Goal: Task Accomplishment & Management: Manage account settings

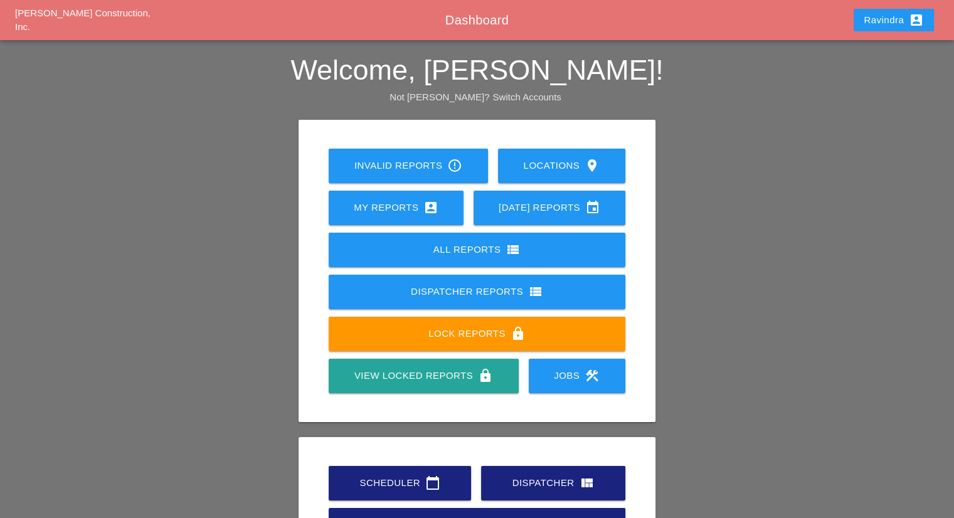
click at [354, 485] on div "Scheduler calendar_today" at bounding box center [400, 482] width 102 height 15
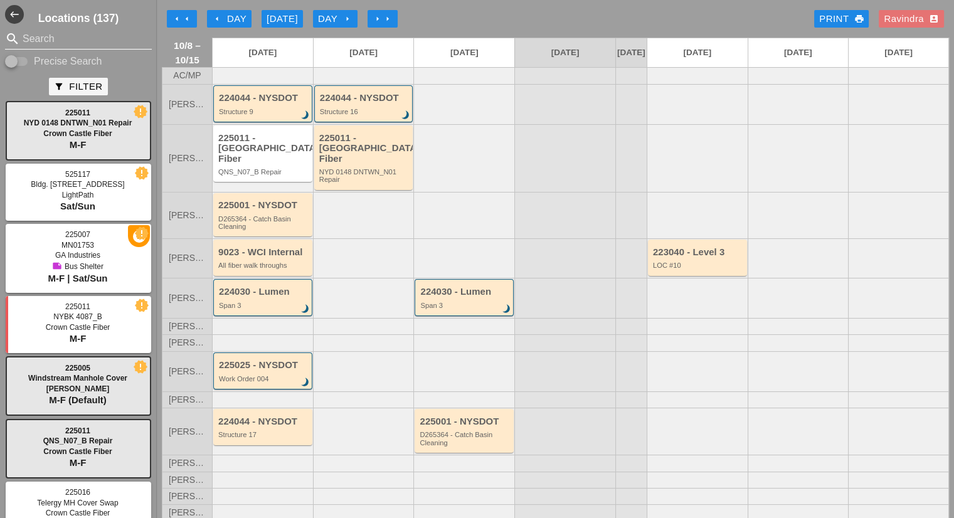
click at [31, 42] on input "Search" at bounding box center [79, 39] width 112 height 20
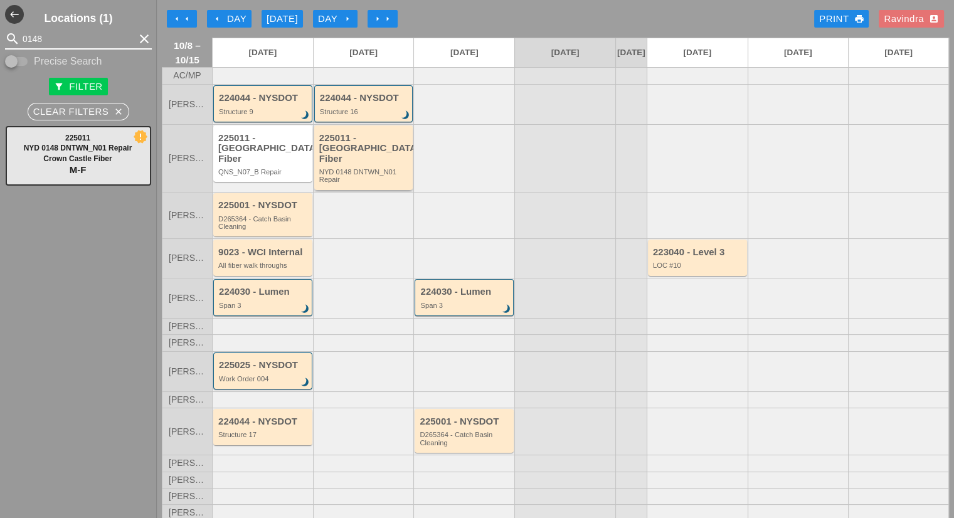
type input "0148"
click at [341, 164] on div "225011 - Crown Castle Fiber NYD 0148 DNTWN_N01 Repair" at bounding box center [364, 158] width 91 height 51
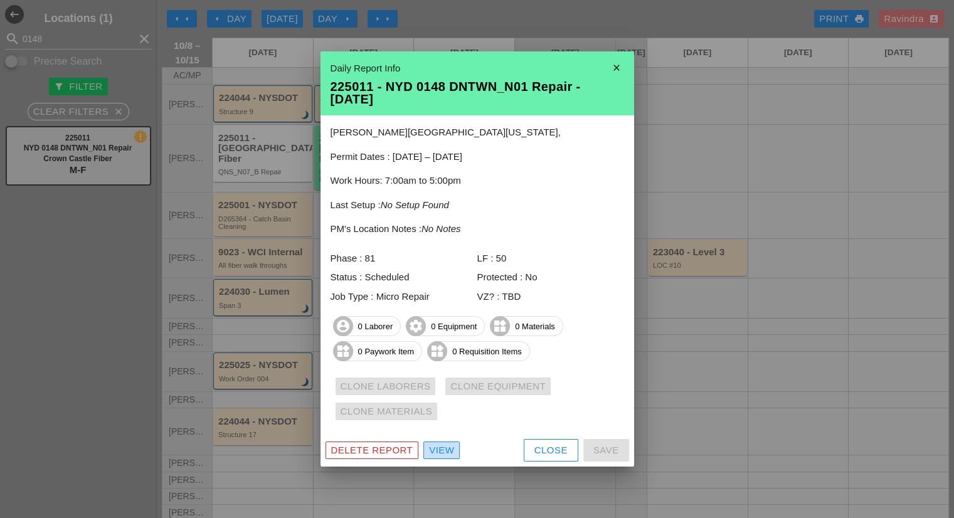
click at [437, 452] on div "View" at bounding box center [441, 450] width 25 height 14
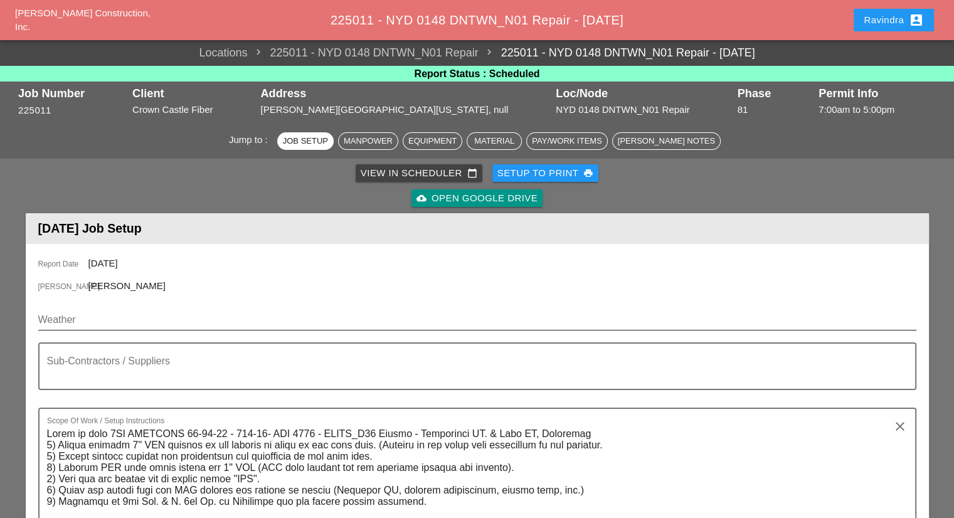
click at [95, 325] on input "Weather" at bounding box center [468, 320] width 860 height 20
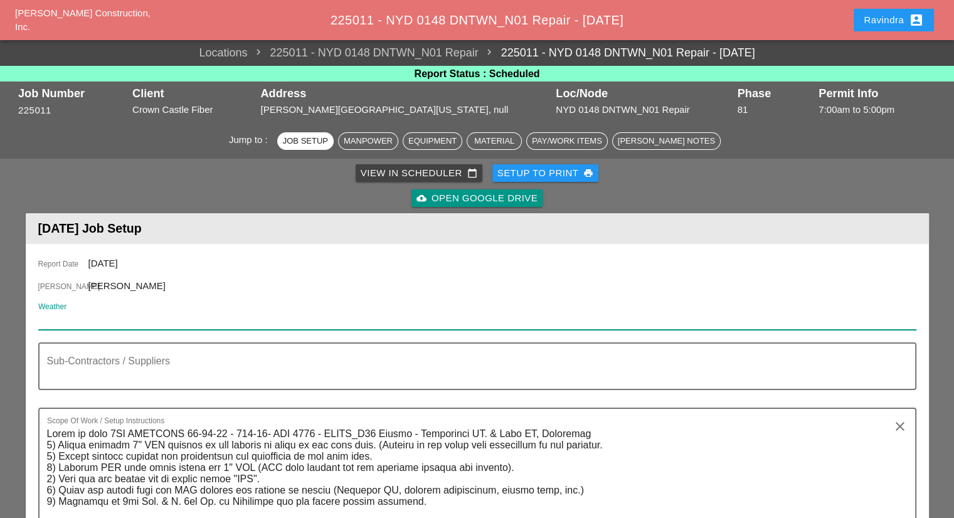
paste input "Thu 09 Day 63° 2% N 13 mph Mainly sunny. High 63F. Winds N at 10 to 20 mph."
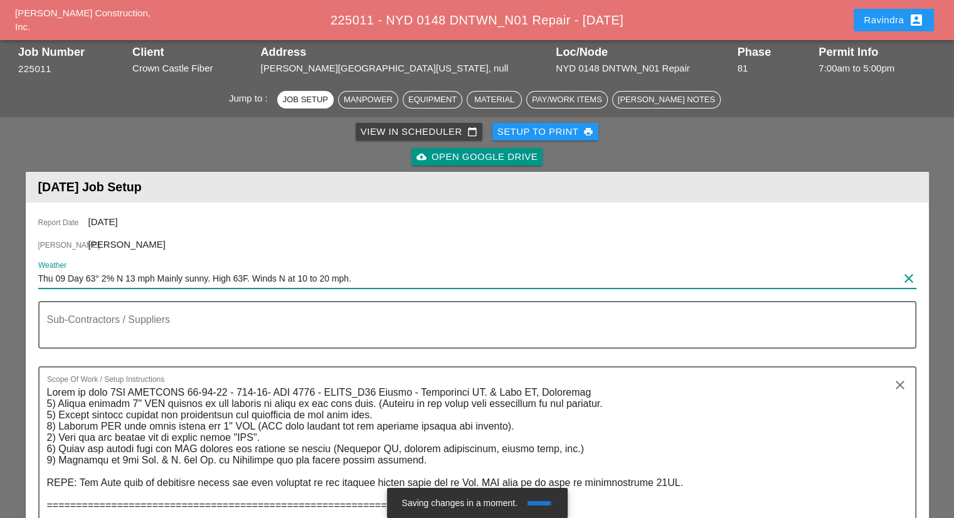
scroll to position [63, 0]
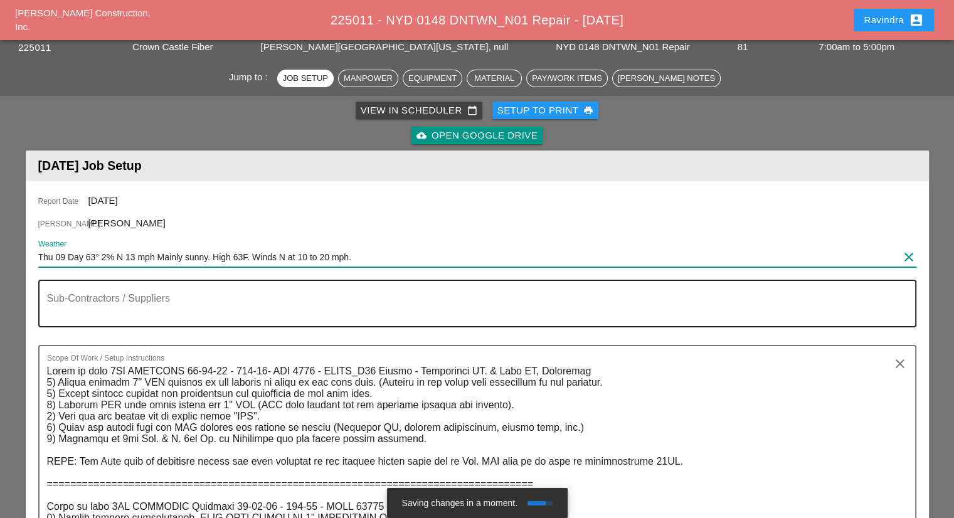
type input "Thu 09 Day 63° 2% N 13 mph Mainly sunny. High 63F. Winds N at 10 to 20 mph."
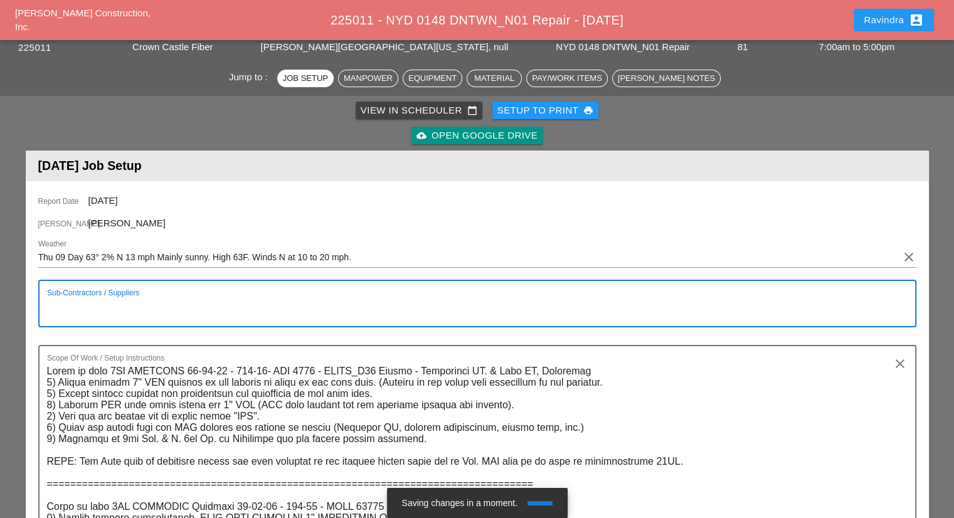
click at [104, 309] on textarea "Sub-Contractors / Suppliers" at bounding box center [472, 311] width 850 height 30
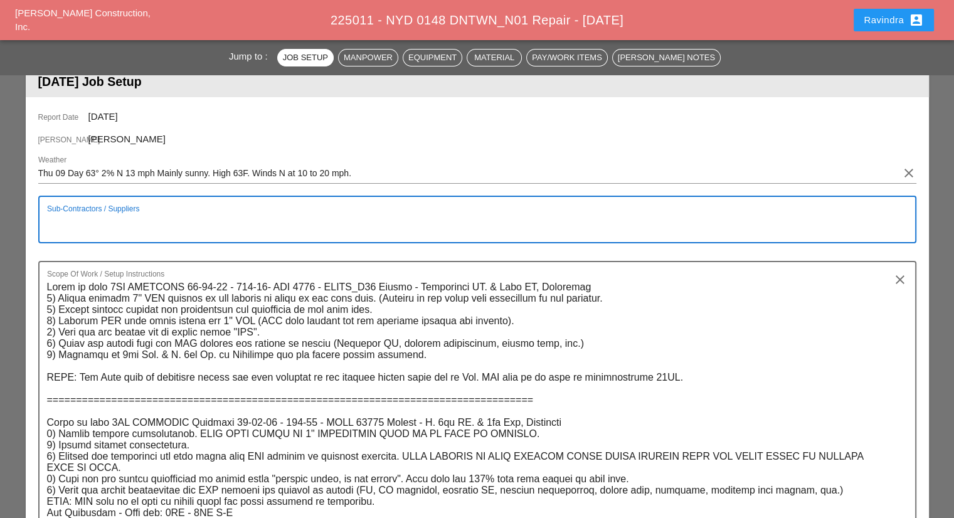
scroll to position [125, 0]
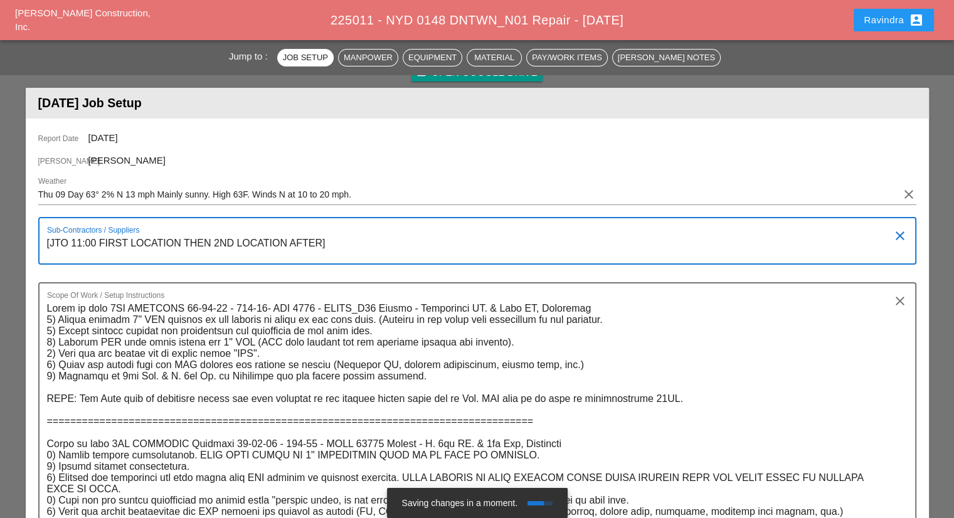
click at [93, 239] on textarea "[JTO 11:00 FIRST LOCATION THEN 2ND LOCATION AFTER]" at bounding box center [472, 248] width 850 height 30
click at [238, 241] on textarea "[JTO 11:00PM FIRST LOCATION THEN 2ND LOCATION AFTER]" at bounding box center [472, 248] width 850 height 30
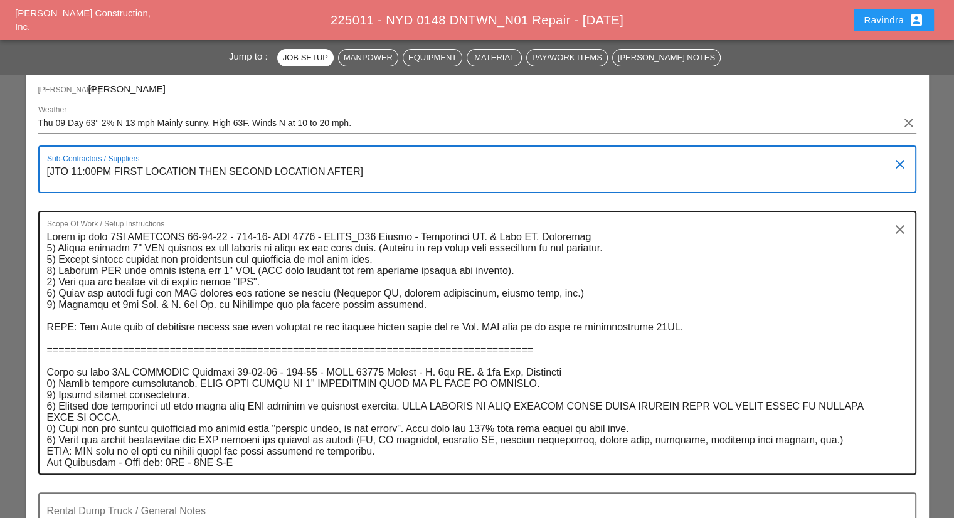
scroll to position [63, 0]
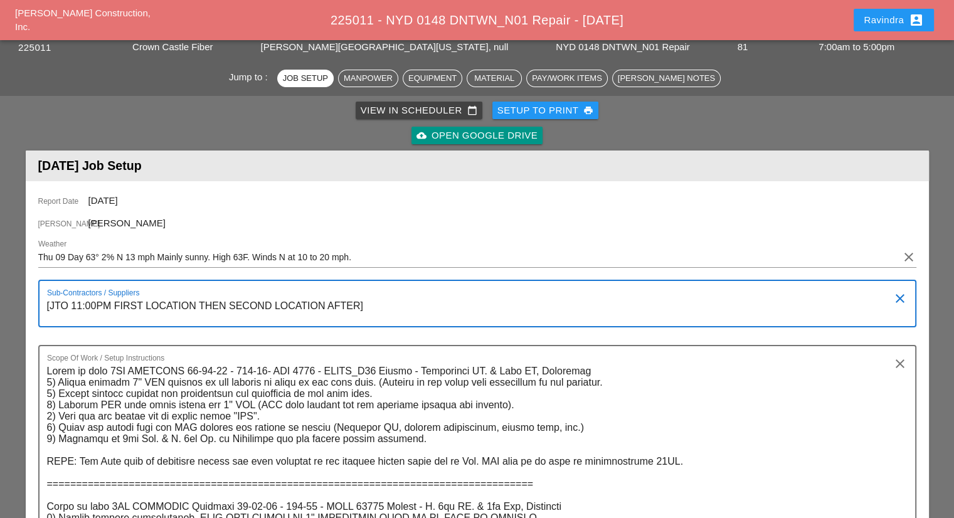
type textarea "[JTO 11:00PM FIRST LOCATION THEN SECOND LOCATION AFTER]"
click at [879, 13] on div "Ravindra account_box" at bounding box center [894, 20] width 60 height 15
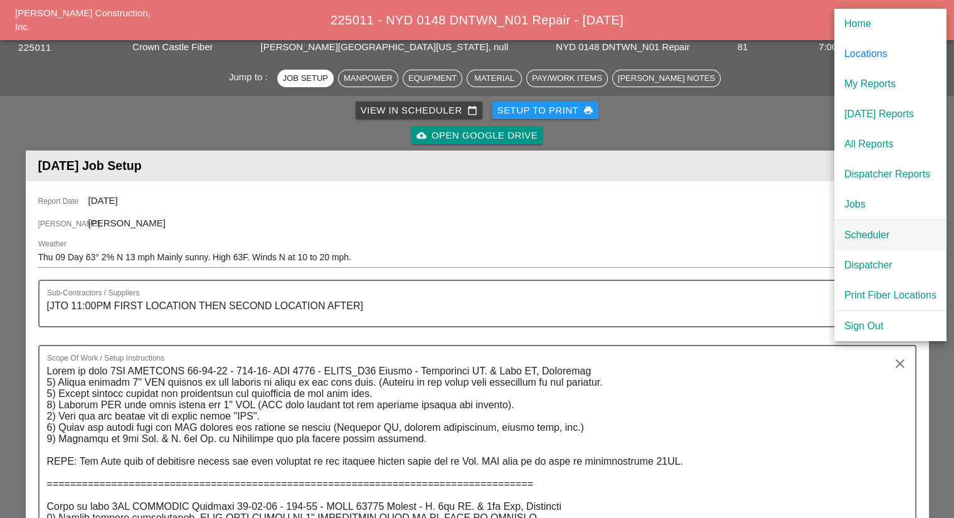
click at [863, 233] on div "Scheduler" at bounding box center [890, 235] width 92 height 15
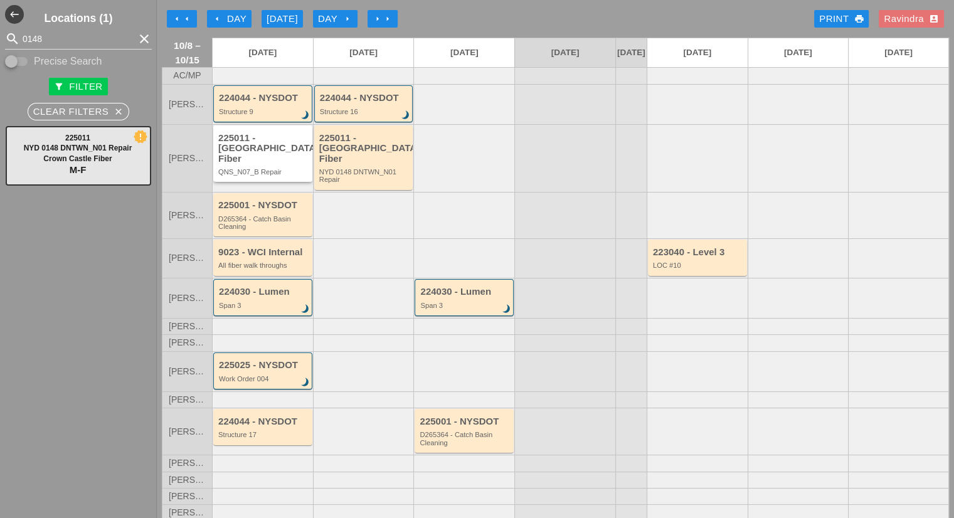
click at [286, 168] on div "QNS_N07_B Repair" at bounding box center [263, 172] width 91 height 8
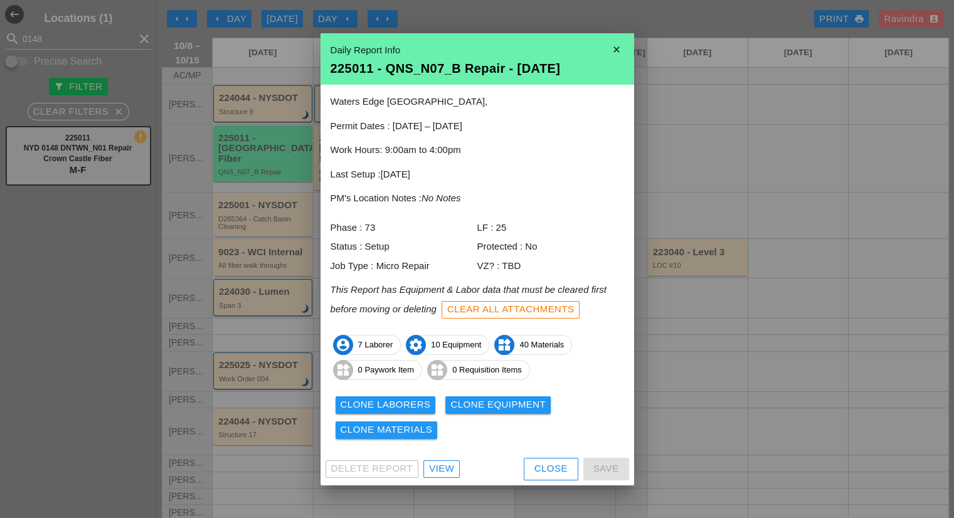
click at [542, 475] on div "Close" at bounding box center [550, 469] width 33 height 14
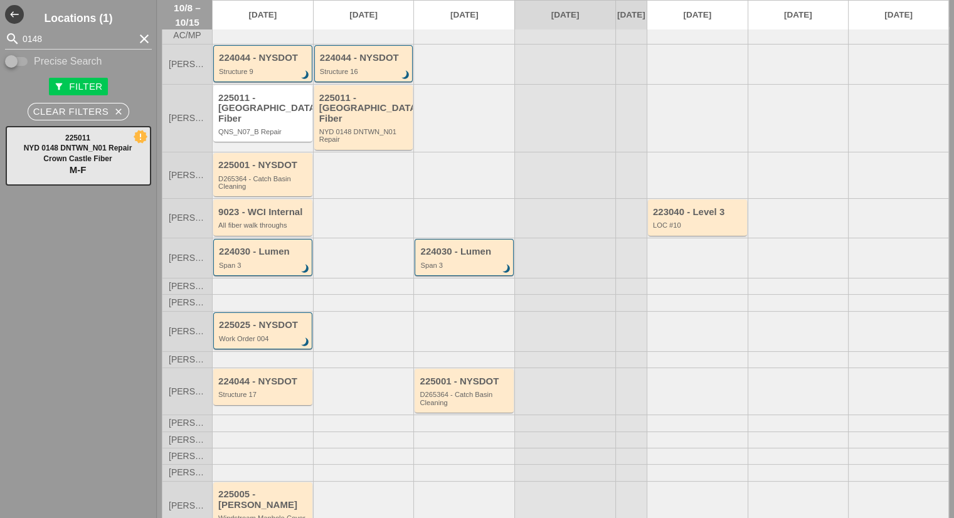
scroll to position [58, 0]
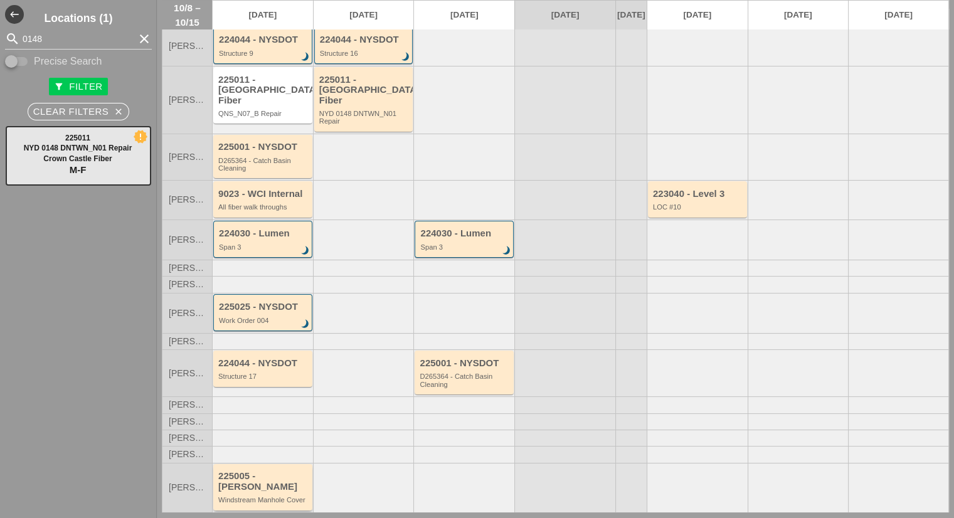
click at [301, 471] on div "225005 - [PERSON_NAME]" at bounding box center [263, 481] width 91 height 21
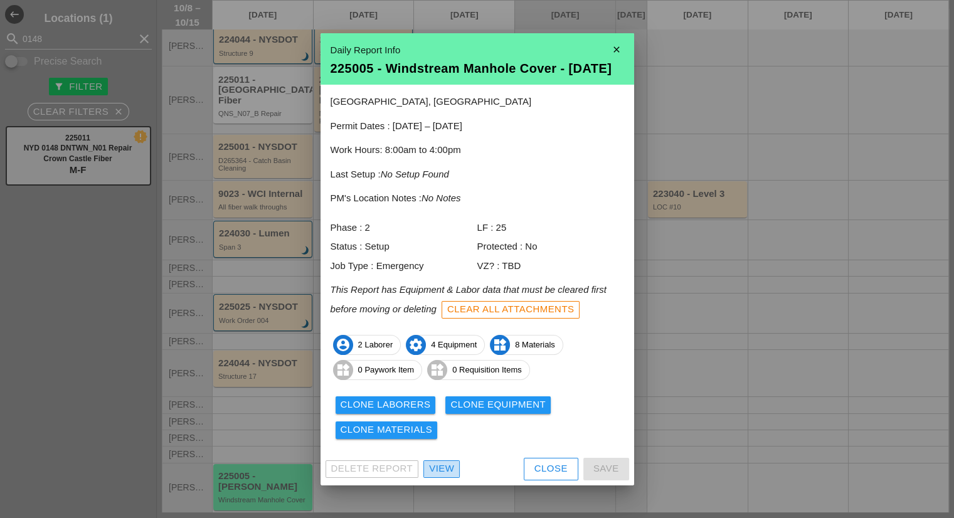
click at [455, 473] on link "View" at bounding box center [441, 469] width 36 height 18
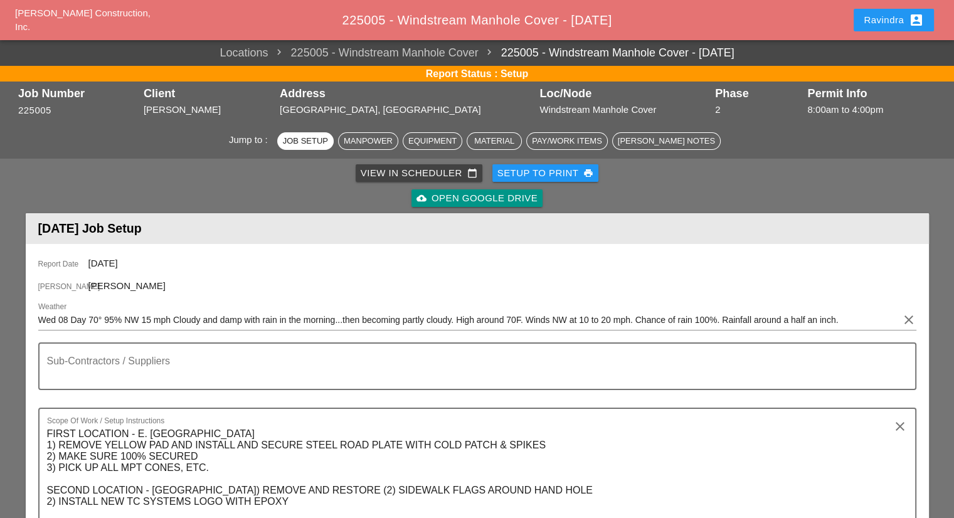
click at [890, 13] on div "Ravindra account_box" at bounding box center [894, 20] width 60 height 15
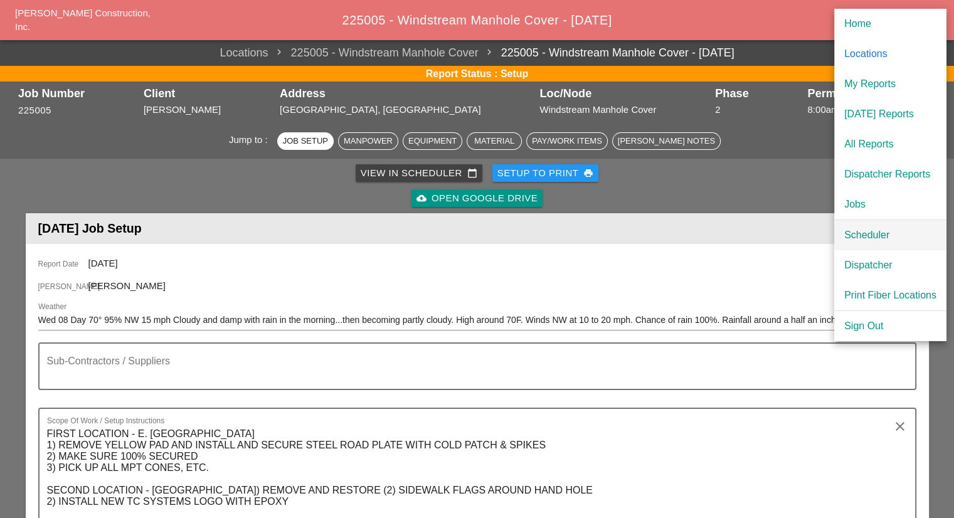
click at [874, 238] on div "Scheduler" at bounding box center [890, 235] width 92 height 15
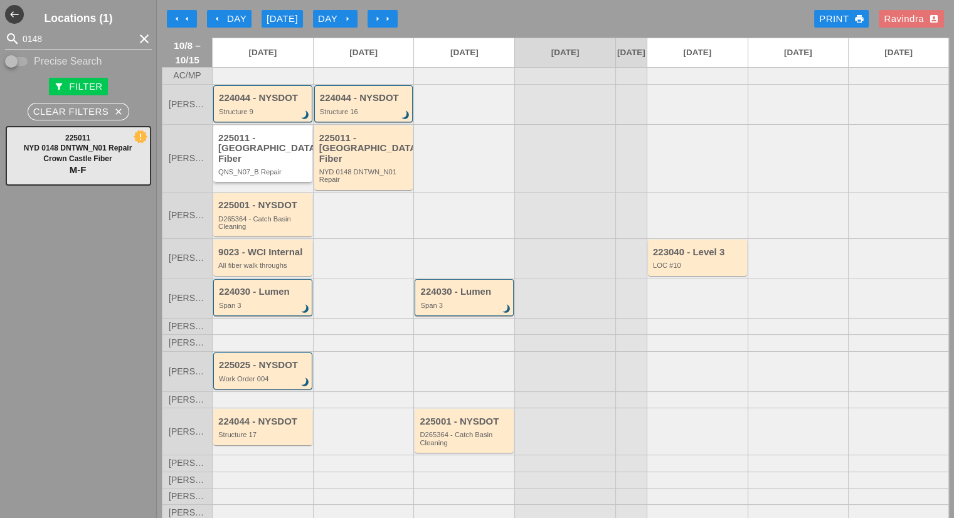
click at [260, 172] on div "QNS_N07_B Repair" at bounding box center [263, 172] width 91 height 8
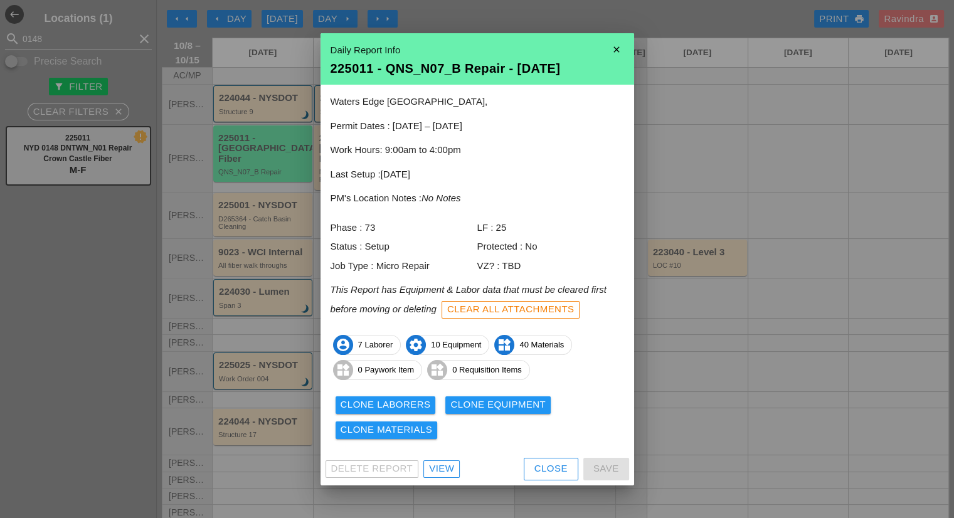
click at [444, 473] on div "View" at bounding box center [441, 469] width 25 height 14
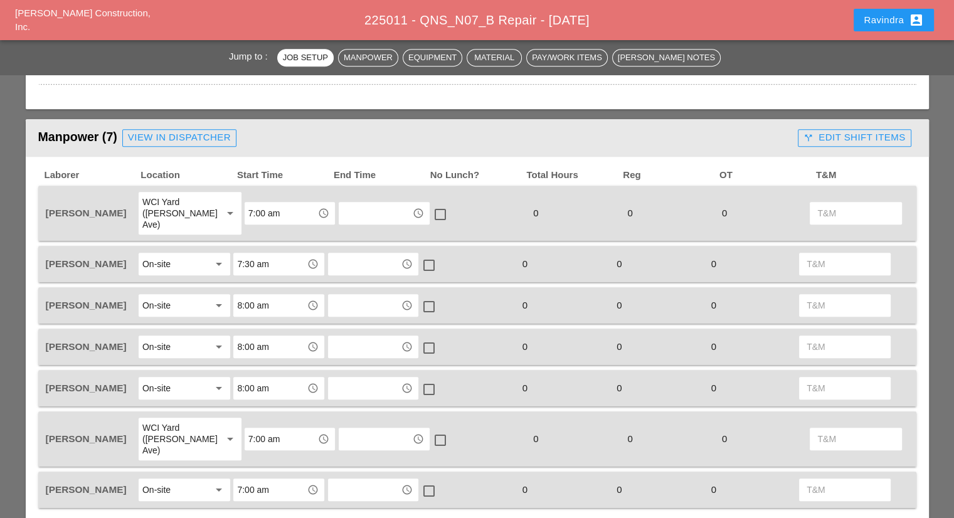
scroll to position [627, 0]
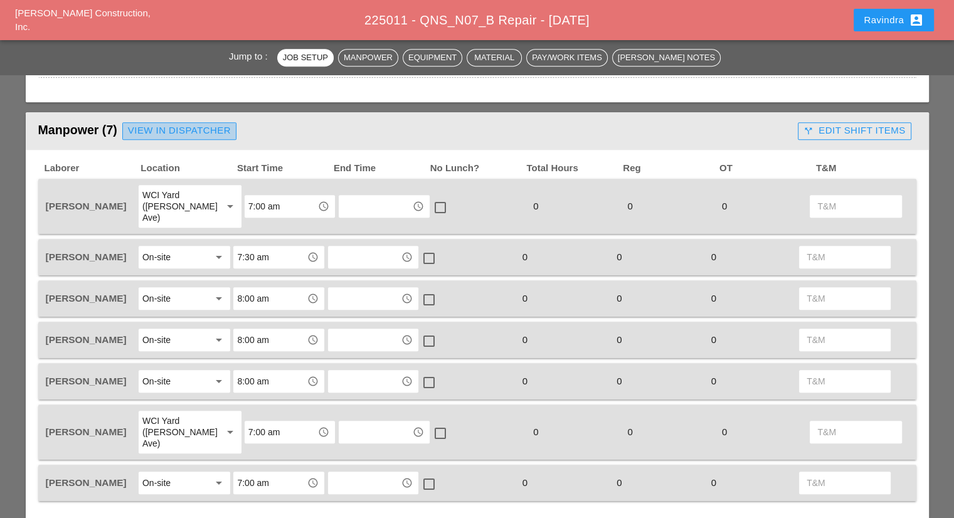
click at [195, 124] on div "View in Dispatcher" at bounding box center [179, 131] width 103 height 14
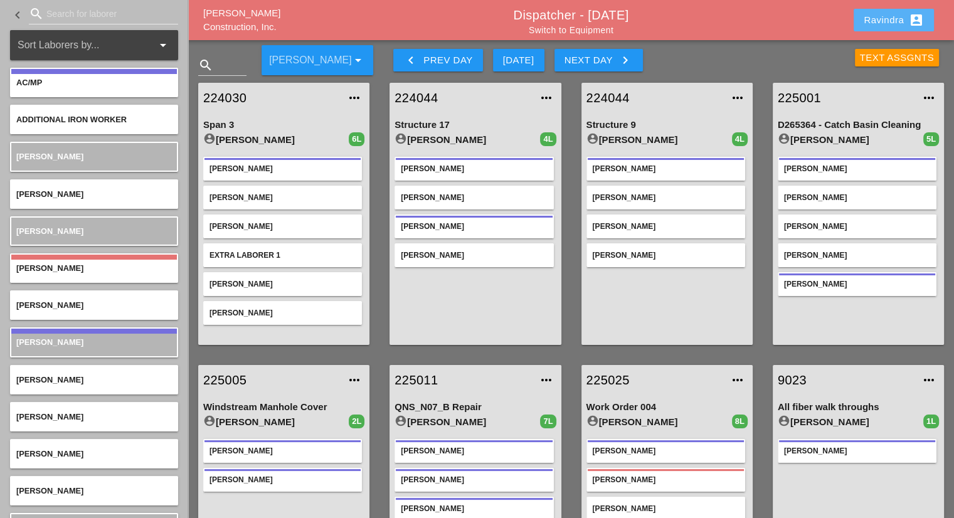
click at [860, 18] on button "Ravindra account_box" at bounding box center [893, 20] width 80 height 23
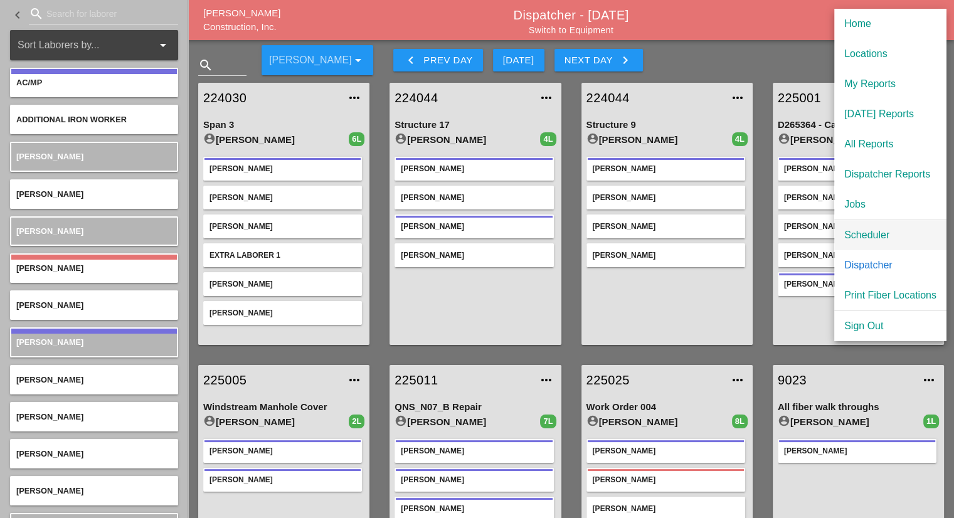
click at [872, 225] on link "Scheduler" at bounding box center [890, 235] width 112 height 30
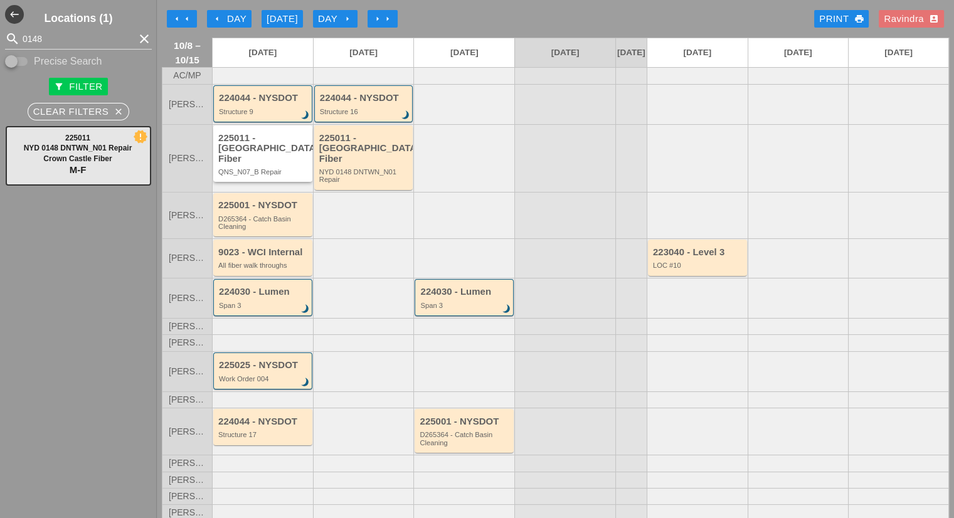
click at [260, 154] on div "225011 - [GEOGRAPHIC_DATA] Fiber" at bounding box center [263, 148] width 91 height 31
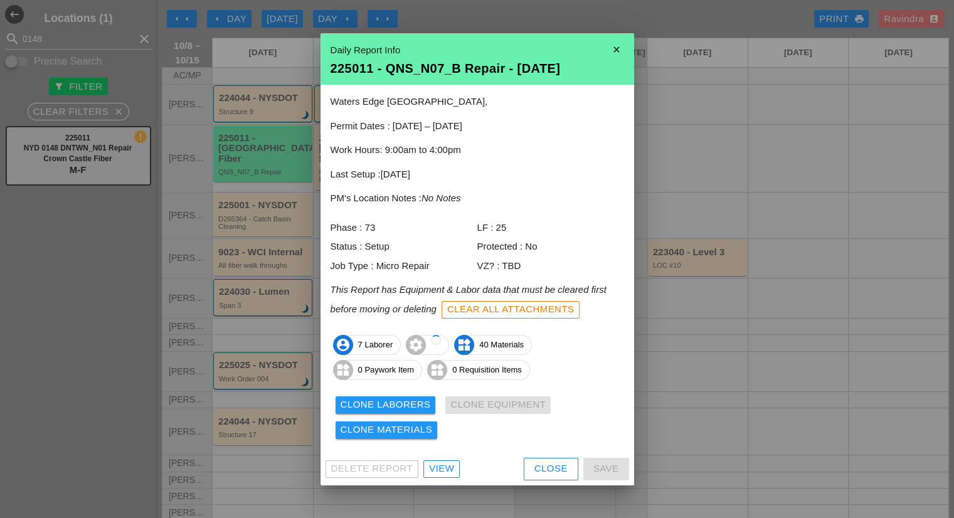
click at [410, 401] on div "Clone Laborers" at bounding box center [386, 405] width 90 height 14
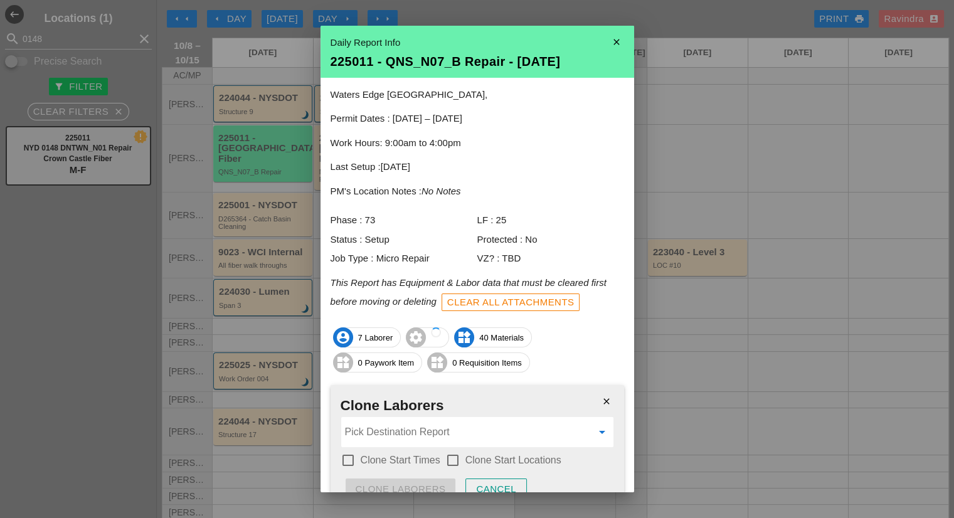
click at [399, 430] on input "Pick Destination Report" at bounding box center [468, 432] width 247 height 20
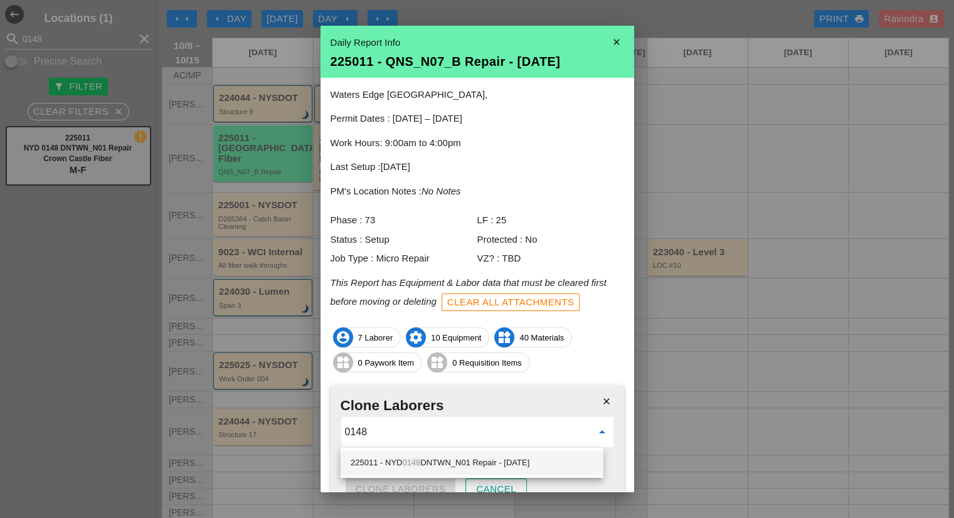
click at [468, 462] on div "225011 - NYD 0148 DNTWN_N01 Repair - 10/09/2025" at bounding box center [472, 462] width 243 height 15
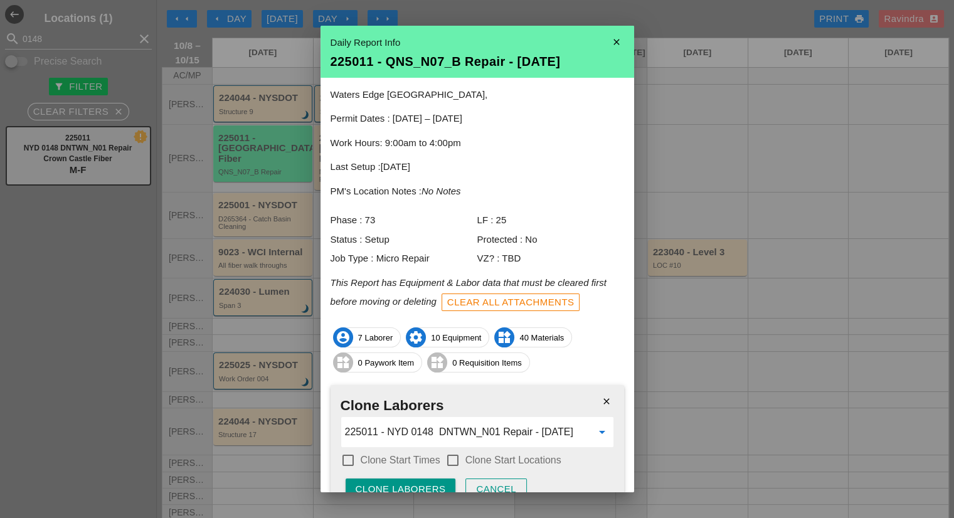
type input "225011 - NYD 0148 DNTWN_N01 Repair - 10/09/2025"
drag, startPoint x: 402, startPoint y: 460, endPoint x: 484, endPoint y: 452, distance: 81.9
click at [403, 460] on label "Clone Start Times" at bounding box center [401, 460] width 80 height 13
checkbox input "true"
click at [484, 453] on div "check_box_outline_blank Clone Start Locations" at bounding box center [503, 460] width 116 height 15
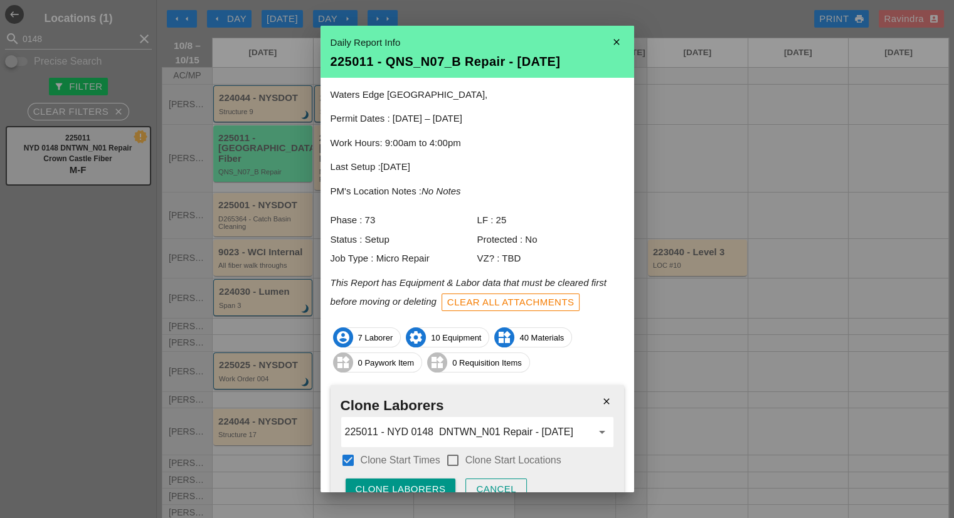
drag, startPoint x: 475, startPoint y: 460, endPoint x: 467, endPoint y: 462, distance: 8.4
click at [474, 460] on label "Clone Start Locations" at bounding box center [513, 460] width 96 height 13
checkbox input "true"
click at [419, 479] on button "Clone Laborers" at bounding box center [401, 489] width 110 height 23
click at [419, 479] on button "Are you sure?" at bounding box center [396, 489] width 100 height 23
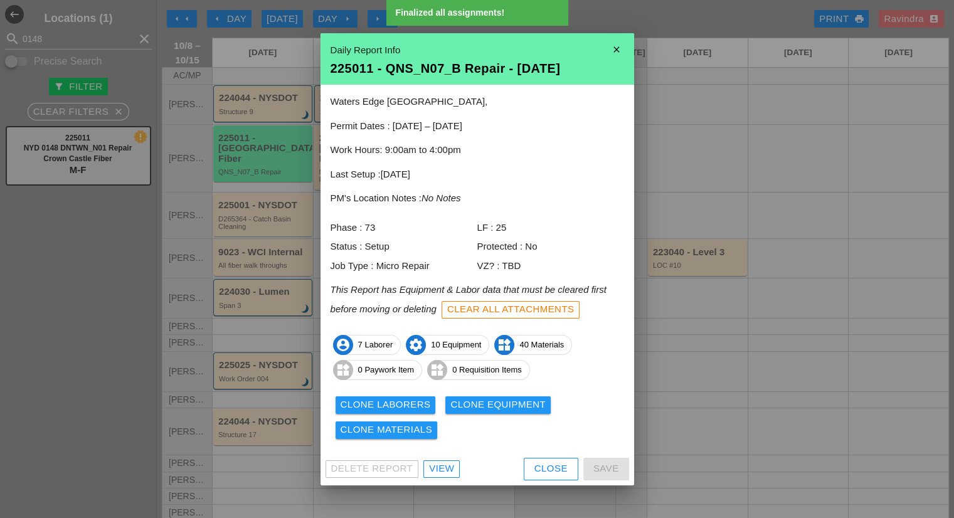
click at [489, 400] on div "Clone Equipment" at bounding box center [497, 405] width 95 height 14
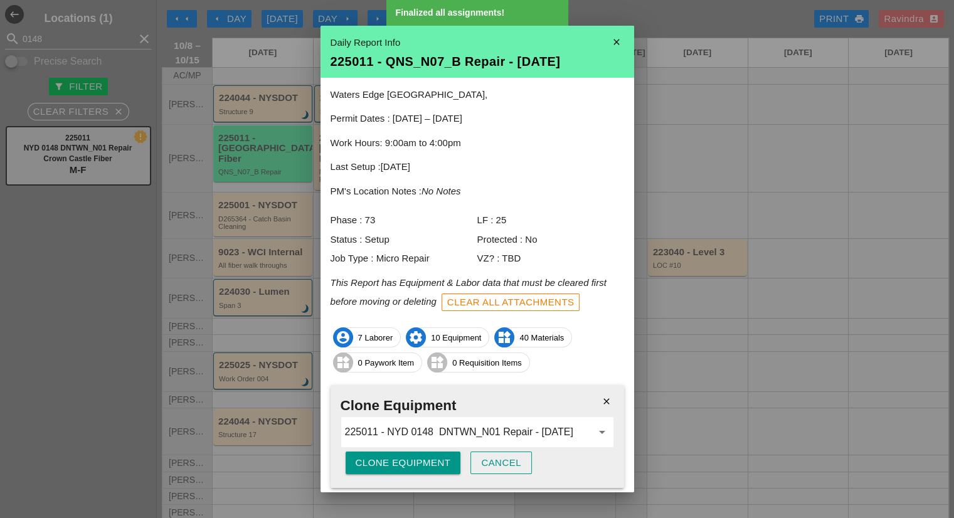
click at [411, 460] on div "Clone Equipment" at bounding box center [403, 463] width 95 height 14
click at [411, 460] on div "Are you sure?" at bounding box center [396, 463] width 80 height 14
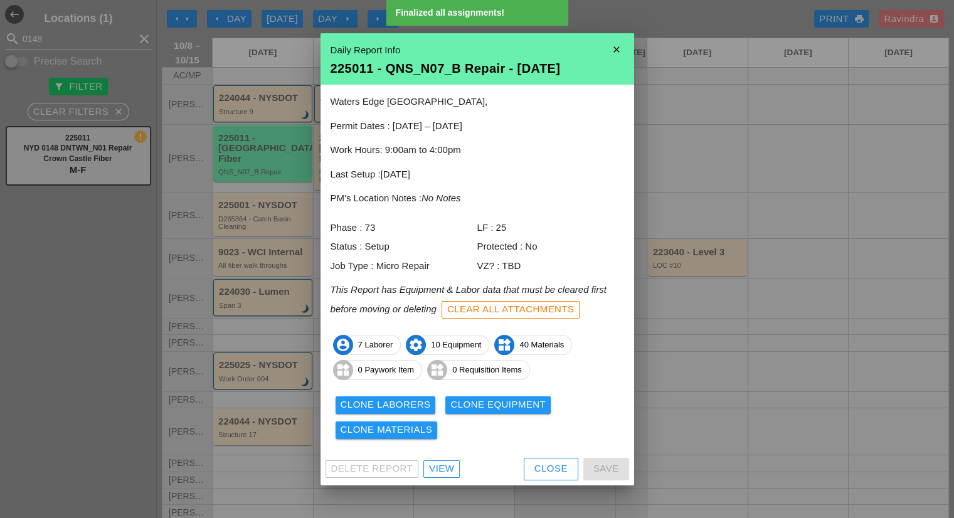
click at [421, 435] on div "Clone Materials" at bounding box center [387, 430] width 92 height 14
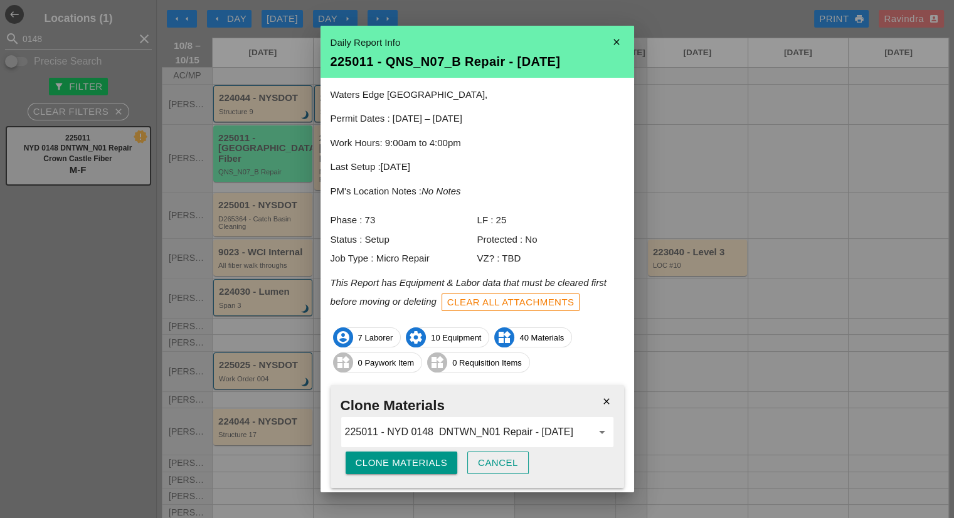
click at [412, 464] on div "Clone Materials" at bounding box center [402, 463] width 92 height 14
click at [412, 464] on div "Are you sure?" at bounding box center [396, 463] width 80 height 14
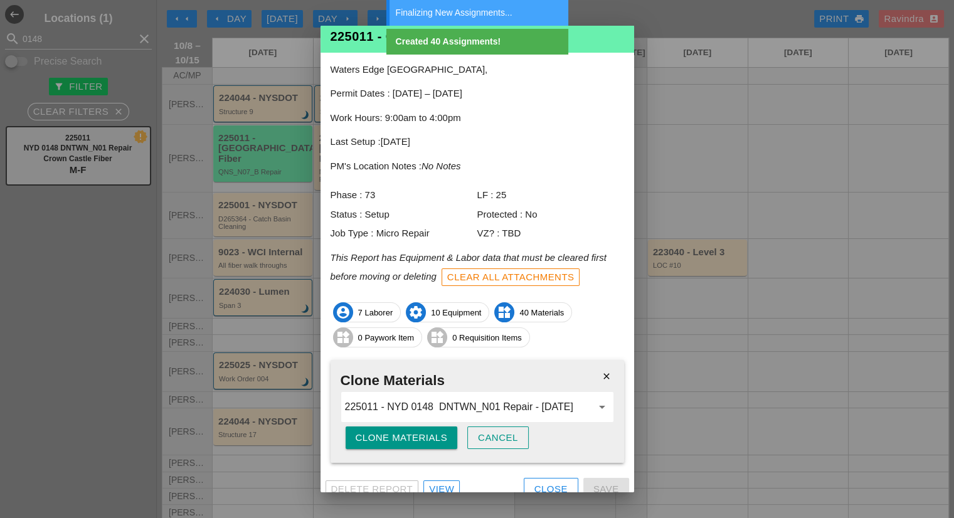
scroll to position [38, 0]
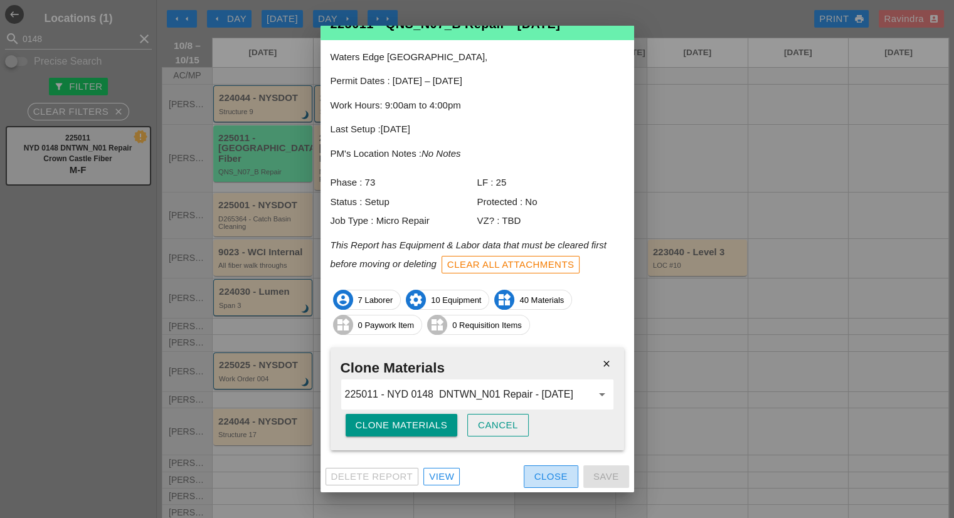
click at [542, 475] on div "Close" at bounding box center [550, 477] width 33 height 14
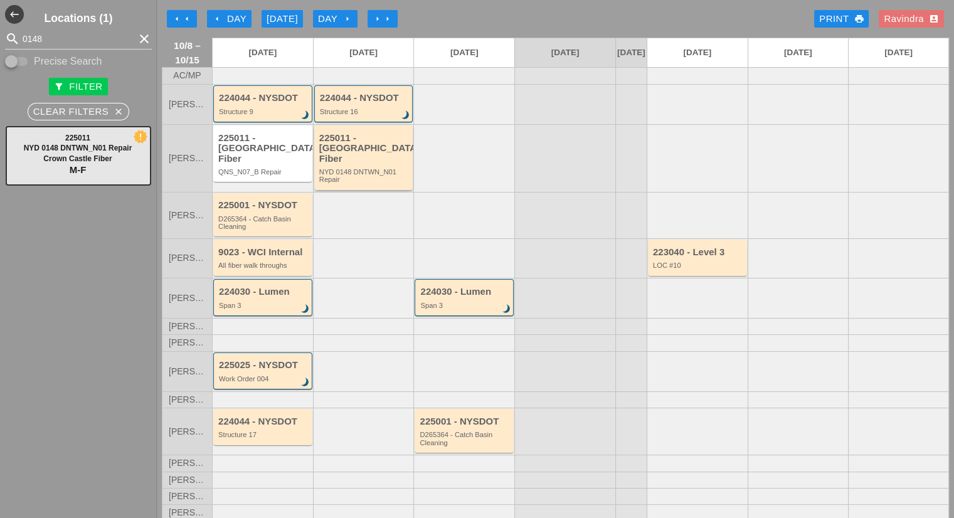
click at [379, 162] on div "225011 - Crown Castle Fiber NYD 0148 DNTWN_N01 Repair" at bounding box center [364, 158] width 91 height 51
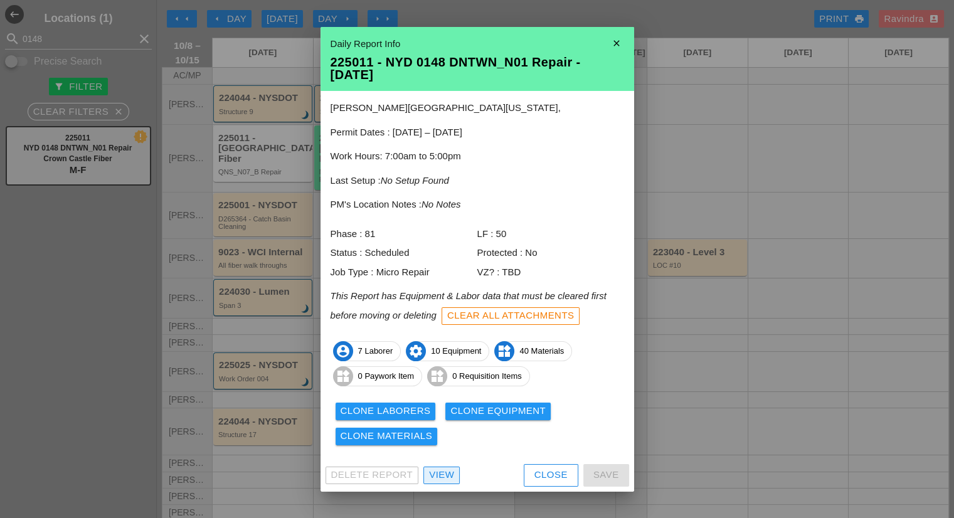
click at [449, 473] on div "View" at bounding box center [441, 475] width 25 height 14
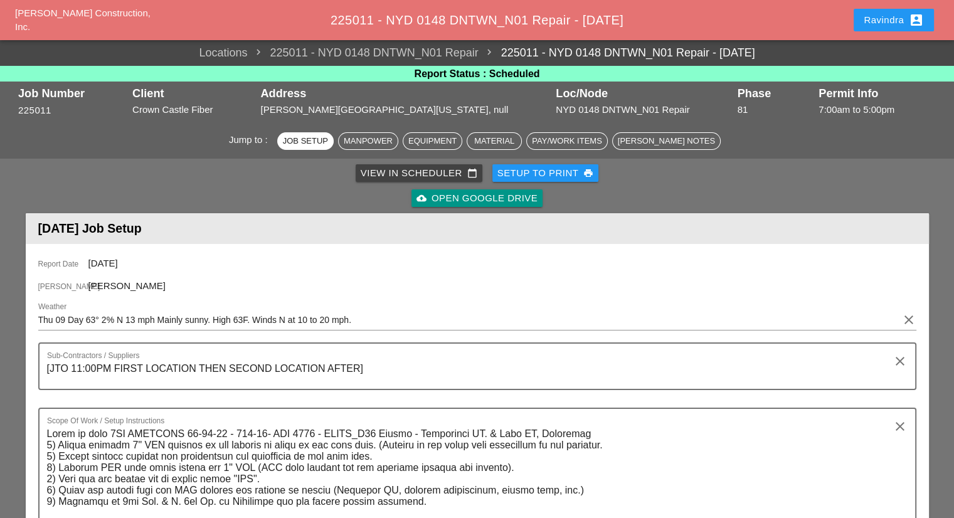
scroll to position [753, 0]
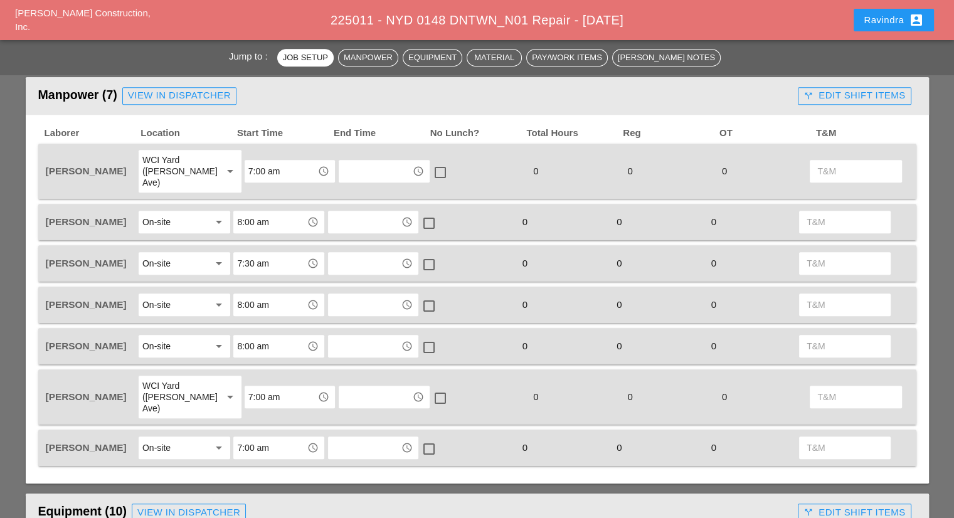
click at [170, 93] on div "View in Dispatcher" at bounding box center [179, 95] width 103 height 14
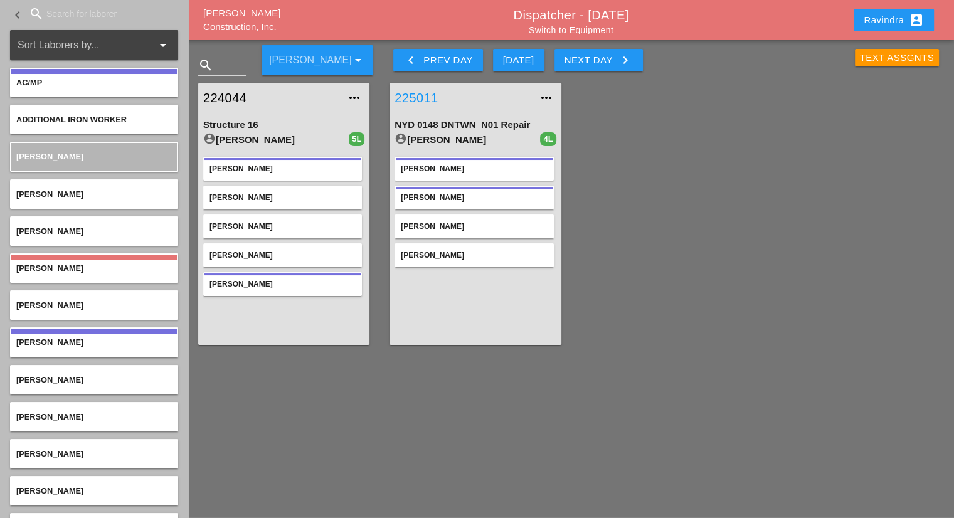
click at [425, 98] on link "225011" at bounding box center [462, 97] width 136 height 19
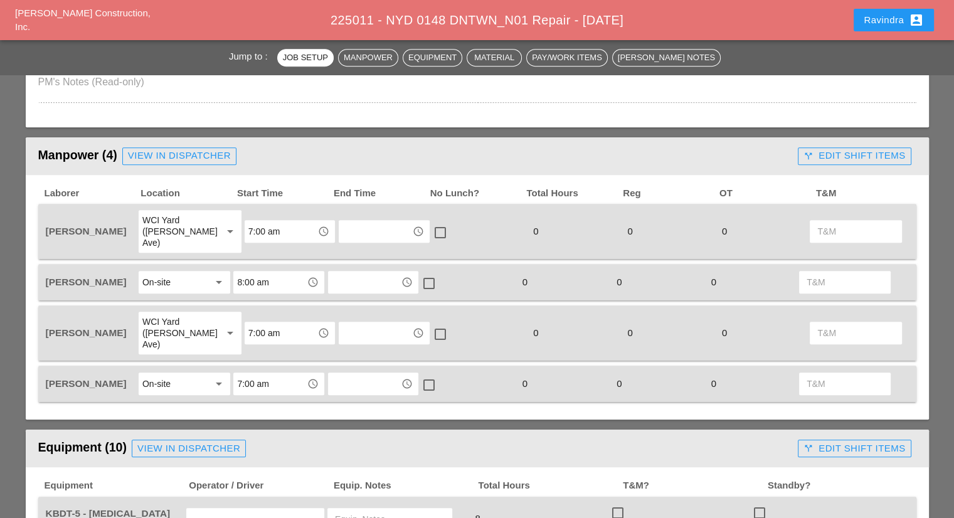
scroll to position [690, 0]
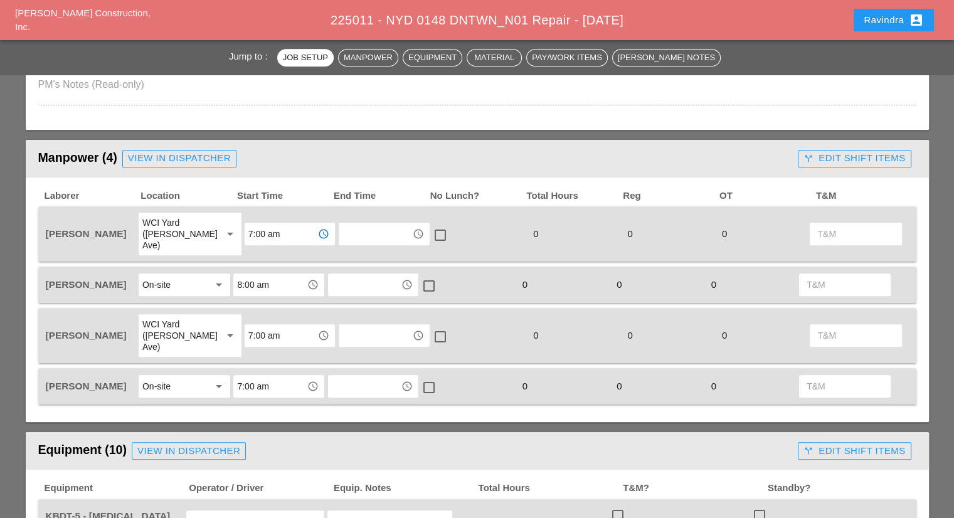
click at [251, 224] on input "7:00 am" at bounding box center [280, 234] width 65 height 20
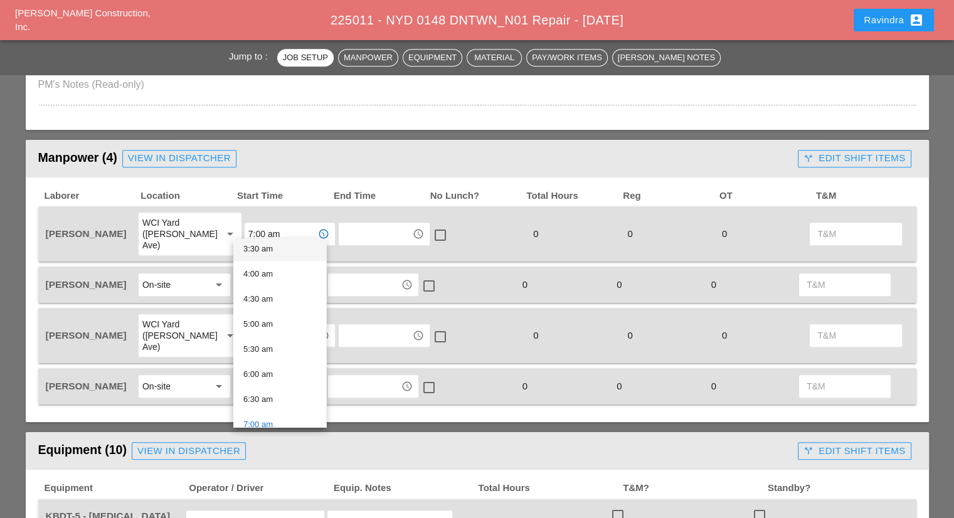
scroll to position [188, 0]
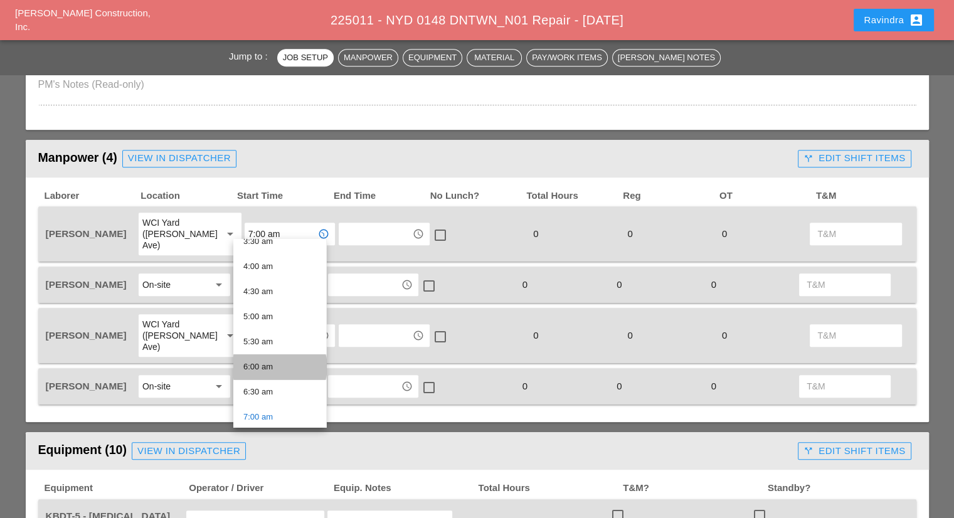
click at [276, 369] on div "6:00 am" at bounding box center [279, 366] width 73 height 15
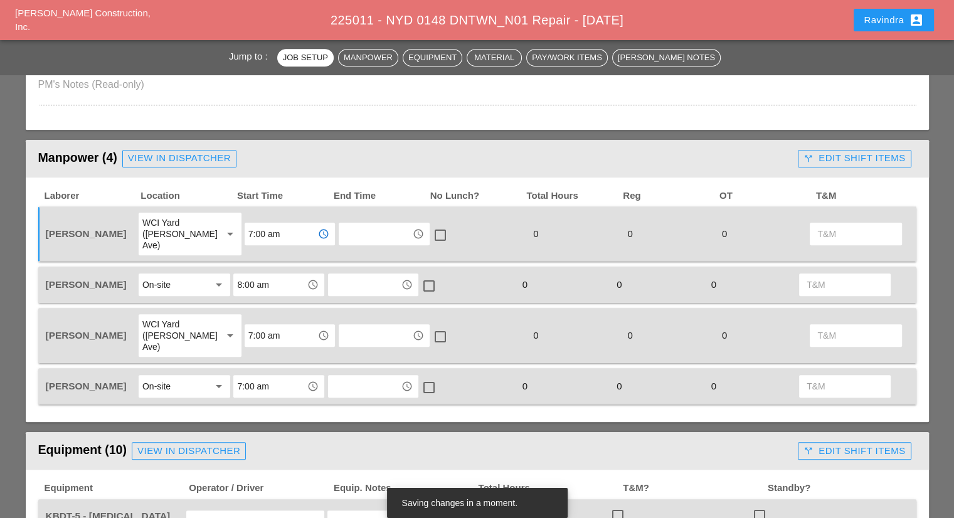
click at [262, 325] on input "7:00 am" at bounding box center [280, 335] width 65 height 20
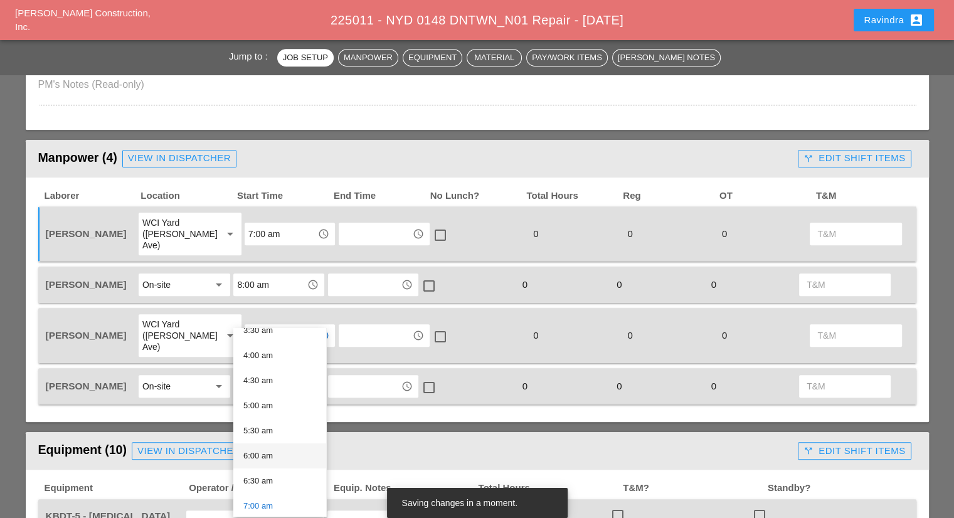
click at [265, 463] on div "6:00 am" at bounding box center [279, 455] width 73 height 25
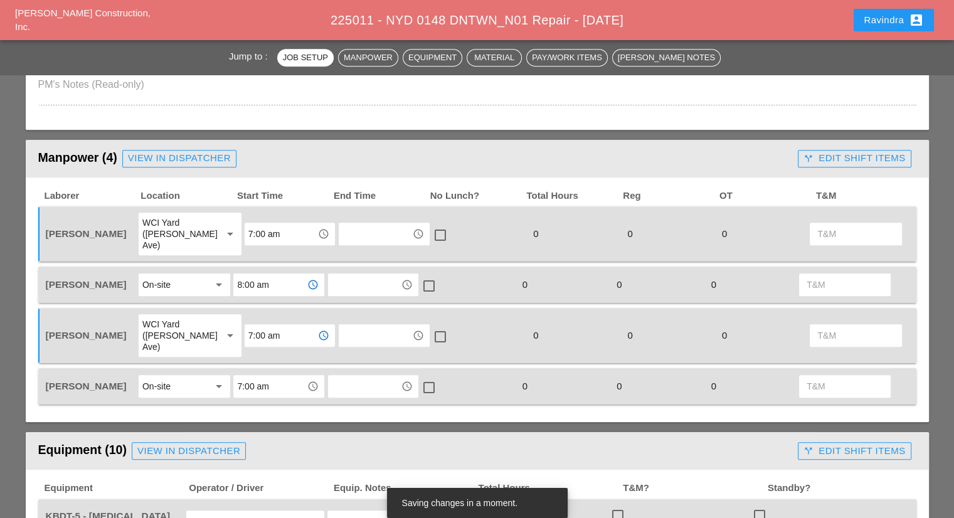
click at [246, 276] on input "8:00 am" at bounding box center [269, 285] width 65 height 20
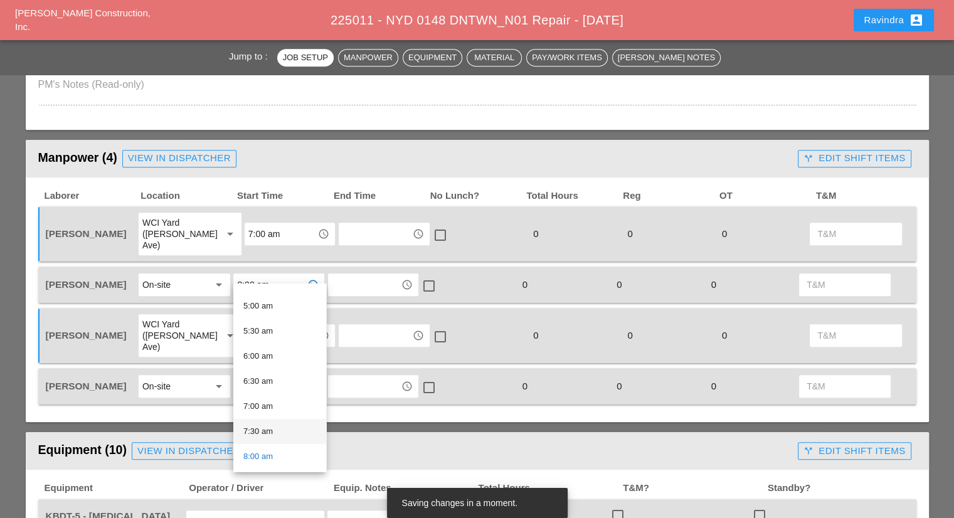
scroll to position [251, 0]
click at [267, 399] on div "7:00 am" at bounding box center [279, 398] width 73 height 15
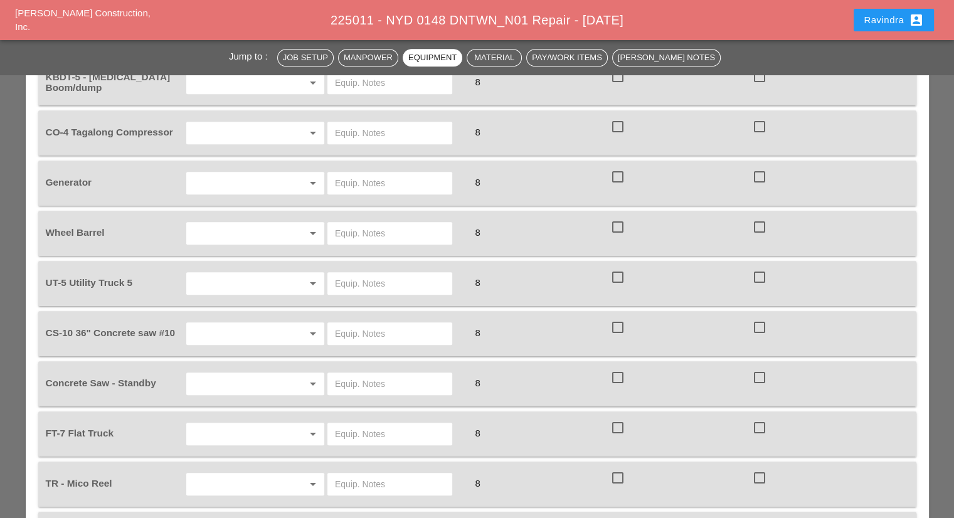
scroll to position [1003, 0]
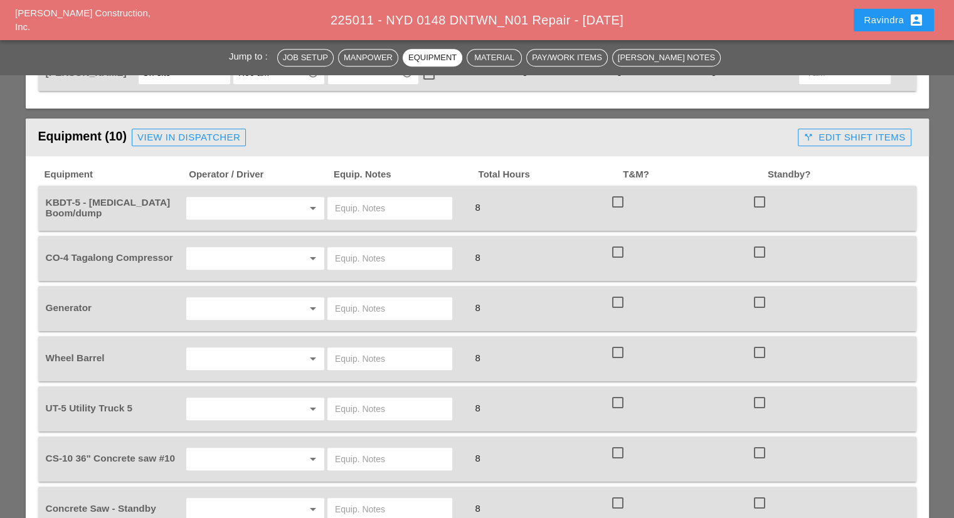
click at [193, 129] on link "View in Dispatcher" at bounding box center [189, 138] width 114 height 18
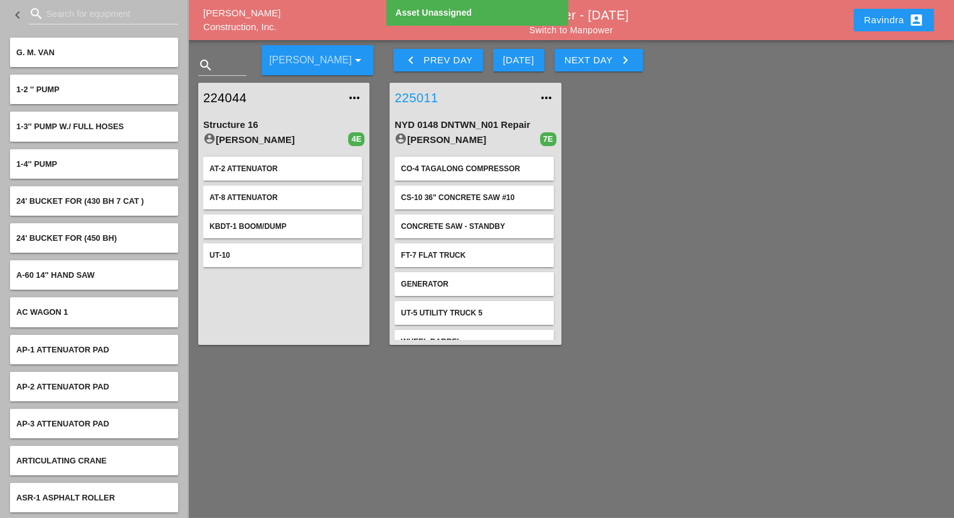
click at [414, 98] on link "225011" at bounding box center [462, 97] width 136 height 19
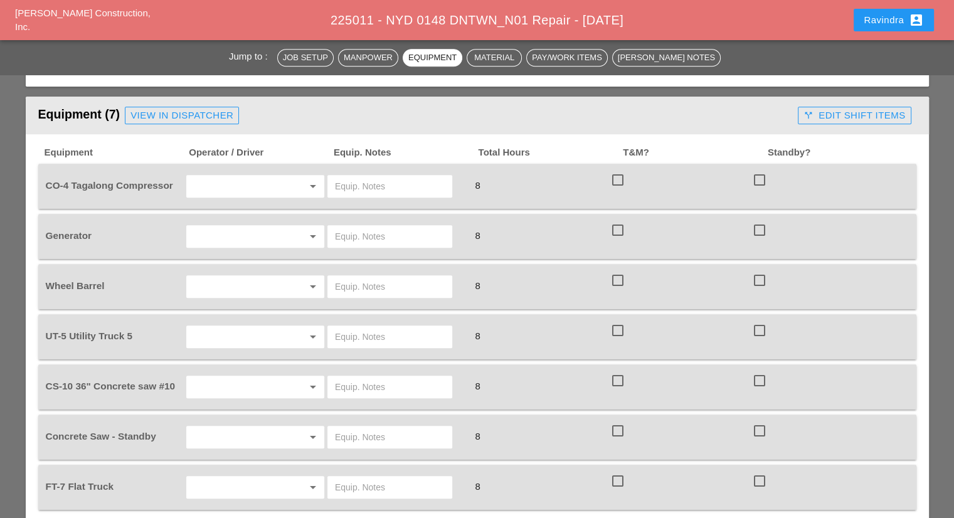
scroll to position [1003, 0]
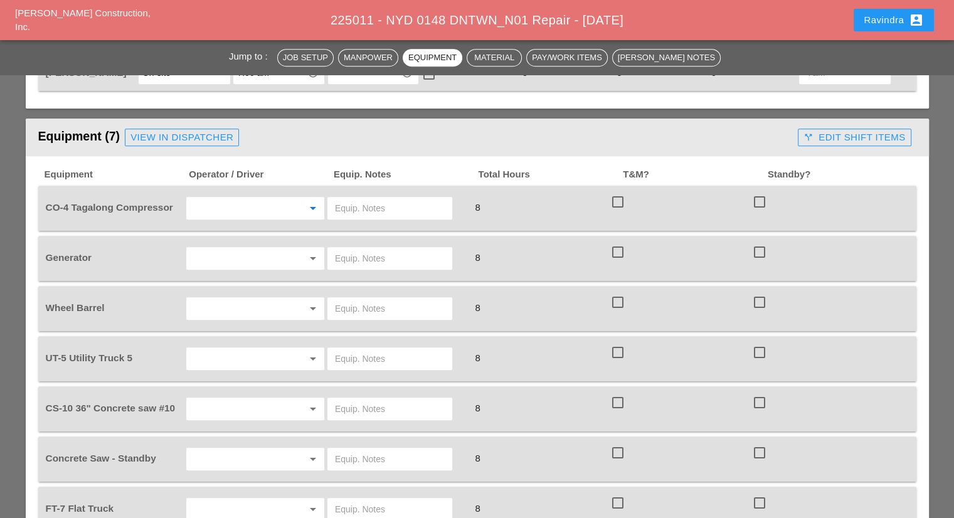
click at [230, 198] on input "text" at bounding box center [237, 208] width 95 height 20
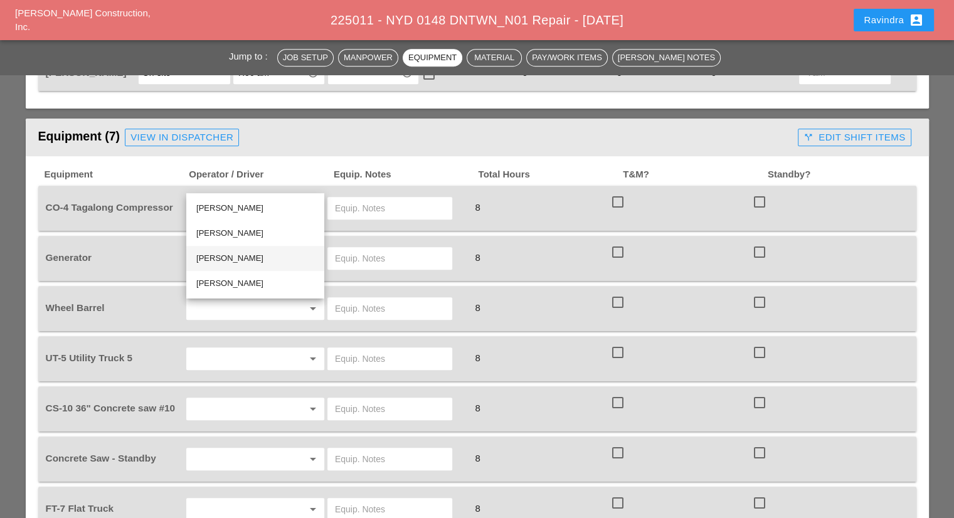
click at [228, 255] on div "Oscar Padilla" at bounding box center [255, 258] width 118 height 15
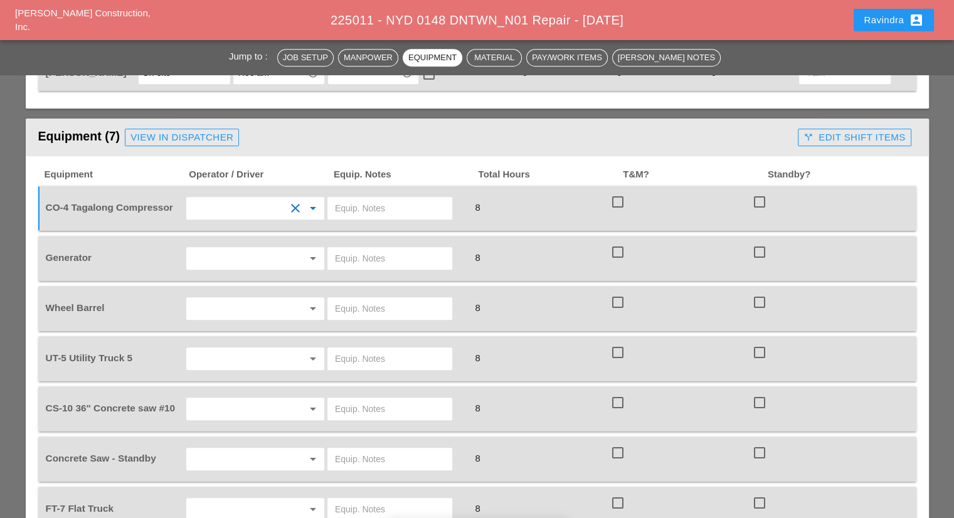
click at [346, 198] on input "text" at bounding box center [390, 208] width 110 height 20
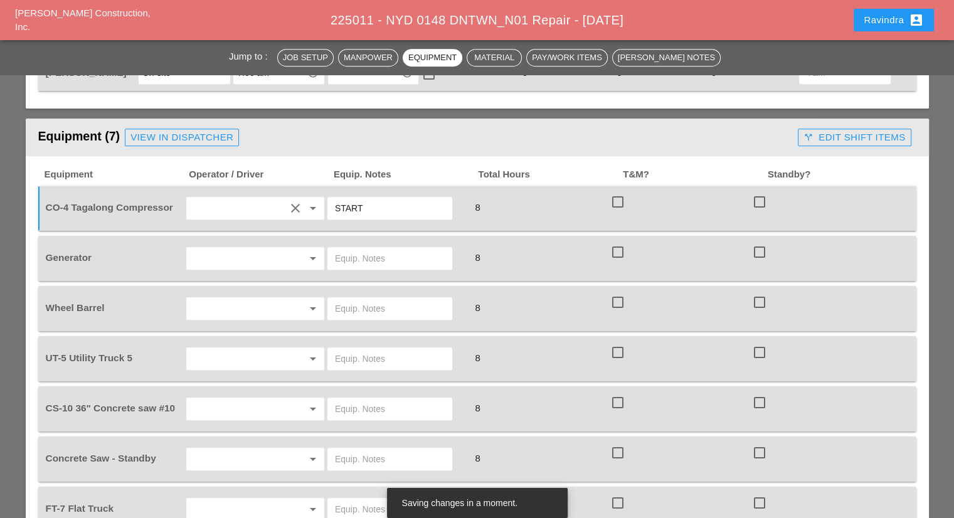
type input "START"
click at [255, 248] on input "text" at bounding box center [237, 258] width 95 height 20
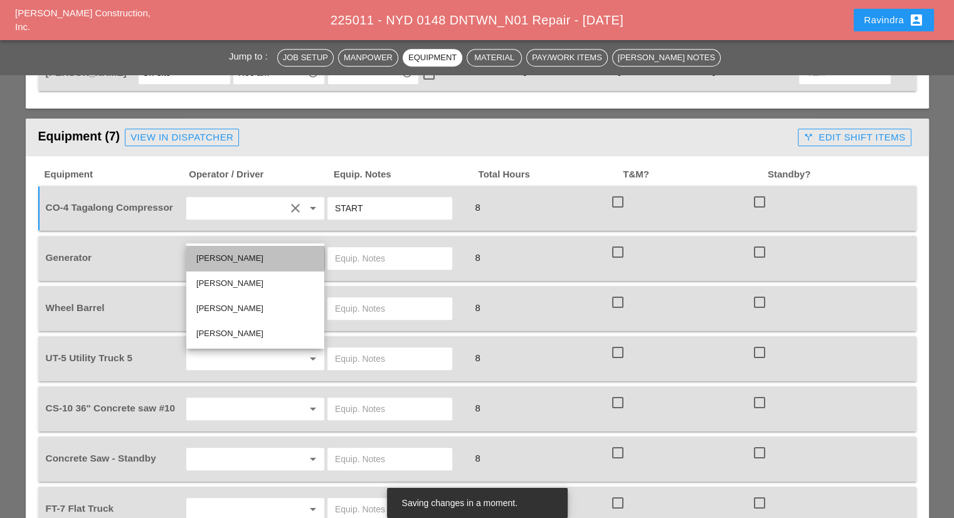
drag, startPoint x: 242, startPoint y: 259, endPoint x: 364, endPoint y: 236, distance: 123.7
click at [243, 258] on div "Jorge Barajas" at bounding box center [255, 258] width 118 height 15
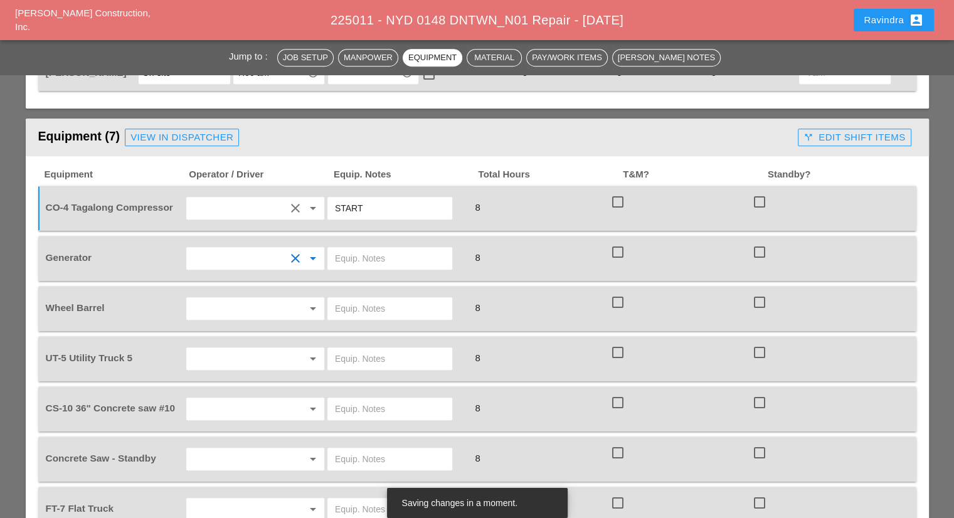
click at [374, 248] on input "text" at bounding box center [390, 258] width 110 height 20
type input "ON TRUCK"
click at [245, 299] on input "text" at bounding box center [237, 309] width 95 height 20
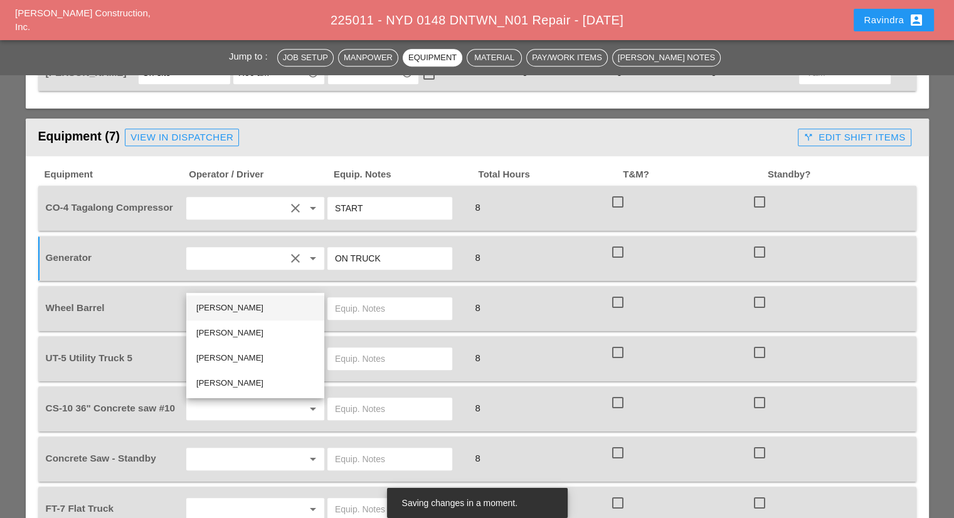
click at [227, 304] on div "Jorge Barajas" at bounding box center [255, 307] width 118 height 15
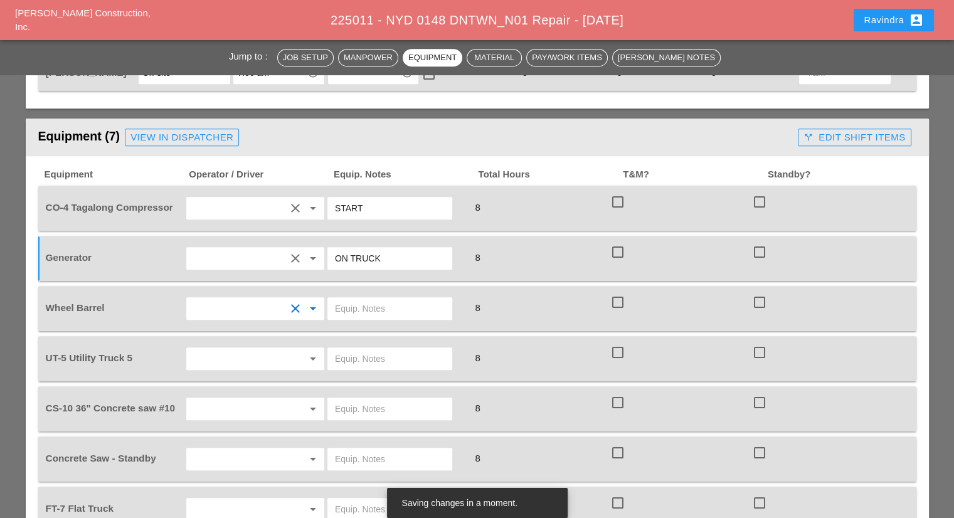
click at [362, 299] on input "text" at bounding box center [390, 309] width 110 height 20
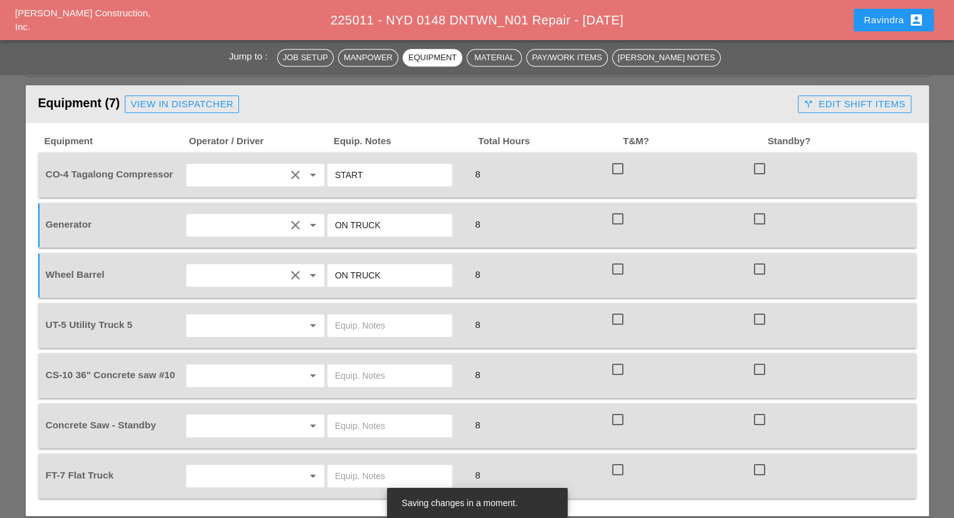
scroll to position [1066, 0]
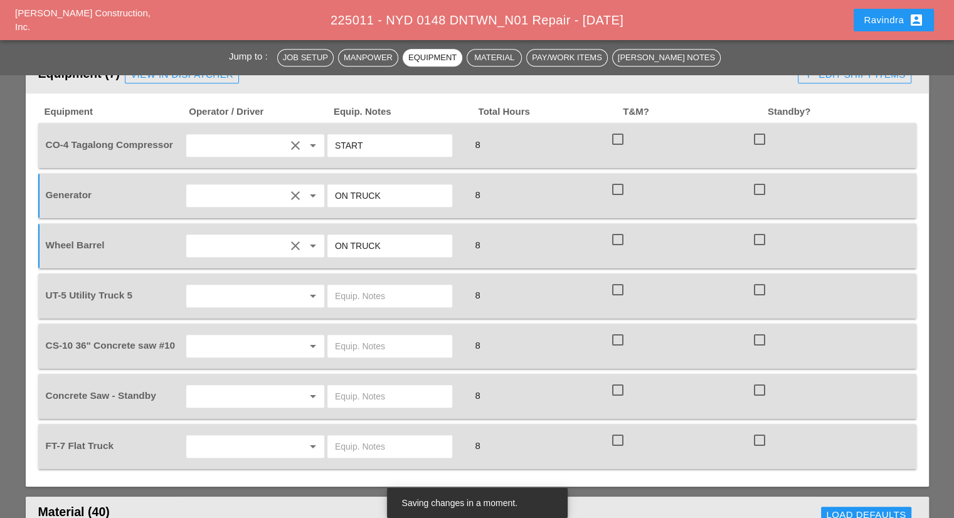
type input "ON TRUCK"
click at [253, 286] on input "text" at bounding box center [237, 296] width 95 height 20
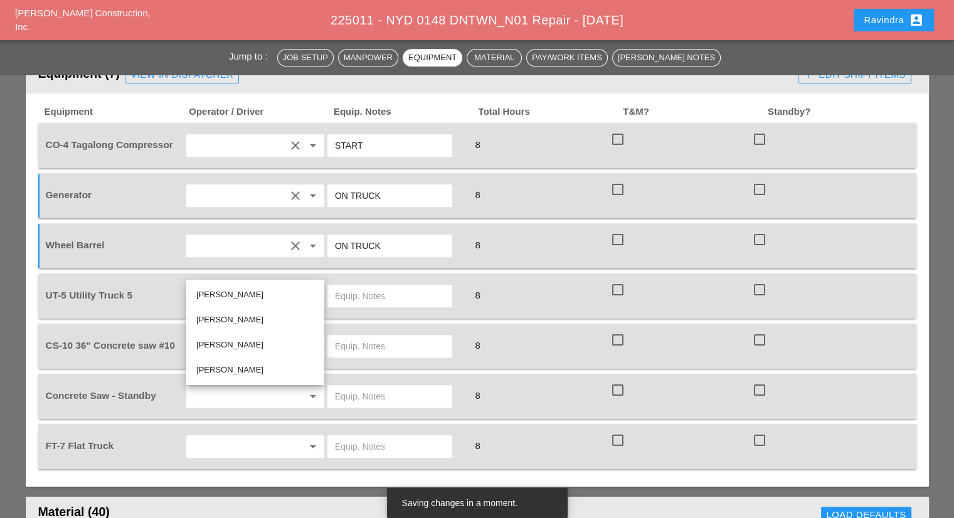
click at [238, 289] on div "Jorge Barajas" at bounding box center [255, 294] width 118 height 15
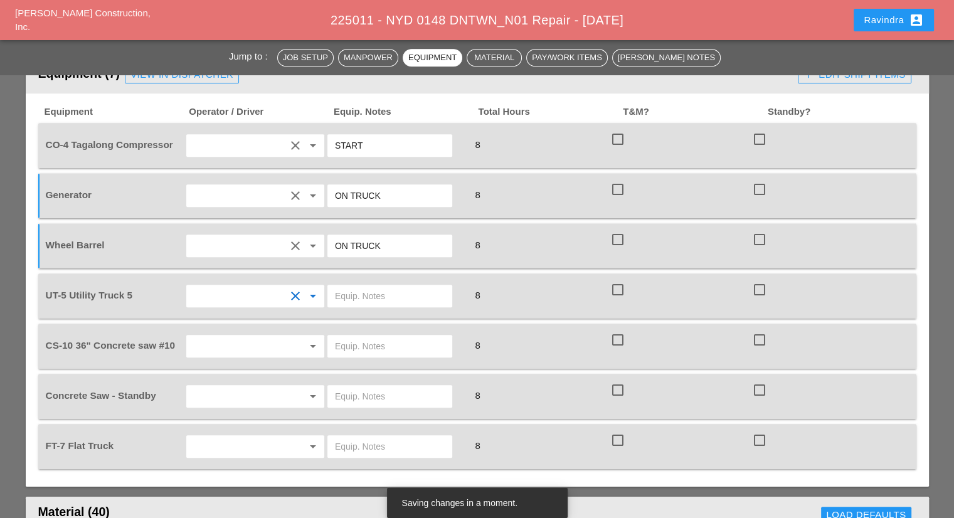
click at [391, 286] on input "text" at bounding box center [390, 296] width 110 height 20
type input "W/ CONCRETE SAW"
click at [236, 336] on input "text" at bounding box center [237, 346] width 95 height 20
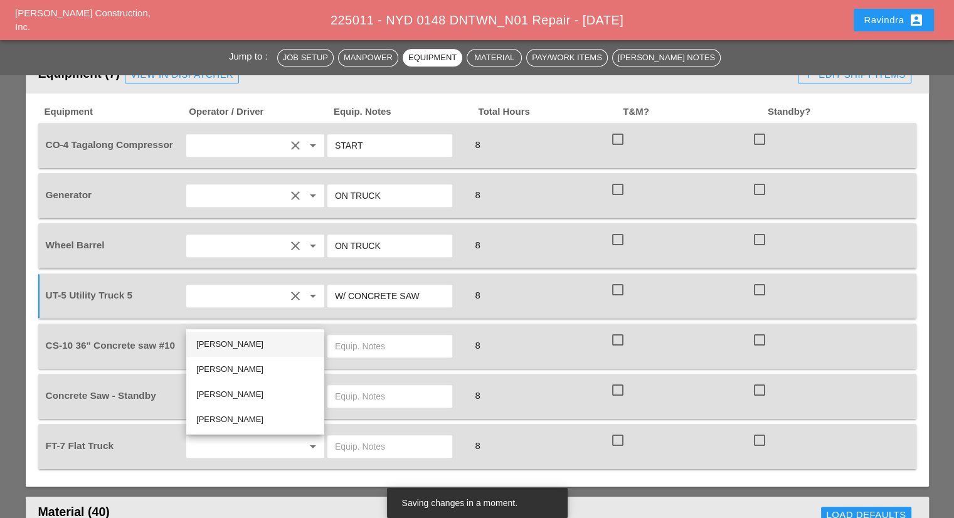
click at [233, 344] on div "Jorge Barajas" at bounding box center [255, 344] width 118 height 15
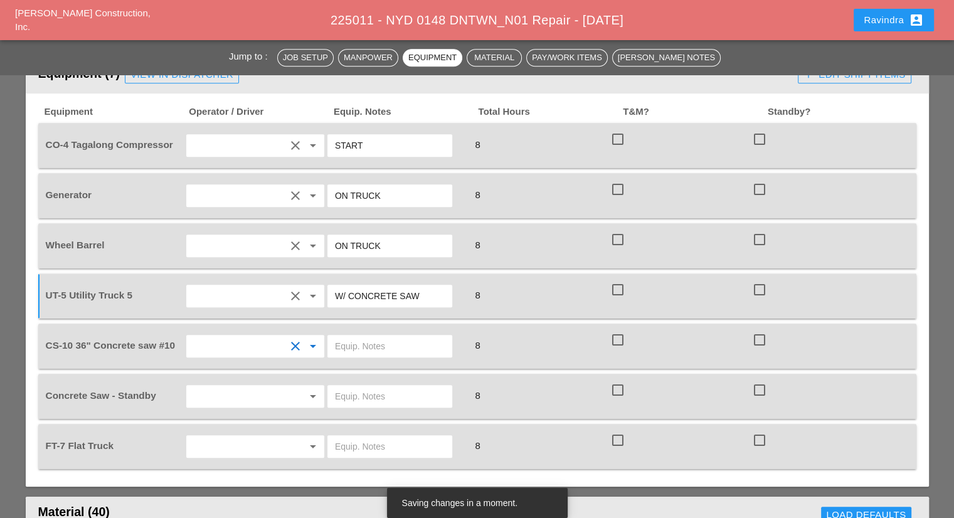
click at [349, 336] on input "text" at bounding box center [390, 346] width 110 height 20
type input "FULL SETUP"
click at [252, 381] on div "arrow_drop_down" at bounding box center [255, 396] width 142 height 35
click at [251, 386] on input "text" at bounding box center [237, 396] width 95 height 20
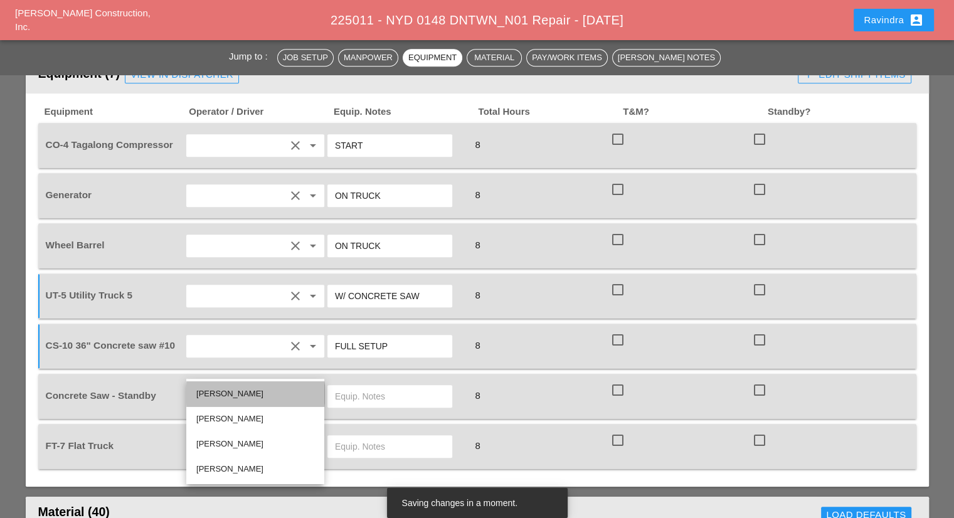
click at [246, 393] on div "Jorge Barajas" at bounding box center [255, 393] width 118 height 15
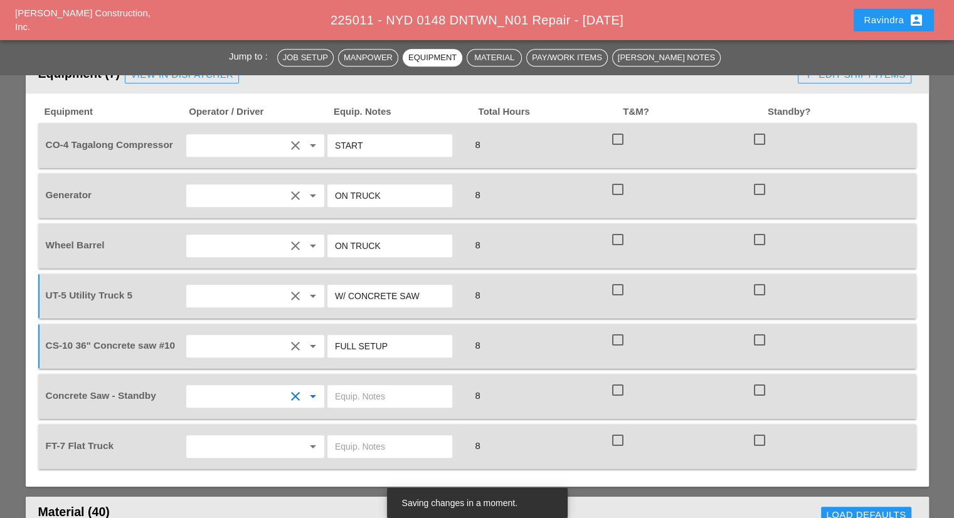
click at [336, 386] on input "text" at bounding box center [390, 396] width 110 height 20
type input "FULL SETUP"
click at [256, 436] on input "text" at bounding box center [237, 446] width 95 height 20
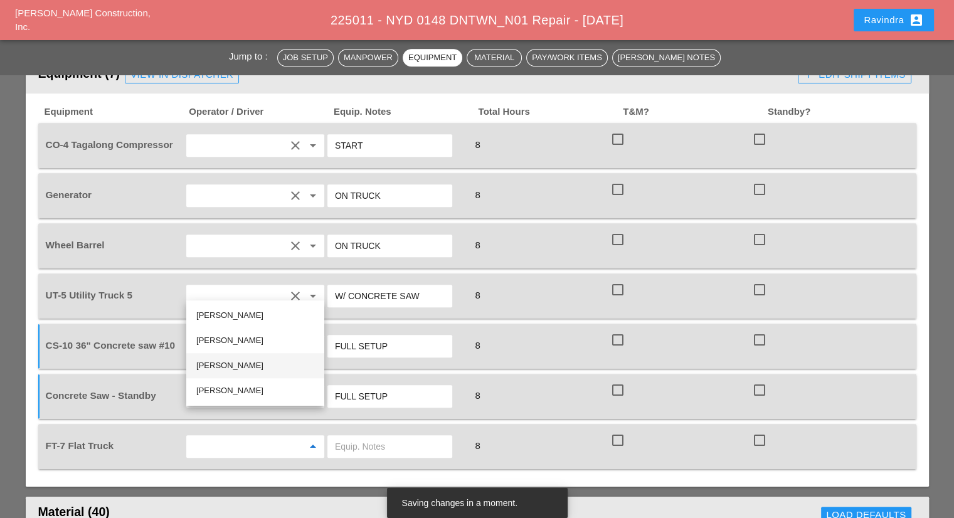
click at [238, 368] on div "Oscar Padilla" at bounding box center [255, 365] width 118 height 15
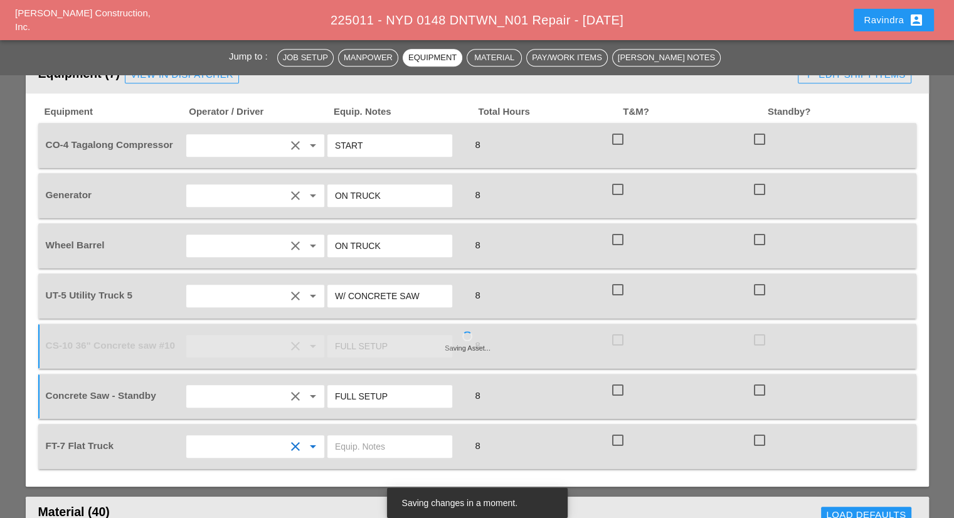
click at [390, 436] on input "text" at bounding box center [390, 446] width 110 height 20
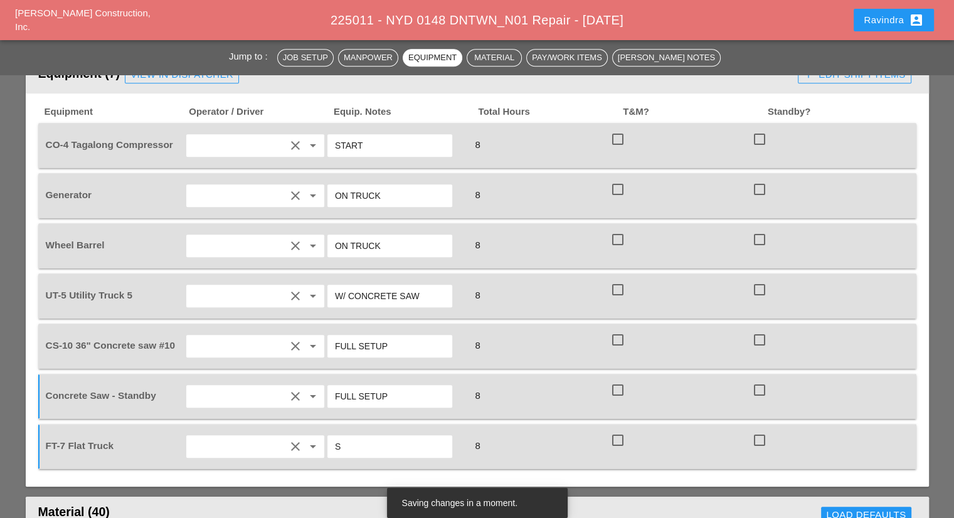
click at [302, 429] on div "FT-7 Flat Truck clear arrow_drop_down S 8 check_box_outline_blank check_box_out…" at bounding box center [467, 446] width 849 height 35
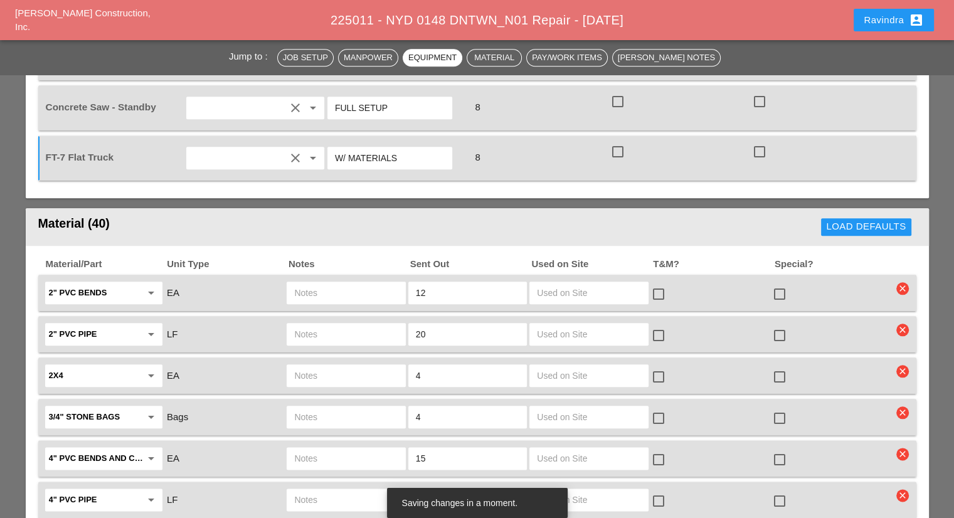
scroll to position [1380, 0]
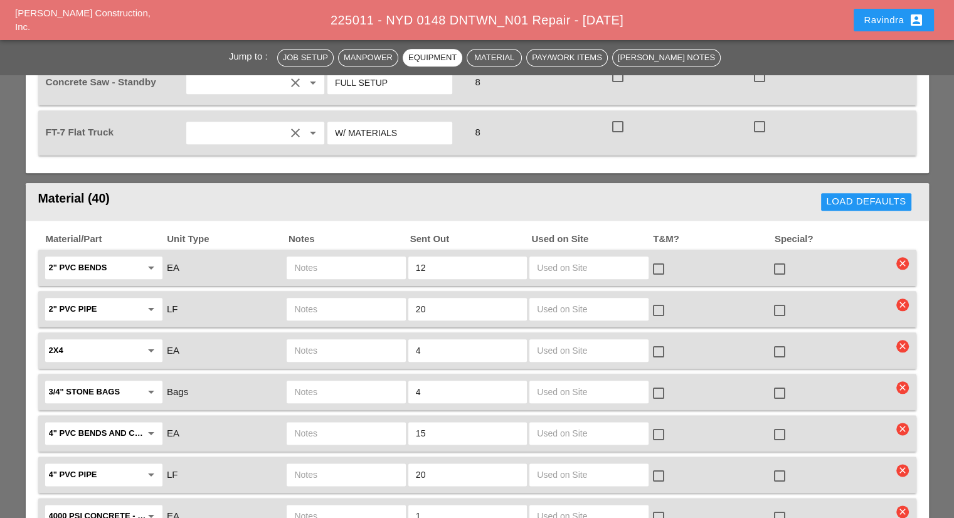
type input "W/ MATERIALS"
drag, startPoint x: 445, startPoint y: 281, endPoint x: 373, endPoint y: 280, distance: 72.8
click at [373, 296] on div "2" PVC pipe arrow_drop_down LF 20 check_box_outline_blank check_box_outline_bla…" at bounding box center [467, 309] width 849 height 26
click at [774, 300] on div at bounding box center [779, 310] width 21 height 21
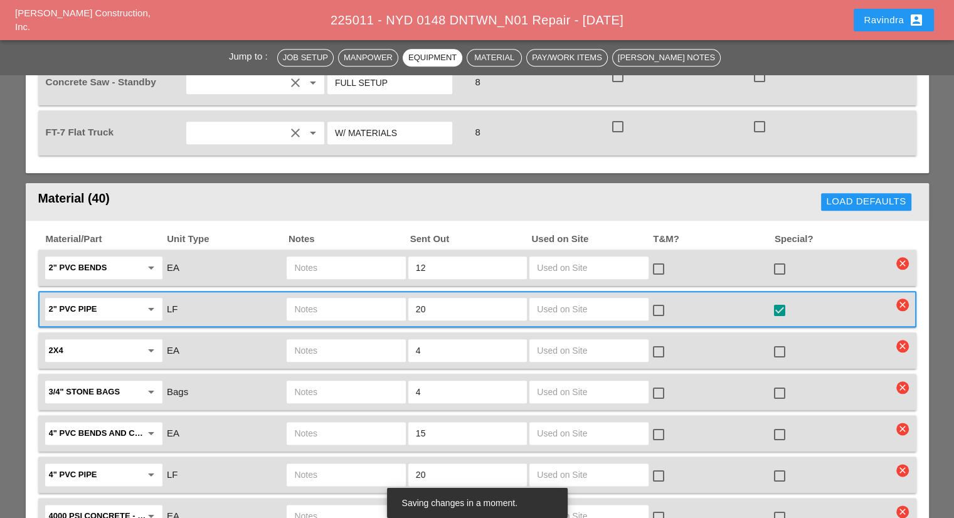
drag, startPoint x: 464, startPoint y: 233, endPoint x: 314, endPoint y: 230, distance: 150.5
click at [319, 255] on div "2" PVC bends arrow_drop_down EA 12 check_box_outline_blank check_box_outline_bl…" at bounding box center [467, 268] width 849 height 26
type input "15"
drag, startPoint x: 769, startPoint y: 239, endPoint x: 776, endPoint y: 241, distance: 7.8
click at [776, 258] on div at bounding box center [779, 268] width 21 height 21
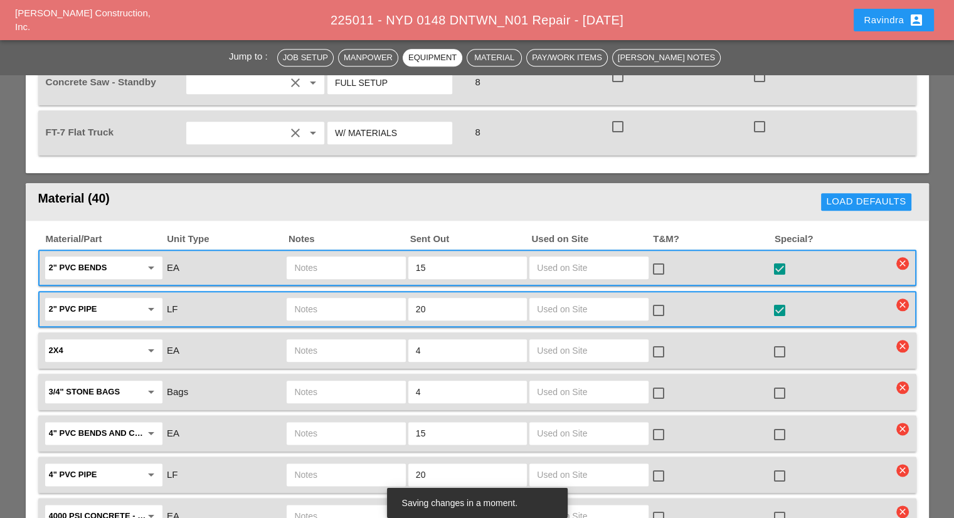
click at [619, 258] on input "text" at bounding box center [588, 268] width 103 height 20
click at [352, 258] on input "text" at bounding box center [345, 268] width 103 height 20
type input "="
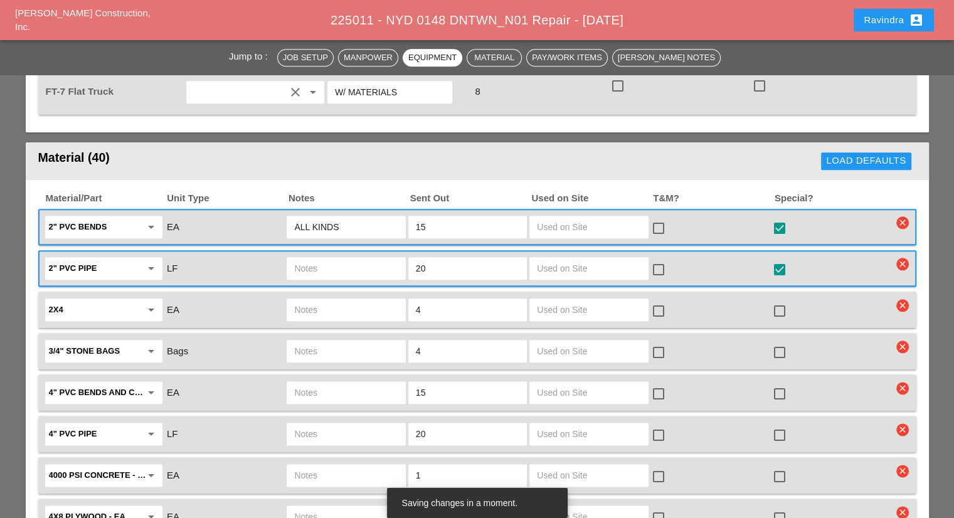
scroll to position [1442, 0]
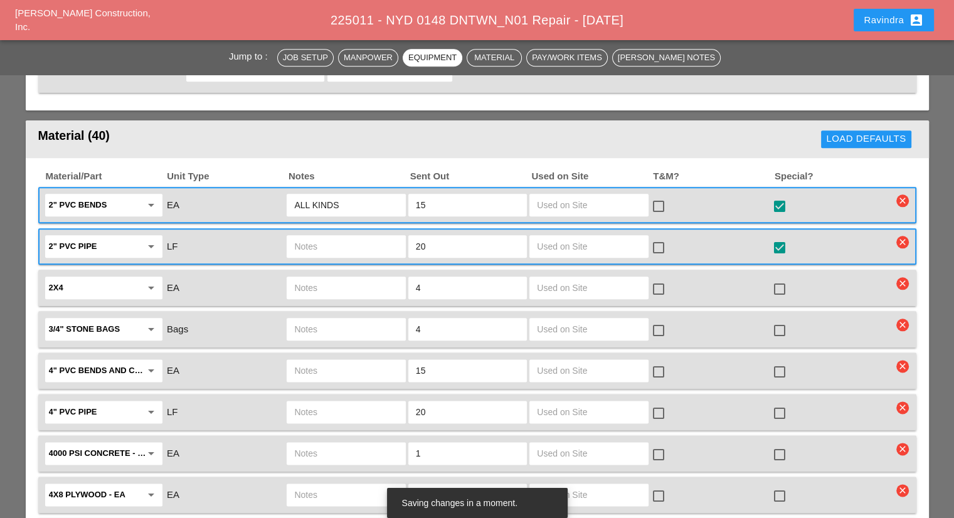
type input "ALL KINDS"
click at [775, 278] on div at bounding box center [779, 288] width 21 height 21
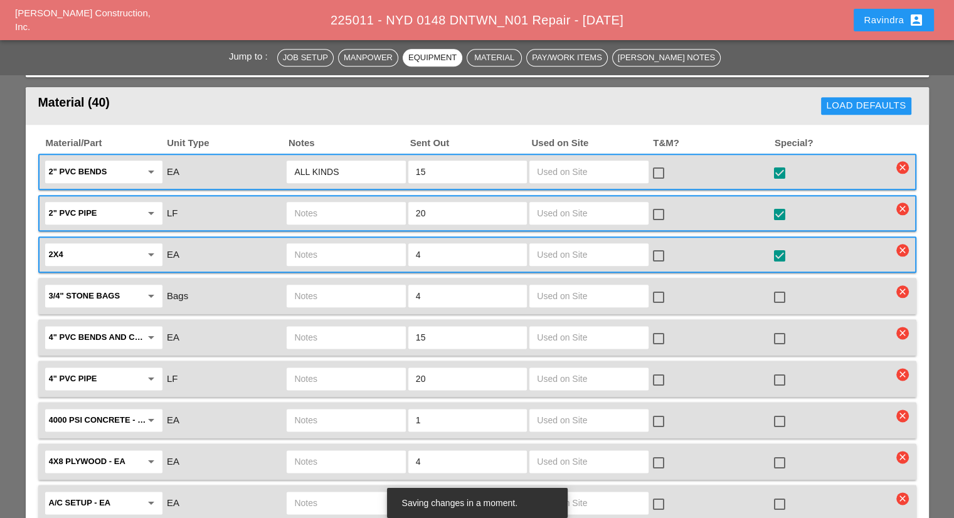
scroll to position [1505, 0]
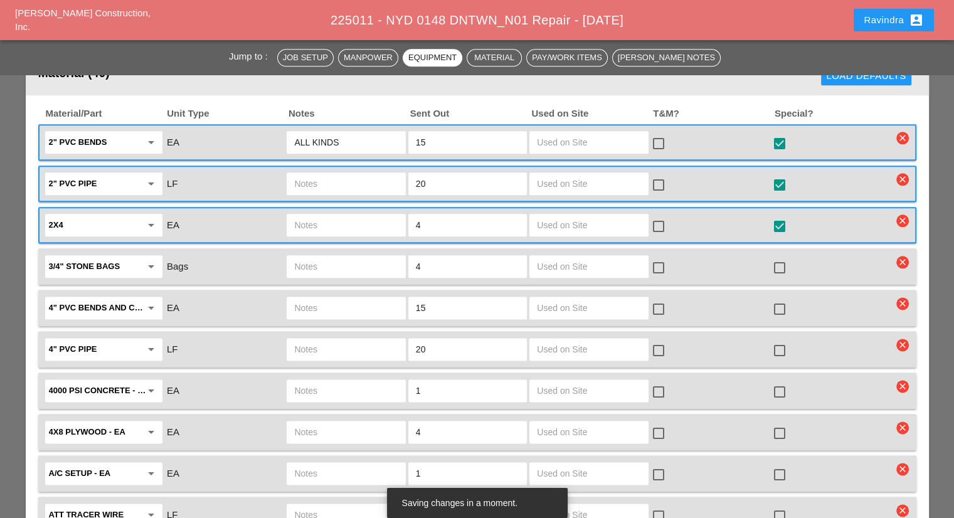
drag, startPoint x: 778, startPoint y: 357, endPoint x: 771, endPoint y: 357, distance: 6.3
click at [776, 381] on div at bounding box center [779, 391] width 21 height 21
click at [316, 381] on input "text" at bounding box center [345, 391] width 103 height 20
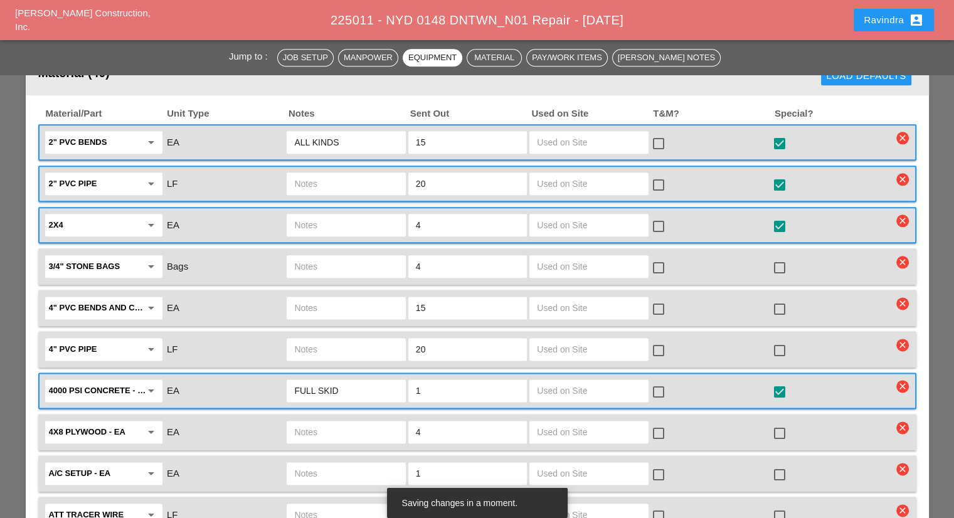
scroll to position [1568, 0]
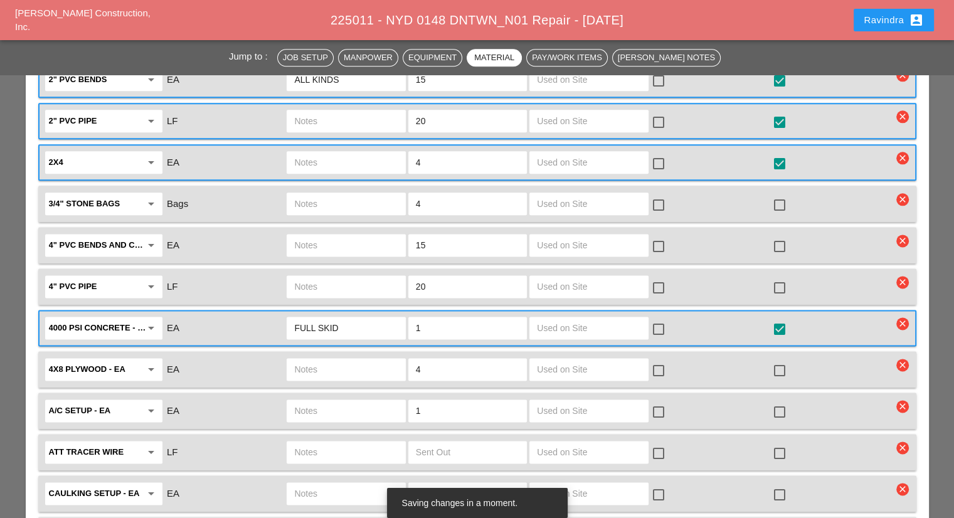
type input "FULL SKID"
click at [775, 401] on div at bounding box center [779, 411] width 21 height 21
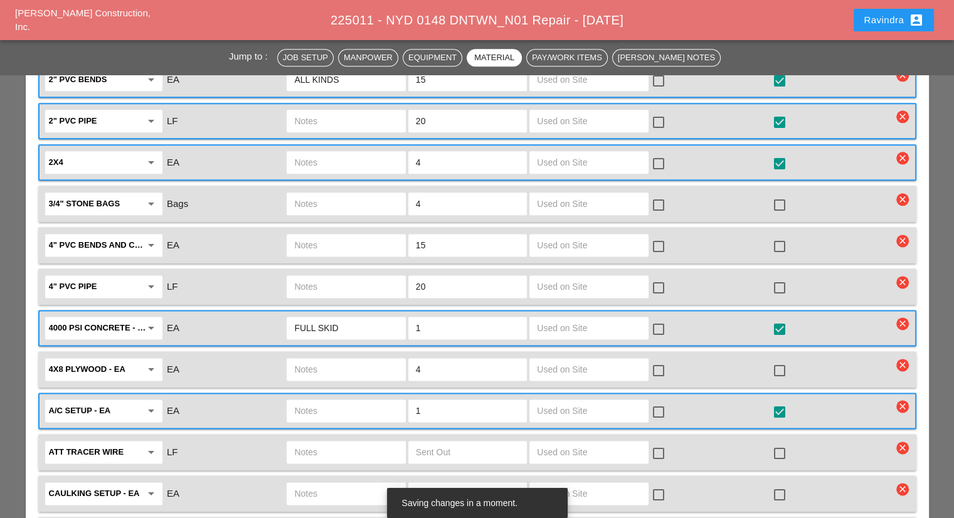
click at [302, 401] on input "text" at bounding box center [345, 411] width 103 height 20
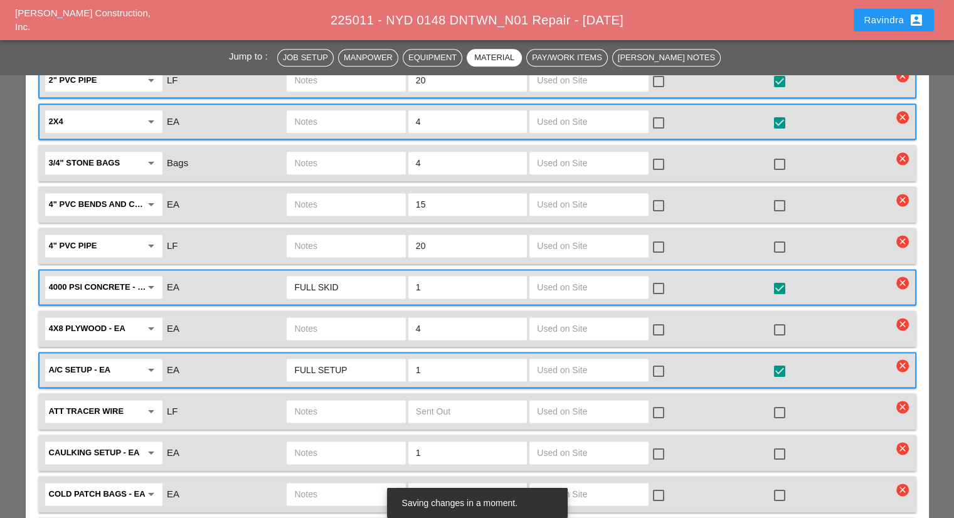
scroll to position [1630, 0]
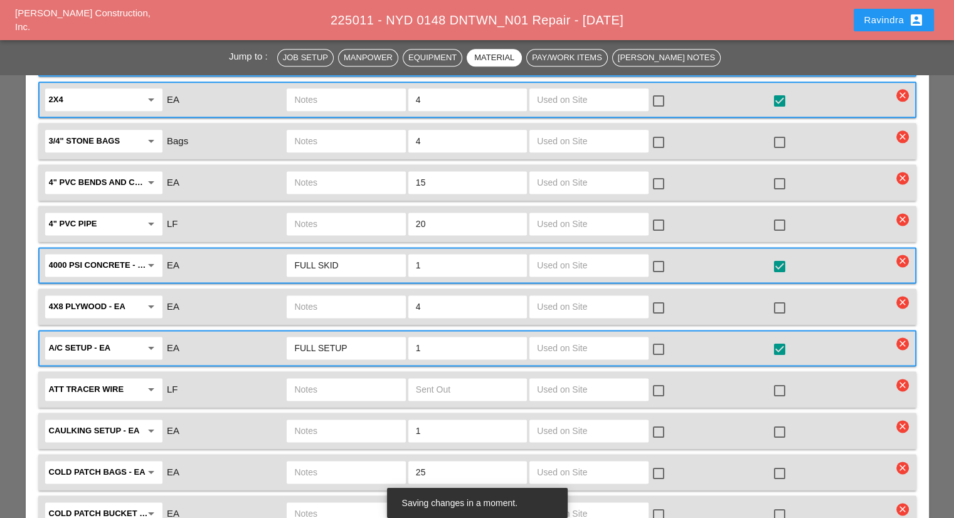
type input "FULL SETUP"
click at [774, 463] on div at bounding box center [779, 473] width 21 height 21
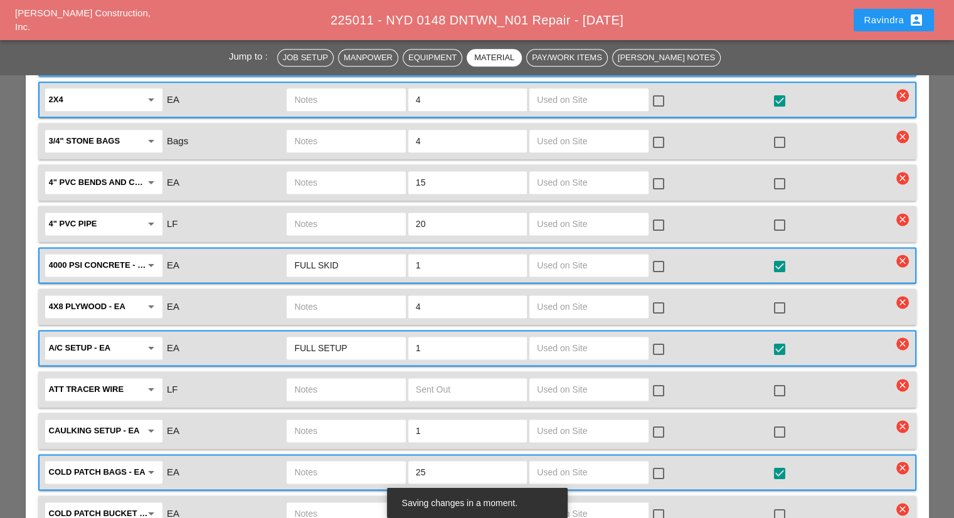
drag, startPoint x: 404, startPoint y: 431, endPoint x: 329, endPoint y: 433, distance: 75.3
click at [329, 459] on div "Cold Patch Bags - EA arrow_drop_down EA 25 check_box_outline_blank check_box" at bounding box center [467, 472] width 849 height 26
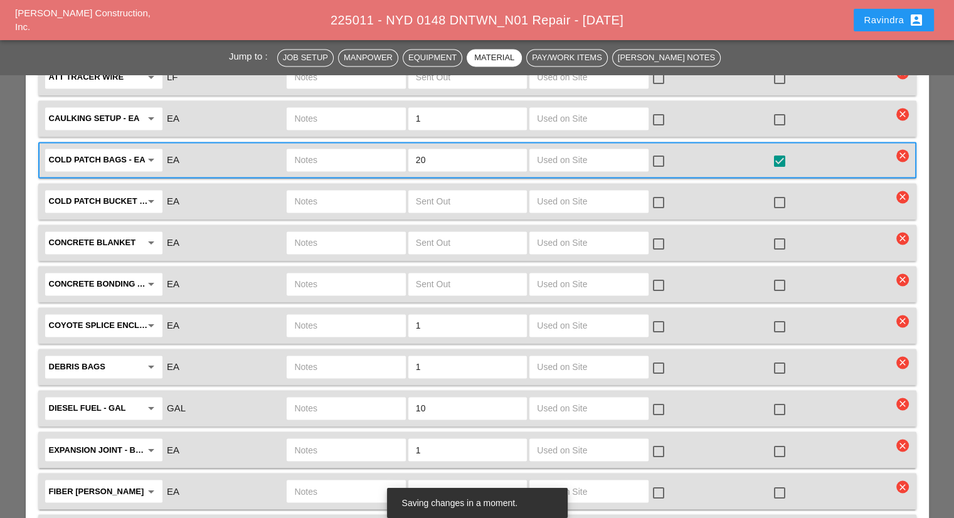
scroll to position [1944, 0]
type input "20"
click at [782, 356] on div at bounding box center [779, 366] width 21 height 21
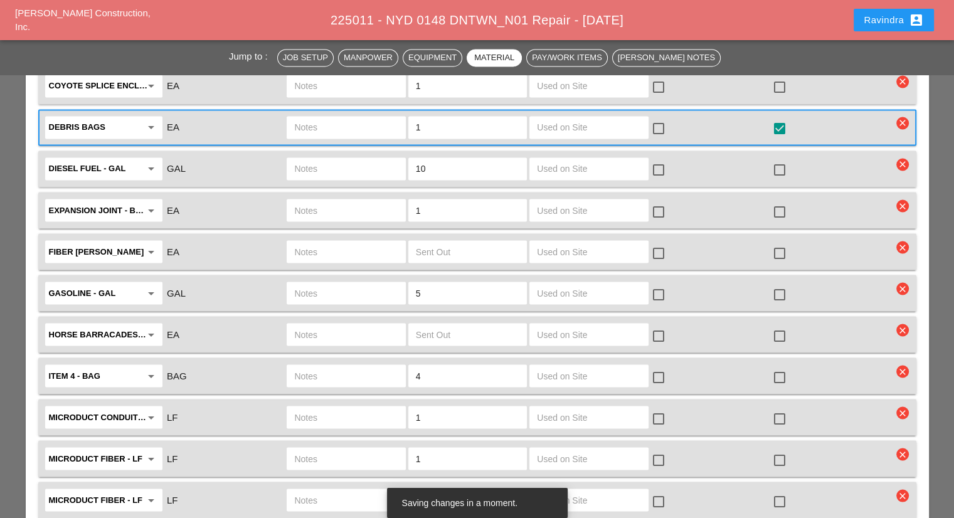
scroll to position [2195, 0]
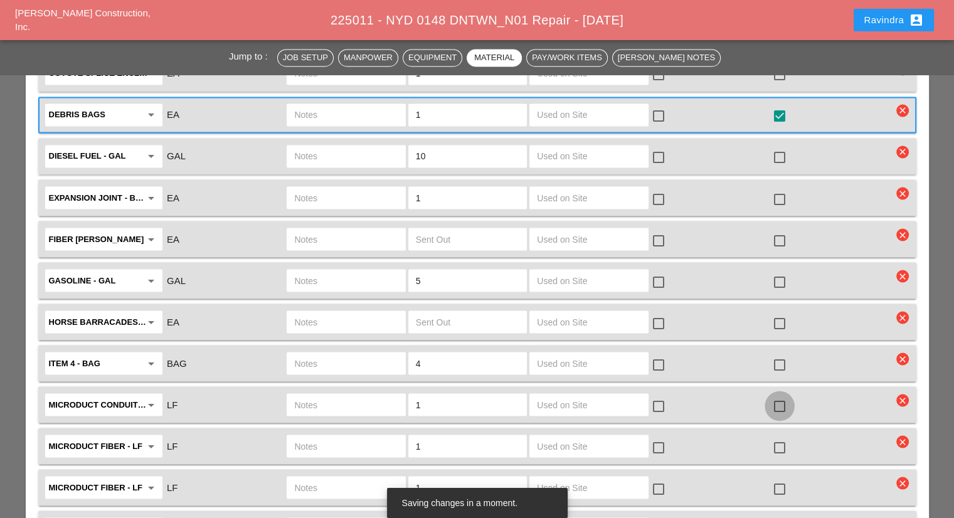
click at [778, 395] on div at bounding box center [779, 405] width 21 height 21
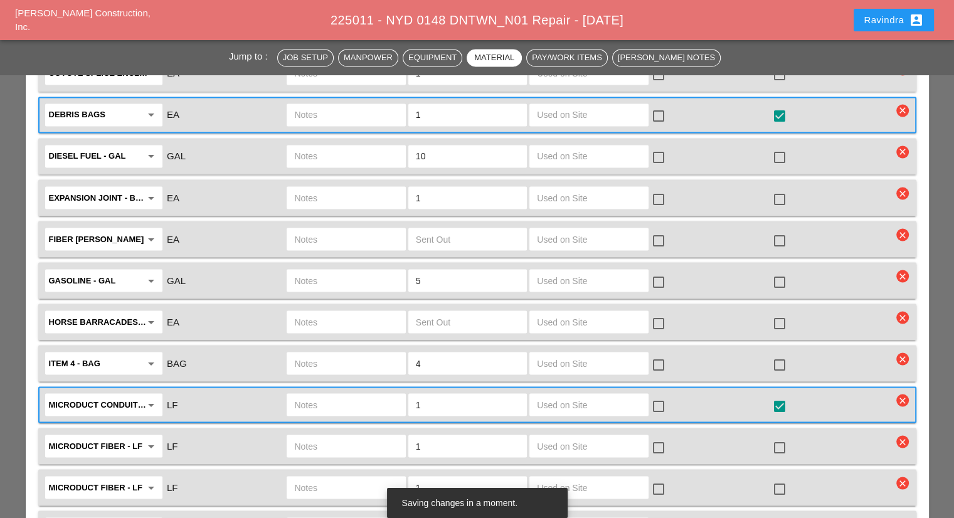
click at [361, 394] on input "text" at bounding box center [345, 404] width 103 height 20
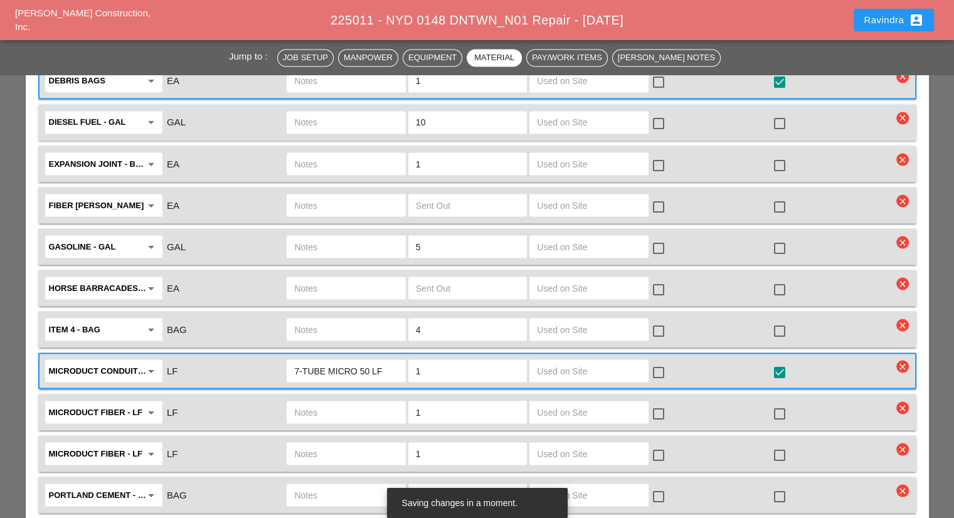
scroll to position [2258, 0]
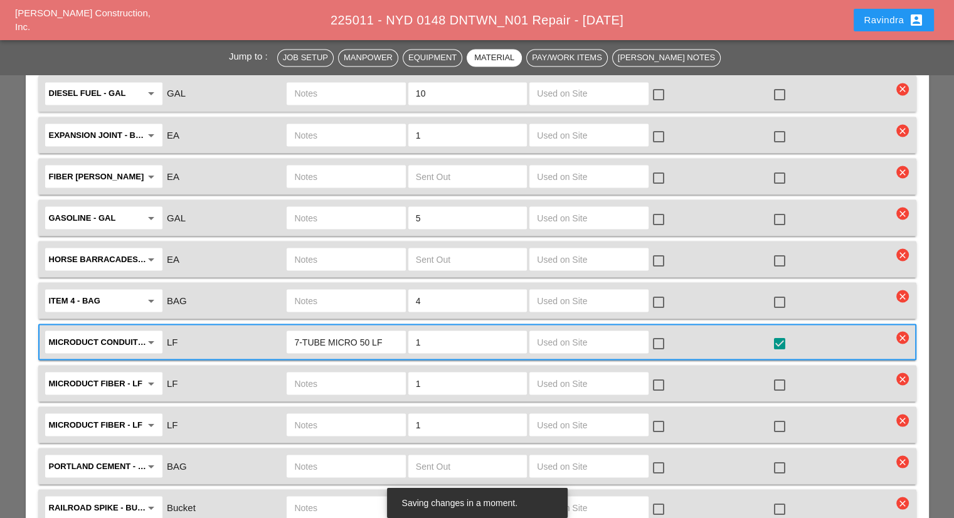
type input "7-TUBE MICRO 50 LF"
click at [381, 373] on input "text" at bounding box center [345, 383] width 103 height 20
type input "72 CT FIBER REEL"
click at [775, 374] on div at bounding box center [779, 384] width 21 height 21
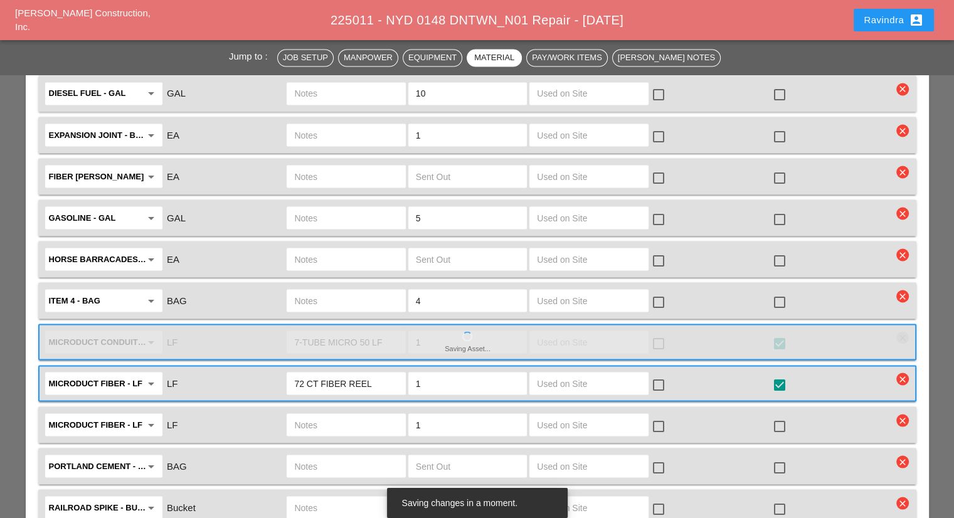
click at [325, 415] on input "text" at bounding box center [345, 425] width 103 height 20
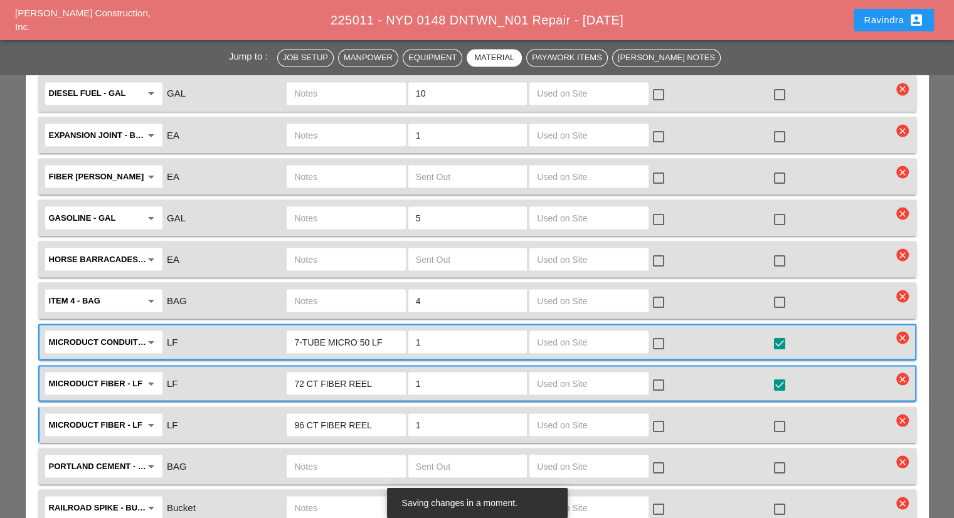
type input "96 CT FIBER REEL"
drag, startPoint x: 766, startPoint y: 373, endPoint x: 781, endPoint y: 374, distance: 14.5
click at [776, 411] on div "Microduct fiber - LF arrow_drop_down LF 96 CT FIBER REEL 1 check_box_outline_bl…" at bounding box center [467, 424] width 849 height 26
click at [781, 415] on div at bounding box center [779, 425] width 21 height 21
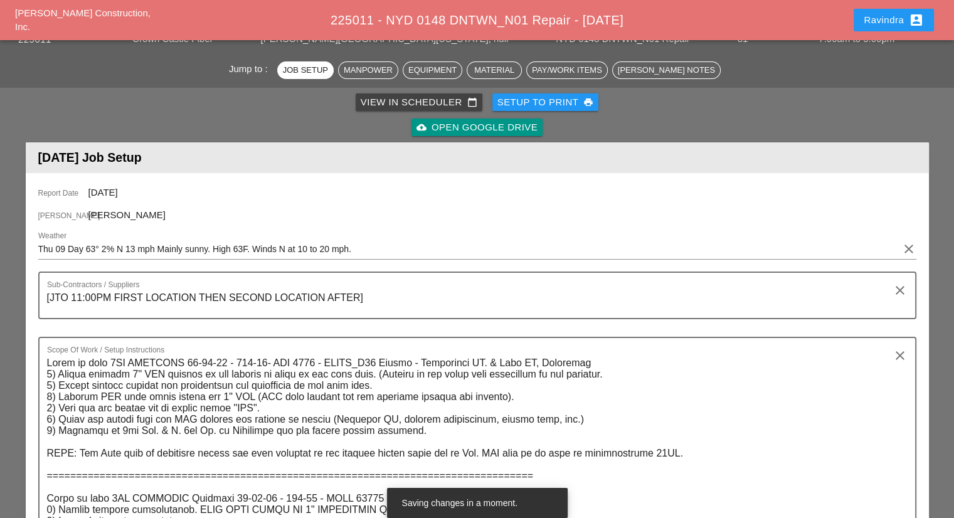
scroll to position [0, 0]
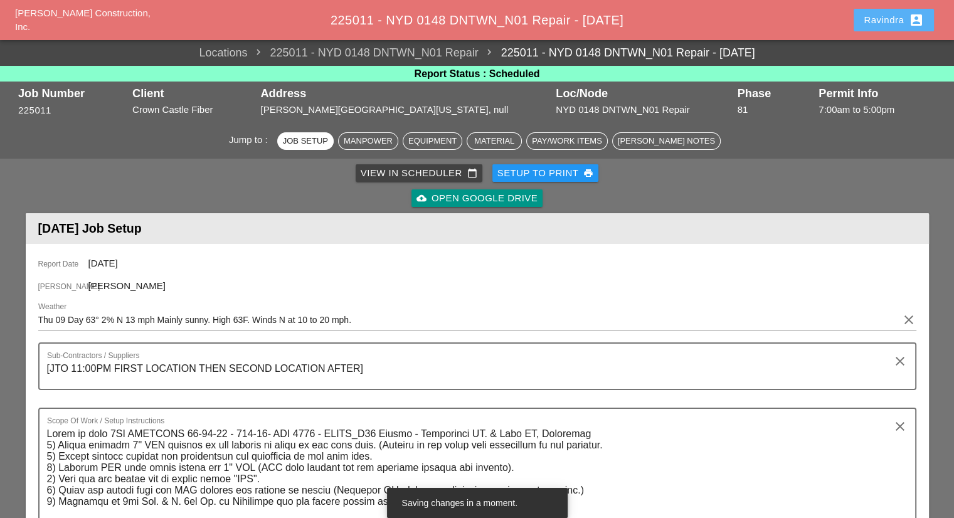
click at [879, 14] on div "Ravindra account_box" at bounding box center [894, 20] width 60 height 15
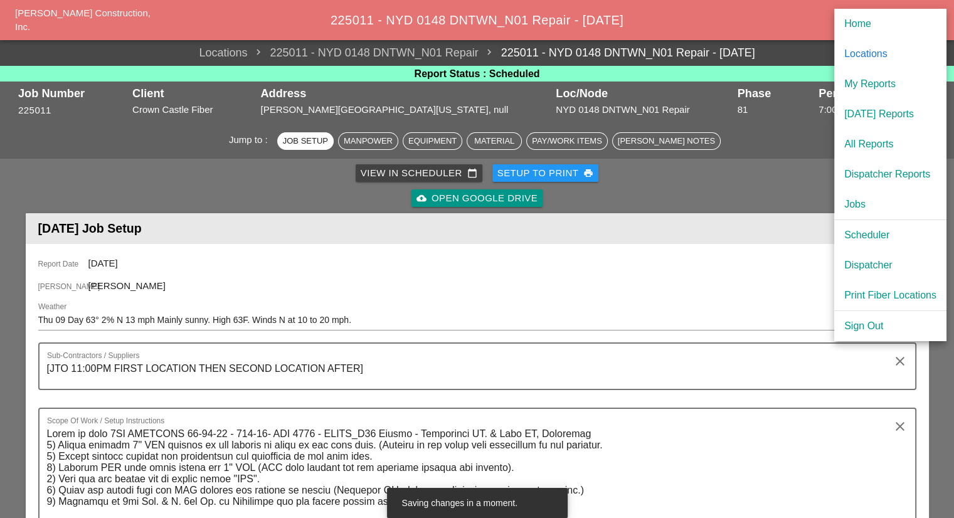
drag, startPoint x: 880, startPoint y: 241, endPoint x: 587, endPoint y: 66, distance: 341.7
click at [880, 241] on div "Scheduler" at bounding box center [890, 235] width 92 height 15
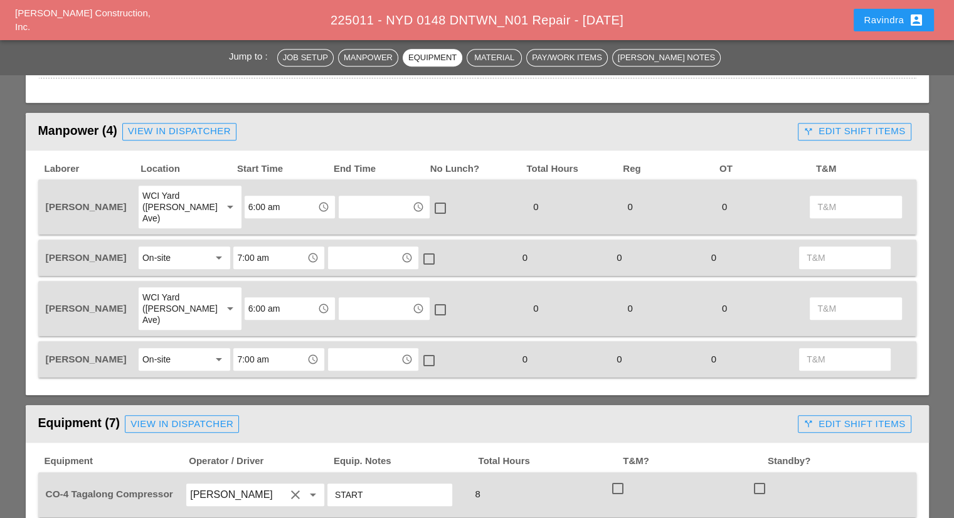
scroll to position [690, 0]
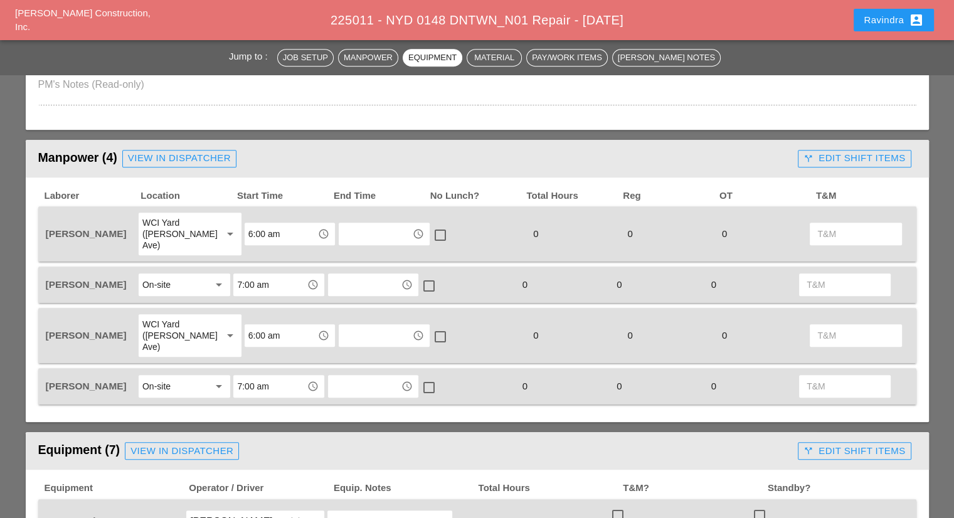
click at [189, 159] on div "View in Dispatcher" at bounding box center [179, 158] width 103 height 14
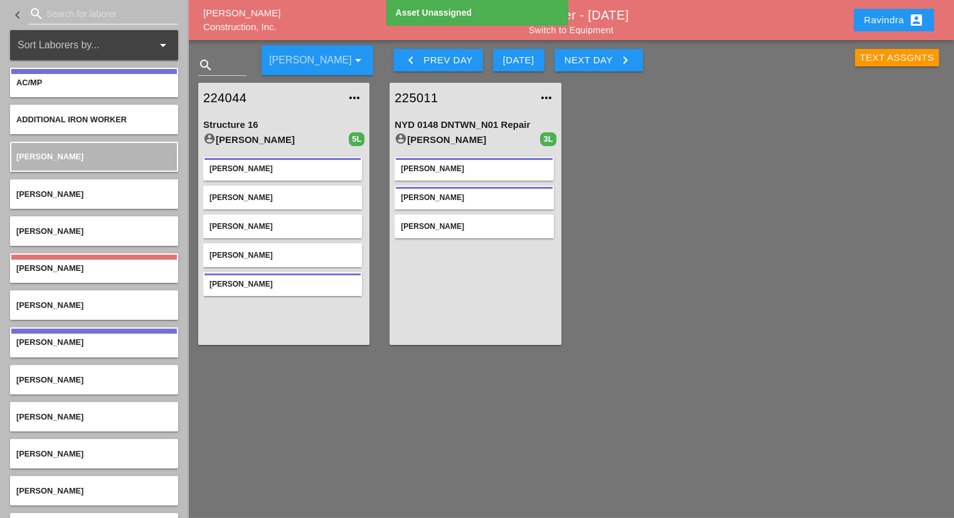
click at [77, 9] on input "Search for laborer" at bounding box center [103, 14] width 114 height 20
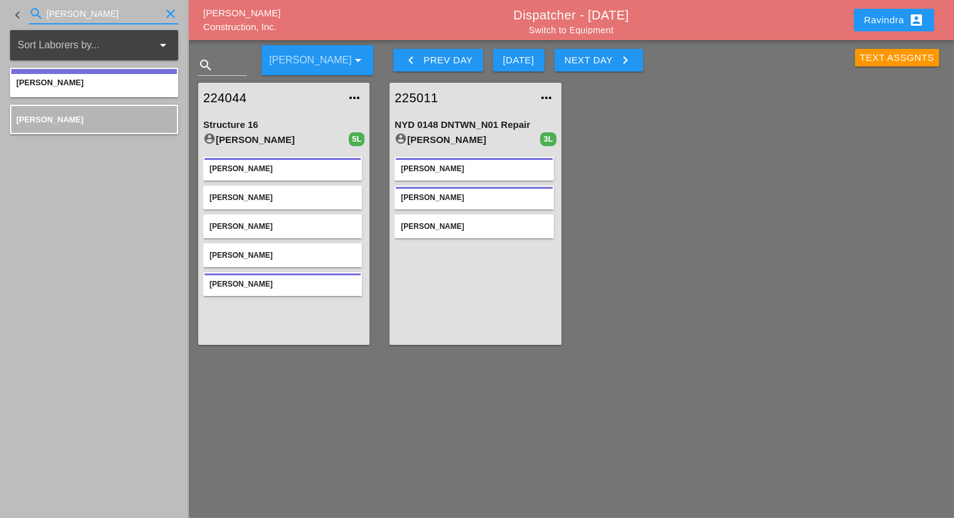
type input "gill"
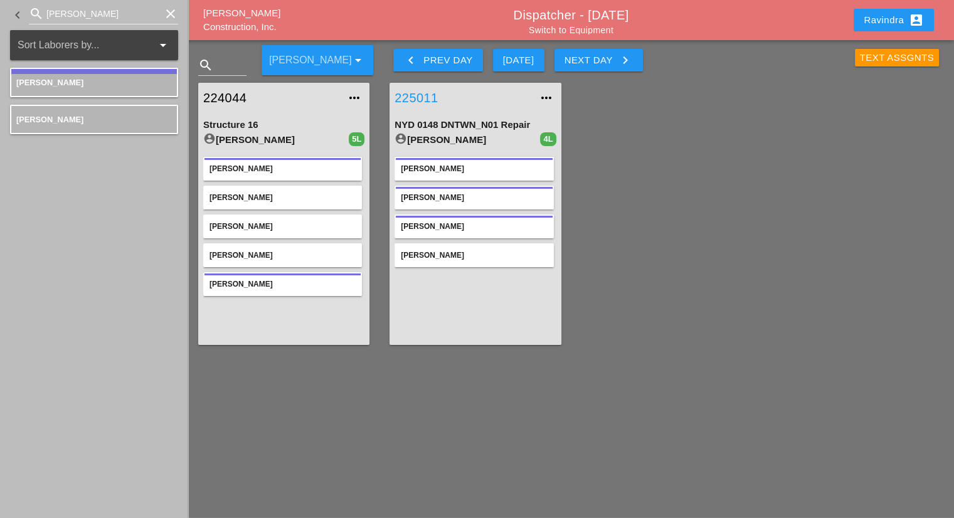
click at [419, 102] on link "225011" at bounding box center [462, 97] width 136 height 19
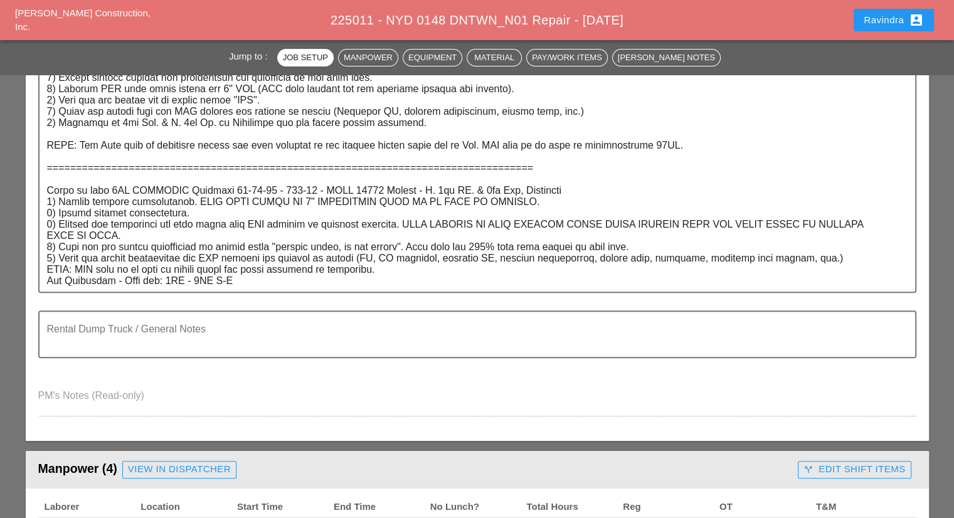
scroll to position [690, 0]
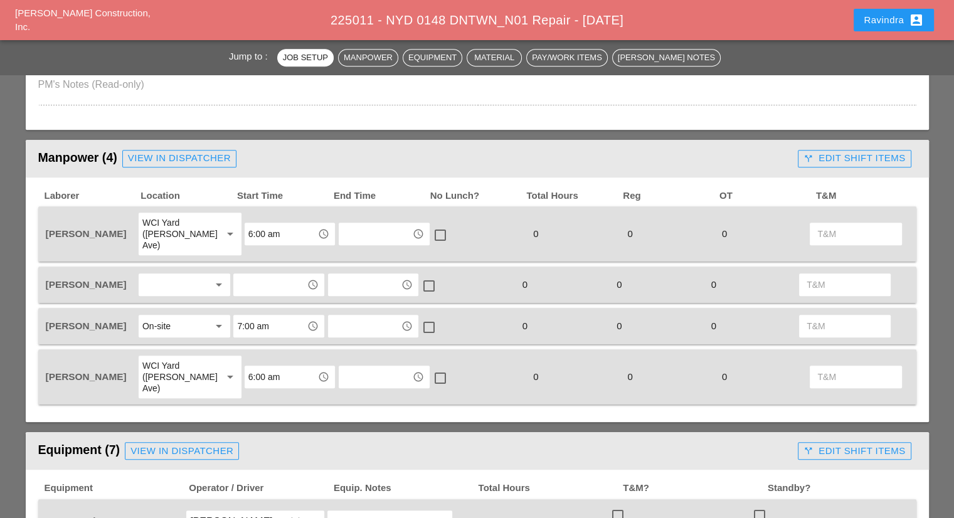
click at [186, 275] on div at bounding box center [175, 285] width 66 height 20
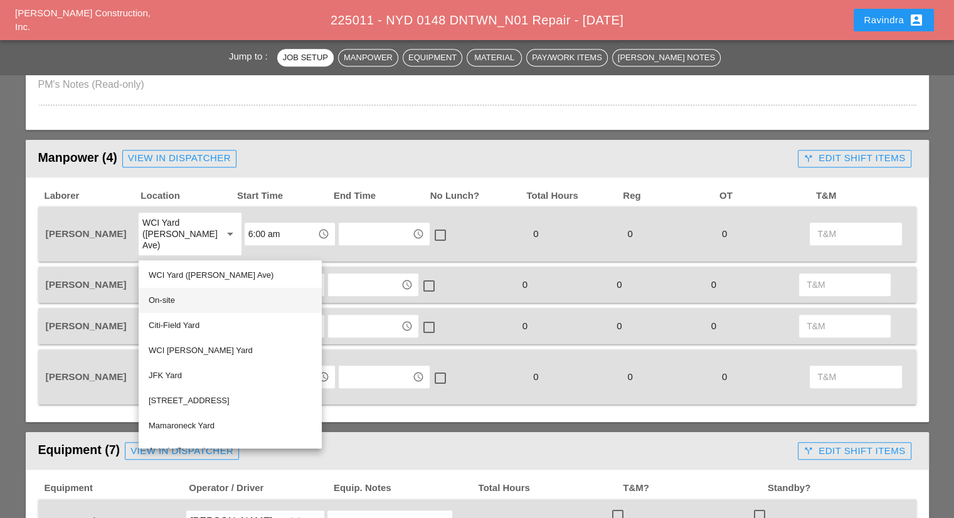
click at [181, 302] on div "On-site" at bounding box center [230, 300] width 163 height 15
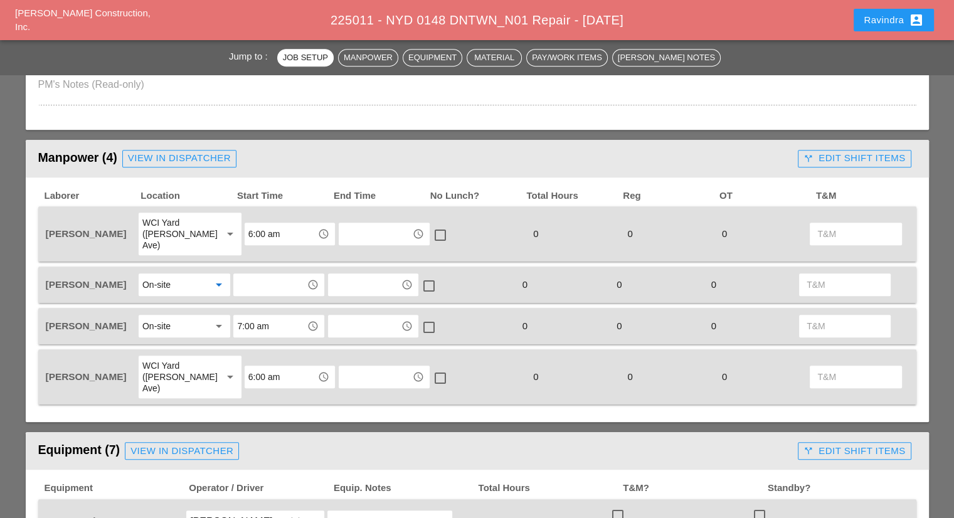
click at [277, 275] on input "text" at bounding box center [269, 285] width 65 height 20
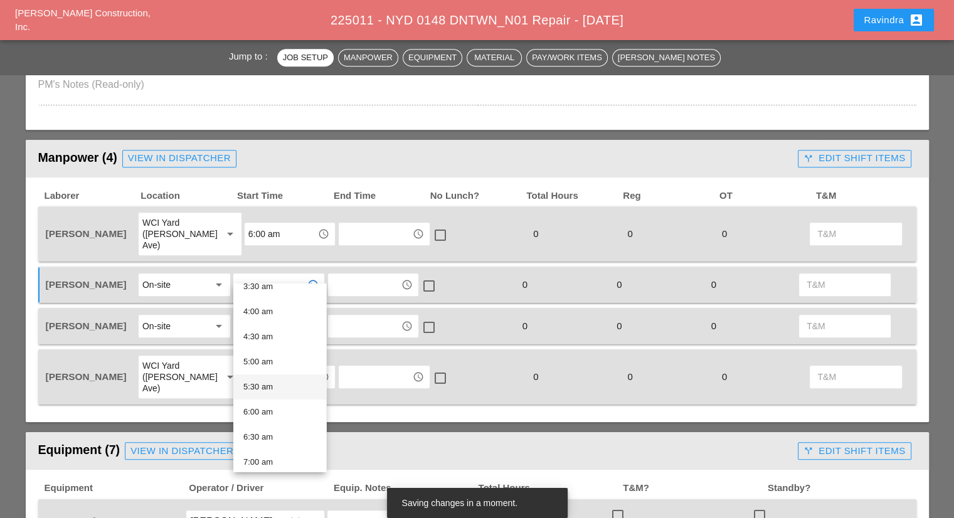
scroll to position [188, 0]
click at [271, 455] on div "7:00 am" at bounding box center [279, 461] width 73 height 15
type input "7:00 am"
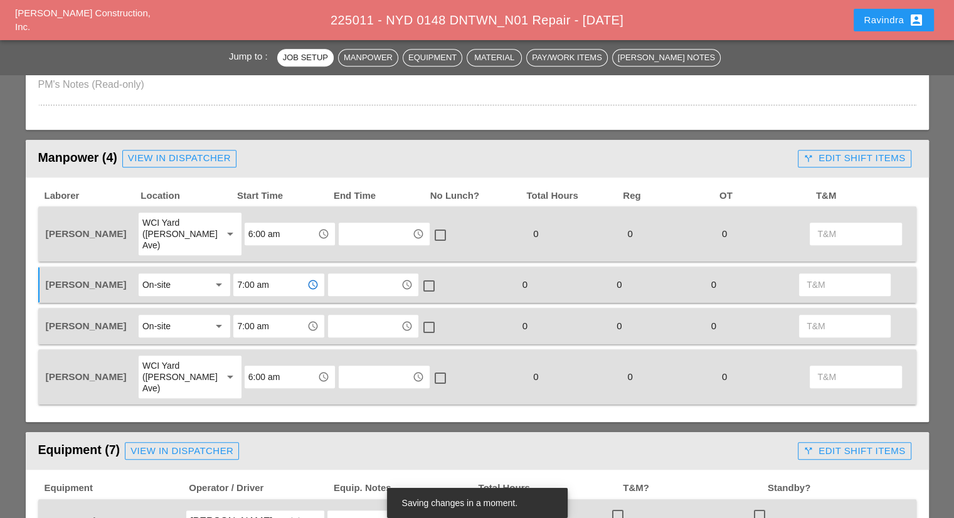
click at [304, 389] on div "Laborer Location Start Time End Time No Lunch? Total Hours Reg OT T&M Jorge Bar…" at bounding box center [477, 299] width 903 height 245
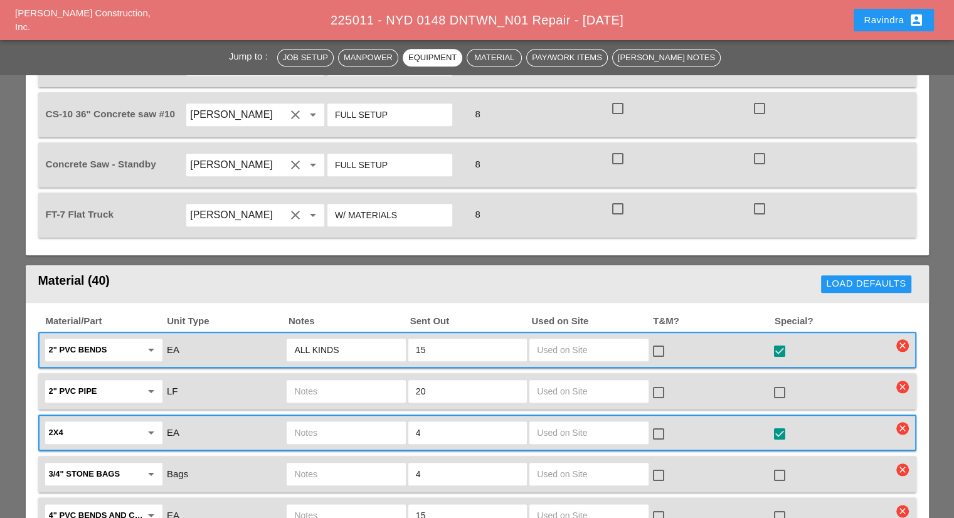
scroll to position [1505, 0]
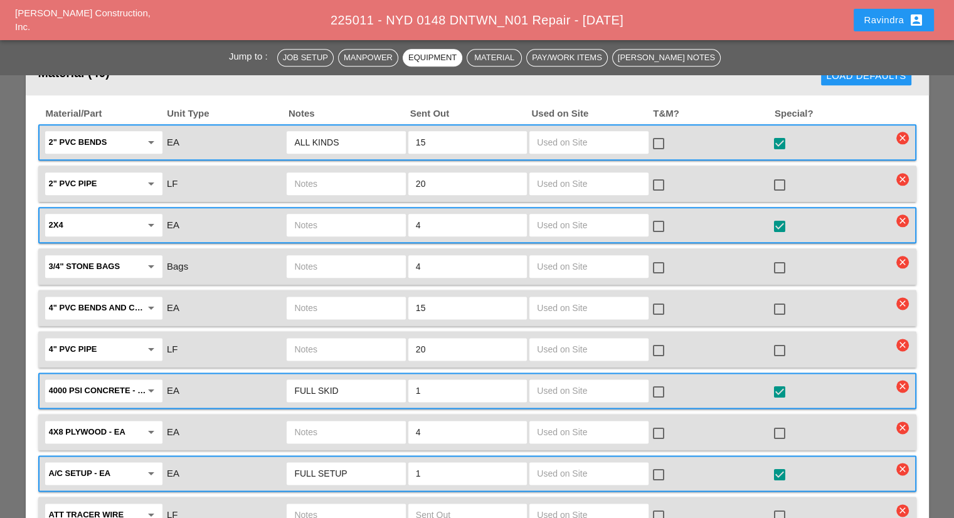
click at [765, 171] on div "check_box_outline_blank" at bounding box center [710, 184] width 121 height 26
click at [777, 174] on div at bounding box center [779, 184] width 21 height 21
checkbox input "true"
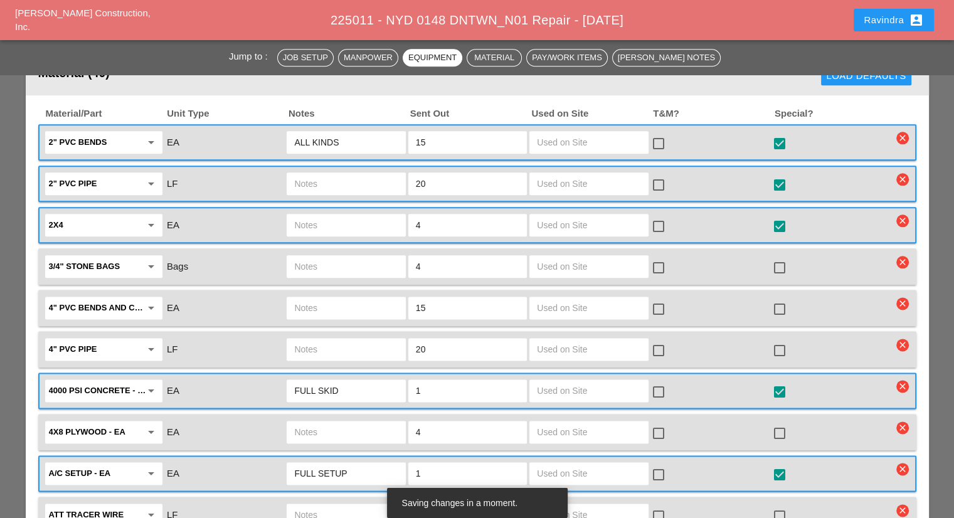
drag, startPoint x: 455, startPoint y: 154, endPoint x: 372, endPoint y: 150, distance: 82.9
click at [372, 171] on div "2" PVC pipe arrow_drop_down LF 20 check_box_outline_blank check_box" at bounding box center [467, 184] width 849 height 26
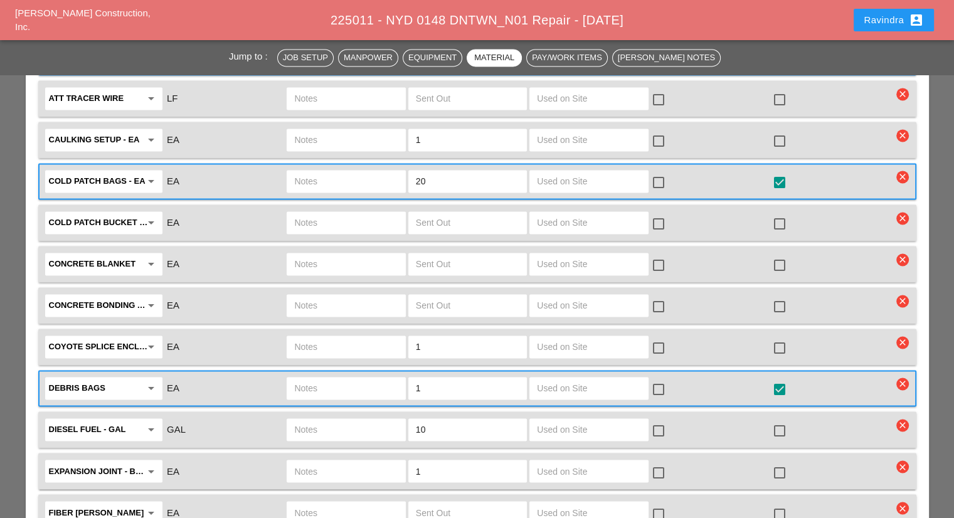
scroll to position [1944, 0]
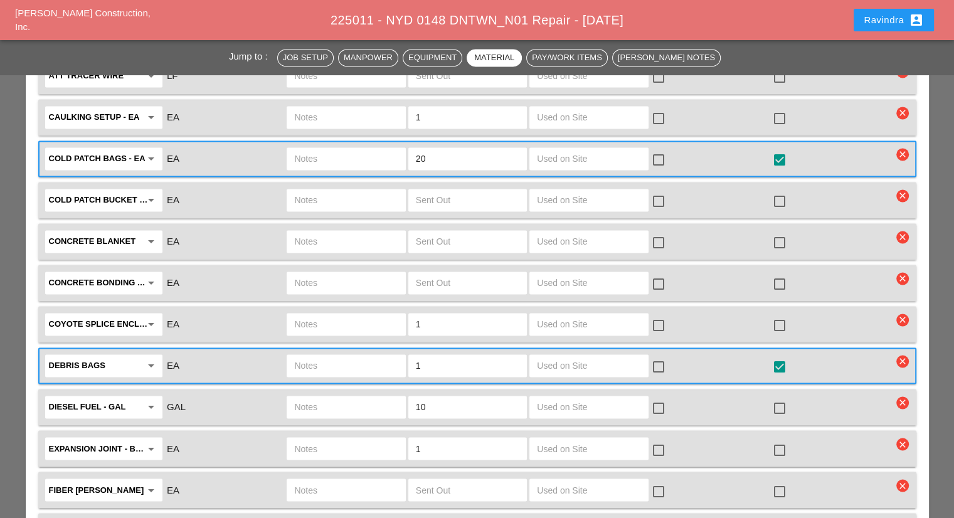
drag, startPoint x: 439, startPoint y: 282, endPoint x: 319, endPoint y: 276, distance: 120.5
click at [319, 311] on div "Coyote splice enclosure - EA arrow_drop_down EA 1 check_box_outline_blank check…" at bounding box center [467, 324] width 849 height 26
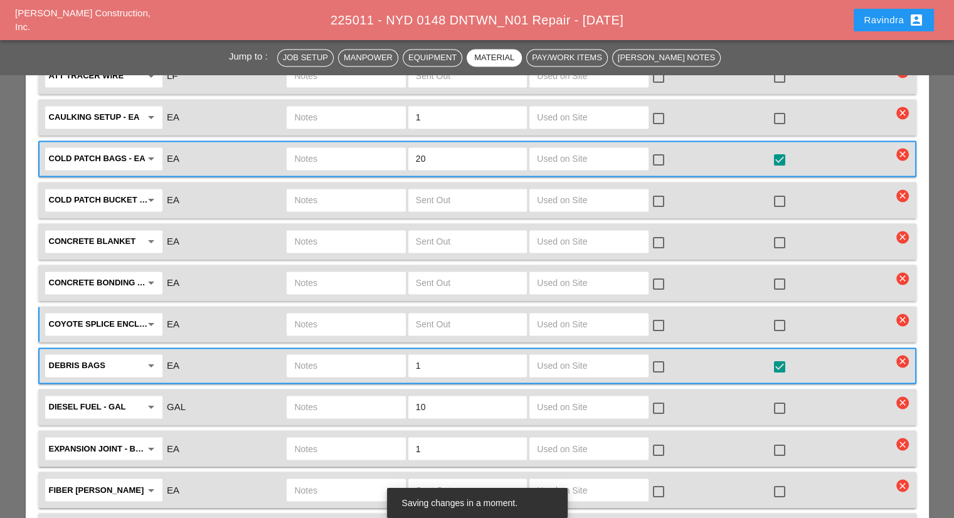
drag, startPoint x: 451, startPoint y: 403, endPoint x: 443, endPoint y: 403, distance: 8.2
click at [443, 438] on input "1" at bounding box center [467, 448] width 103 height 20
drag, startPoint x: 445, startPoint y: 401, endPoint x: 391, endPoint y: 402, distance: 53.3
click at [391, 435] on div "Expansion joint - Bundle (with caps) arrow_drop_down EA 1 check_box_outline_bla…" at bounding box center [467, 448] width 849 height 26
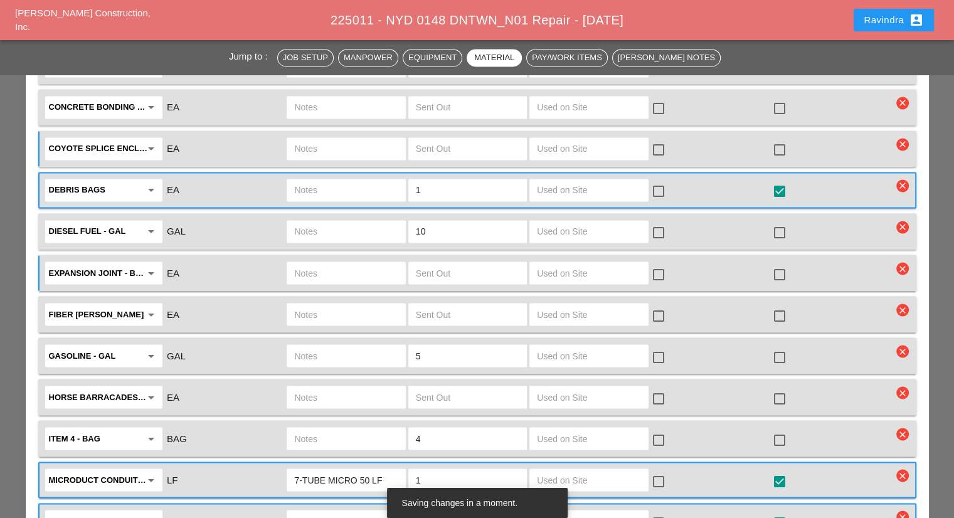
scroll to position [2195, 0]
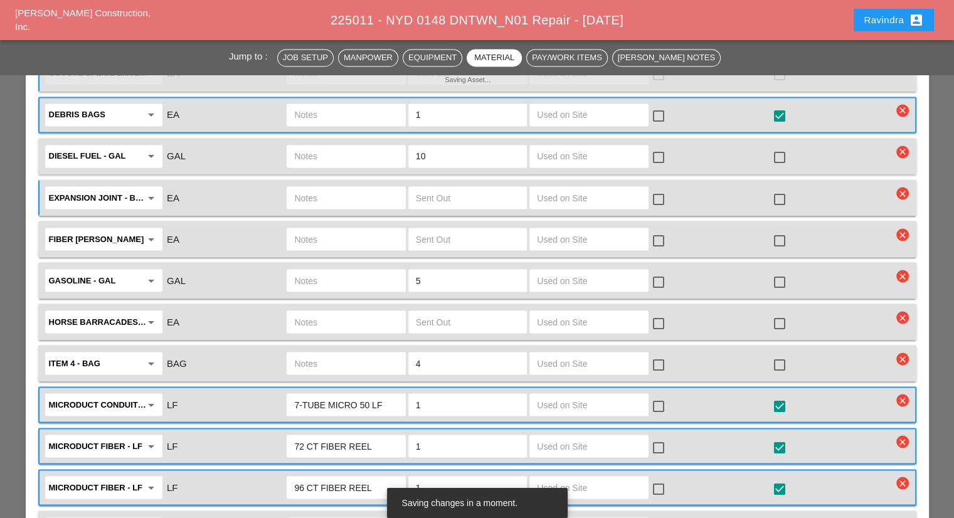
drag, startPoint x: 423, startPoint y: 320, endPoint x: 344, endPoint y: 317, distance: 79.7
click at [344, 350] on div "Item 4 - Bag arrow_drop_down BAG 4 check_box_outline_blank check_box_outline_bl…" at bounding box center [467, 363] width 849 height 26
type input "0"
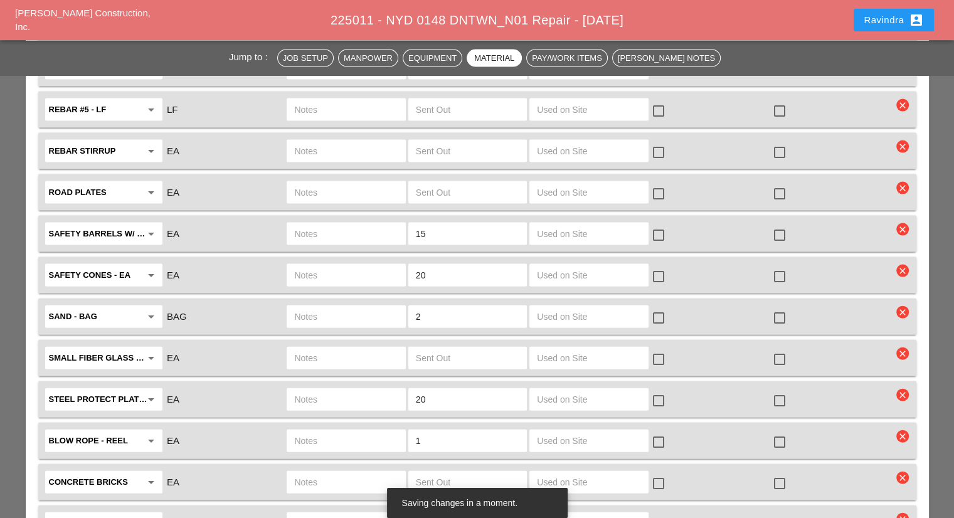
scroll to position [2697, 0]
type input "0"
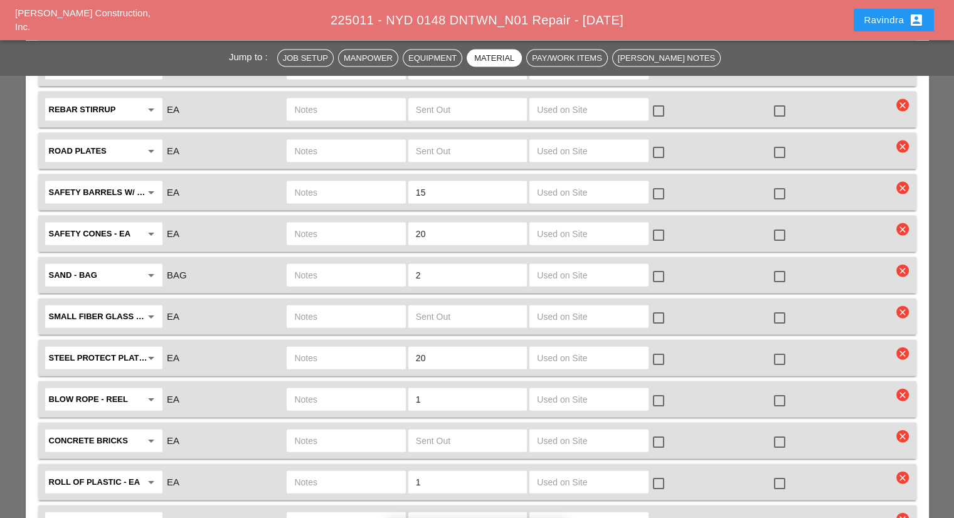
scroll to position [2759, 0]
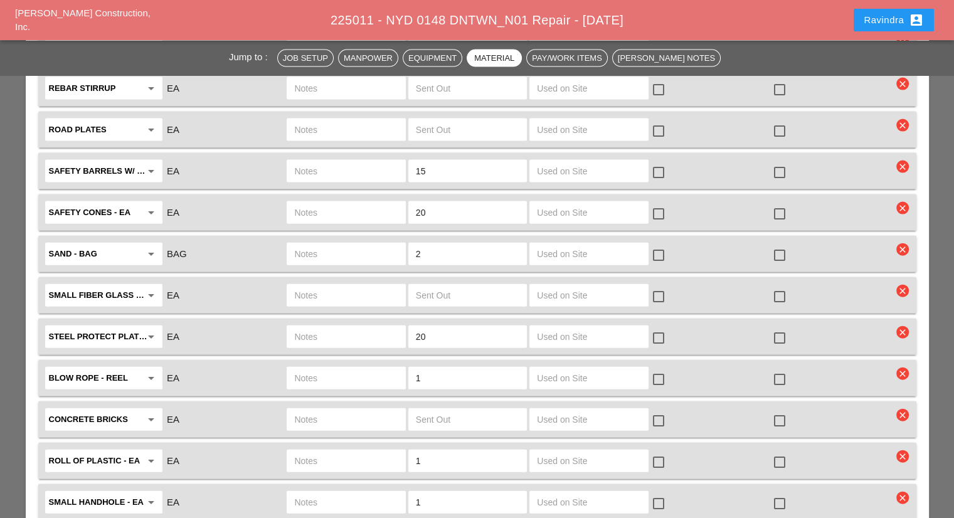
click at [429, 492] on input "1" at bounding box center [467, 502] width 103 height 20
click at [421, 492] on input "1" at bounding box center [467, 502] width 103 height 20
click at [411, 491] on div "1" at bounding box center [467, 502] width 119 height 23
drag, startPoint x: 428, startPoint y: 436, endPoint x: 386, endPoint y: 438, distance: 42.7
click at [386, 489] on div "small handhole - EA arrow_drop_down EA 1 check_box_outline_blank check_box_outl…" at bounding box center [467, 502] width 849 height 26
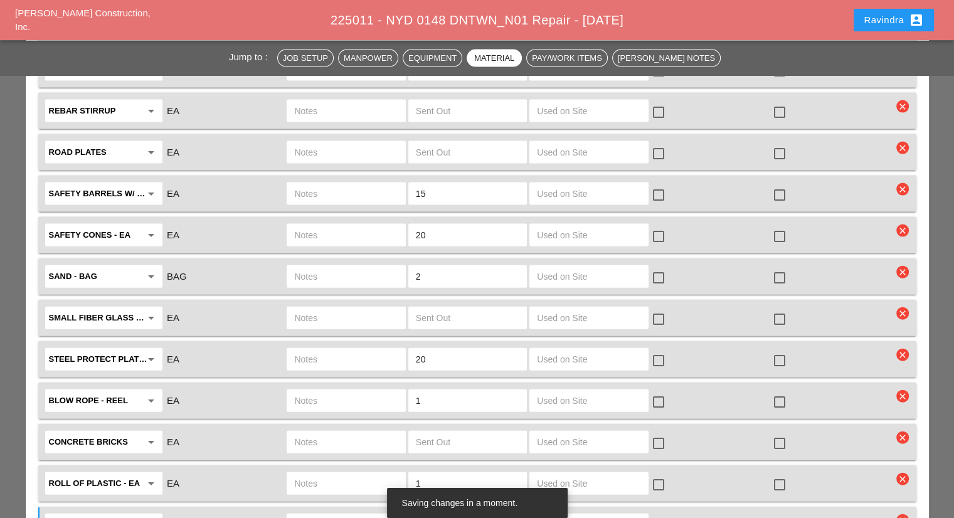
scroll to position [2822, 0]
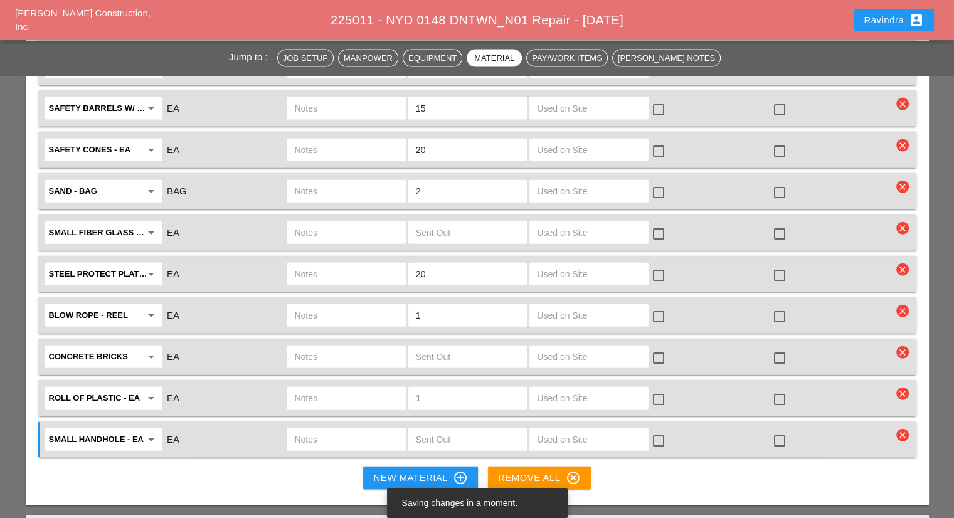
drag, startPoint x: 404, startPoint y: 342, endPoint x: 363, endPoint y: 342, distance: 40.8
click at [363, 385] on div "roll of plastic - EA arrow_drop_down EA 1 check_box_outline_blank check_box_out…" at bounding box center [467, 398] width 849 height 26
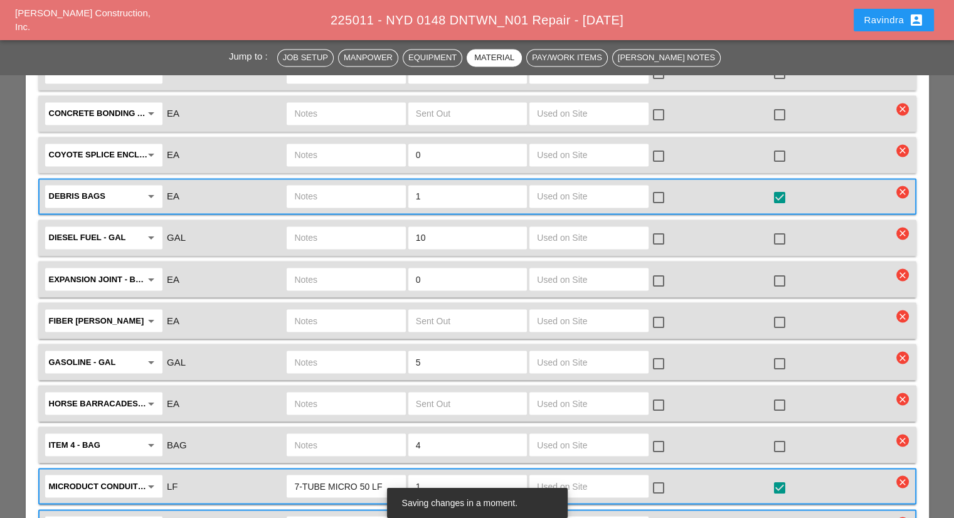
type input "0"
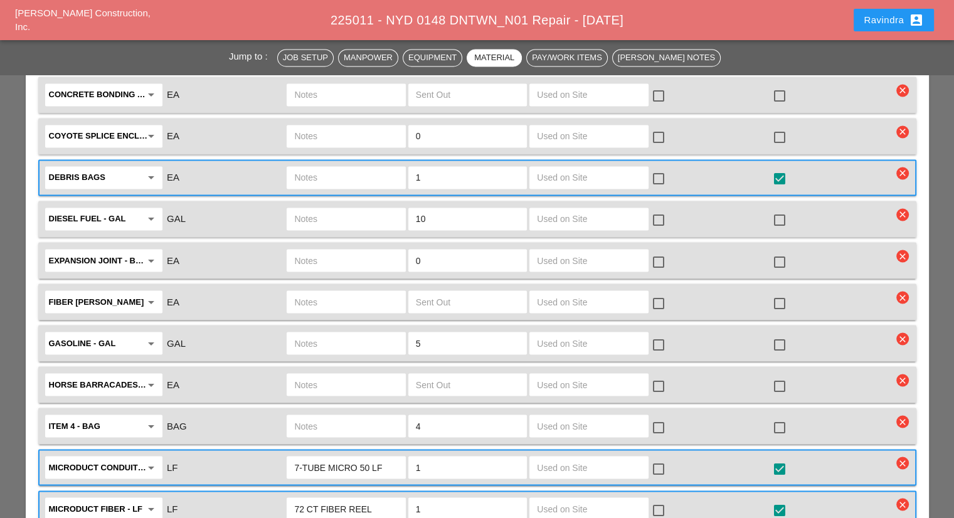
scroll to position [2069, 0]
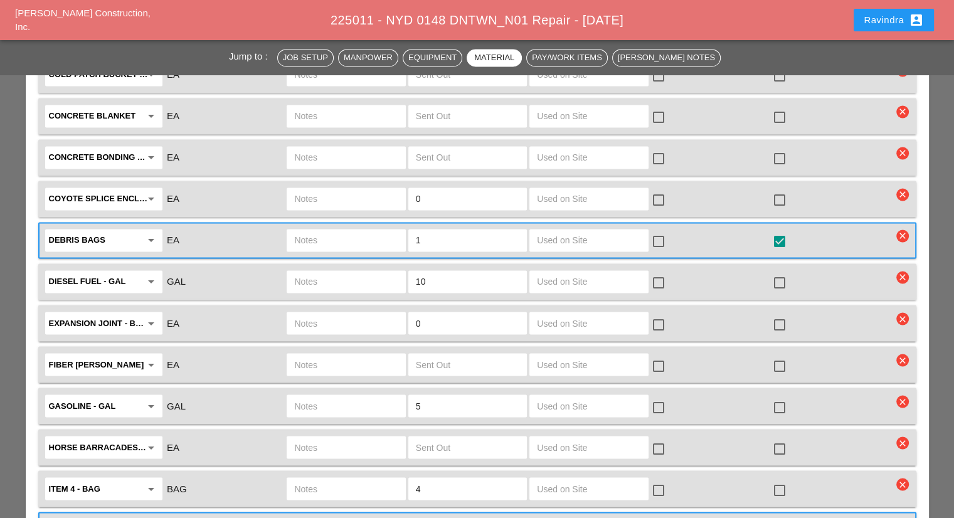
drag, startPoint x: 425, startPoint y: 277, endPoint x: 367, endPoint y: 278, distance: 57.7
click at [367, 310] on div "Expansion joint - Bundle (with caps) arrow_drop_down EA 0 check_box_outline_bla…" at bounding box center [467, 323] width 849 height 26
click at [448, 272] on input "10" at bounding box center [467, 282] width 103 height 20
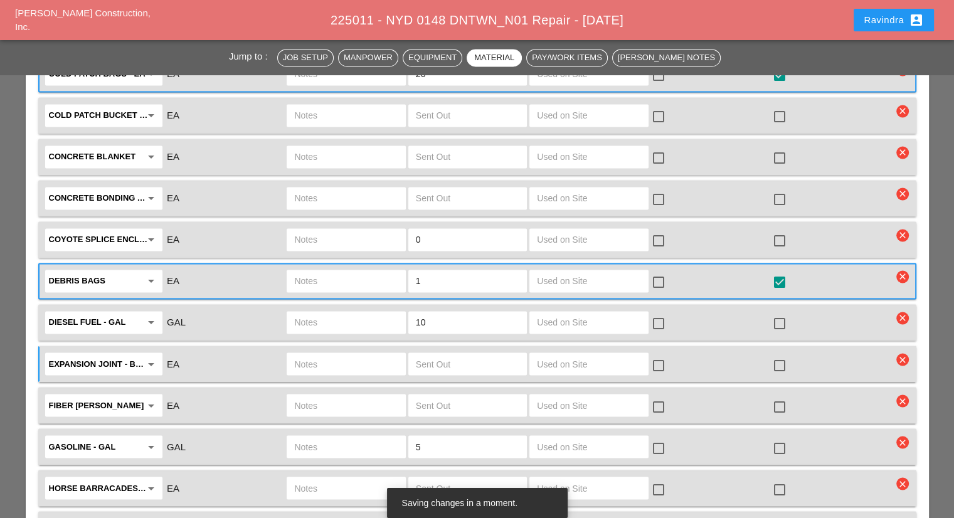
scroll to position [2007, 0]
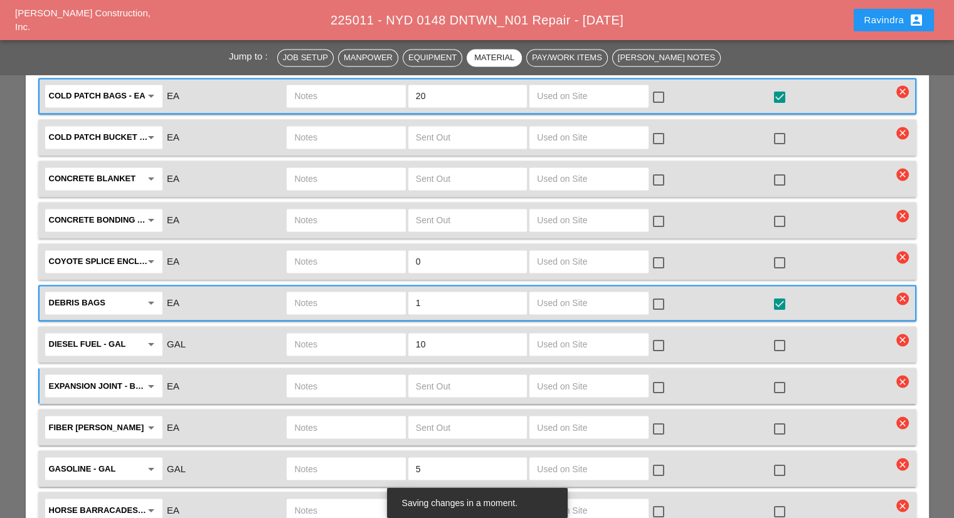
drag, startPoint x: 424, startPoint y: 219, endPoint x: 355, endPoint y: 221, distance: 69.0
click at [355, 248] on div "Coyote splice enclosure - EA arrow_drop_down EA 0 check_box_outline_blank check…" at bounding box center [467, 261] width 849 height 26
click at [452, 210] on input "text" at bounding box center [467, 220] width 103 height 20
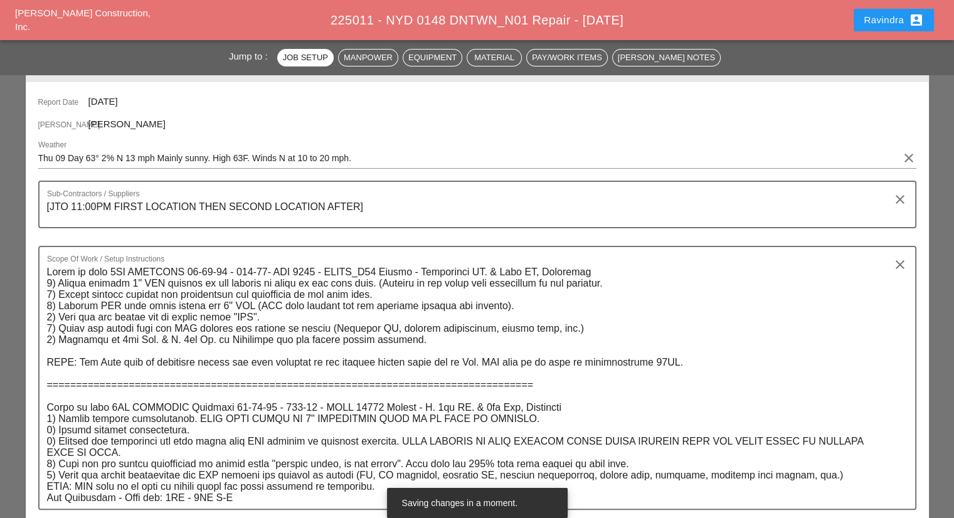
scroll to position [0, 0]
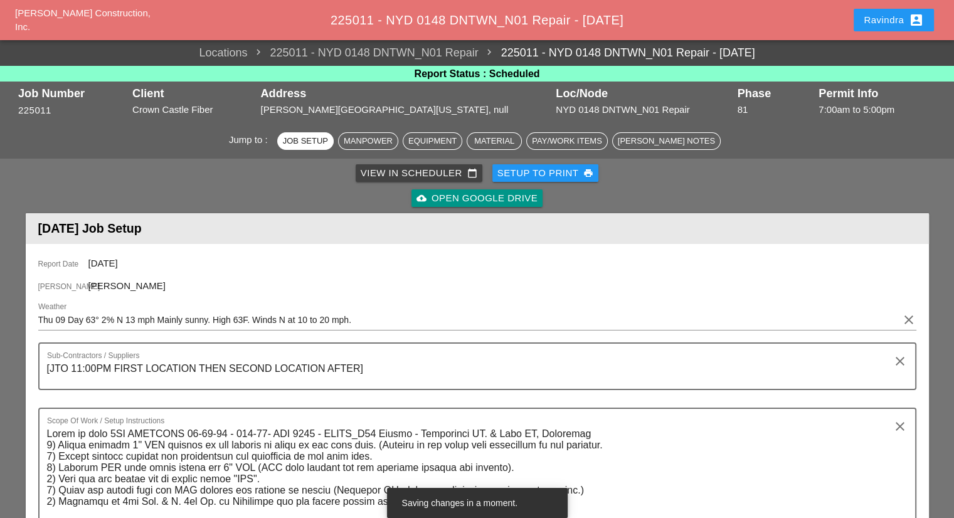
click at [884, 34] on div "Ravindra account_box" at bounding box center [893, 20] width 90 height 30
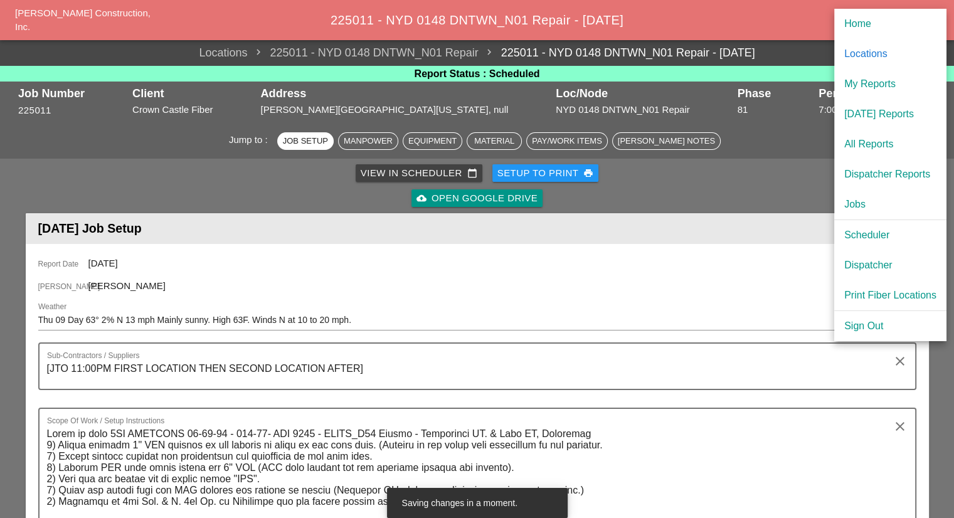
click at [857, 238] on div "Scheduler" at bounding box center [890, 235] width 92 height 15
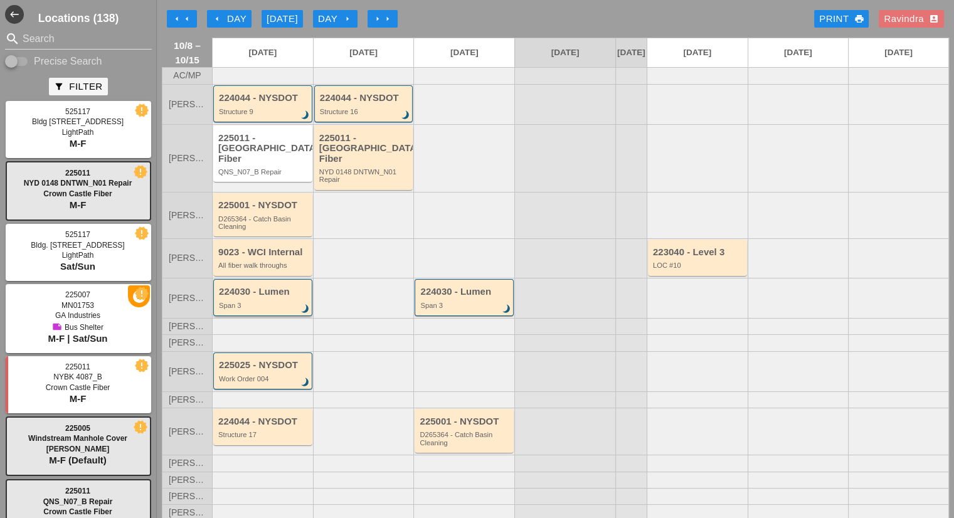
click at [292, 305] on div "Span 3" at bounding box center [264, 306] width 90 height 8
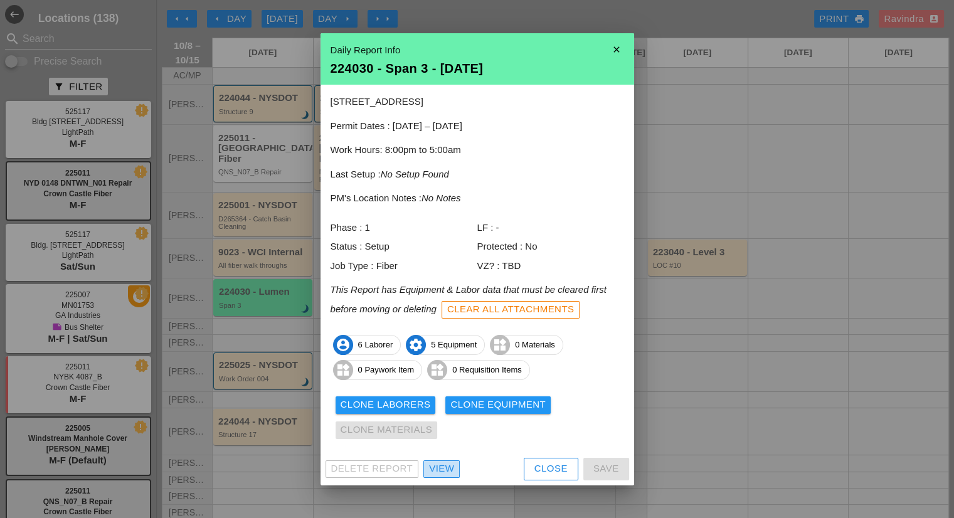
click at [441, 470] on div "View" at bounding box center [441, 469] width 25 height 14
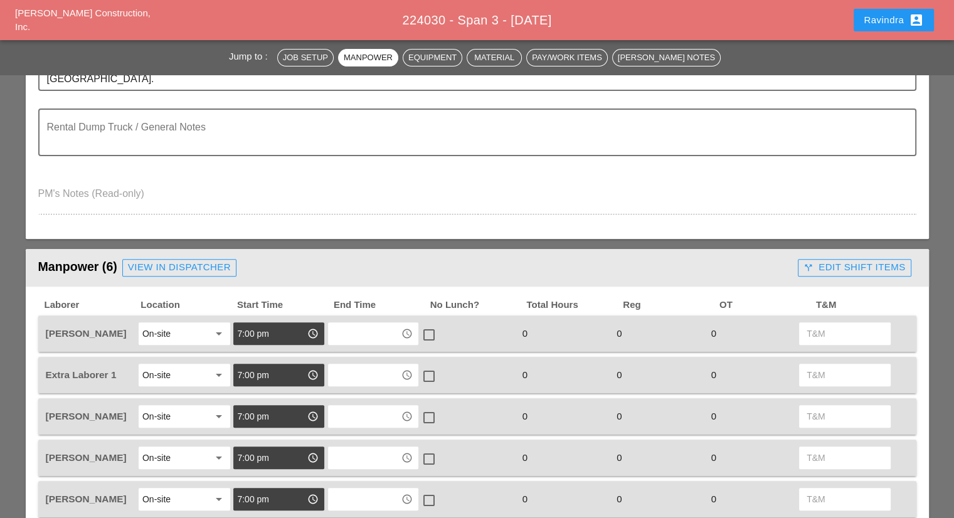
scroll to position [125, 0]
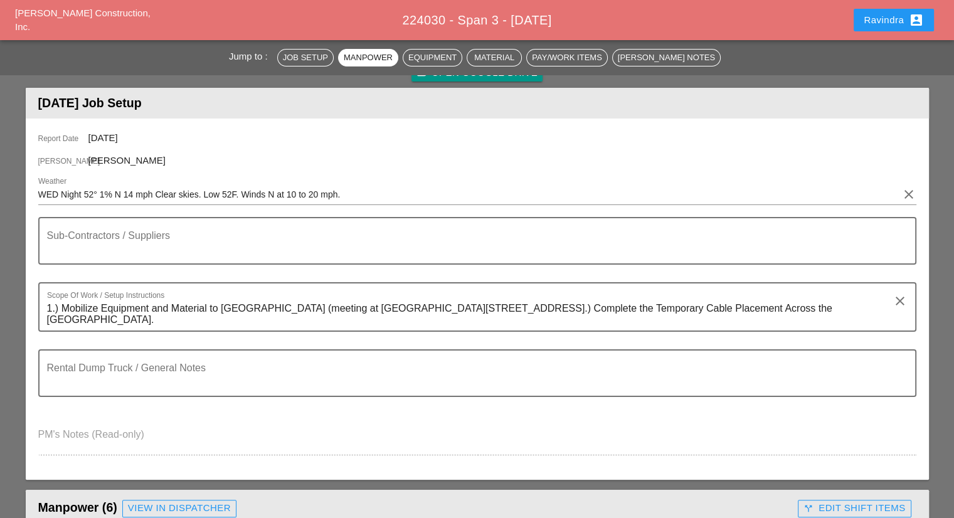
click at [855, 17] on button "Ravindra account_box" at bounding box center [893, 20] width 80 height 23
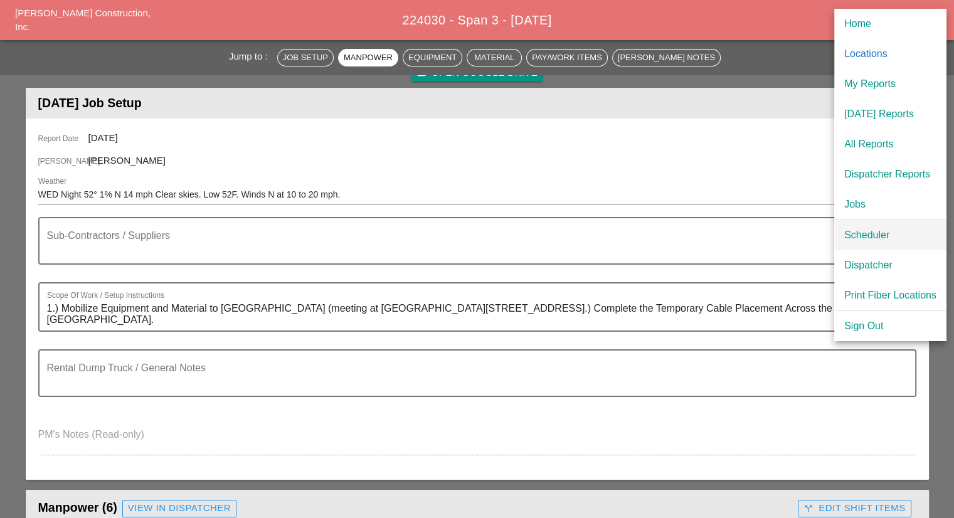
click at [870, 239] on div "Scheduler" at bounding box center [890, 235] width 92 height 15
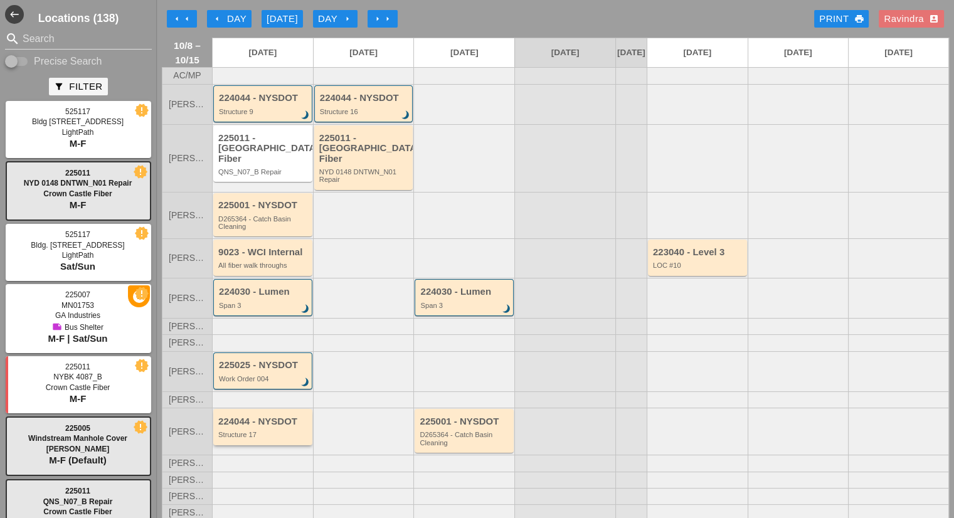
click at [262, 431] on div "Structure 17" at bounding box center [263, 435] width 91 height 8
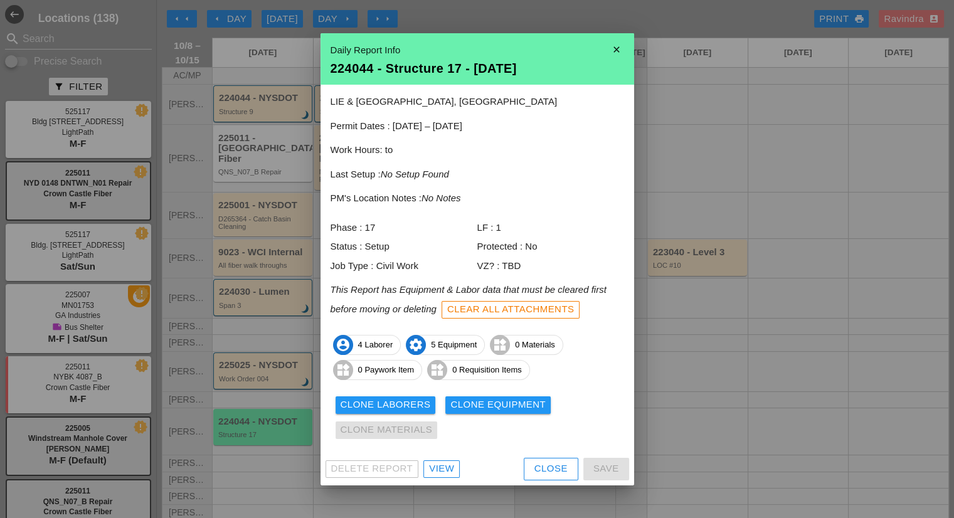
click at [435, 473] on div "View" at bounding box center [441, 469] width 25 height 14
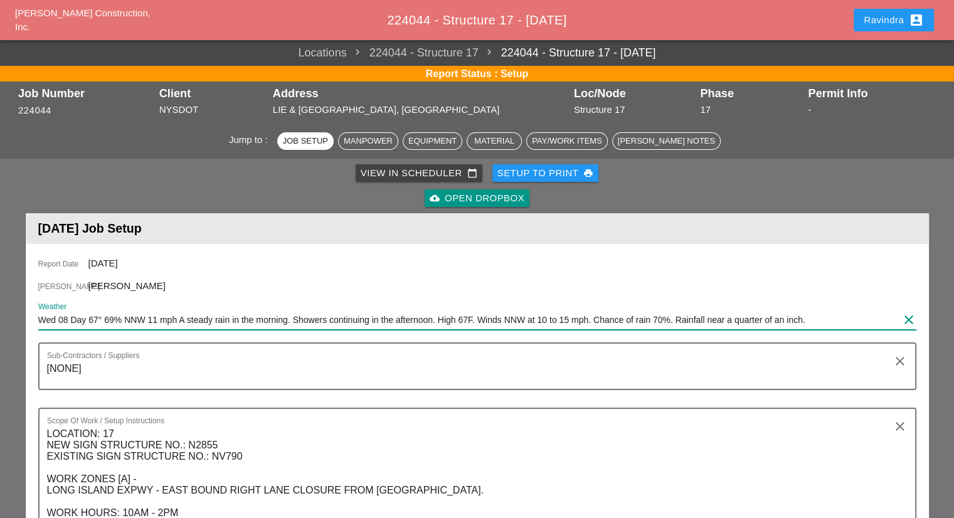
click at [80, 319] on input "Wed 08 Day 67° 69% NNW 11 mph A steady rain in the morning. Showers continuing …" at bounding box center [468, 320] width 860 height 20
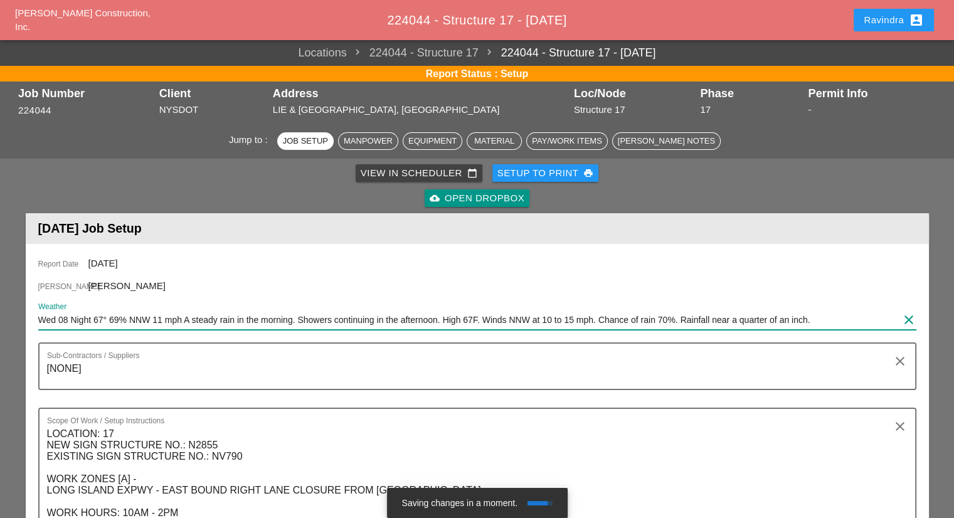
drag, startPoint x: 95, startPoint y: 319, endPoint x: 921, endPoint y: 306, distance: 826.0
paste input "Night 53° 1% NNW 11 mph A clear sky. Low 53F. Winds NNW at 10 to 15 mp"
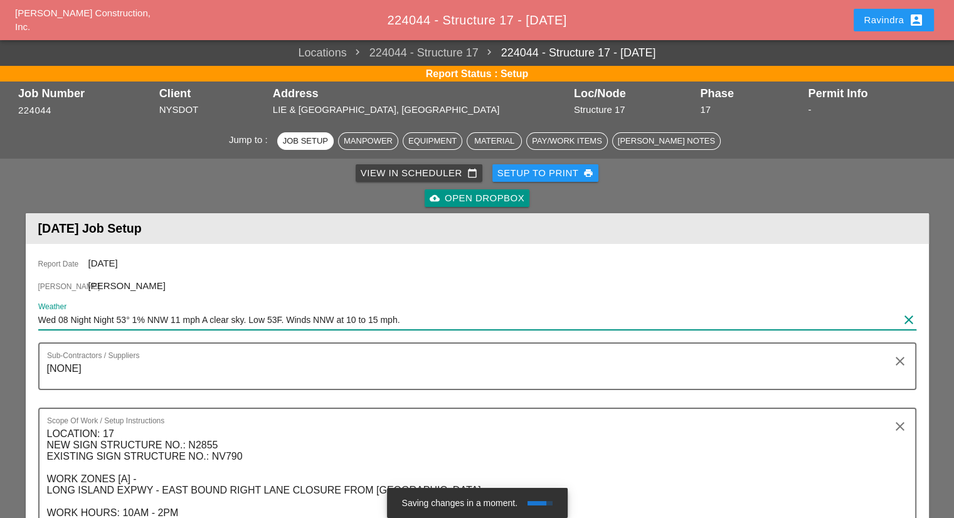
click at [85, 317] on input "Wed 08 Night Night 53° 1% NNW 11 mph A clear sky. Low 53F. Winds NNW at 10 to 1…" at bounding box center [468, 320] width 860 height 20
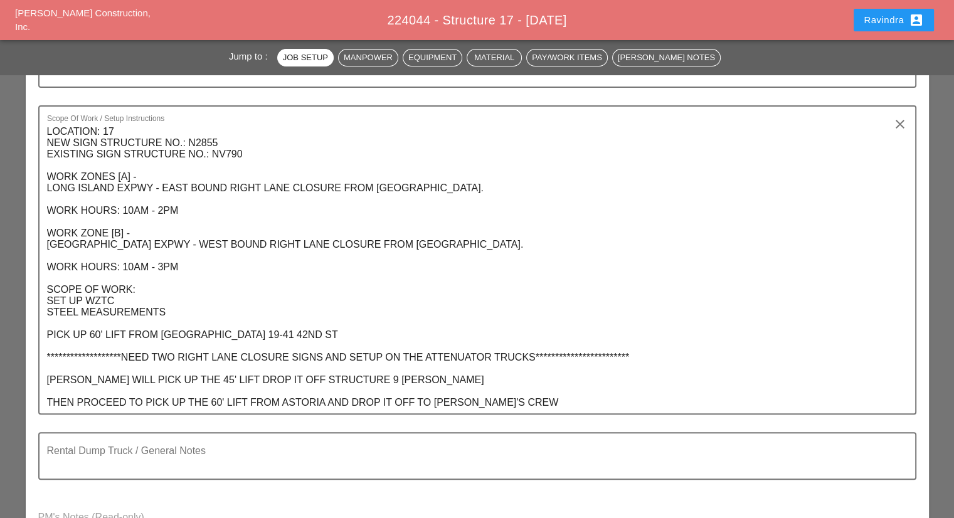
scroll to position [672, 0]
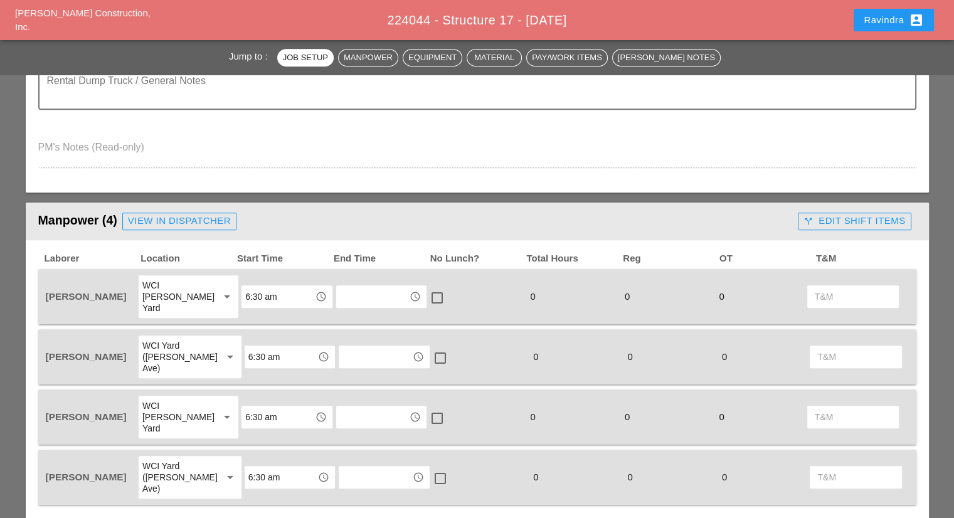
type input "Wed 08 Night 53° 1% NNW 11 mph A clear sky. Low 53F. Winds NNW at 10 to 15 mph."
click at [170, 224] on div "View in Dispatcher" at bounding box center [179, 221] width 103 height 14
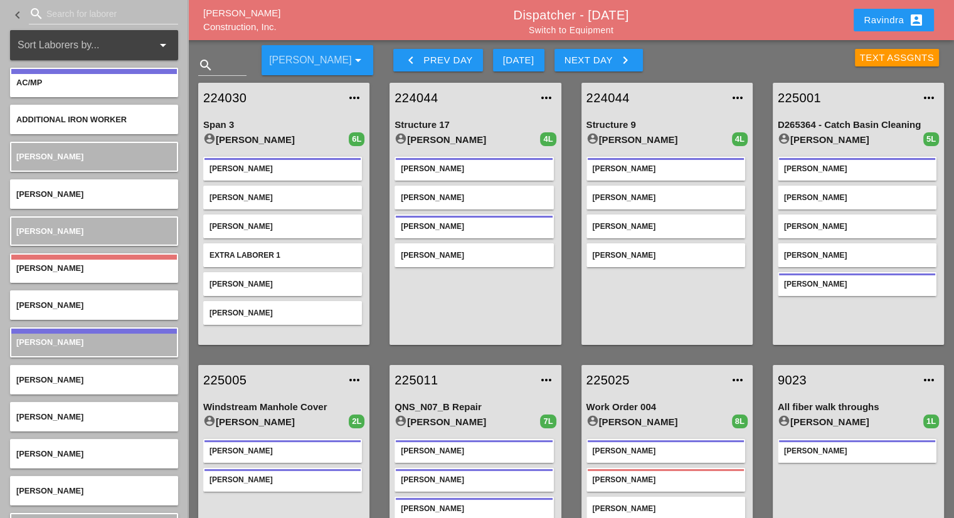
click at [471, 166] on div "Daniel Kavanaugh" at bounding box center [474, 168] width 146 height 11
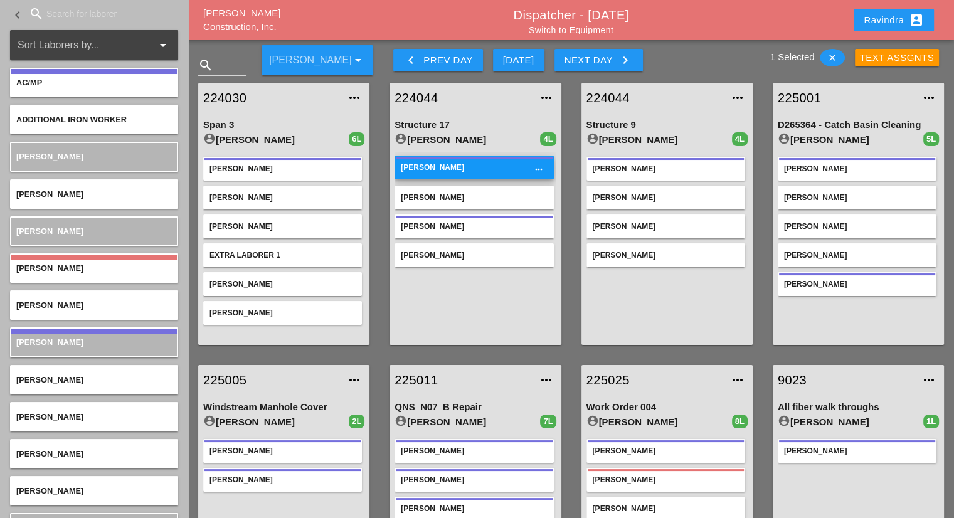
click at [463, 199] on div "Jessica Godoy" at bounding box center [474, 197] width 146 height 11
click at [467, 193] on div "Jessica Godoy" at bounding box center [474, 196] width 146 height 11
click at [462, 157] on div "Daniel Kavanaugh more_horiz" at bounding box center [473, 168] width 159 height 24
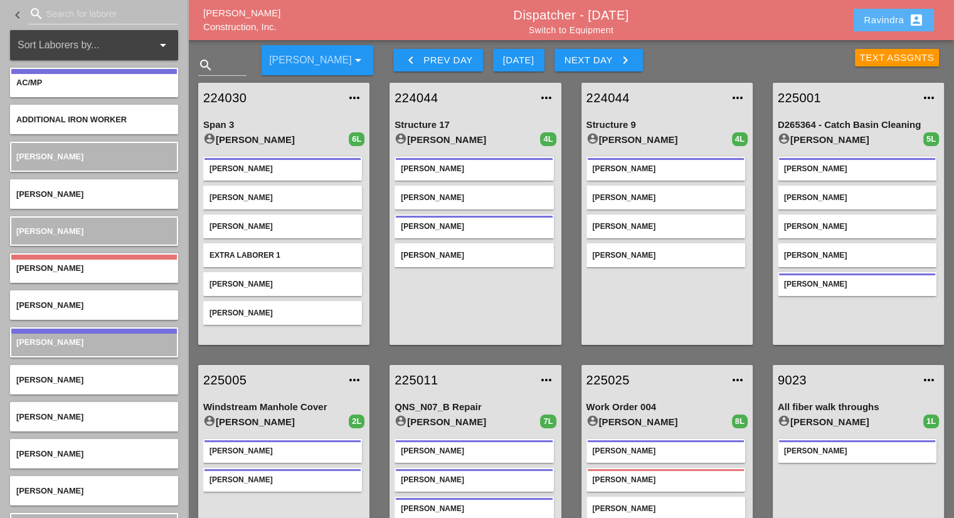
click at [892, 15] on div "Ravindra account_box" at bounding box center [894, 20] width 60 height 15
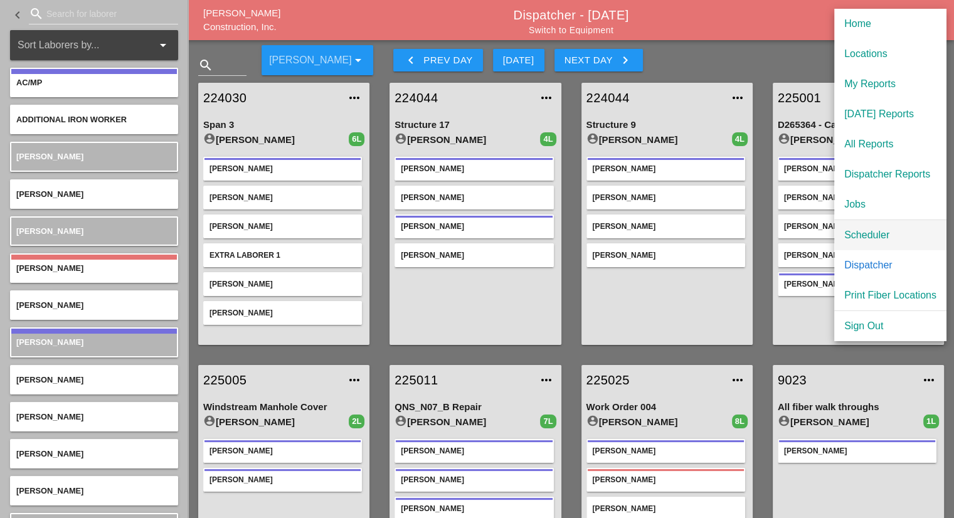
click at [865, 238] on div "Scheduler" at bounding box center [890, 235] width 92 height 15
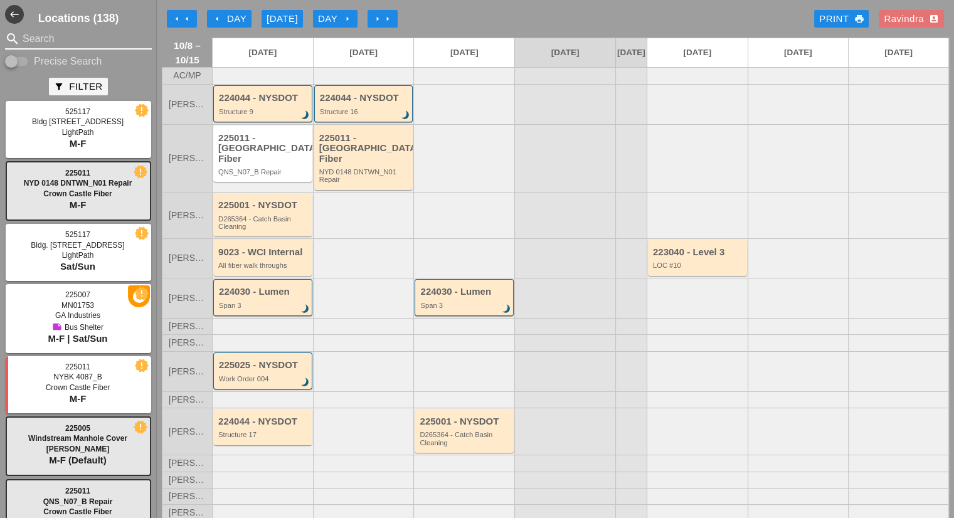
click at [105, 36] on input "Search" at bounding box center [79, 39] width 112 height 20
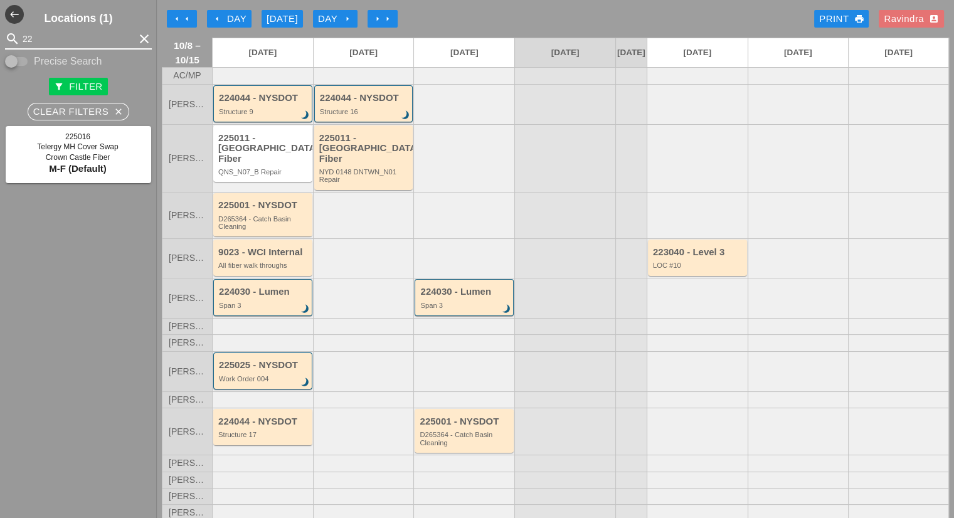
type input "2"
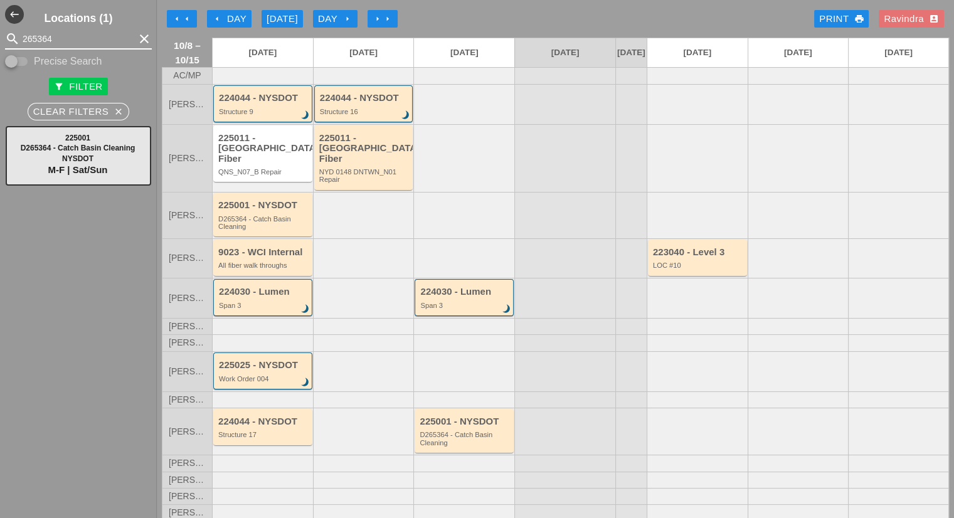
type input "265364"
click at [280, 218] on div "D265364 - Catch Basin Cleaning" at bounding box center [263, 223] width 91 height 16
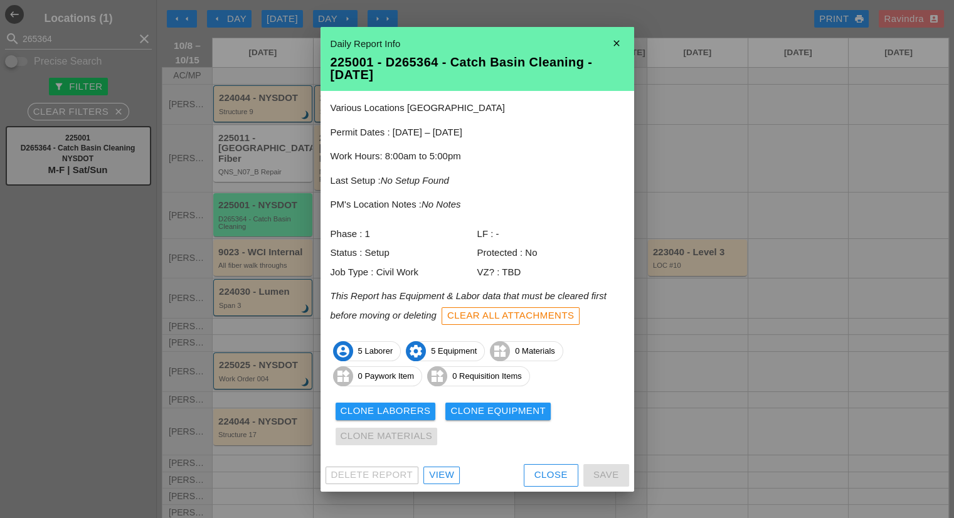
click at [381, 409] on div "Clone Laborers" at bounding box center [386, 411] width 90 height 14
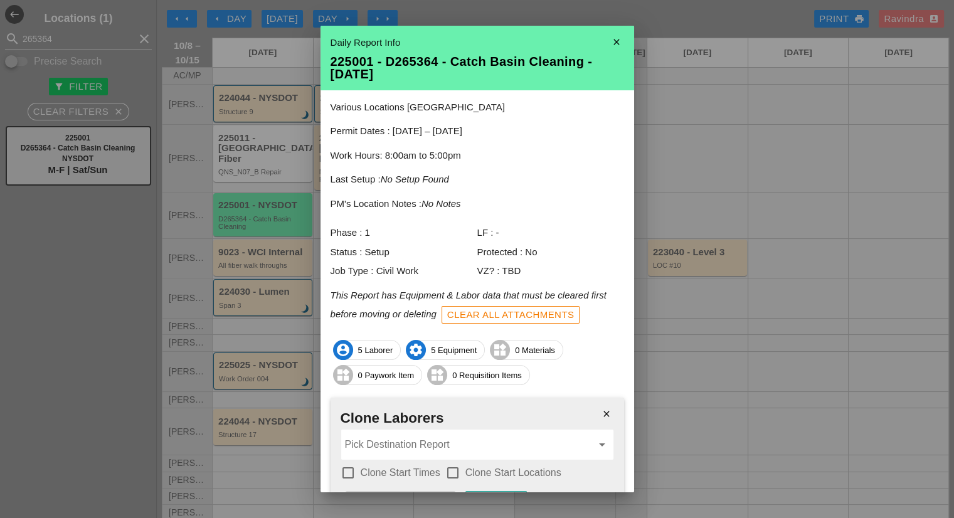
click at [400, 440] on input "Pick Destination Report" at bounding box center [468, 445] width 247 height 20
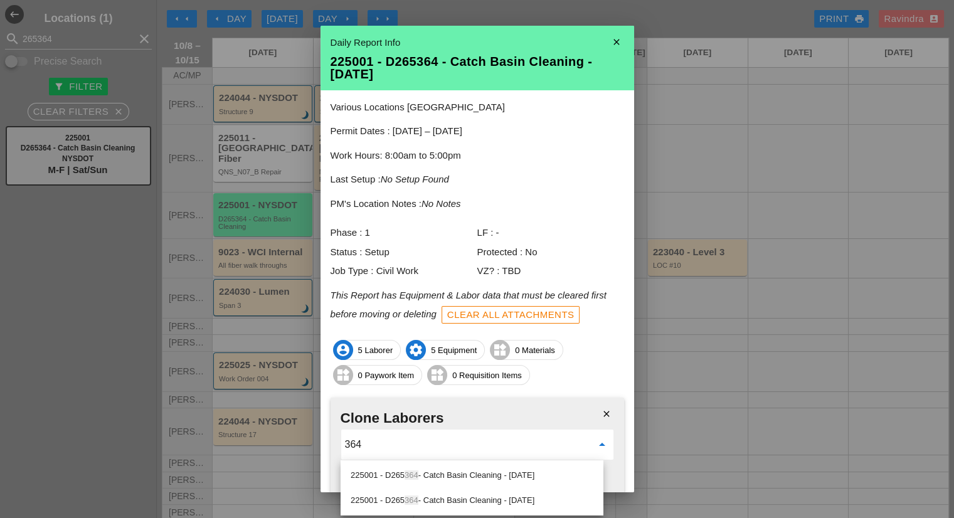
click at [449, 507] on div "225001 - D265 364 - Catch Basin Cleaning - 10/11/2025" at bounding box center [472, 500] width 243 height 15
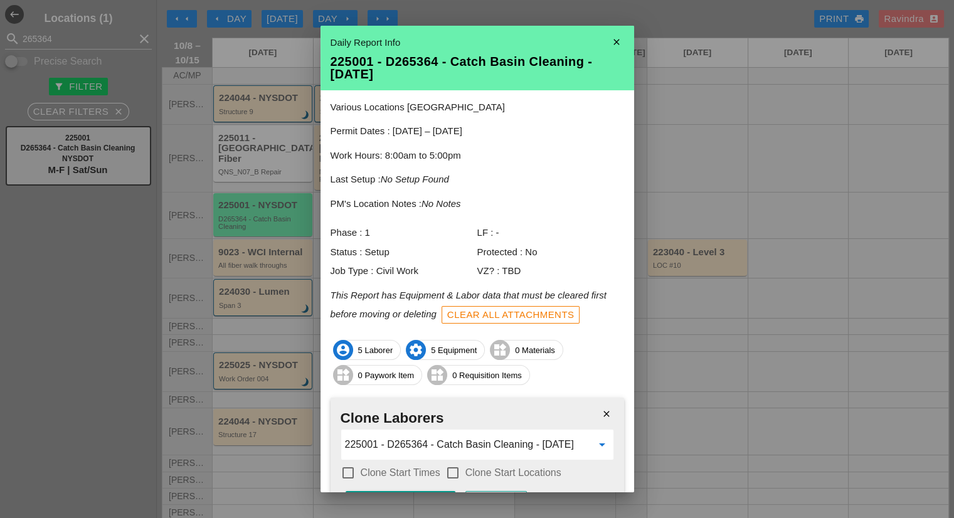
type input "225001 - D265364 - Catch Basin Cleaning - 10/11/2025"
click at [421, 475] on label "Clone Start Times" at bounding box center [401, 473] width 80 height 13
checkbox input "true"
click at [509, 467] on label "Clone Start Locations" at bounding box center [513, 473] width 96 height 13
checkbox input "true"
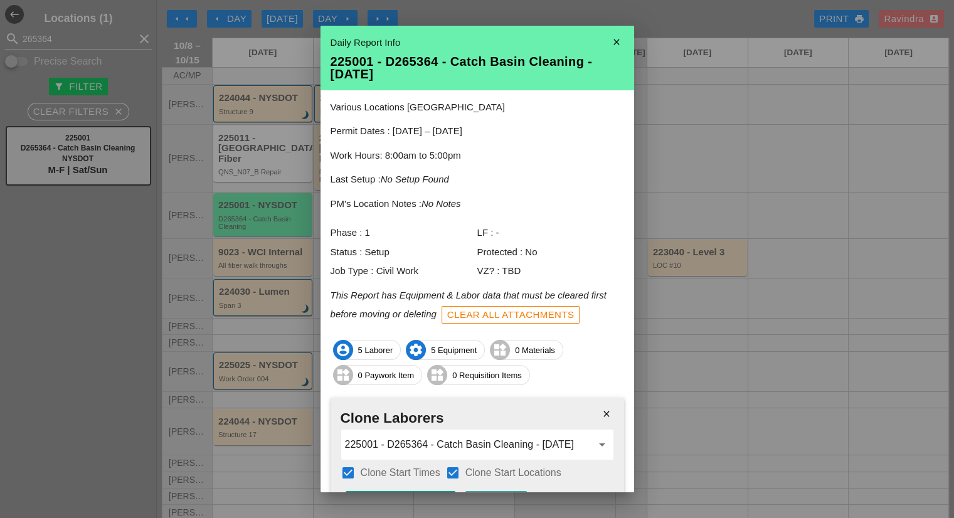
scroll to position [78, 0]
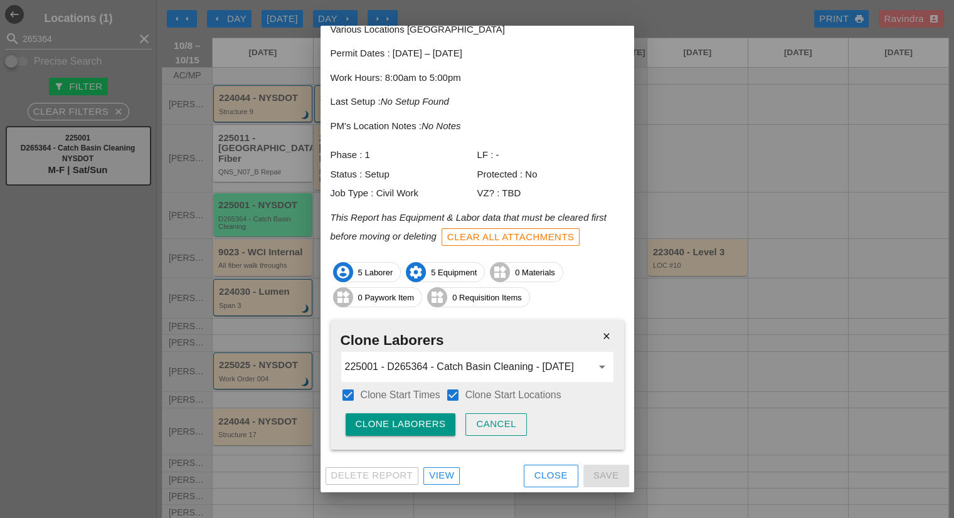
click at [402, 416] on button "Clone Laborers" at bounding box center [401, 424] width 110 height 23
click at [402, 417] on div "Are you sure?" at bounding box center [396, 424] width 80 height 14
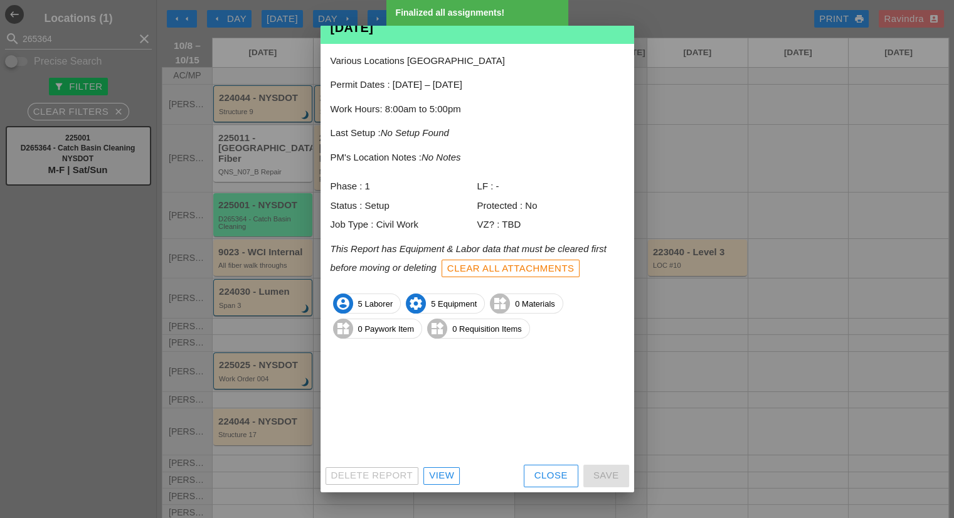
scroll to position [0, 0]
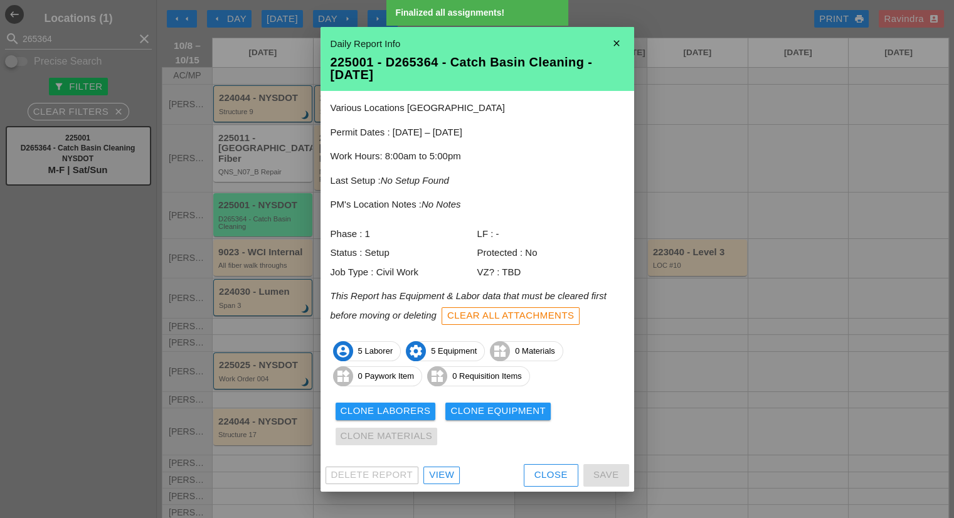
click at [498, 407] on div "Clone Equipment" at bounding box center [497, 411] width 95 height 14
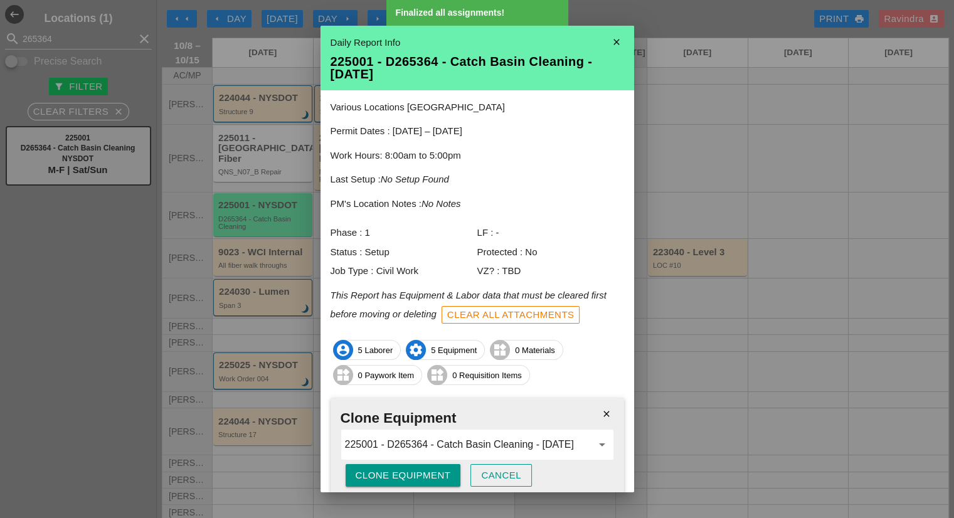
click at [430, 472] on div "Clone Equipment" at bounding box center [403, 475] width 95 height 14
click at [430, 472] on div "Are you sure?" at bounding box center [396, 475] width 80 height 14
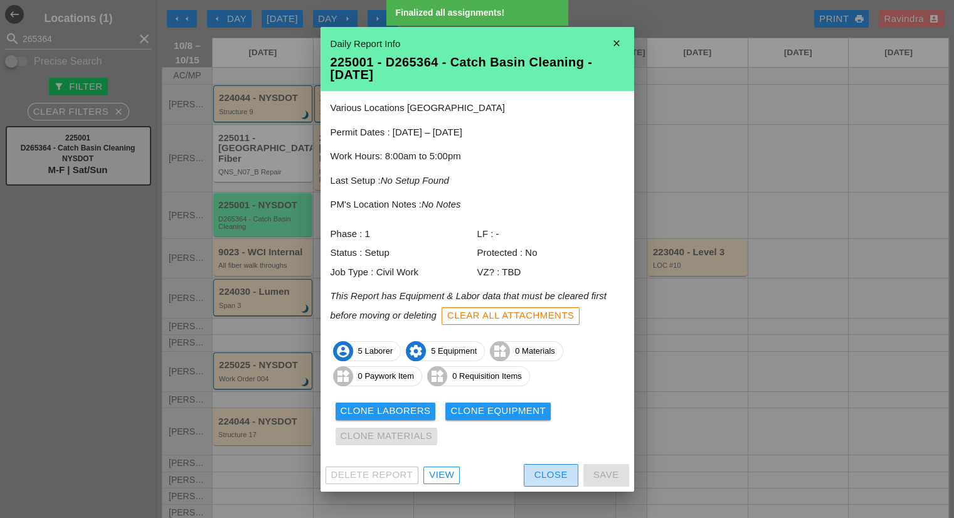
click at [537, 465] on button "Close" at bounding box center [551, 475] width 55 height 23
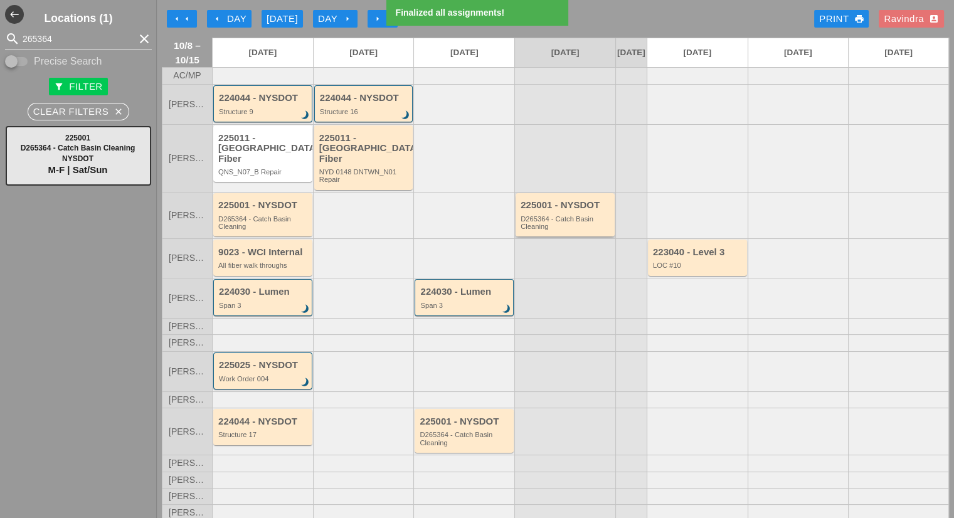
click at [565, 221] on div "D265364 - Catch Basin Cleaning" at bounding box center [566, 223] width 91 height 16
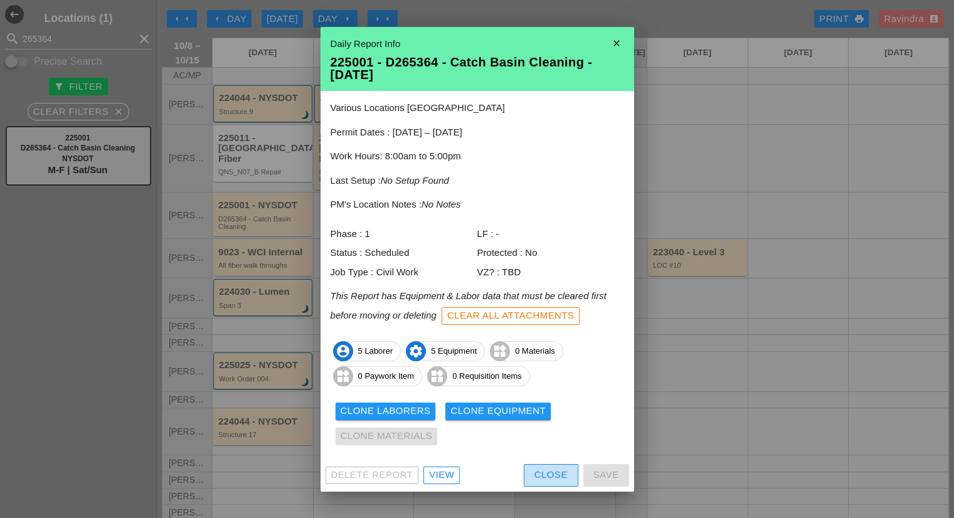
click at [544, 484] on button "Close" at bounding box center [551, 475] width 55 height 23
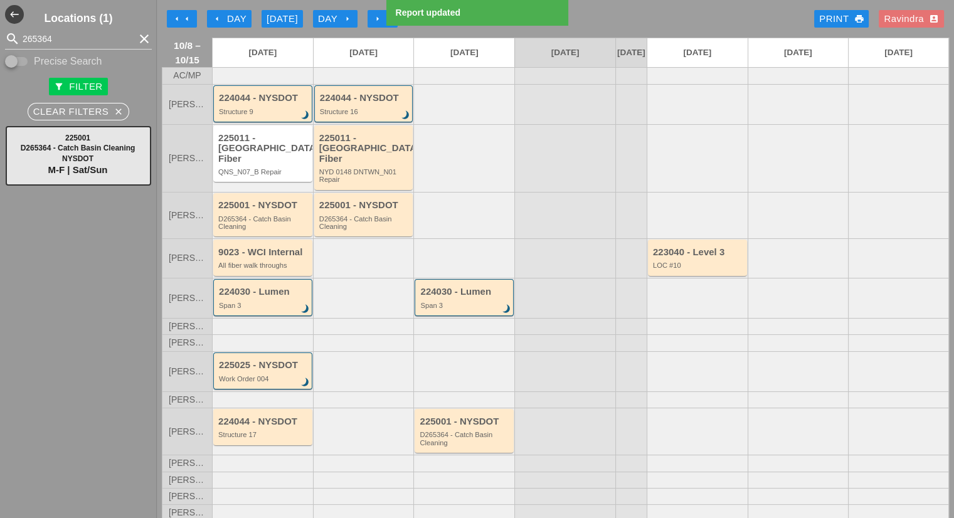
click at [373, 229] on div "225001 - NYSDOT D265364 - Catch Basin Cleaning" at bounding box center [363, 215] width 99 height 44
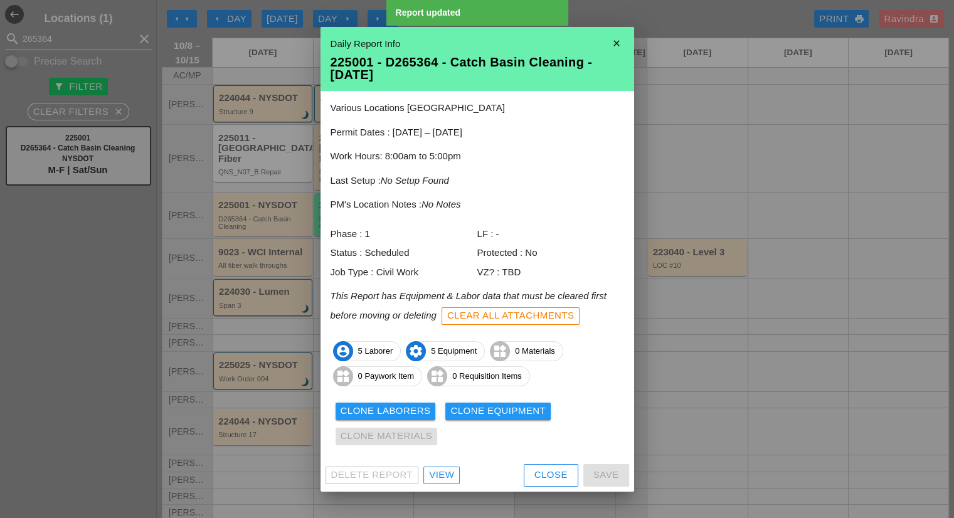
click at [445, 468] on div "View" at bounding box center [441, 475] width 25 height 14
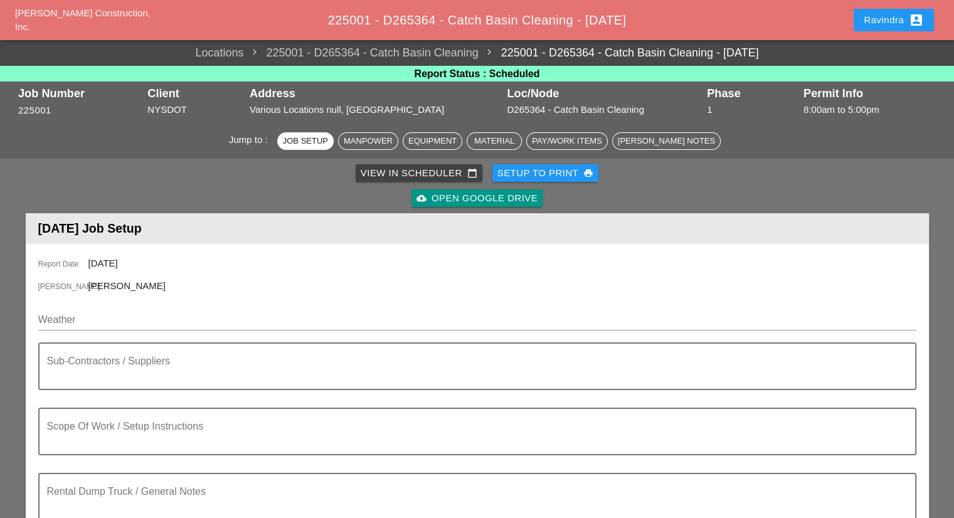
click at [133, 300] on div "Report Date 10/09/2025 Foreman Miguel Fernandes Weather Sub-Contractors / Suppl…" at bounding box center [477, 423] width 903 height 359
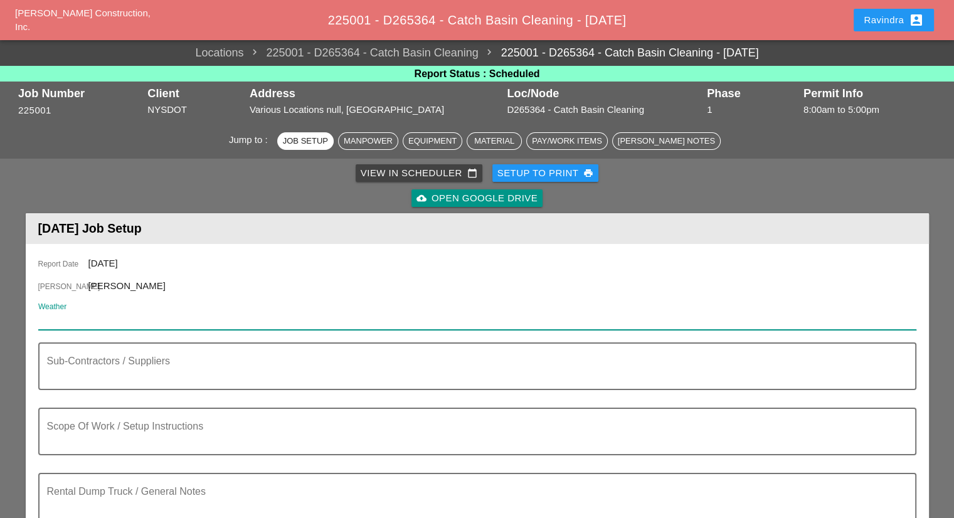
click at [130, 311] on input "Weather" at bounding box center [468, 320] width 860 height 20
paste input "Thu 09 Day 63° 2% N 13 mph Mainly sunny. High 63F. Winds N at 10 to 20 mph."
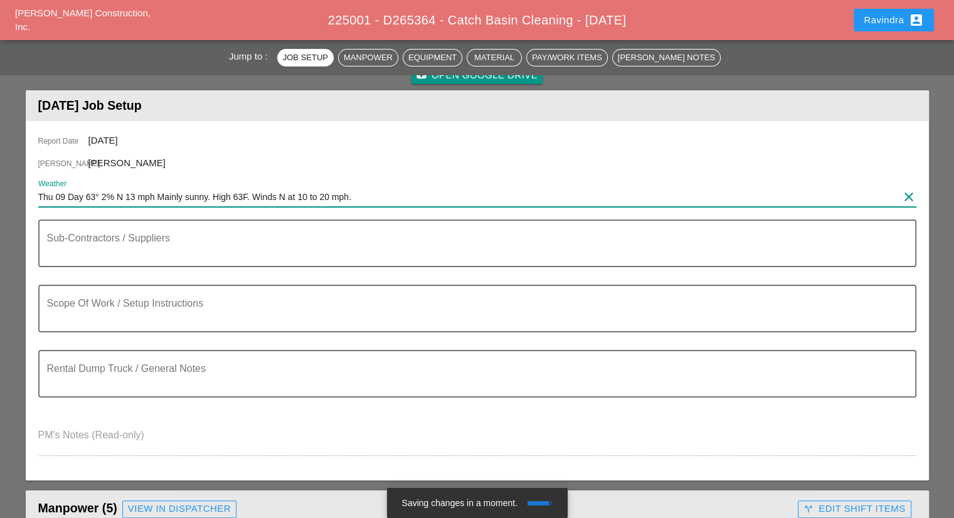
scroll to position [125, 0]
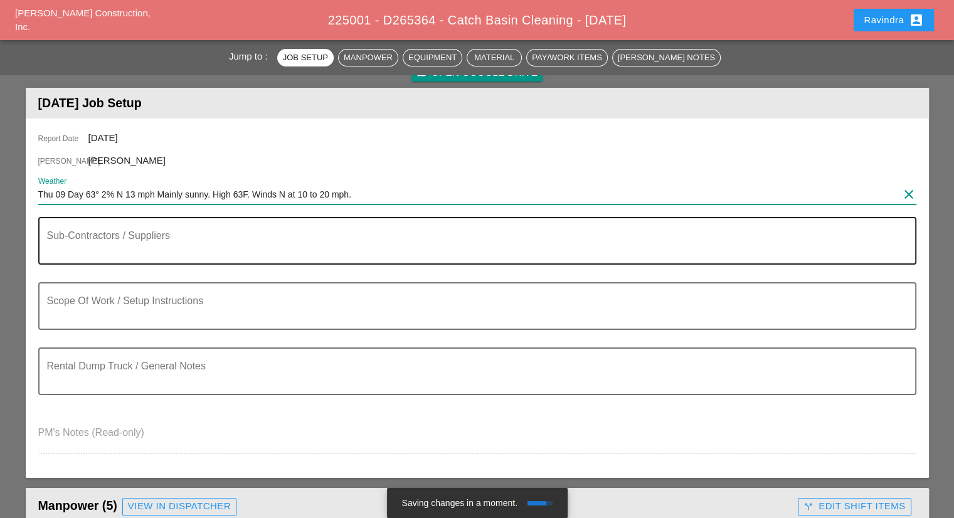
type input "Thu 09 Day 63° 2% N 13 mph Mainly sunny. High 63F. Winds N at 10 to 20 mph."
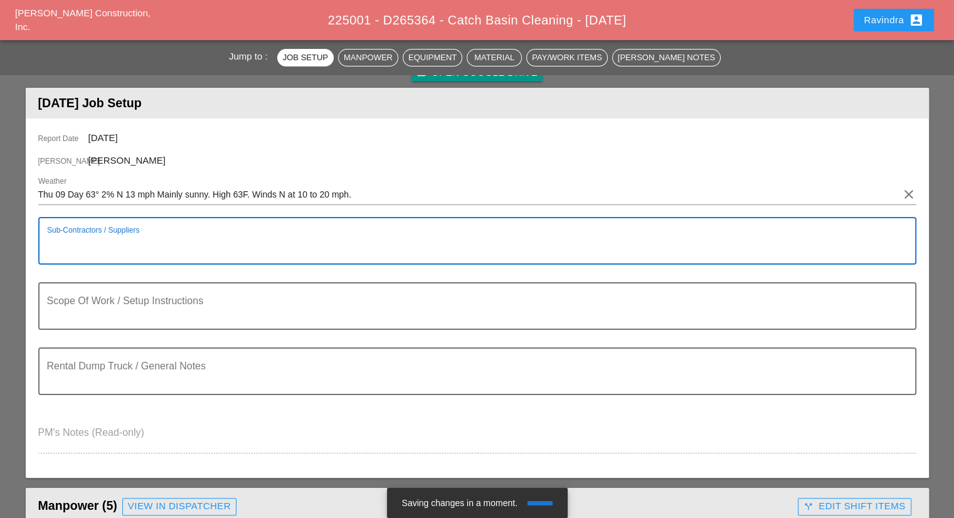
click at [138, 244] on textarea "Sub-Contractors / Suppliers" at bounding box center [472, 248] width 850 height 30
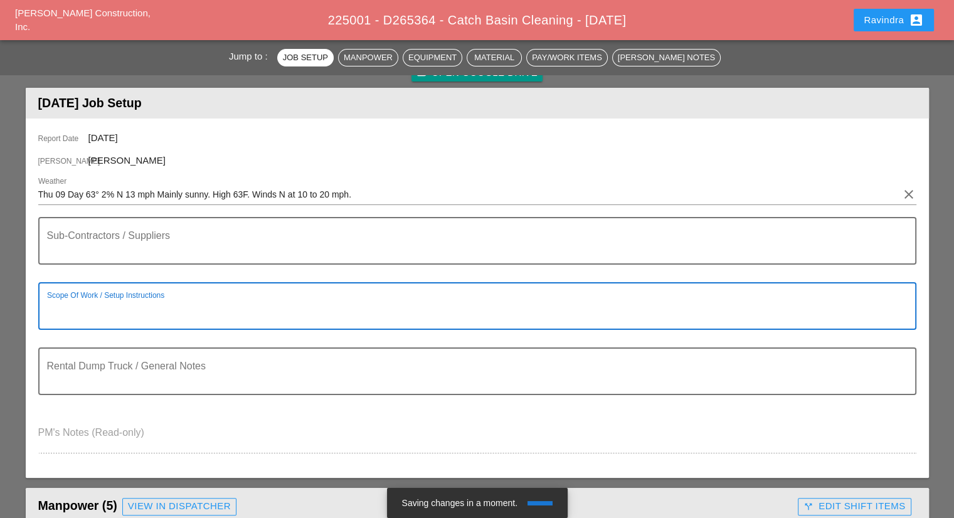
click at [141, 324] on textarea "Scope Of Work / Setup Instructions" at bounding box center [472, 314] width 850 height 30
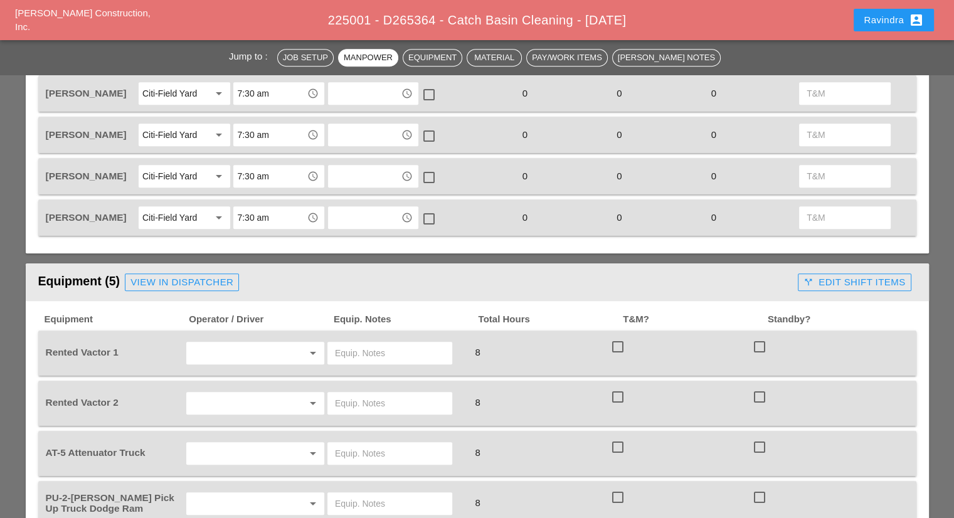
scroll to position [753, 0]
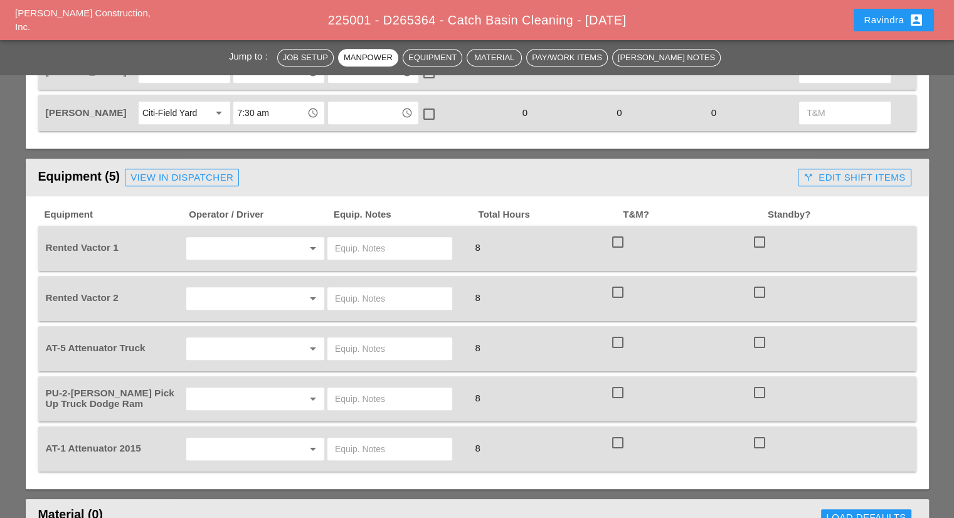
type textarea "========================= WZTC ========================= CLEAN C.B"
click at [208, 250] on input "text" at bounding box center [237, 248] width 95 height 20
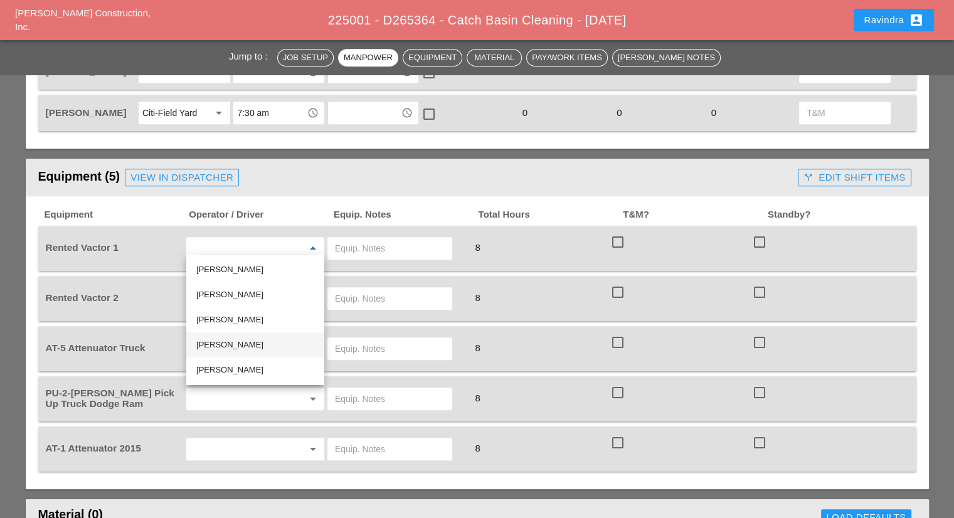
click at [223, 347] on div "Nick Mattheos" at bounding box center [255, 344] width 118 height 15
type input "Nick Mattheos"
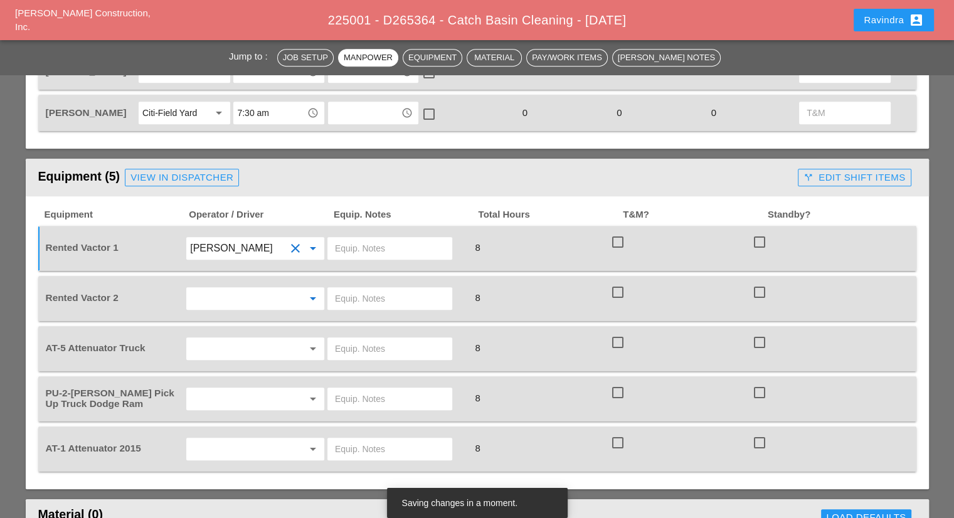
click at [227, 289] on input "text" at bounding box center [237, 298] width 95 height 20
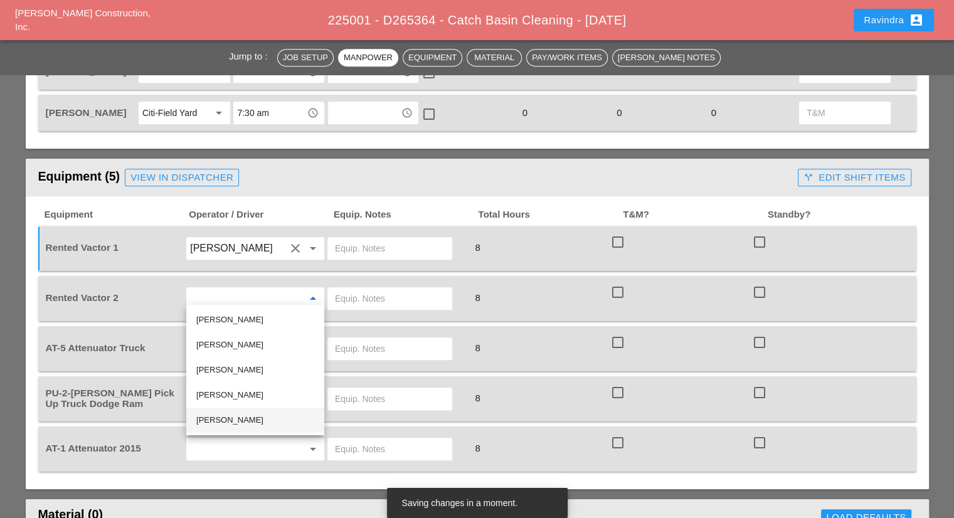
click at [243, 418] on div "Jose Ventura" at bounding box center [255, 420] width 118 height 15
type input "Jose Ventura"
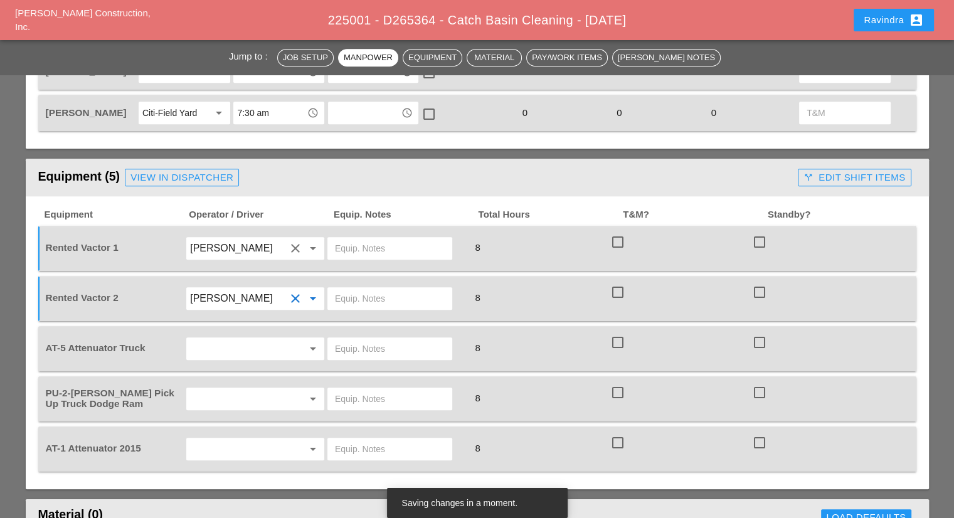
click at [226, 346] on input "text" at bounding box center [237, 349] width 95 height 20
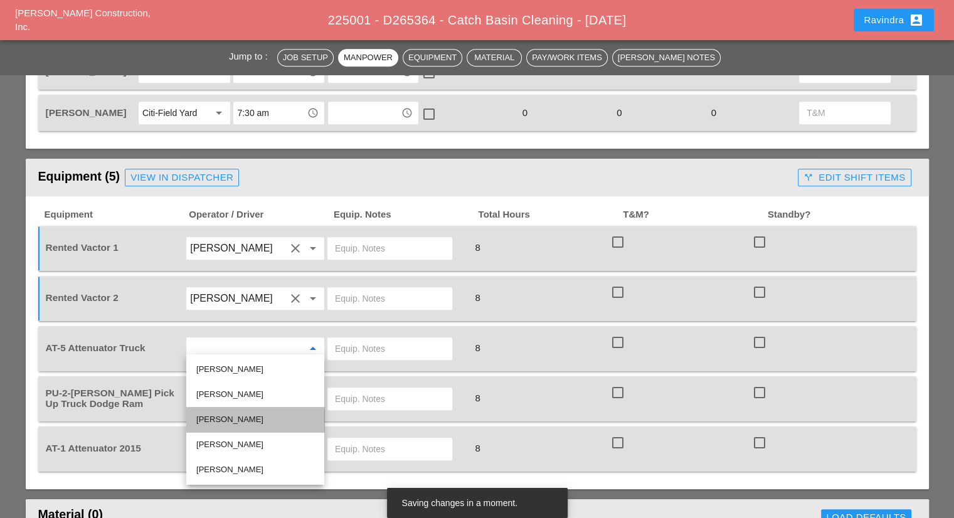
click at [238, 422] on div "Joseph Hill" at bounding box center [255, 419] width 118 height 15
type input "Joseph Hill"
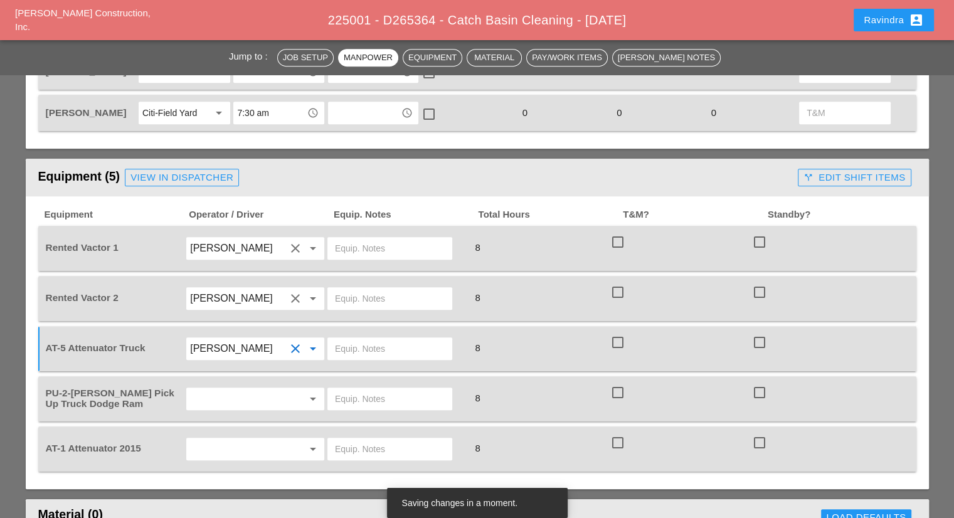
click at [226, 396] on input "text" at bounding box center [237, 399] width 95 height 20
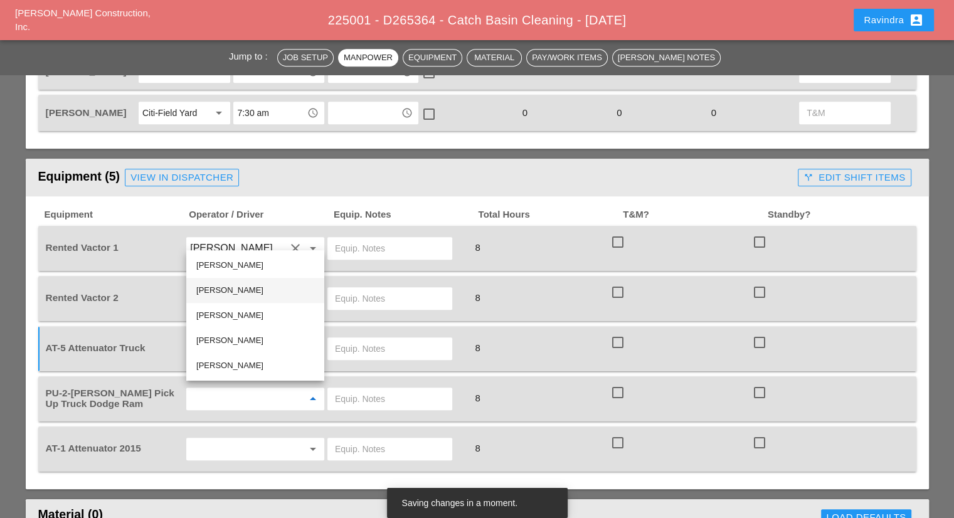
click at [240, 292] on div "Miguel Fernandes" at bounding box center [255, 290] width 118 height 15
type input "Miguel Fernandes"
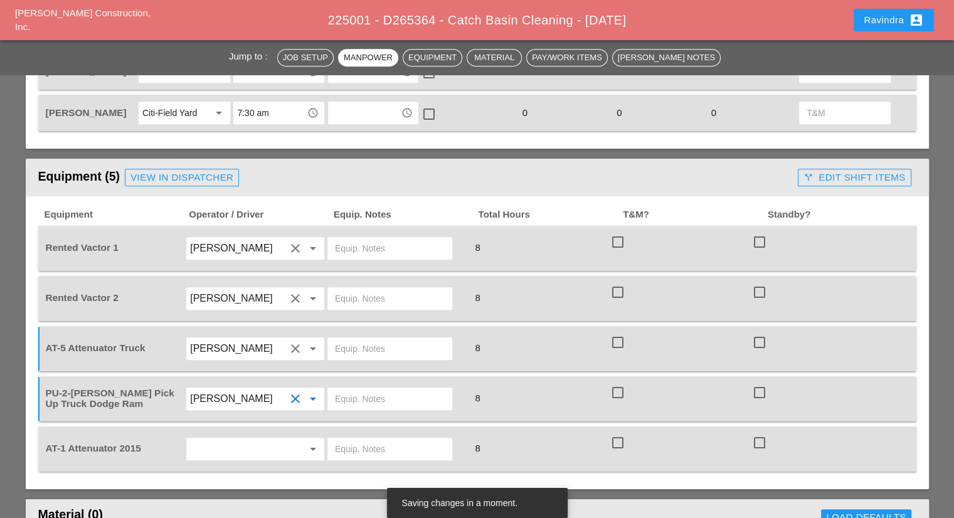
click at [232, 443] on input "text" at bounding box center [237, 449] width 95 height 20
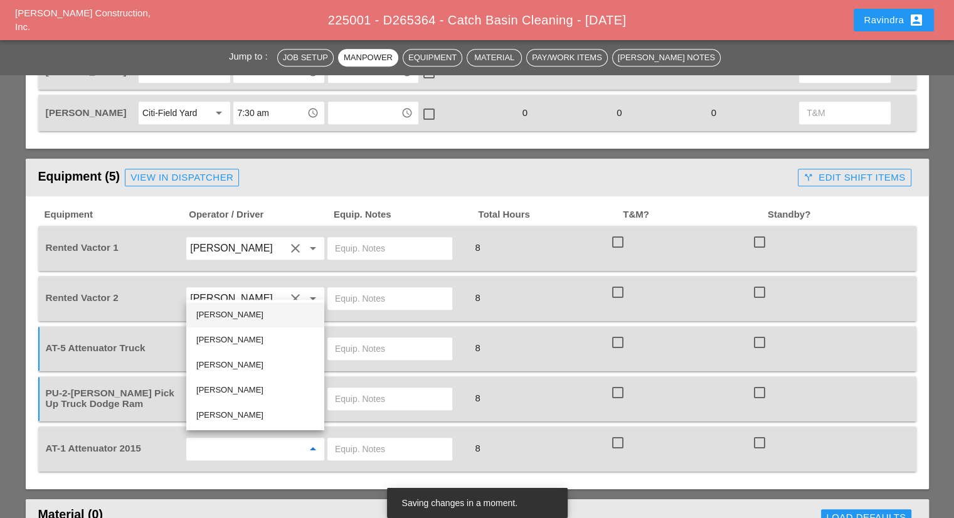
click at [228, 315] on div "Ricardo Capao" at bounding box center [255, 314] width 118 height 15
type input "Ricardo Capao"
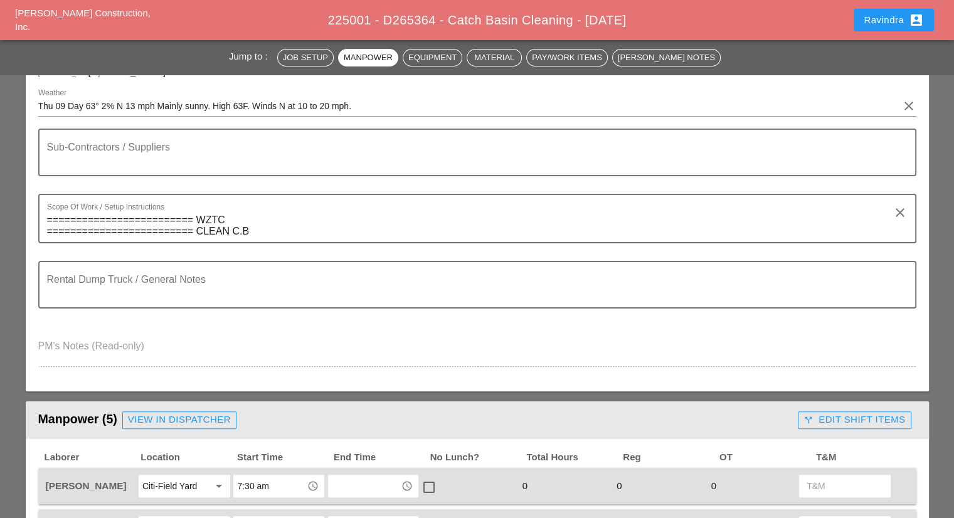
scroll to position [0, 0]
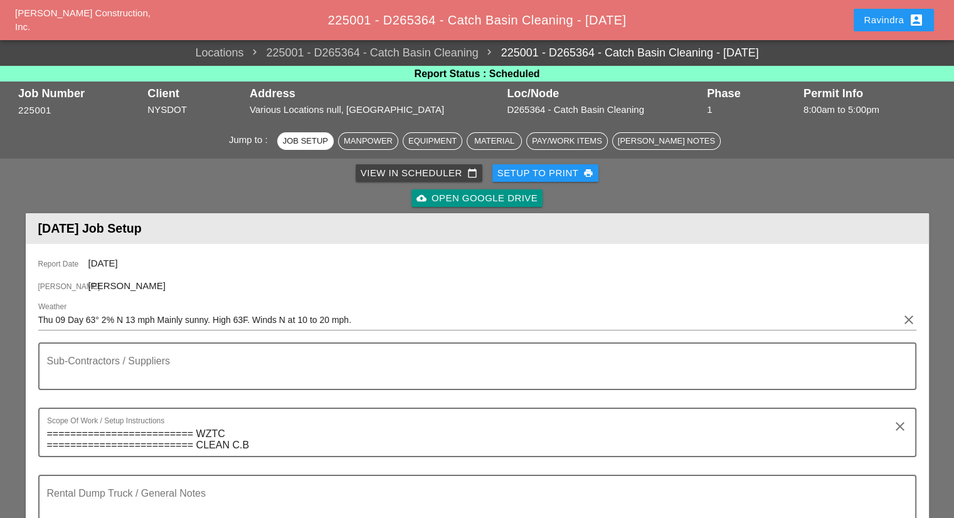
click at [885, 28] on button "Ravindra account_box" at bounding box center [893, 20] width 80 height 23
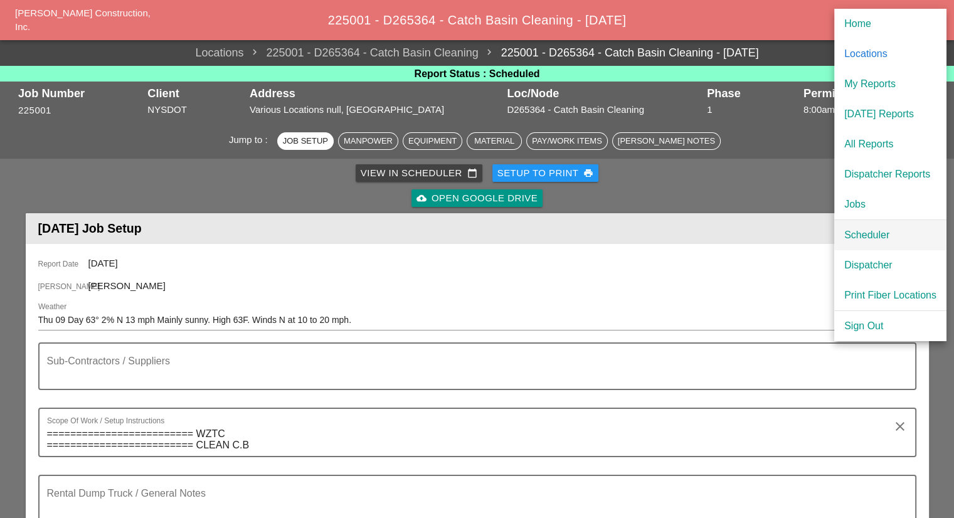
click at [864, 226] on link "Scheduler" at bounding box center [890, 235] width 112 height 30
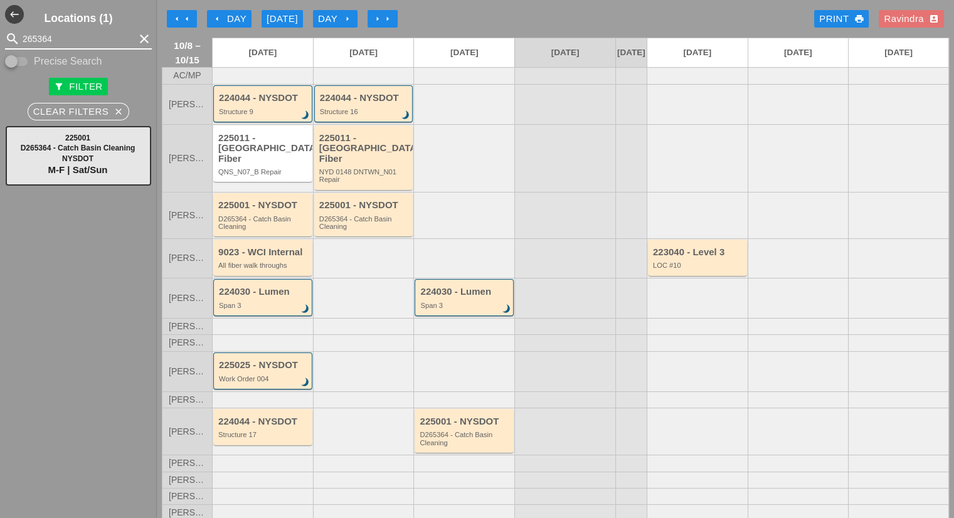
drag, startPoint x: 73, startPoint y: 36, endPoint x: 0, endPoint y: 34, distance: 72.8
click at [0, 34] on div "search 265364 clear" at bounding box center [78, 39] width 157 height 20
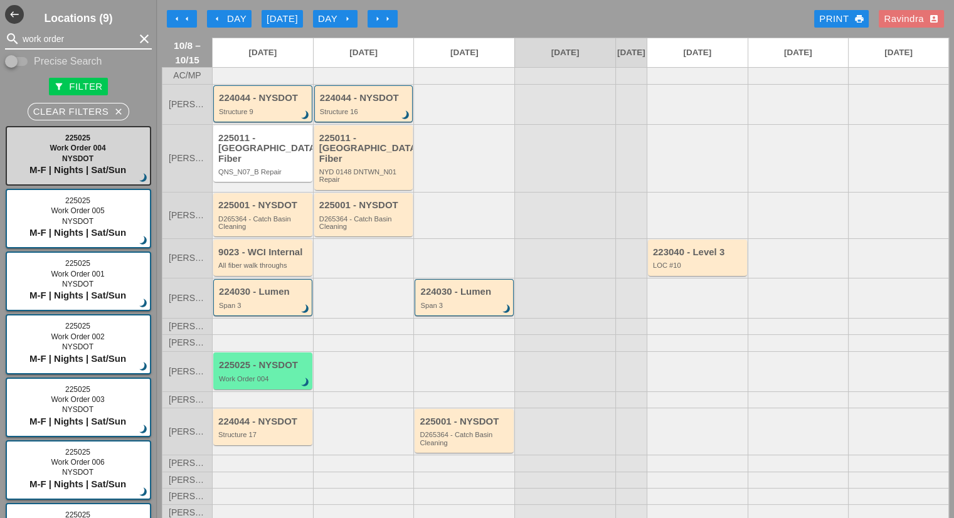
type input "work order"
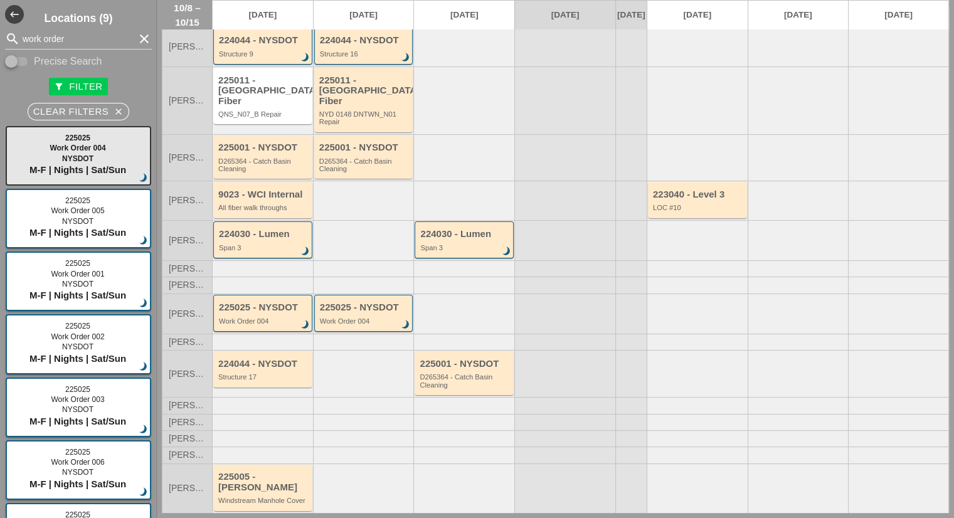
scroll to position [58, 0]
click at [275, 312] on div "225025 - NYSDOT Work Order 004 brightness_3" at bounding box center [264, 313] width 90 height 23
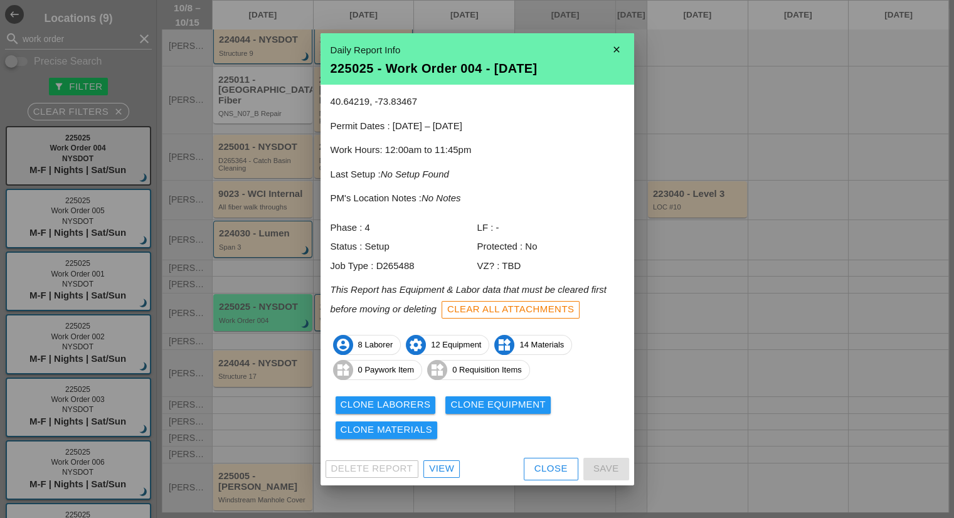
click at [394, 401] on div "Clone Laborers" at bounding box center [386, 405] width 90 height 14
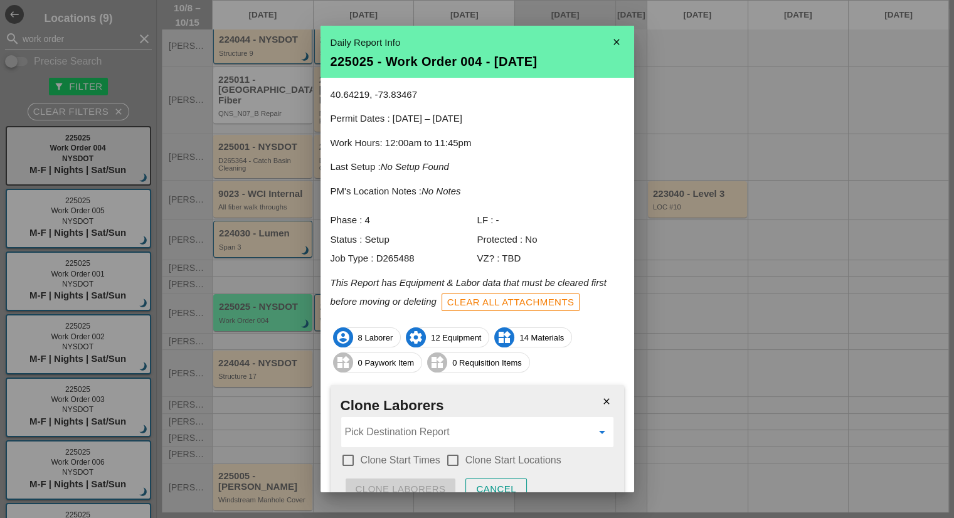
click at [426, 425] on input "Pick Destination Report" at bounding box center [468, 432] width 247 height 20
click at [441, 468] on div "225025 - Work Order 004 - 10/09/2025" at bounding box center [472, 462] width 243 height 15
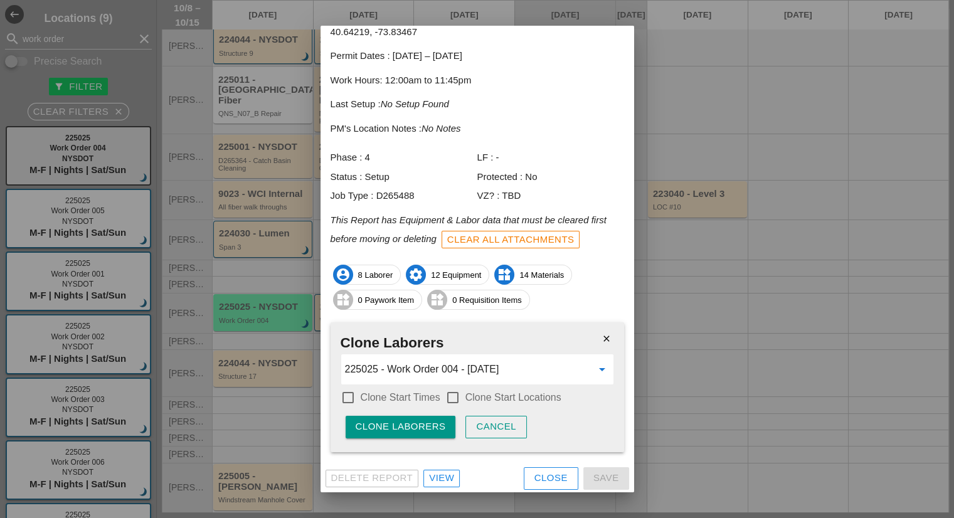
scroll to position [65, 0]
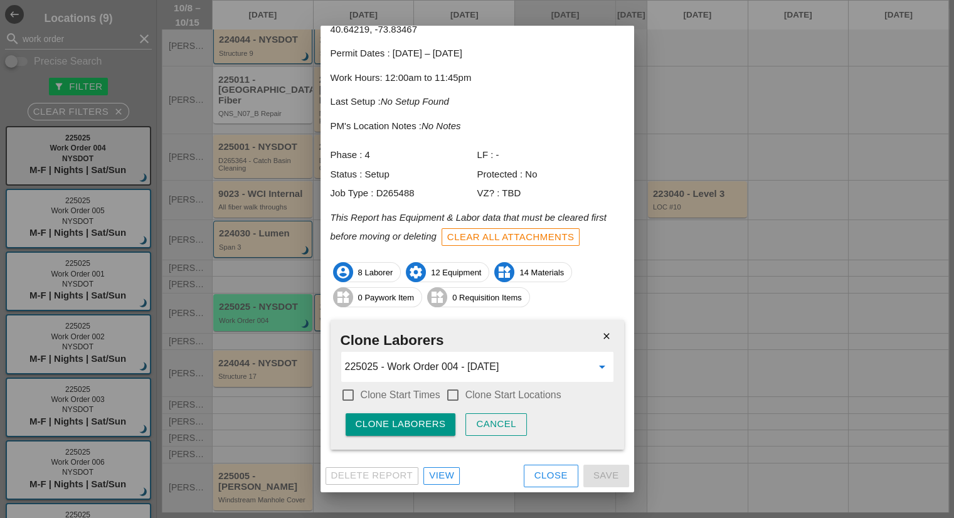
type input "225025 - Work Order 004 - 10/09/2025"
drag, startPoint x: 409, startPoint y: 399, endPoint x: 470, endPoint y: 392, distance: 61.3
click at [411, 397] on label "Clone Start Times" at bounding box center [401, 395] width 80 height 13
checkbox input "true"
click at [470, 392] on label "Clone Start Locations" at bounding box center [513, 395] width 96 height 13
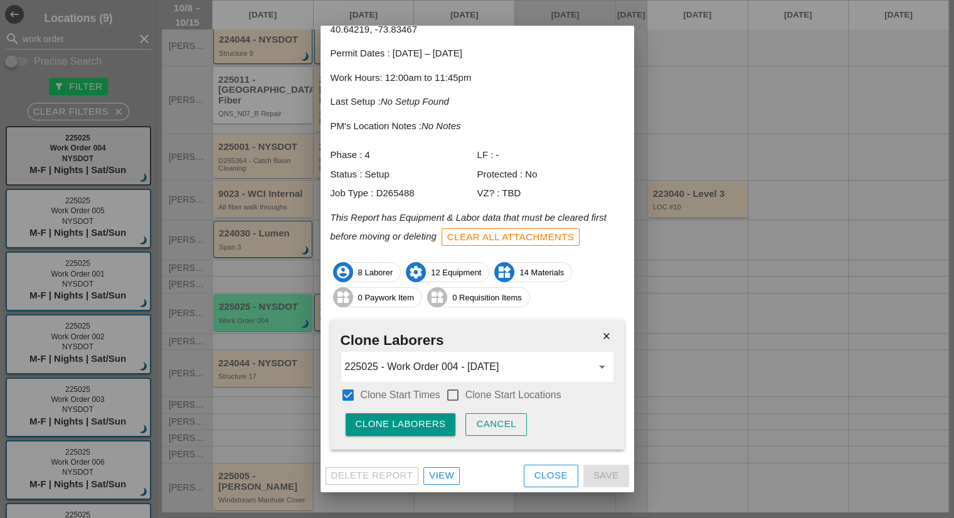
checkbox input "true"
click at [426, 417] on div "Clone Laborers" at bounding box center [401, 424] width 90 height 14
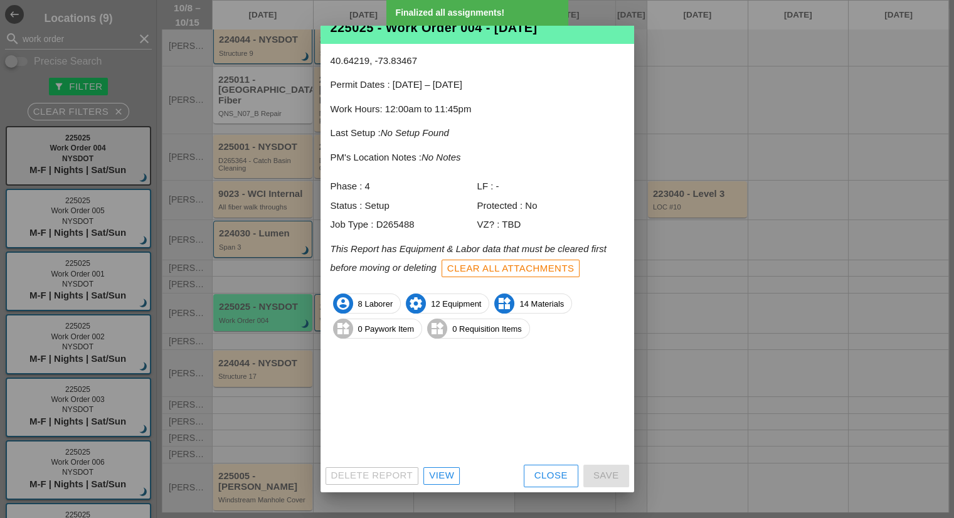
scroll to position [0, 0]
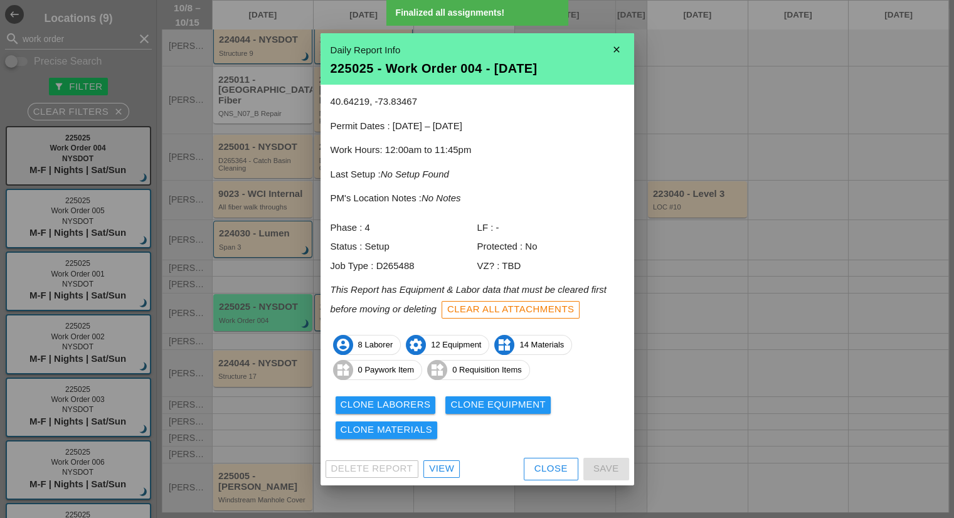
click at [497, 407] on div "Clone Equipment" at bounding box center [497, 405] width 95 height 14
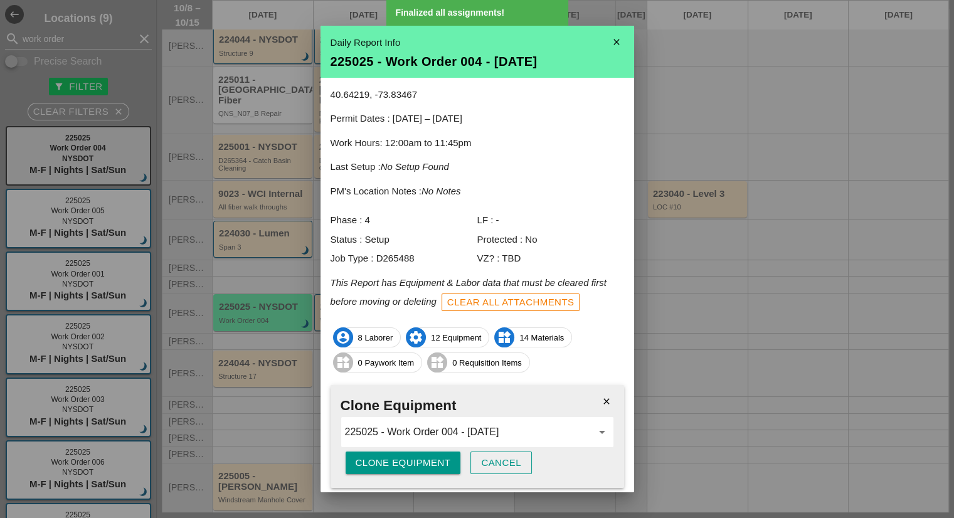
click at [385, 460] on div "Clone Equipment" at bounding box center [403, 463] width 95 height 14
click at [385, 460] on div "Are you sure?" at bounding box center [396, 463] width 80 height 14
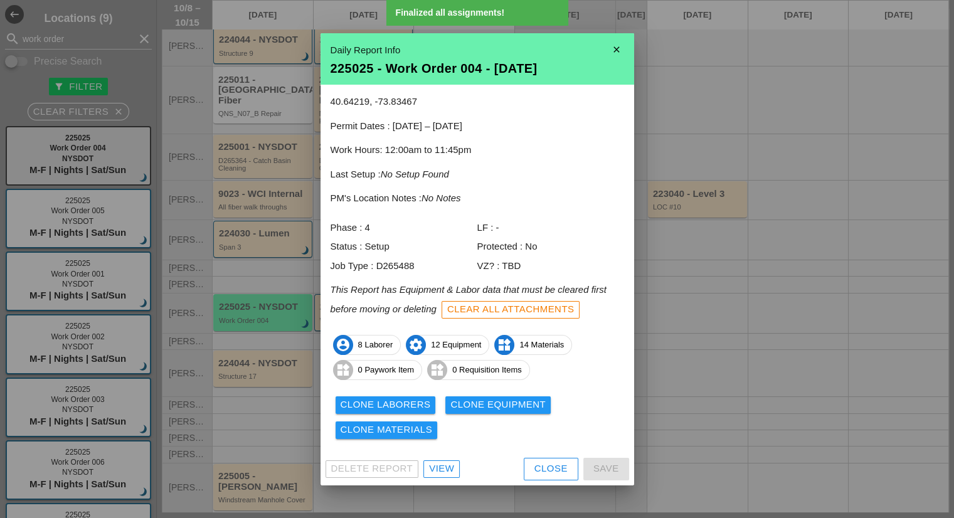
click at [420, 418] on div "Clone Laborers Clone Equipment Clone Materials" at bounding box center [476, 418] width 293 height 50
click at [418, 429] on div "Clone Materials" at bounding box center [387, 430] width 92 height 14
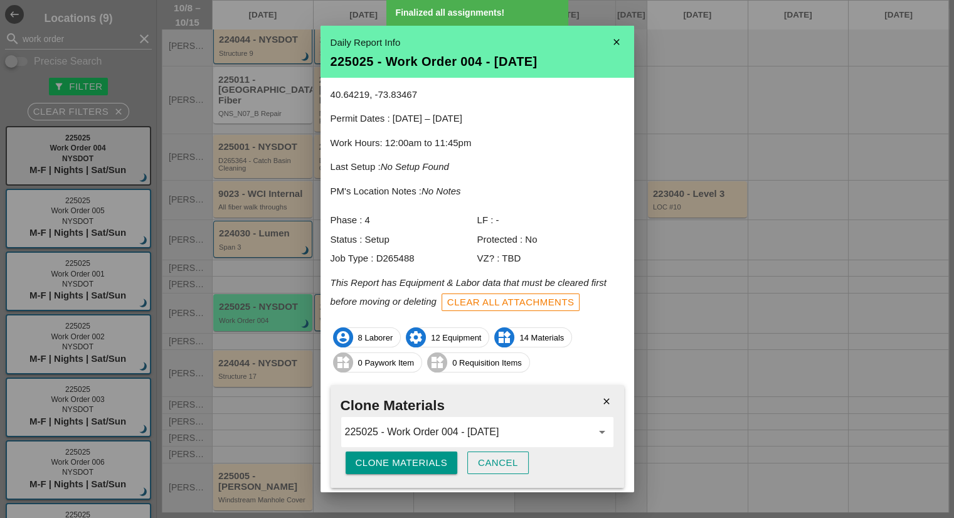
click at [411, 465] on div "Clone Materials" at bounding box center [402, 463] width 92 height 14
click at [411, 465] on div "Are you sure?" at bounding box center [396, 463] width 80 height 14
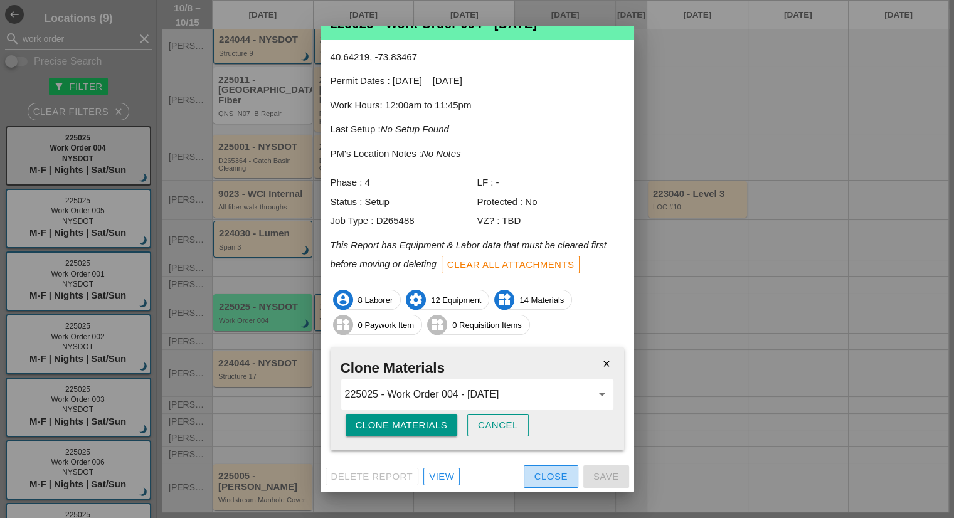
click at [551, 472] on div "Close" at bounding box center [550, 477] width 33 height 14
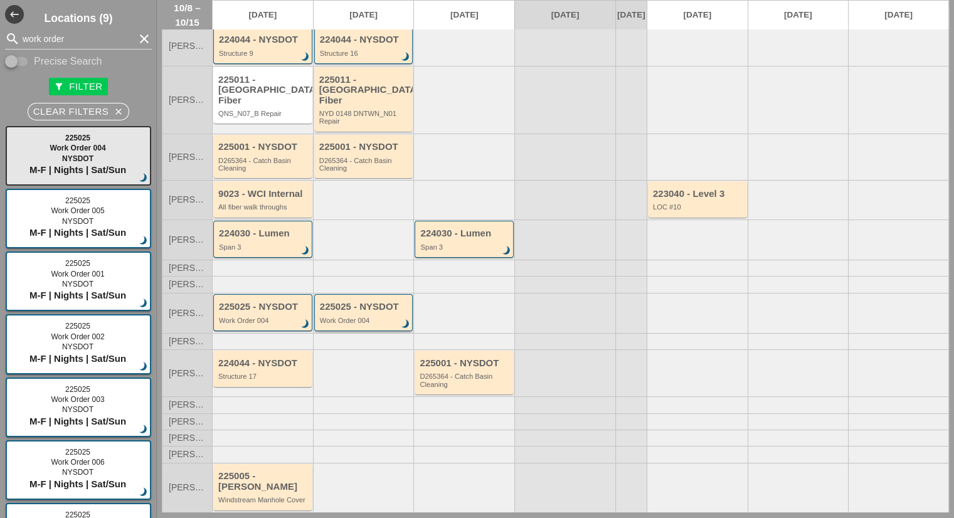
click at [345, 317] on div "Work Order 004" at bounding box center [365, 321] width 90 height 8
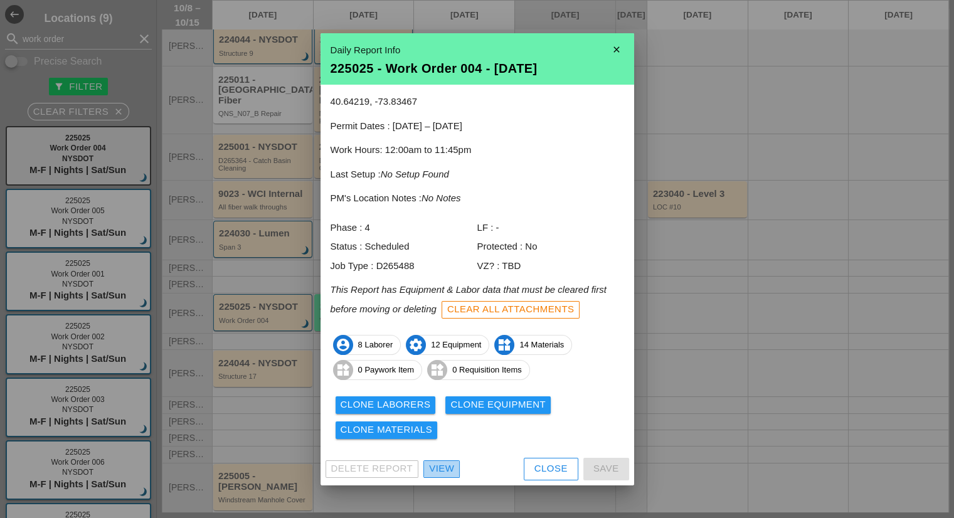
click at [447, 473] on div "View" at bounding box center [441, 469] width 25 height 14
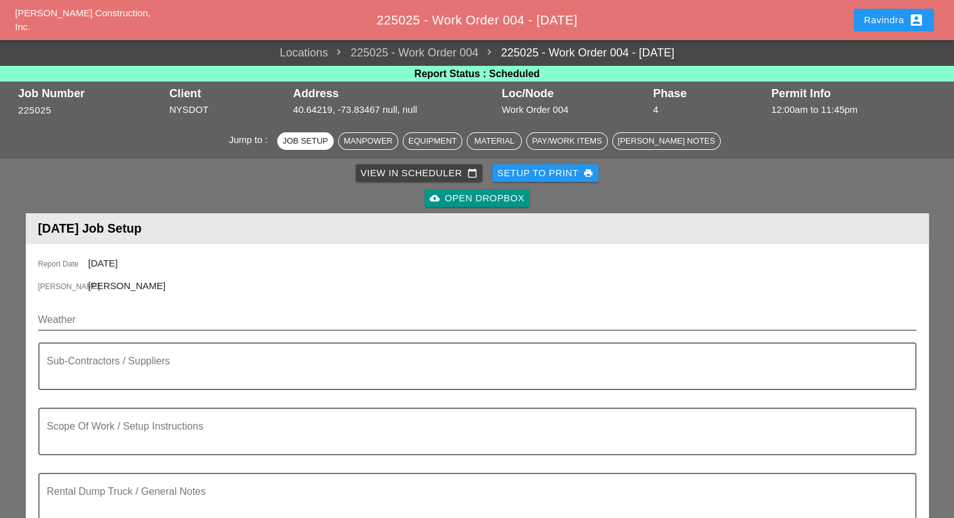
click at [156, 317] on input "Weather" at bounding box center [468, 320] width 860 height 20
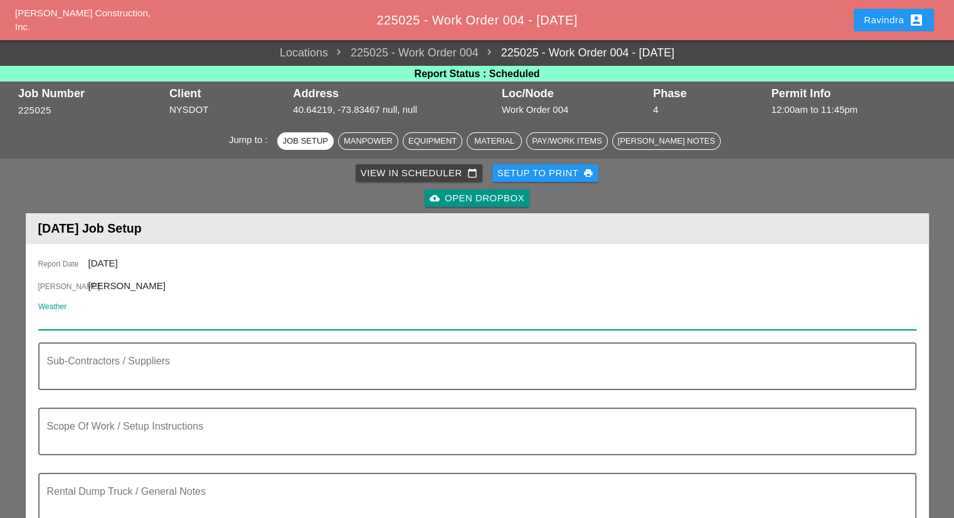
paste input "Thu 09 Day 63° 2% N 13 mph Mainly sunny. High 63F. Winds N at 10 to 20 mph."
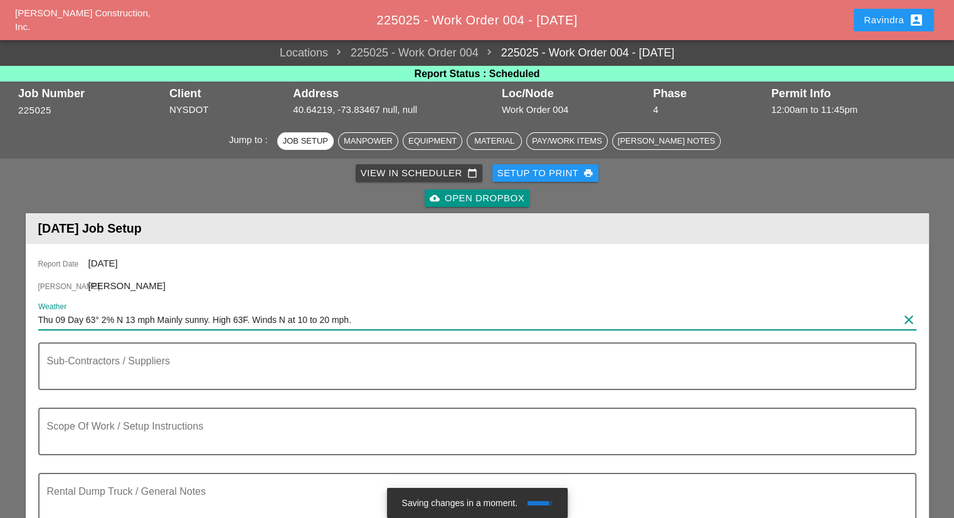
scroll to position [63, 0]
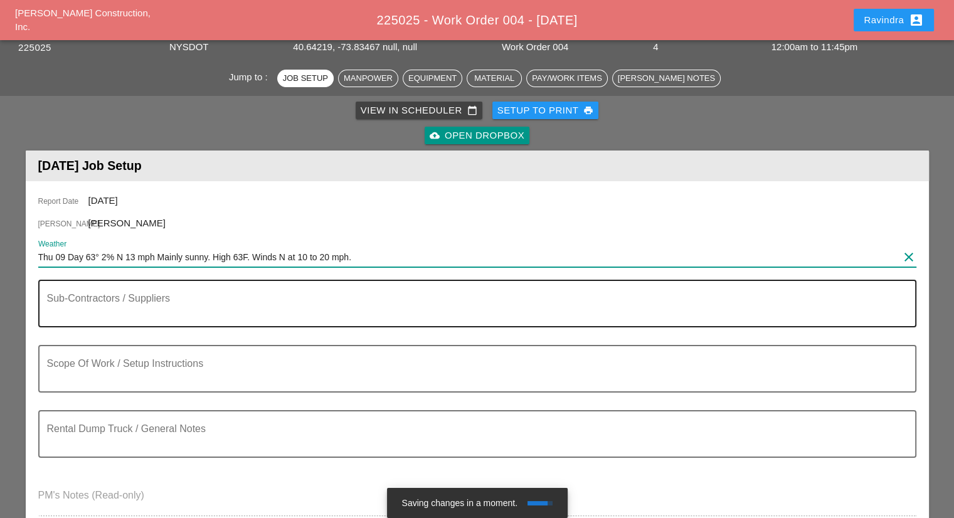
type input "Thu 09 Day 63° 2% N 13 mph Mainly sunny. High 63F. Winds N at 10 to 20 mph."
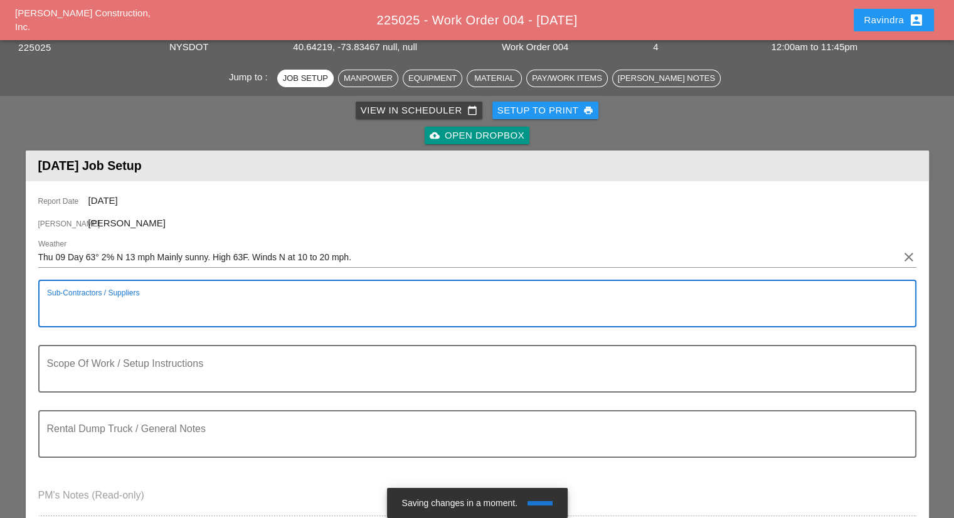
click at [129, 307] on textarea "Sub-Contractors / Suppliers" at bounding box center [472, 311] width 850 height 30
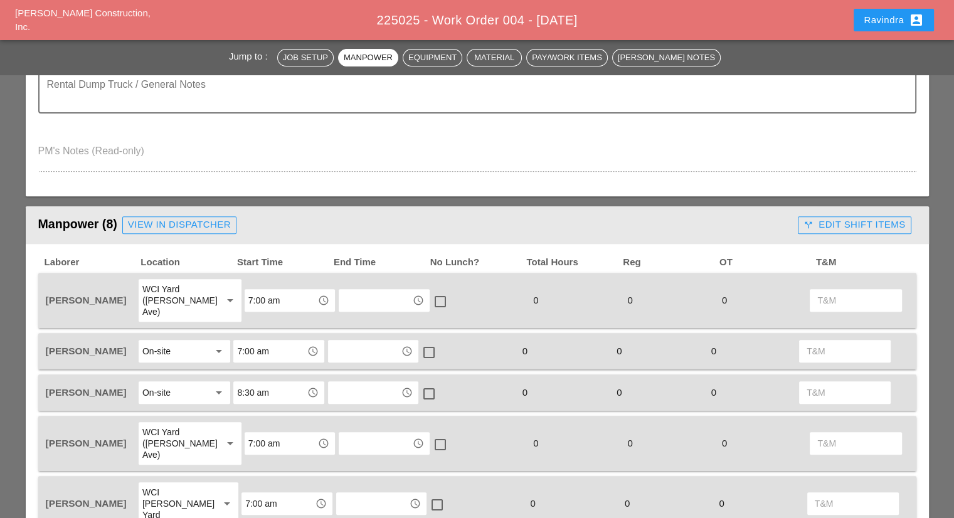
scroll to position [376, 0]
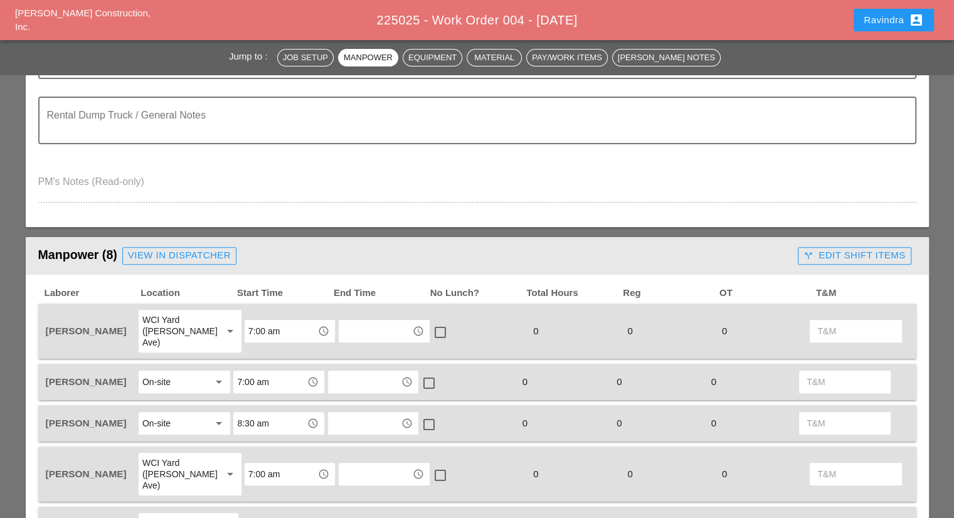
type textarea "[NONE]"
click at [861, 27] on button "Ravindra account_box" at bounding box center [893, 20] width 80 height 23
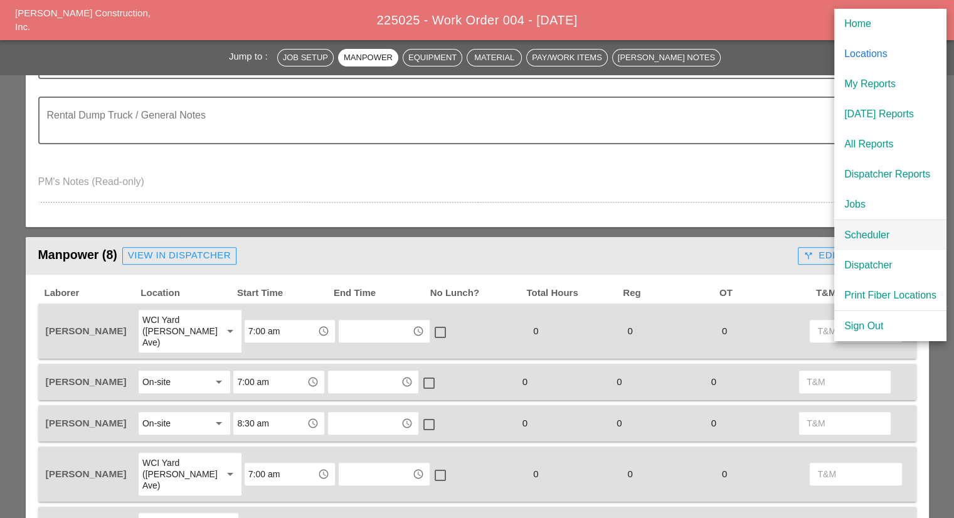
click at [850, 226] on link "Scheduler" at bounding box center [890, 235] width 112 height 30
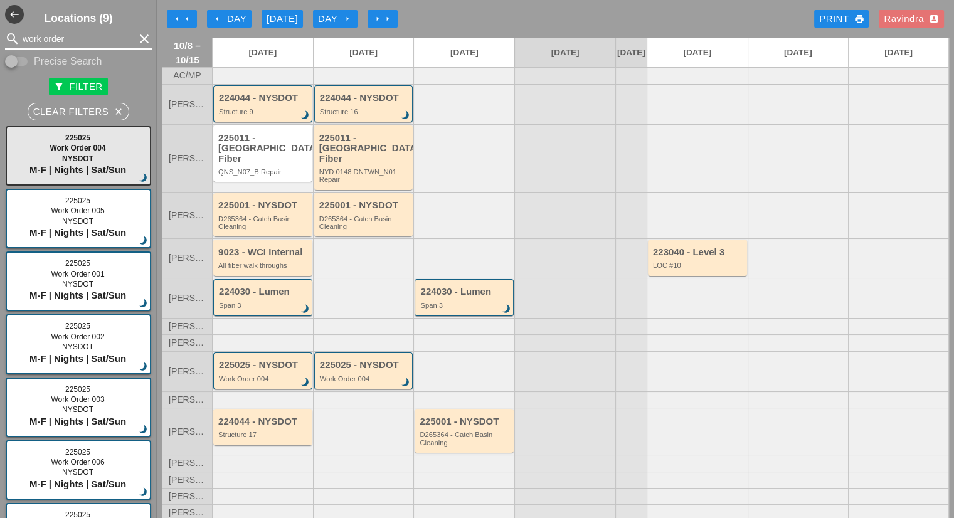
click at [82, 42] on input "work order" at bounding box center [79, 39] width 112 height 20
drag, startPoint x: 100, startPoint y: 41, endPoint x: 0, endPoint y: 48, distance: 100.6
click at [0, 48] on div "search work order clear" at bounding box center [78, 39] width 157 height 20
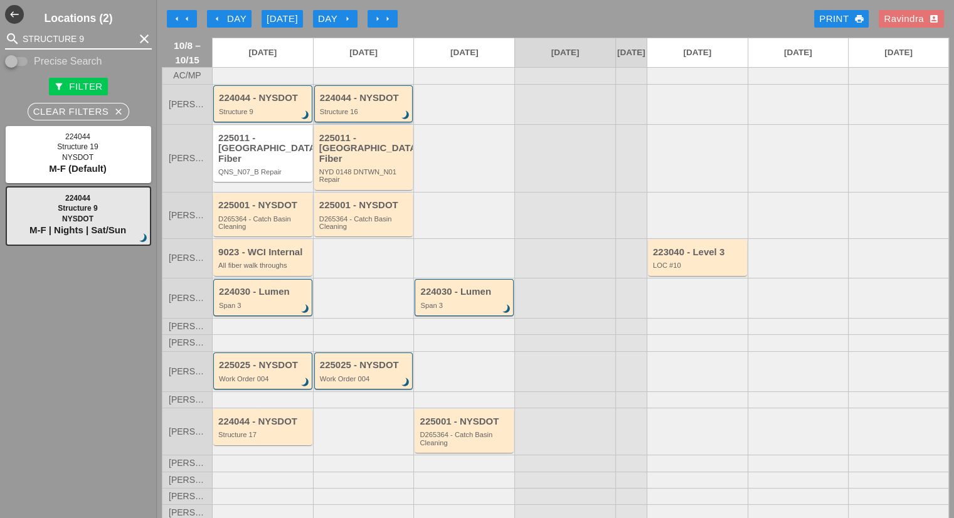
type input "STRUCTURE 9"
click at [373, 115] on div "Structure 16" at bounding box center [365, 112] width 90 height 8
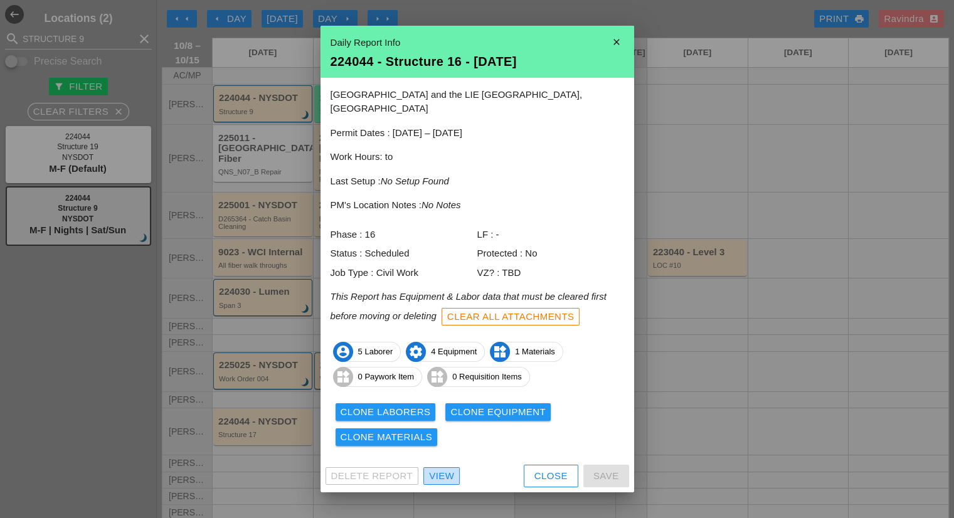
click at [440, 472] on div "View" at bounding box center [441, 476] width 25 height 14
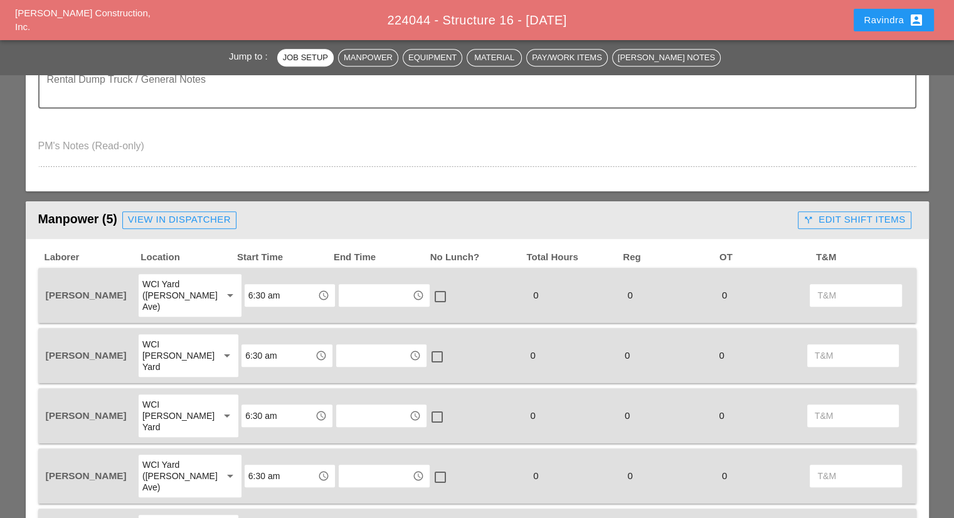
scroll to position [690, 0]
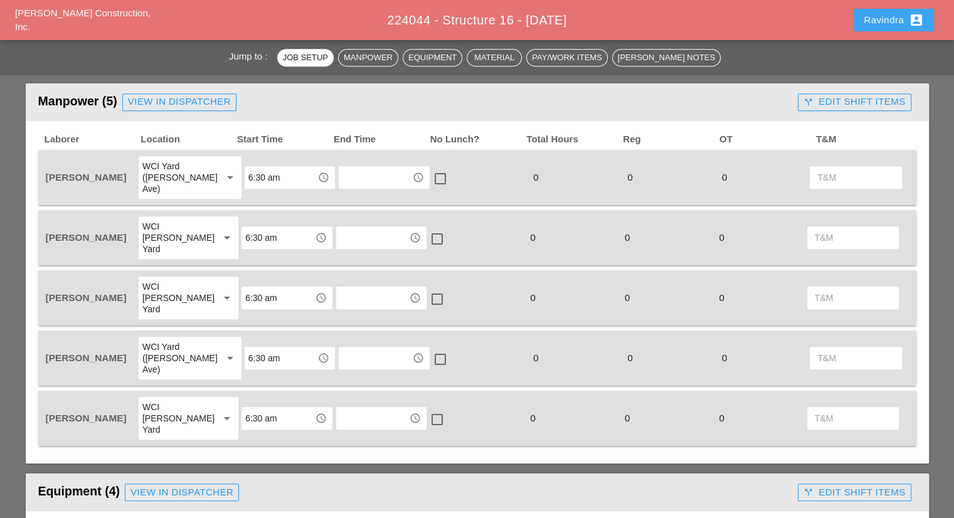
click at [891, 14] on div "Ravindra account_box" at bounding box center [894, 20] width 60 height 15
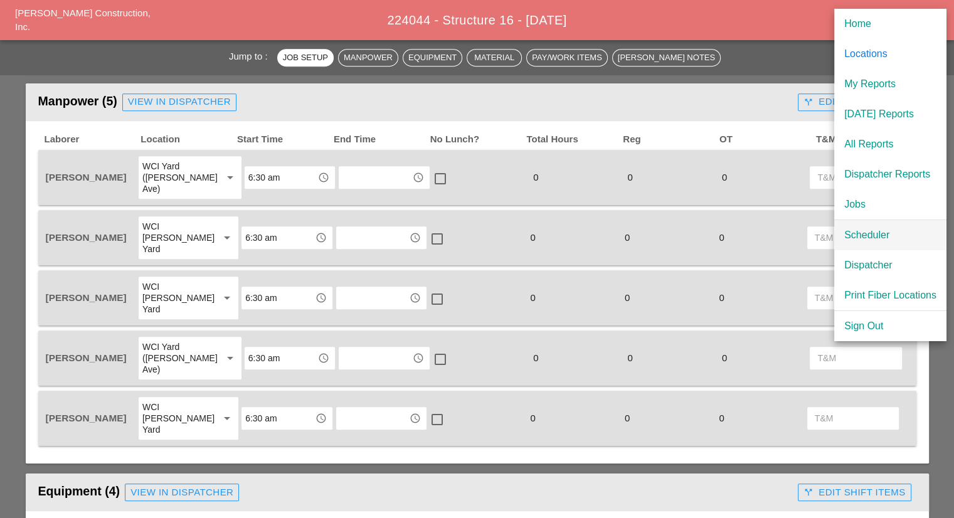
click at [889, 235] on div "Scheduler" at bounding box center [890, 235] width 92 height 15
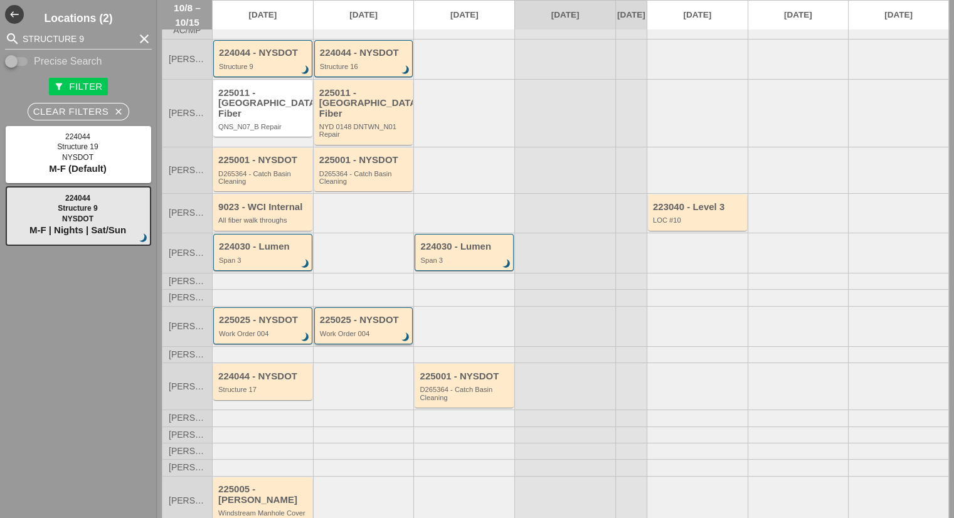
scroll to position [58, 0]
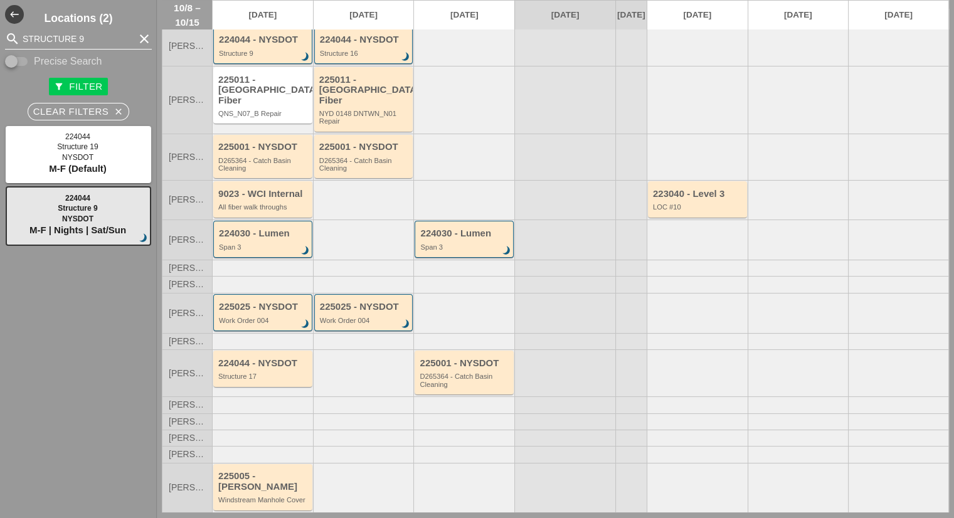
click at [137, 40] on icon "clear" at bounding box center [144, 38] width 15 height 15
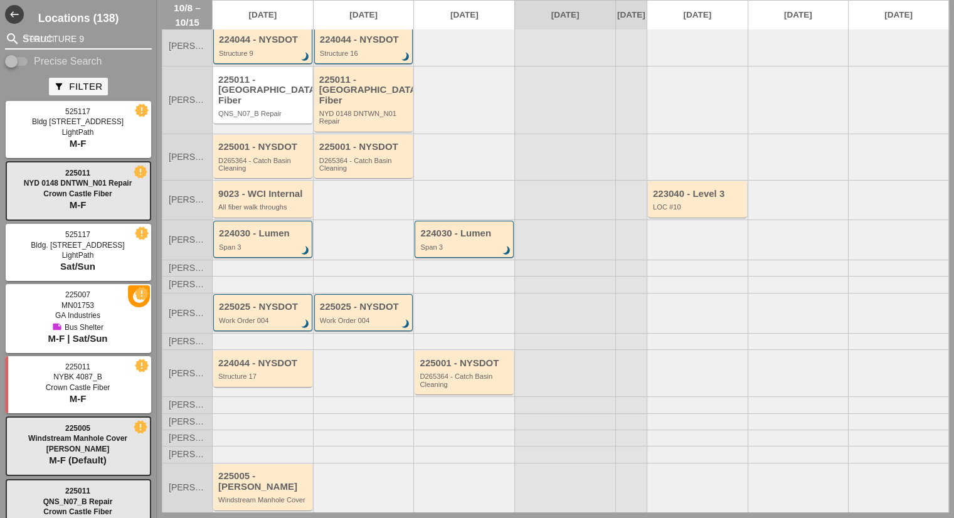
click at [83, 34] on input "STRUCTURE 9" at bounding box center [79, 39] width 112 height 20
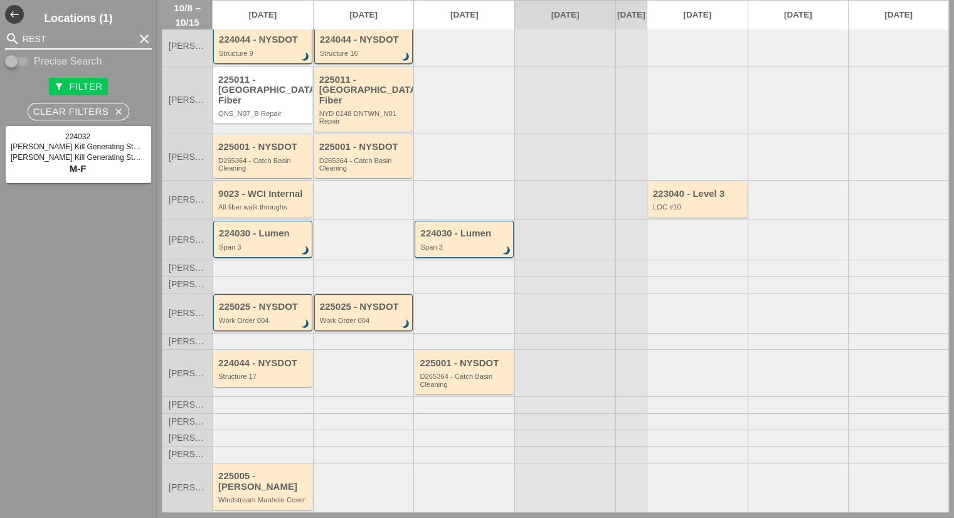
type input "REST"
click at [137, 33] on icon "clear" at bounding box center [144, 38] width 15 height 15
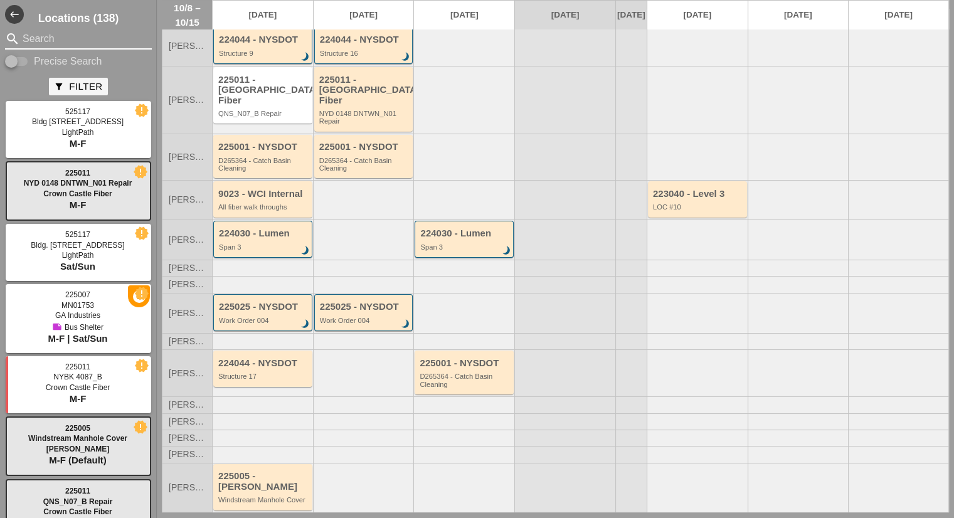
paste input "20257721023"
type input "20257721023"
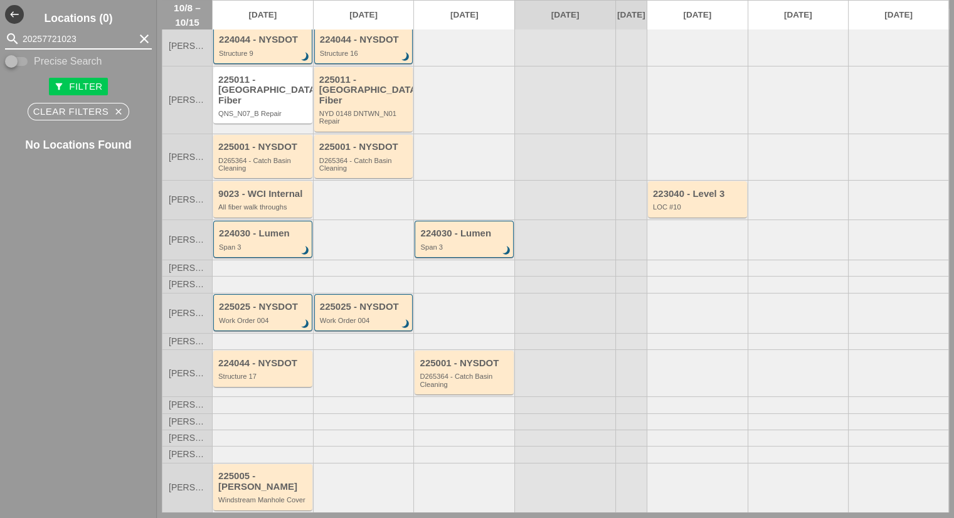
drag, startPoint x: 46, startPoint y: 43, endPoint x: 0, endPoint y: 34, distance: 47.1
click at [0, 34] on div "search 20257721023 clear" at bounding box center [78, 39] width 157 height 20
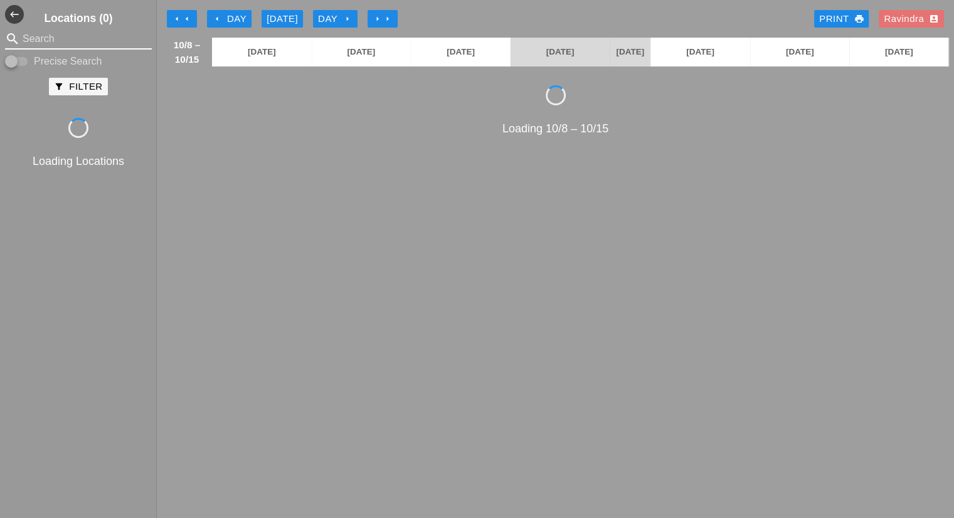
click at [80, 40] on input "Search" at bounding box center [79, 39] width 112 height 20
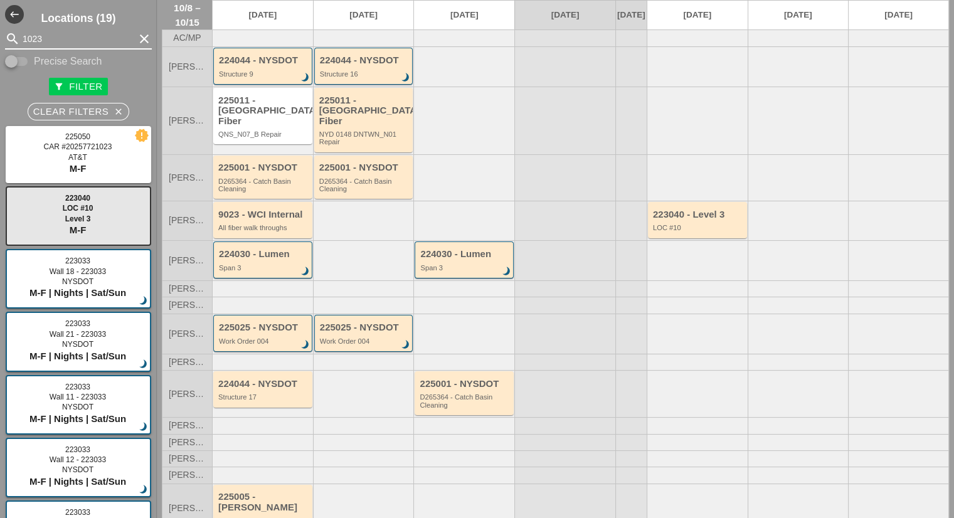
scroll to position [58, 0]
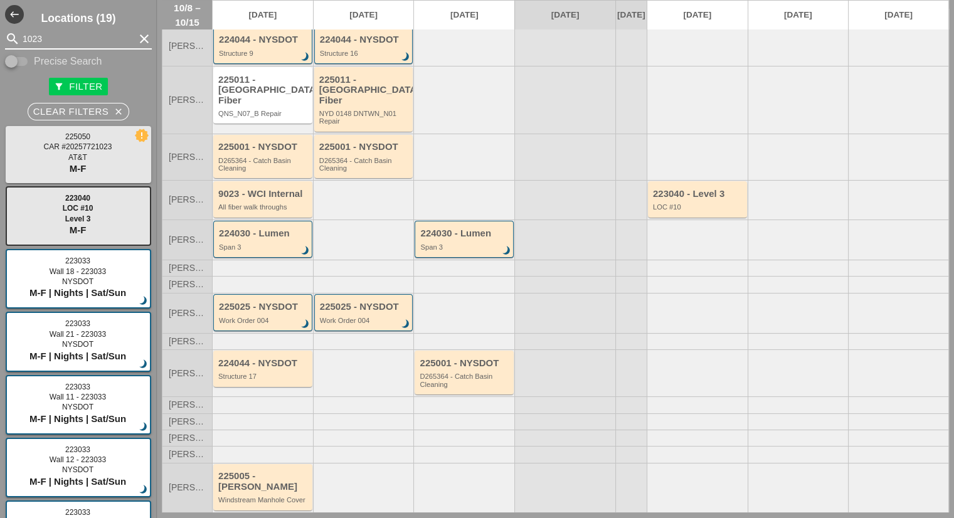
type input "1023"
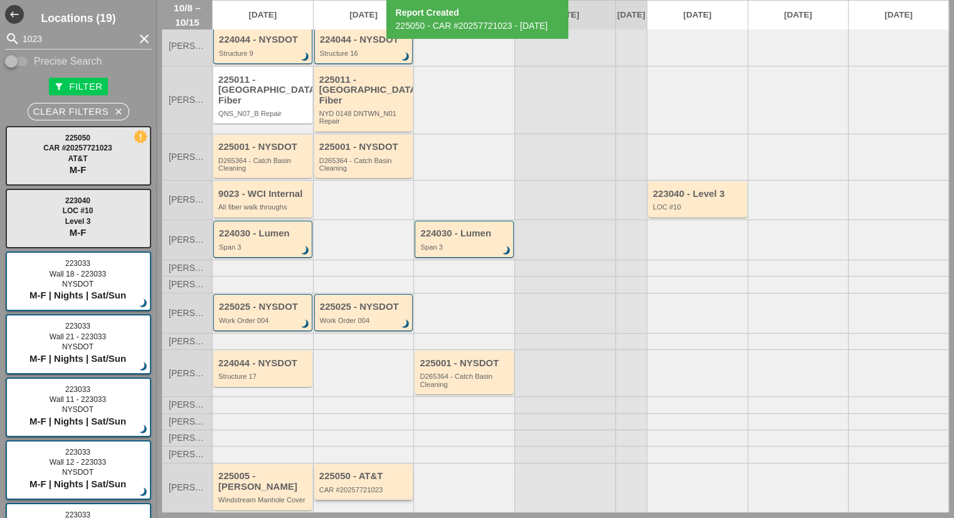
click at [361, 471] on div "225050 - AT&T" at bounding box center [364, 476] width 91 height 11
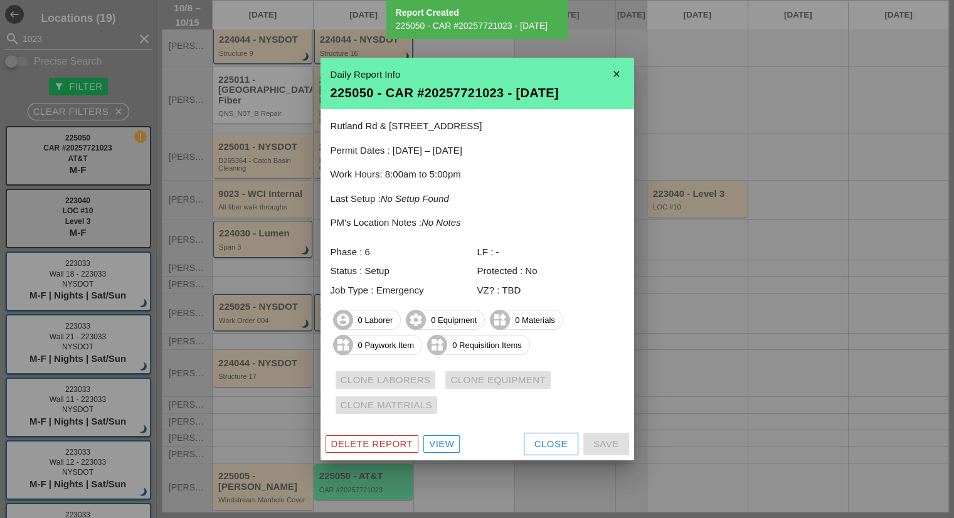
click at [446, 442] on div "View" at bounding box center [441, 444] width 25 height 14
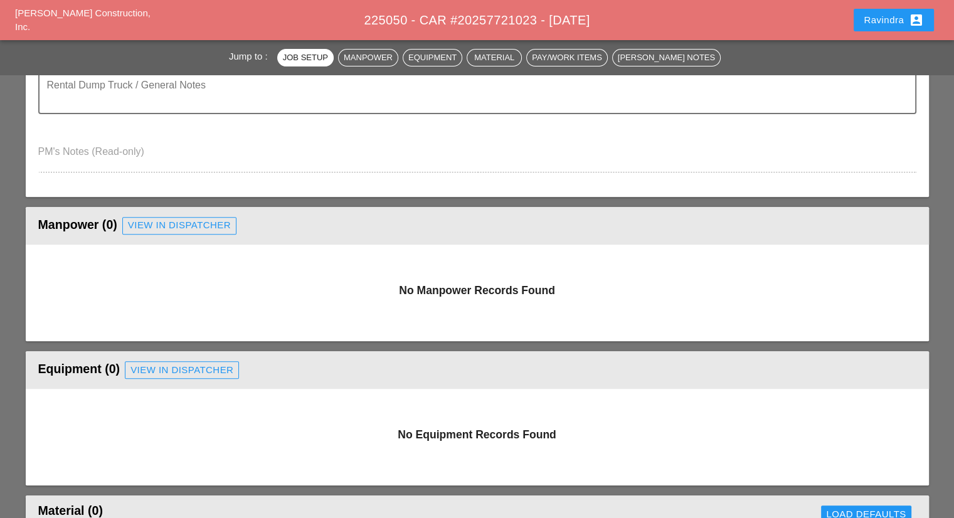
scroll to position [439, 0]
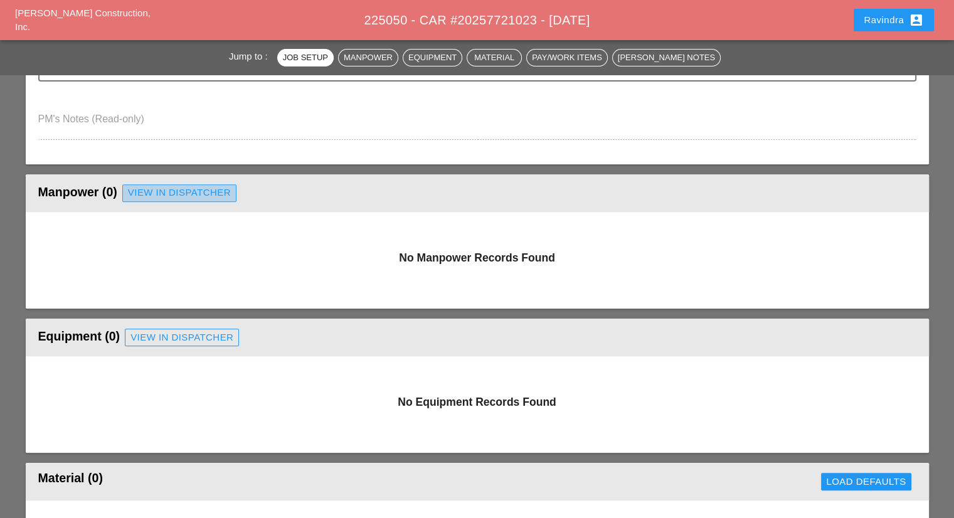
click at [160, 194] on div "View in Dispatcher" at bounding box center [179, 193] width 103 height 14
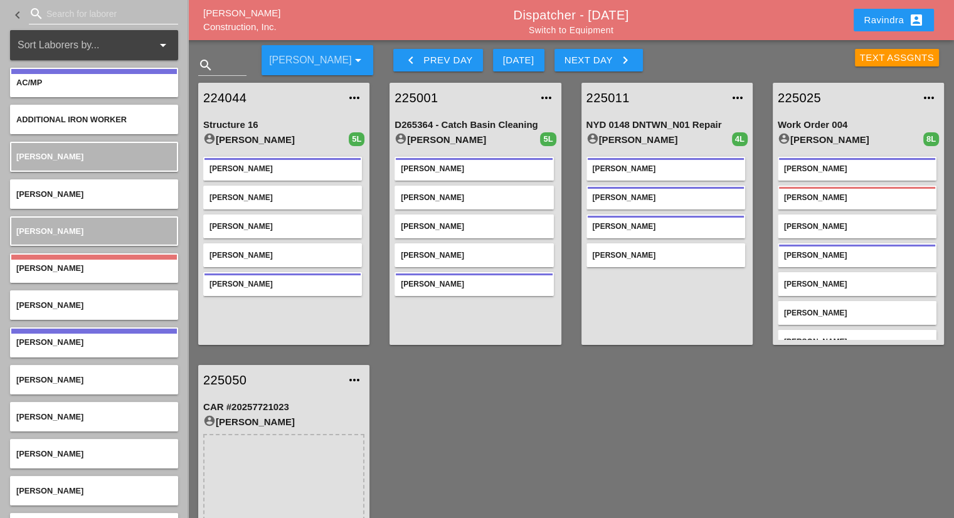
click at [98, 16] on input "Search for laborer" at bounding box center [103, 14] width 114 height 20
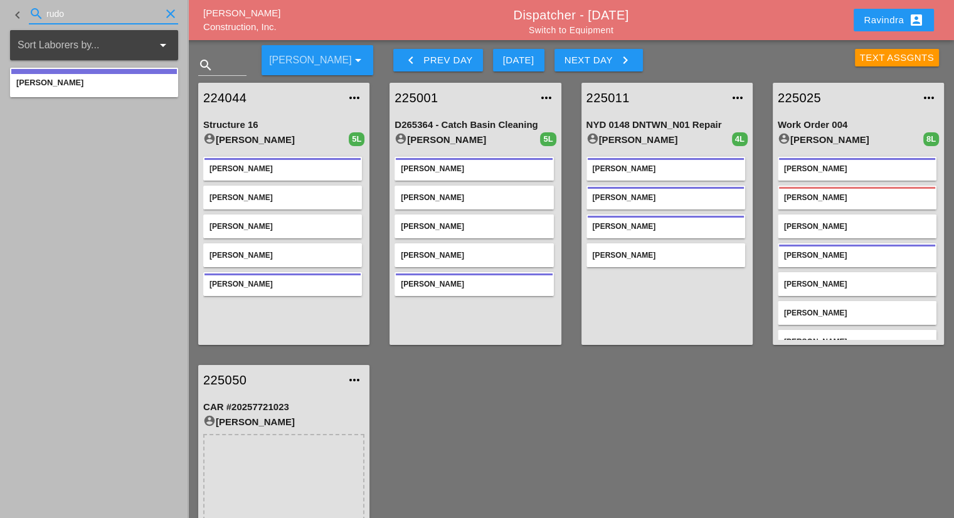
type input "rudo"
drag, startPoint x: 90, startPoint y: 19, endPoint x: 0, endPoint y: 16, distance: 89.7
click at [0, 16] on div "keyboard_arrow_left search rudo clear" at bounding box center [94, 15] width 188 height 30
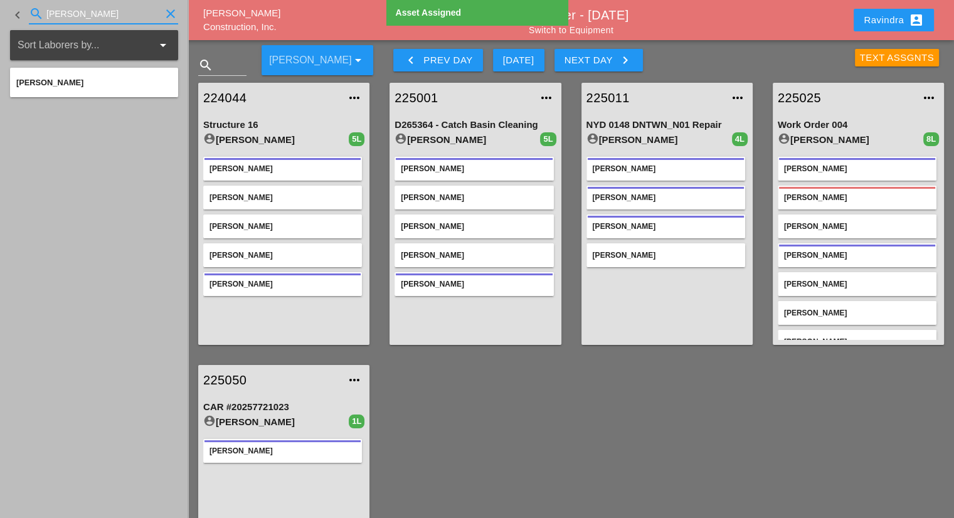
type input "santiago"
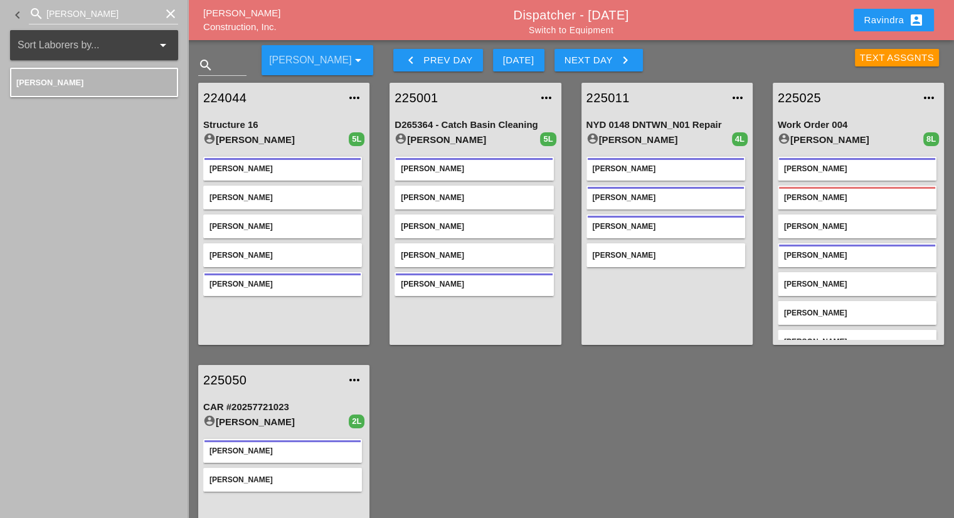
click at [572, 78] on div "225011 more_horiz NYD 0148 DNTWN_N01 Repair account_circle Jorge Barajas 4L Jor…" at bounding box center [666, 214] width 191 height 282
click at [555, 31] on link "Switch to Equipment" at bounding box center [571, 30] width 85 height 10
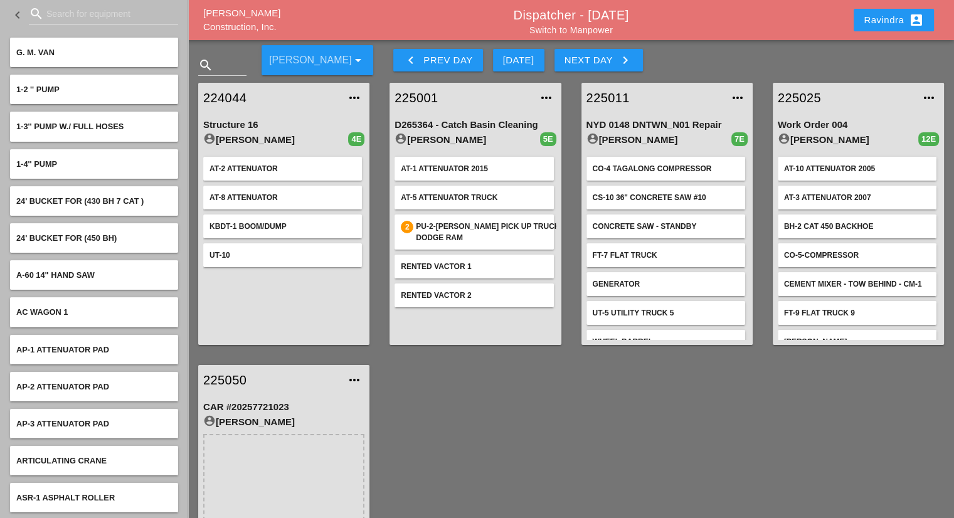
click at [870, 18] on div "Ravindra account_box" at bounding box center [894, 20] width 60 height 15
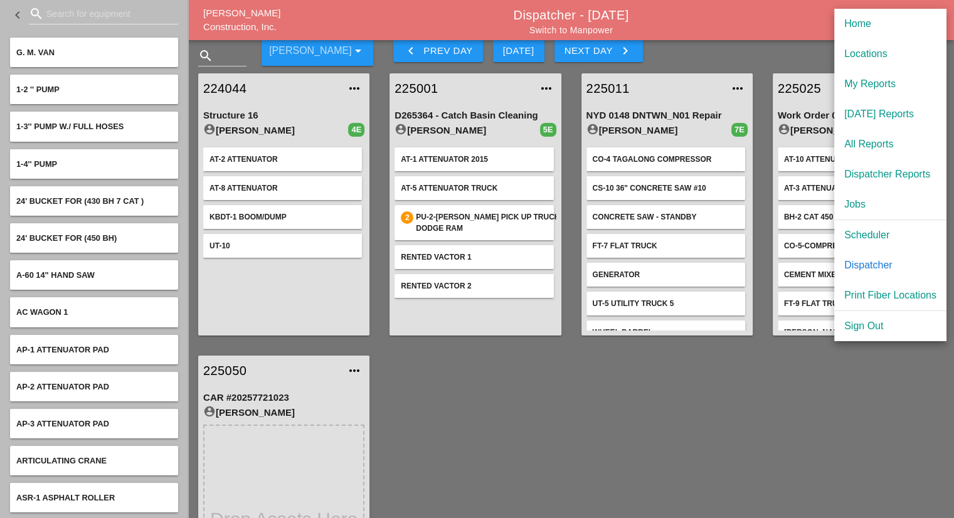
scroll to position [119, 0]
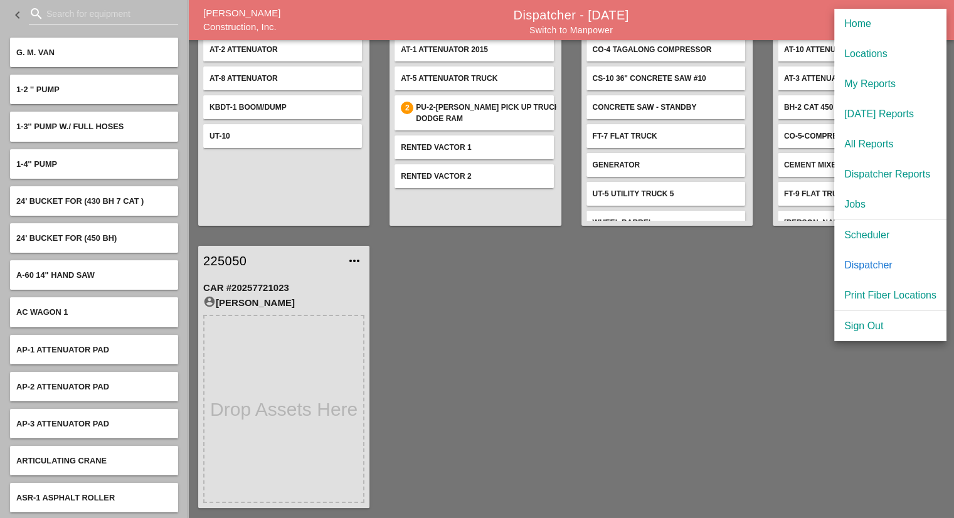
click at [88, 18] on input "Search for equipment" at bounding box center [103, 14] width 114 height 20
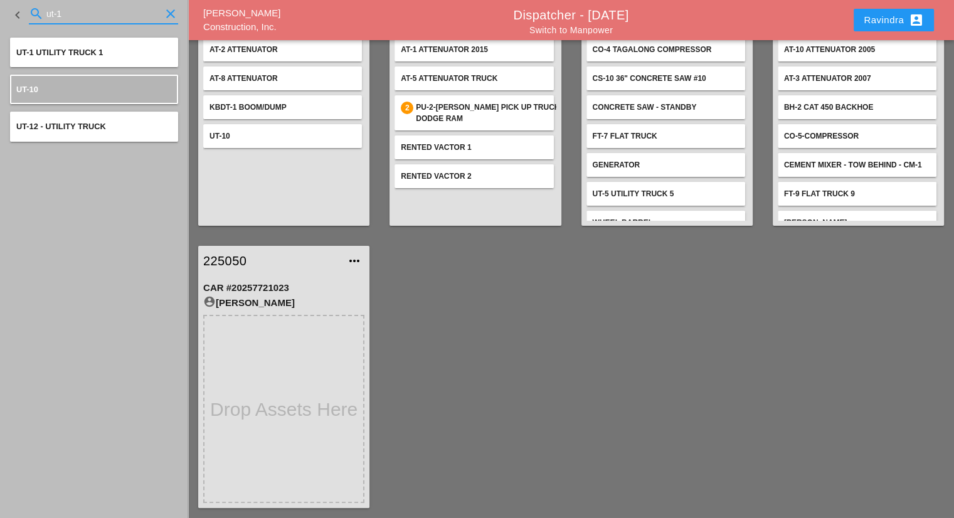
type input "ut-1"
drag, startPoint x: 85, startPoint y: 11, endPoint x: 0, endPoint y: 19, distance: 85.7
click at [0, 19] on div "keyboard_arrow_left search ut-1 clear" at bounding box center [94, 15] width 188 height 30
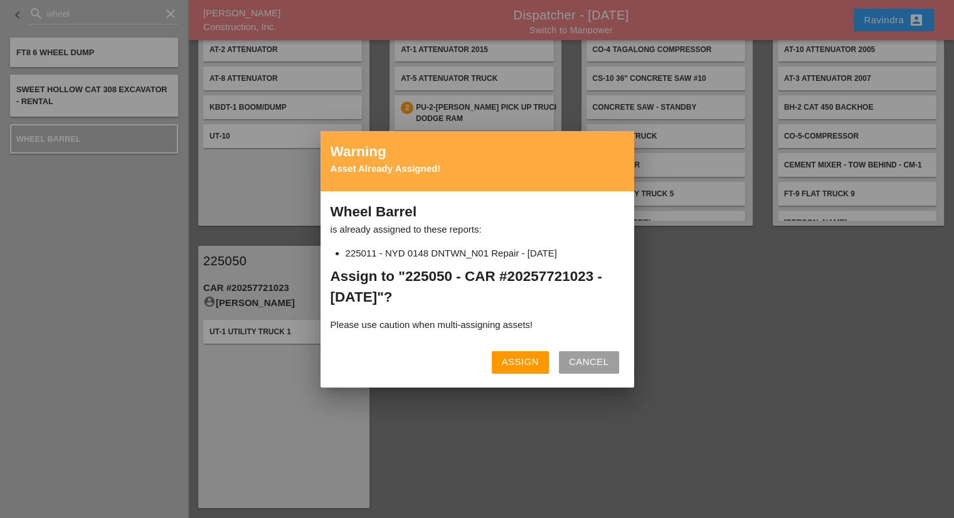
click at [499, 359] on button "Assign" at bounding box center [520, 362] width 57 height 23
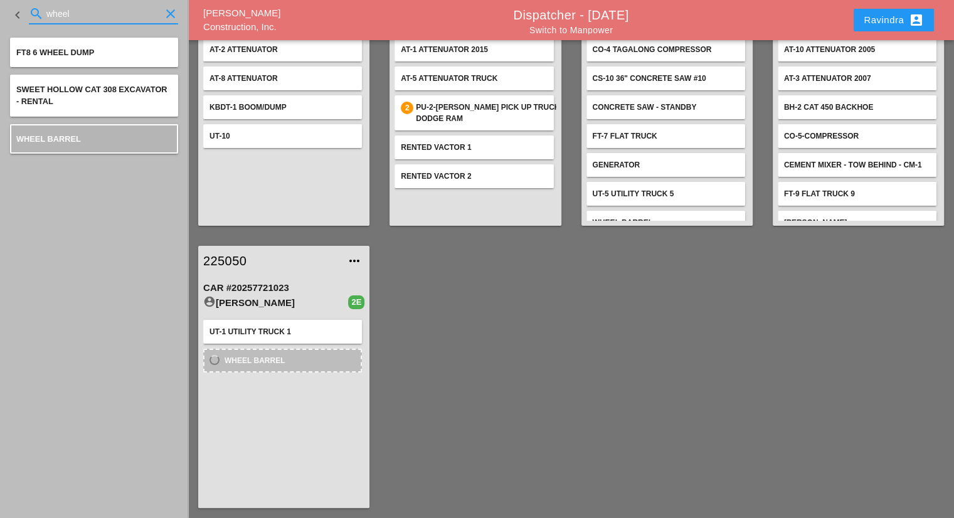
drag, startPoint x: 98, startPoint y: 16, endPoint x: 0, endPoint y: 3, distance: 98.6
click at [0, 3] on div "keyboard_arrow_left search wheel clear" at bounding box center [94, 15] width 188 height 30
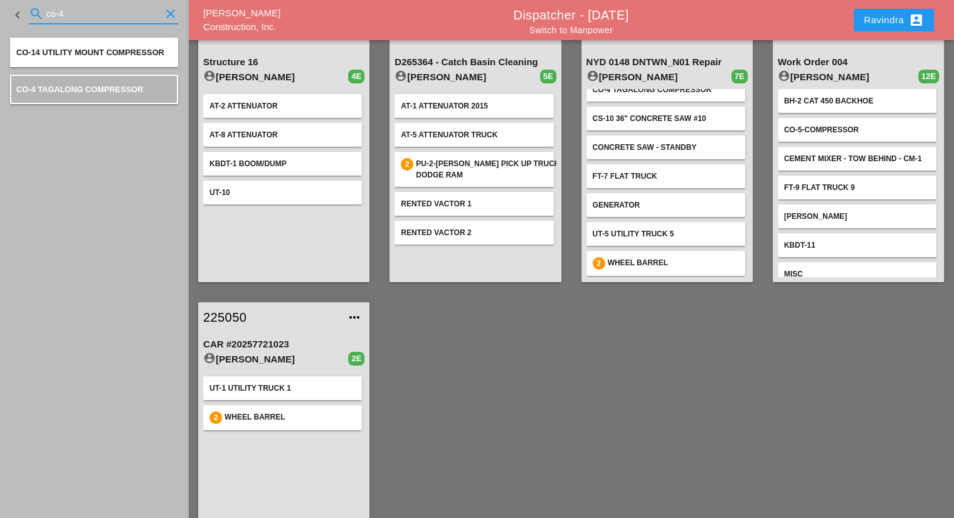
scroll to position [0, 0]
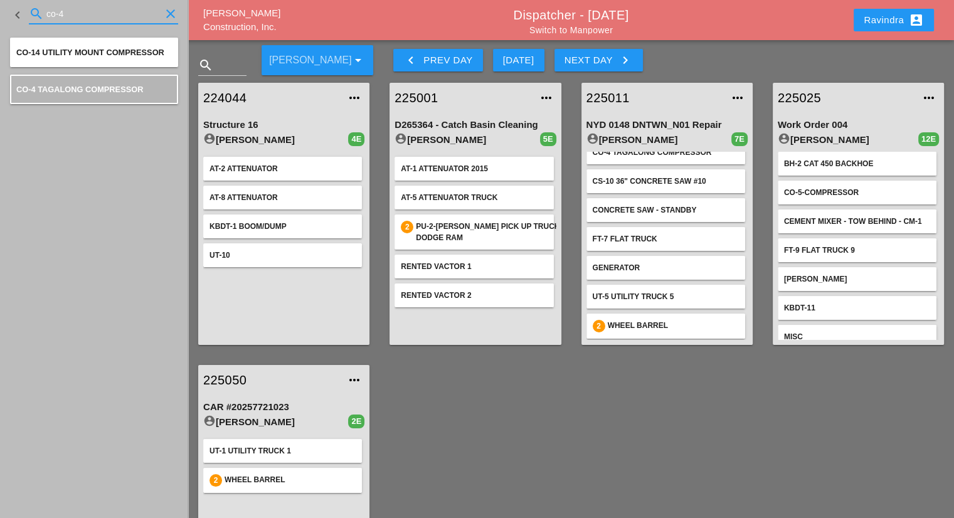
drag, startPoint x: 133, startPoint y: 17, endPoint x: 0, endPoint y: 17, distance: 132.9
click at [0, 17] on div "keyboard_arrow_left search co-4 clear" at bounding box center [94, 15] width 188 height 30
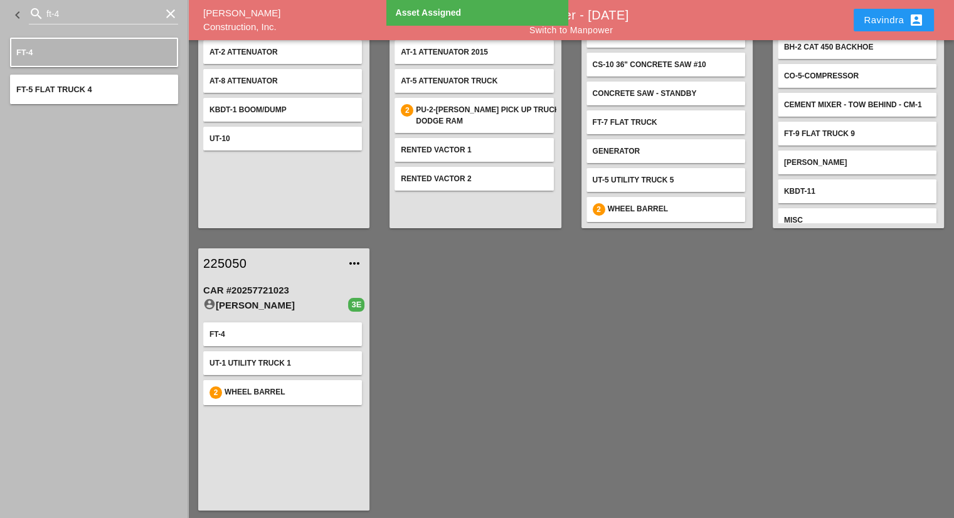
scroll to position [119, 0]
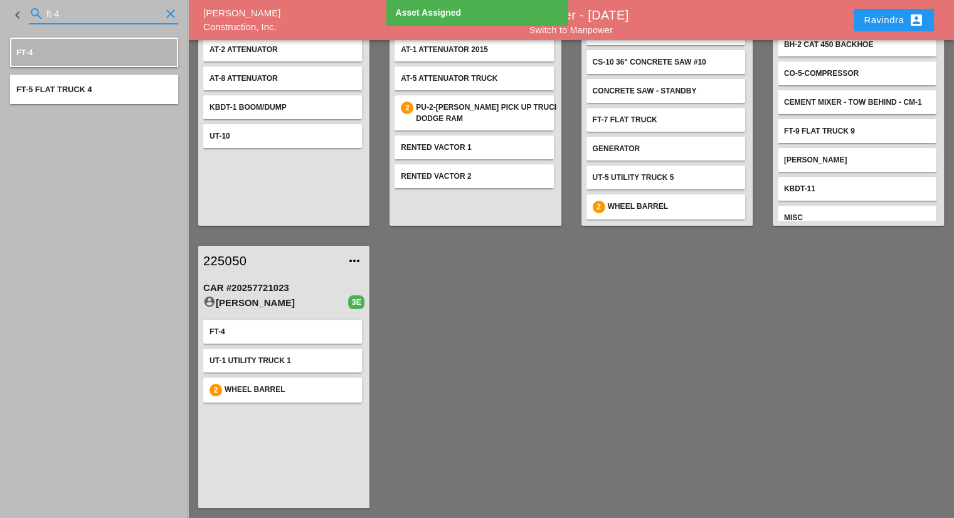
drag, startPoint x: 99, startPoint y: 21, endPoint x: 0, endPoint y: 51, distance: 103.7
click at [0, 51] on aside "keyboard_arrow_left search ft-4 clear FT-4 FT-5 Flat Truck 4" at bounding box center [94, 259] width 188 height 518
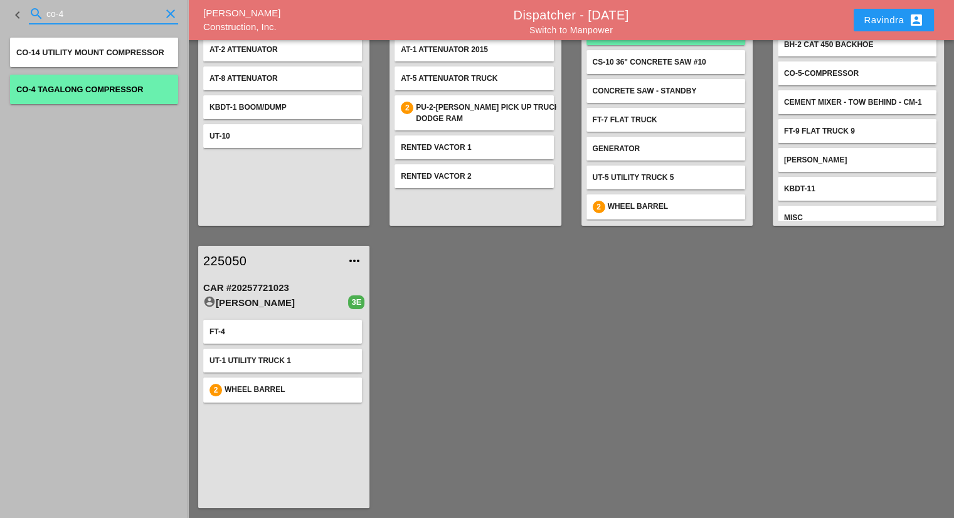
type input "co-4"
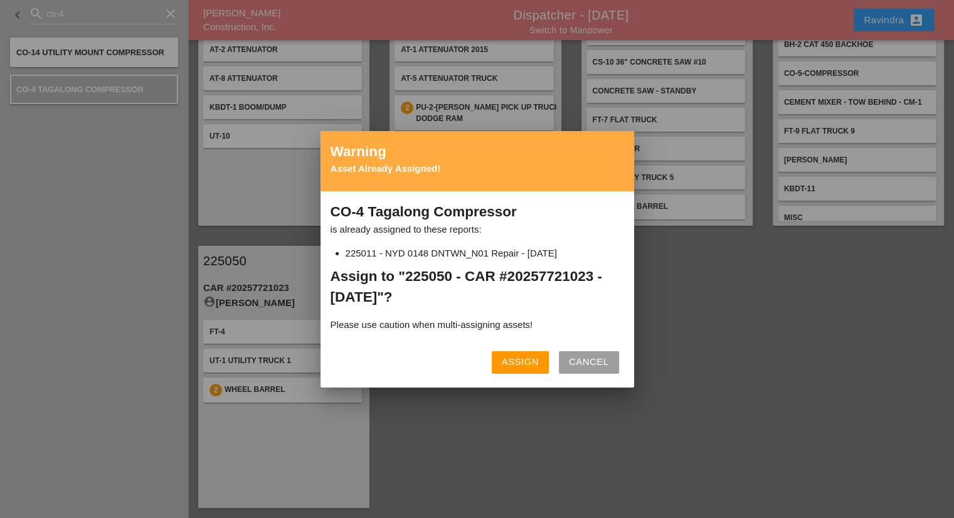
click at [531, 353] on button "Assign" at bounding box center [520, 362] width 57 height 23
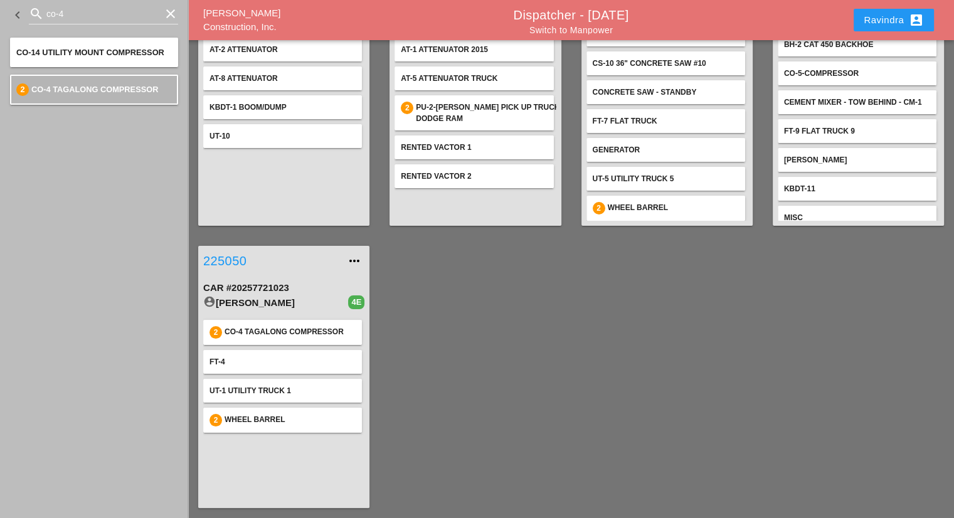
click at [240, 256] on link "225050" at bounding box center [271, 260] width 136 height 19
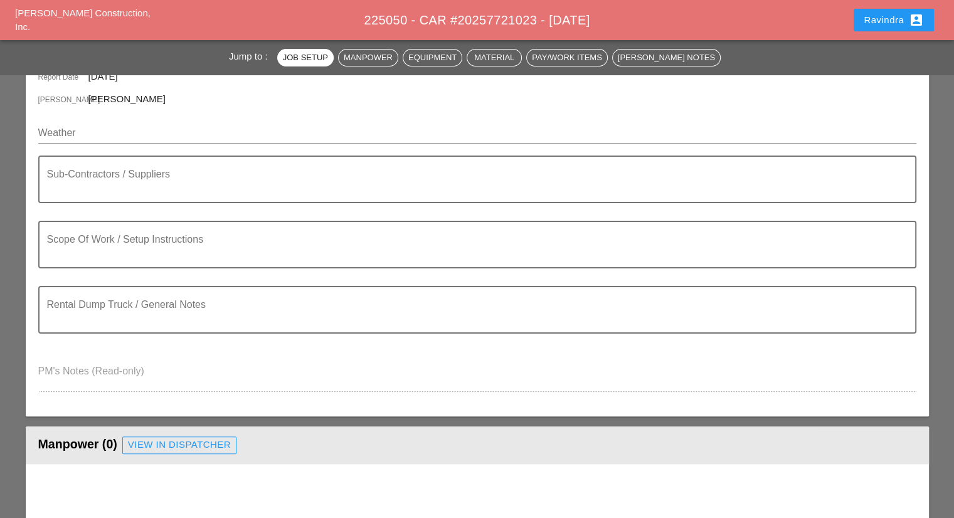
scroll to position [188, 0]
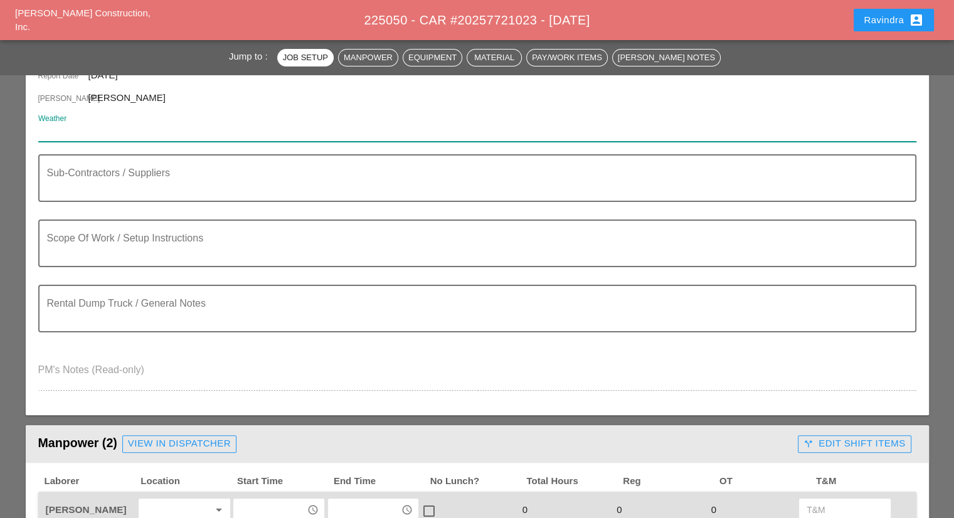
click at [115, 136] on input "Weather" at bounding box center [468, 132] width 860 height 20
paste input "Thu 09 Day 63° 2% N 13 mph Mainly sunny. High 63F. Winds N at 10 to 20 mph."
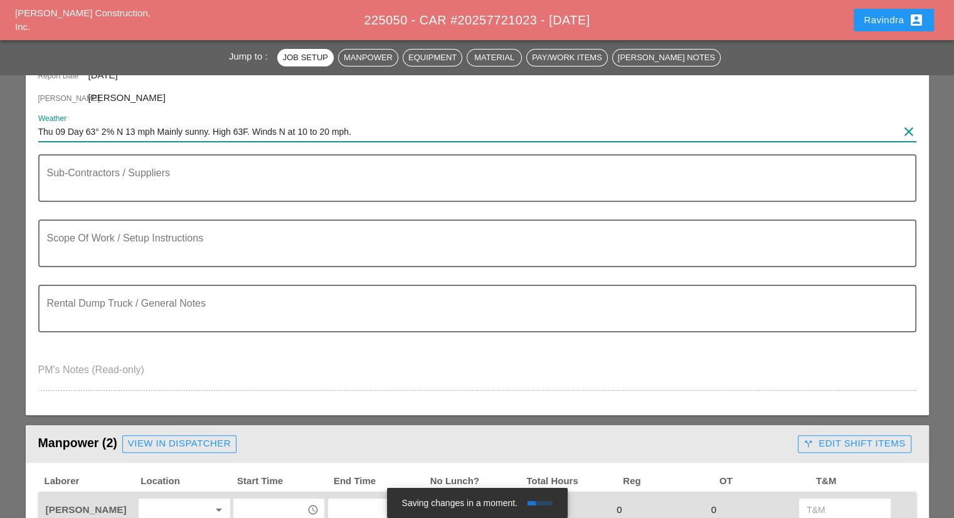
type input "Thu 09 Day 63° 2% N 13 mph Mainly sunny. High 63F. Winds N at 10 to 20 mph."
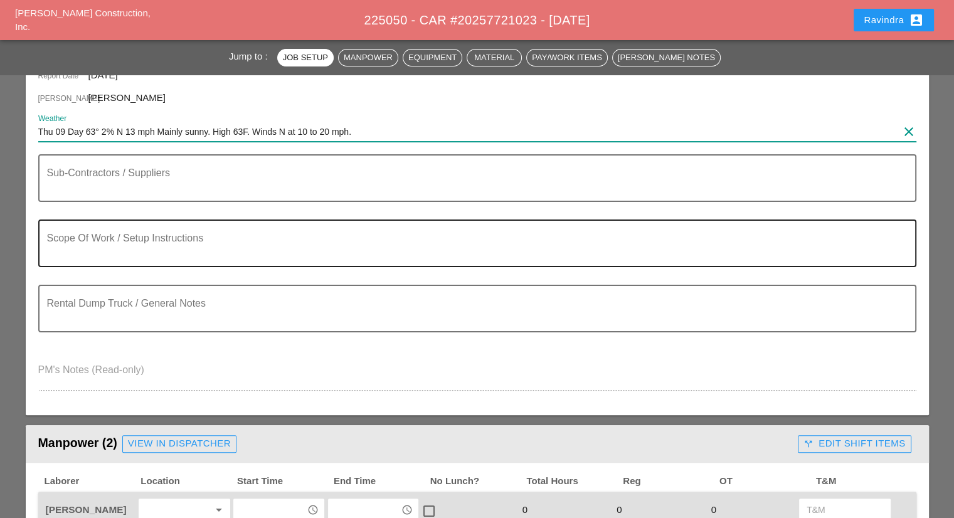
click at [154, 236] on textarea "Scope Of Work / Setup Instructions" at bounding box center [472, 251] width 850 height 30
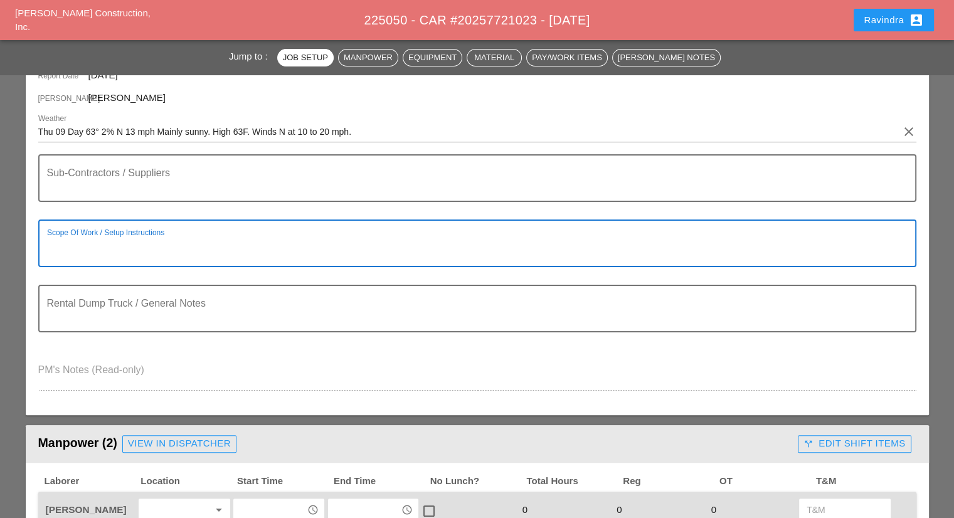
paste textarea "1) CAREFULLY CHOP OUT CONCRETE AROUND EXISTING TC SYSTEMS HANDHOLE 2) RESTORE C…"
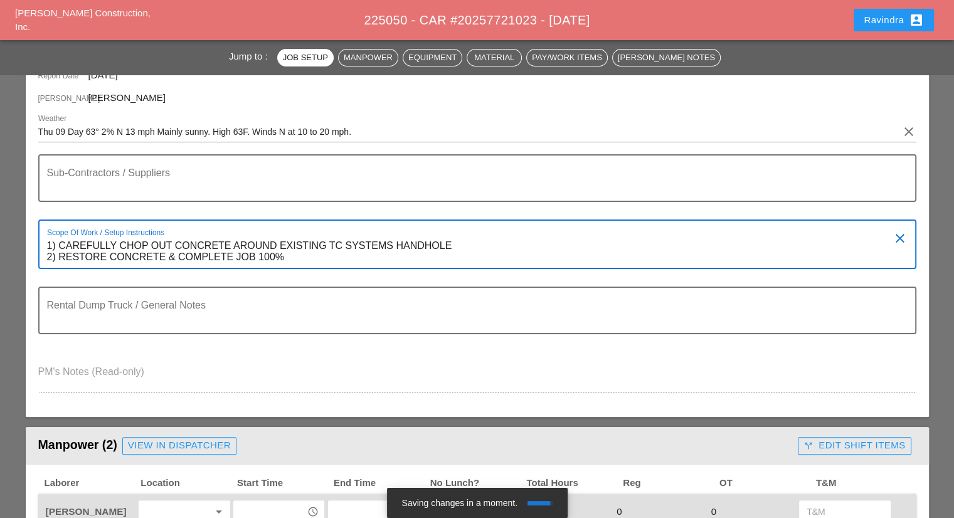
click at [47, 243] on textarea "1) CAREFULLY CHOP OUT CONCRETE AROUND EXISTING TC SYSTEMS HANDHOLE 2) RESTORE C…" at bounding box center [472, 252] width 850 height 32
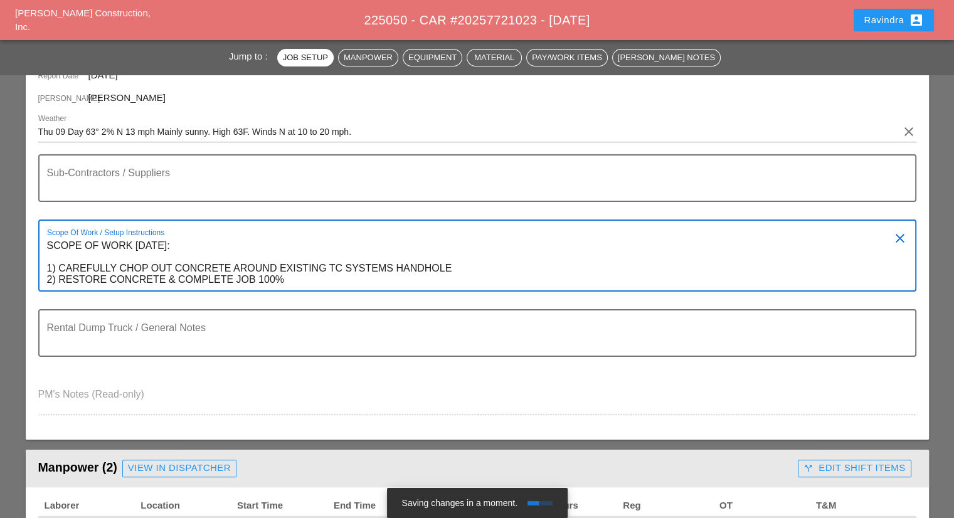
click at [314, 287] on textarea "SCOPE OF WORK THURSDAY 10/9: 1) CAREFULLY CHOP OUT CONCRETE AROUND EXISTING TC …" at bounding box center [472, 263] width 850 height 55
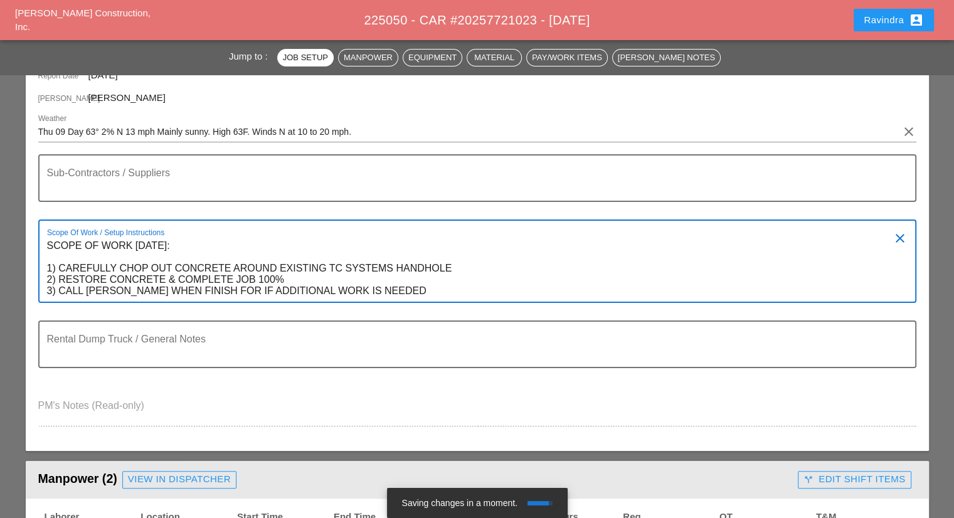
click at [47, 244] on textarea "SCOPE OF WORK THURSDAY 10/9: 1) CAREFULLY CHOP OUT CONCRETE AROUND EXISTING TC …" at bounding box center [472, 269] width 850 height 66
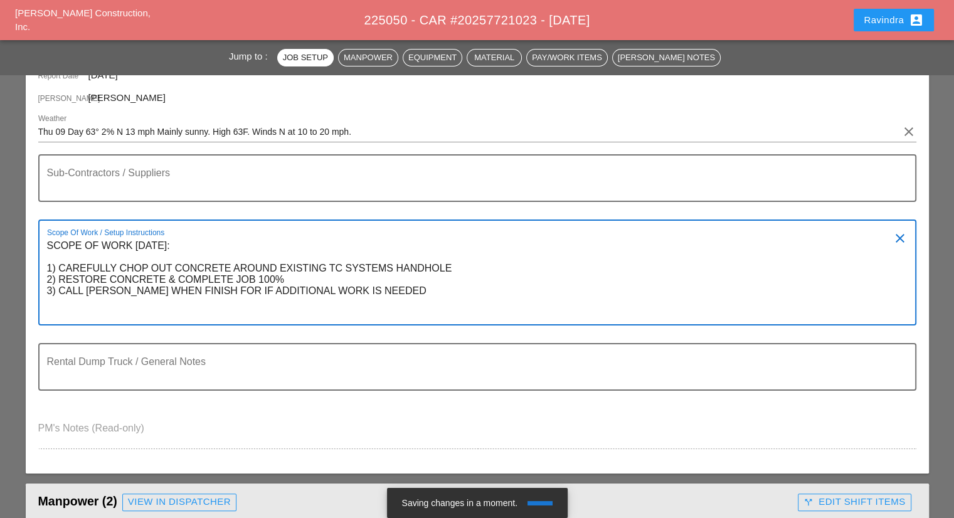
click at [65, 249] on textarea "SCOPE OF WORK THURSDAY 10/9: 1) CAREFULLY CHOP OUT CONCRETE AROUND EXISTING TC …" at bounding box center [472, 280] width 850 height 88
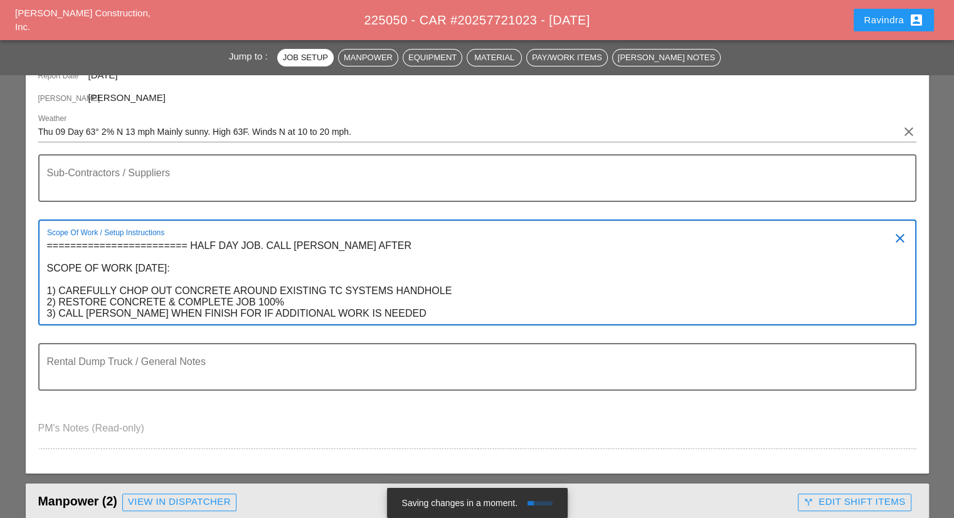
click at [158, 311] on textarea "======================== HALF DAY JOB. CALL MIKE P AFTER SCOPE OF WORK THURSDAY…" at bounding box center [472, 280] width 850 height 88
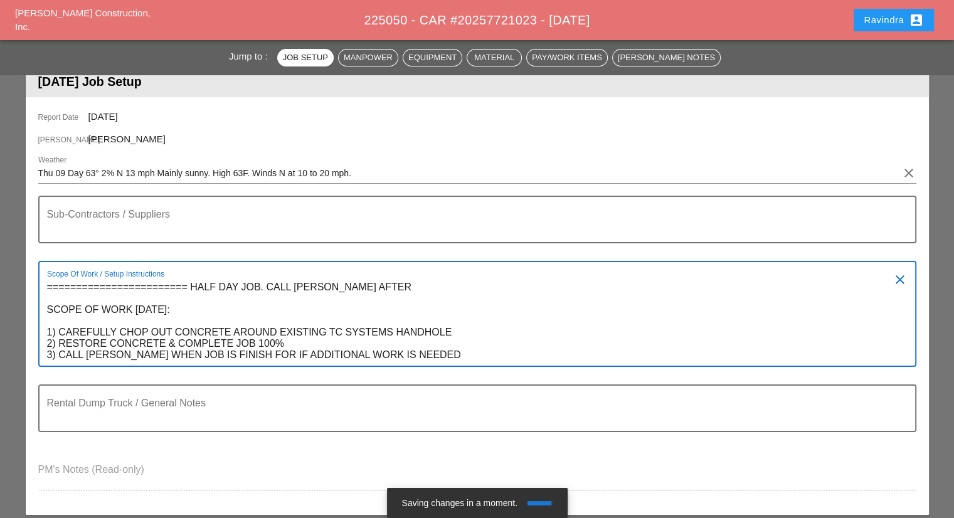
scroll to position [125, 0]
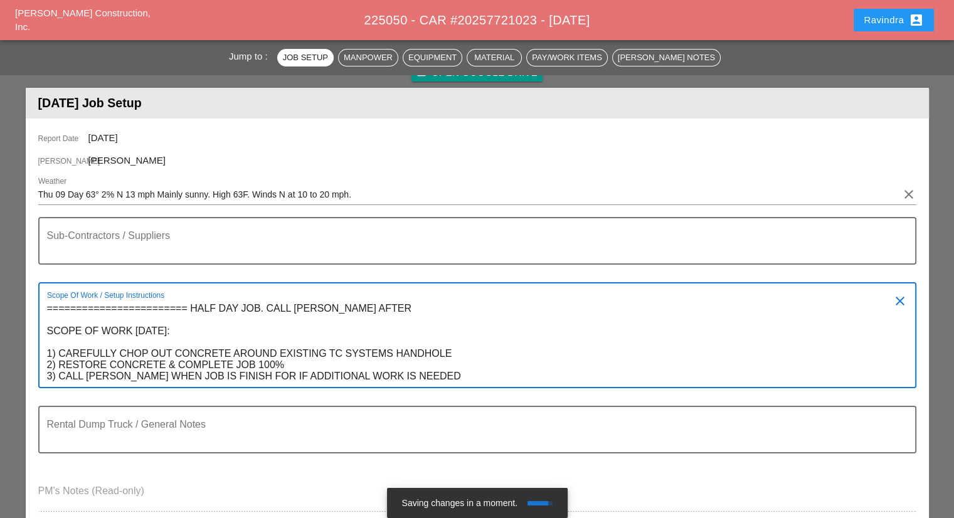
click at [222, 377] on textarea "======================== HALF DAY JOB. CALL MIKE P AFTER SCOPE OF WORK THURSDAY…" at bounding box center [472, 343] width 850 height 88
click at [250, 372] on textarea "======================== HALF DAY JOB. CALL MIKE P AFTER SCOPE OF WORK THURSDAY…" at bounding box center [472, 343] width 850 height 88
click at [250, 372] on div "Report Date 10/09/2025 Foreman Rudolph Bell Weather Thu 09 Day 63° 2% N 13 mph …" at bounding box center [477, 328] width 903 height 418
click at [452, 371] on textarea "======================== HALF DAY JOB. CALL [PERSON_NAME] AFTER SCOPE OF WORK […" at bounding box center [472, 343] width 850 height 88
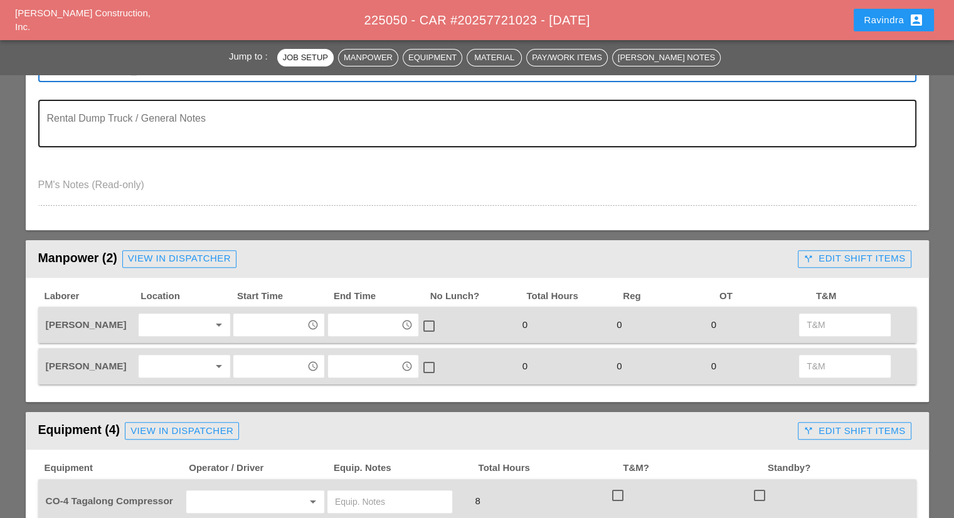
scroll to position [502, 0]
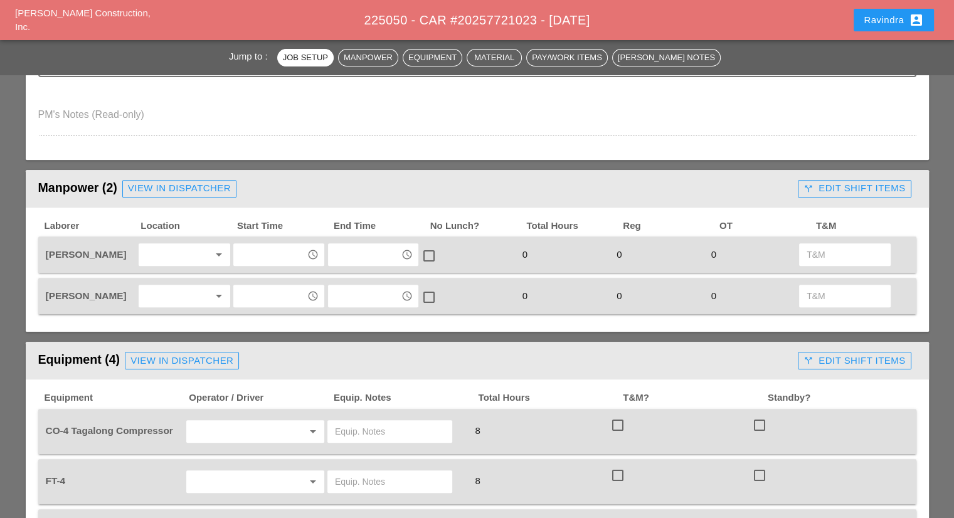
type textarea "======================== HALF DAY JOB. CALL [PERSON_NAME] AFTER SCOPE OF WORK […"
click at [209, 254] on div "arrow_drop_down" at bounding box center [218, 254] width 18 height 15
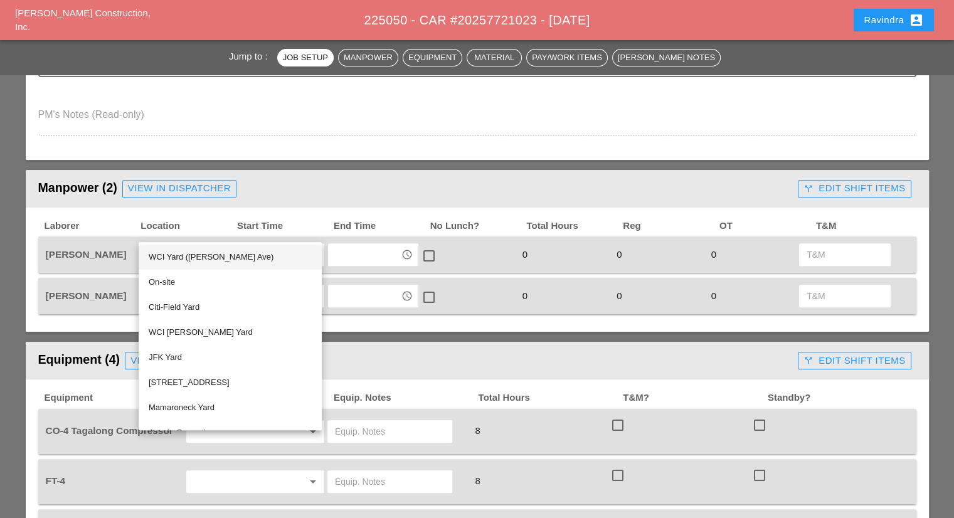
click at [188, 259] on div "WCI Yard ([PERSON_NAME] Ave)" at bounding box center [230, 257] width 163 height 15
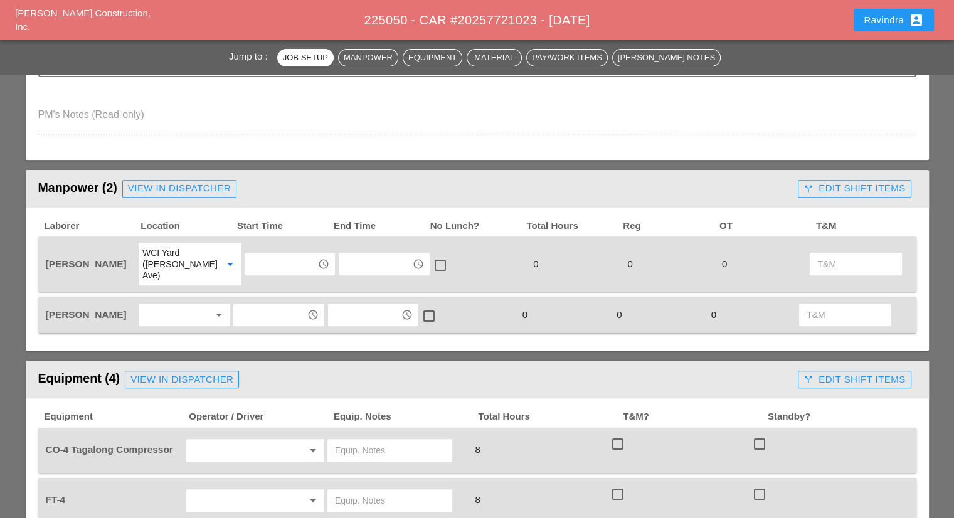
click at [177, 280] on div "Laborer Location Start Time End Time No Lunch? Total Hours Reg OT T&M Rudolph B…" at bounding box center [477, 277] width 878 height 114
click at [176, 305] on div at bounding box center [175, 315] width 66 height 20
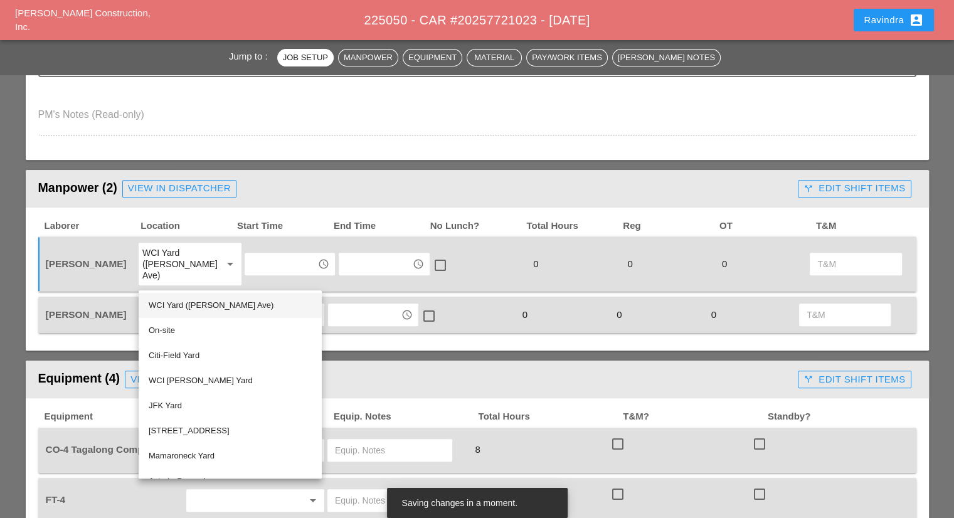
click at [173, 309] on div "WCI Yard ([PERSON_NAME] Ave)" at bounding box center [230, 305] width 163 height 15
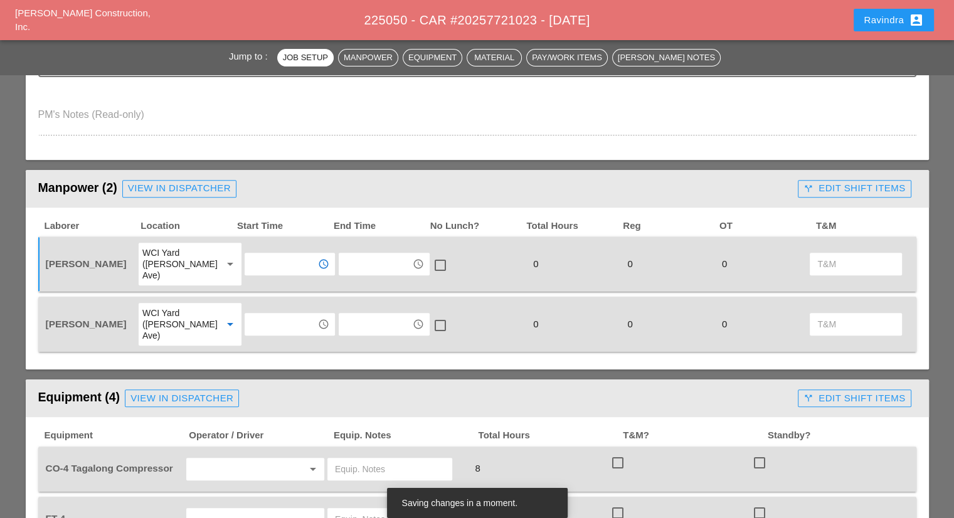
click at [254, 254] on input "text" at bounding box center [280, 264] width 65 height 20
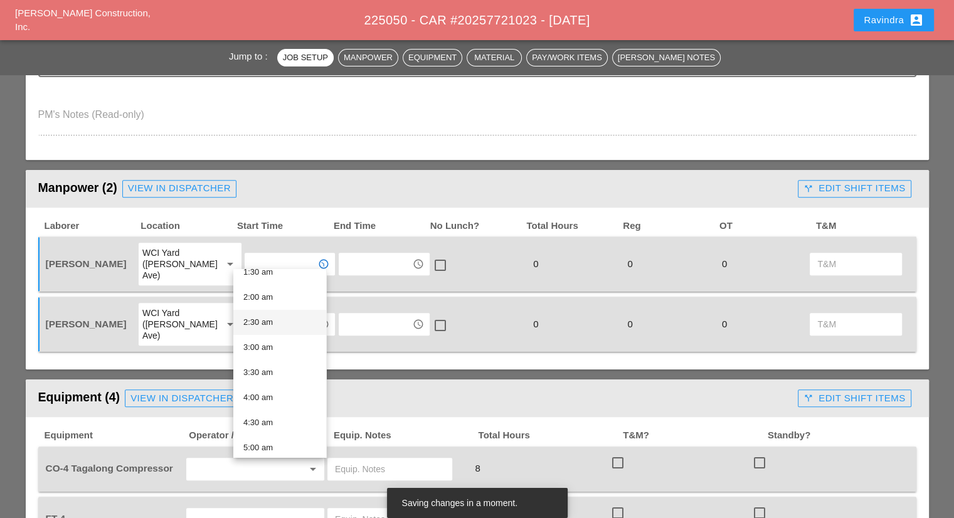
scroll to position [188, 0]
click at [262, 390] on div "6:00 am" at bounding box center [279, 396] width 73 height 15
type input "6:00 am"
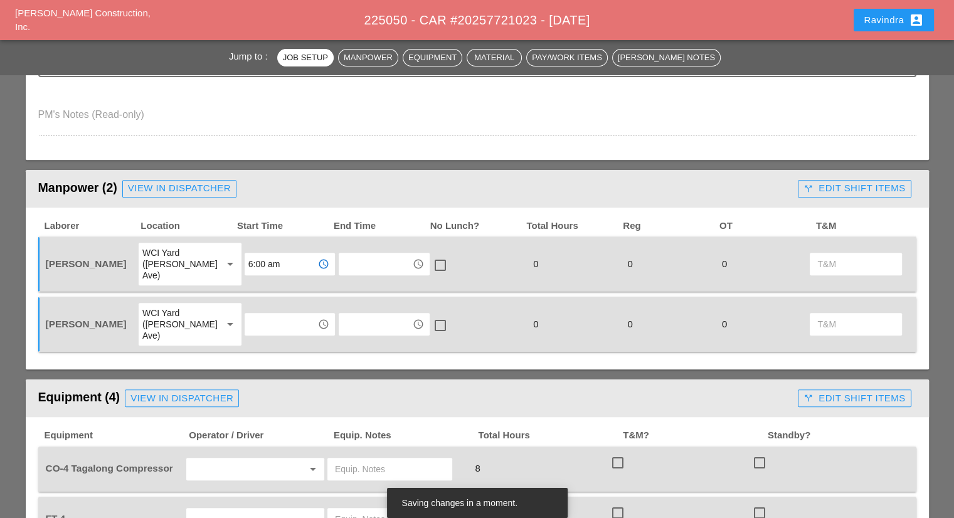
click at [263, 314] on input "text" at bounding box center [280, 324] width 65 height 20
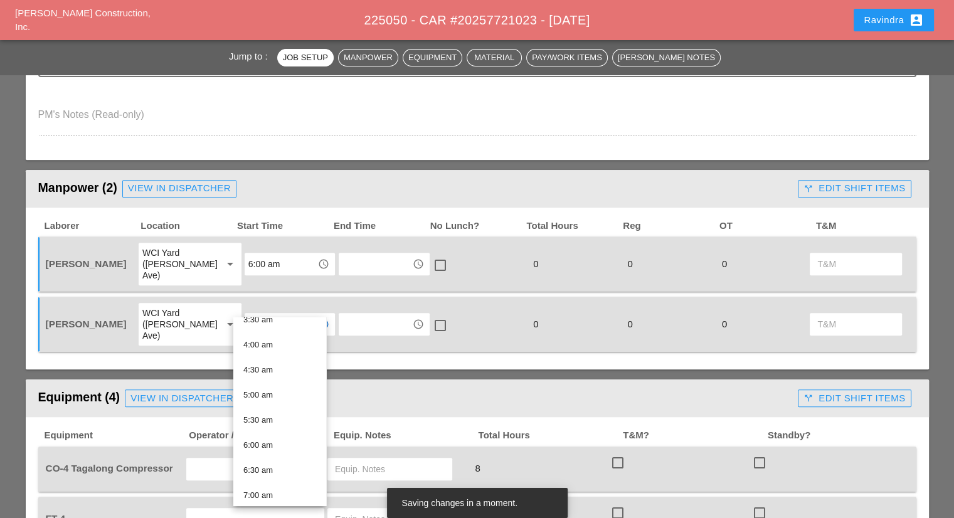
click at [277, 457] on div "6:00 am" at bounding box center [279, 445] width 73 height 25
type input "6:00 am"
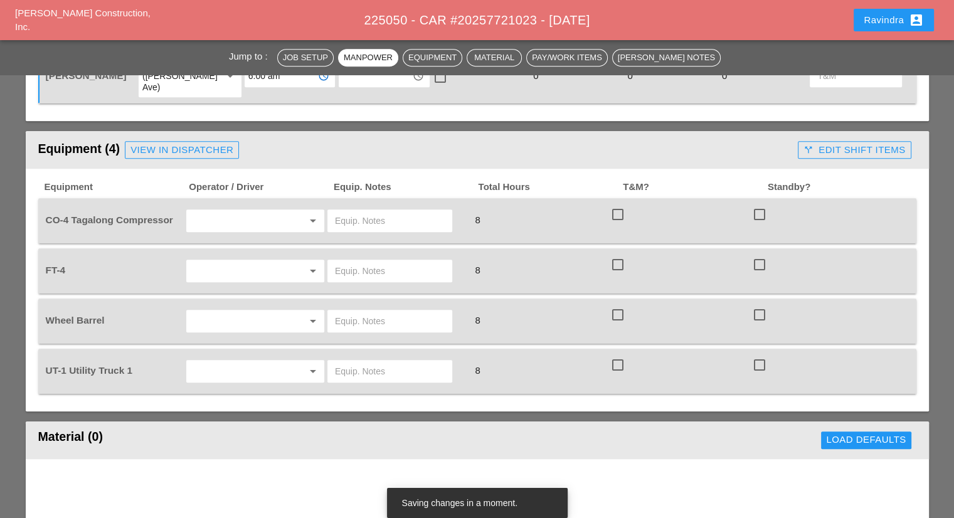
scroll to position [753, 0]
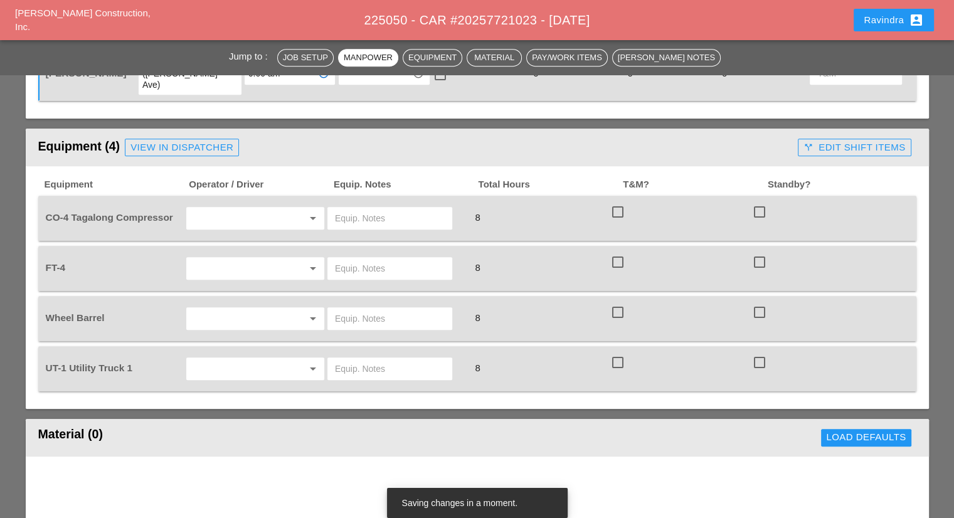
click at [222, 208] on input "text" at bounding box center [237, 218] width 95 height 20
click at [226, 246] on div "[PERSON_NAME]" at bounding box center [255, 245] width 118 height 15
type input "[PERSON_NAME]"
click at [356, 208] on input "text" at bounding box center [390, 218] width 110 height 20
type input "START"
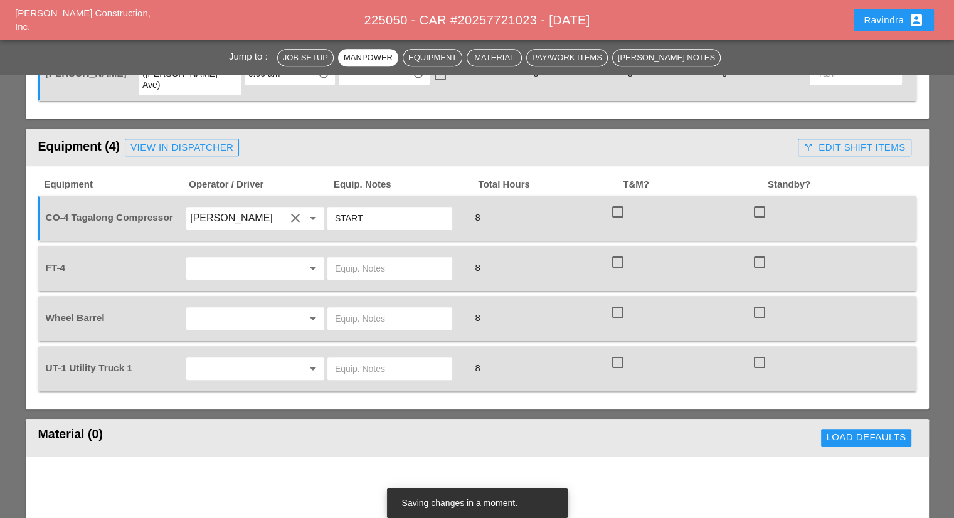
click at [201, 258] on input "text" at bounding box center [237, 268] width 95 height 20
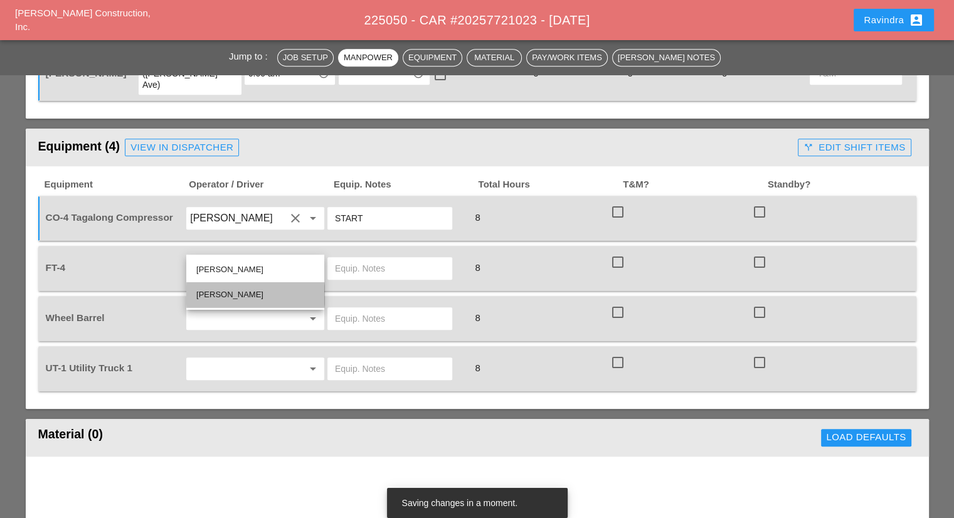
click at [229, 299] on div "[PERSON_NAME]" at bounding box center [255, 294] width 118 height 15
type input "[PERSON_NAME]"
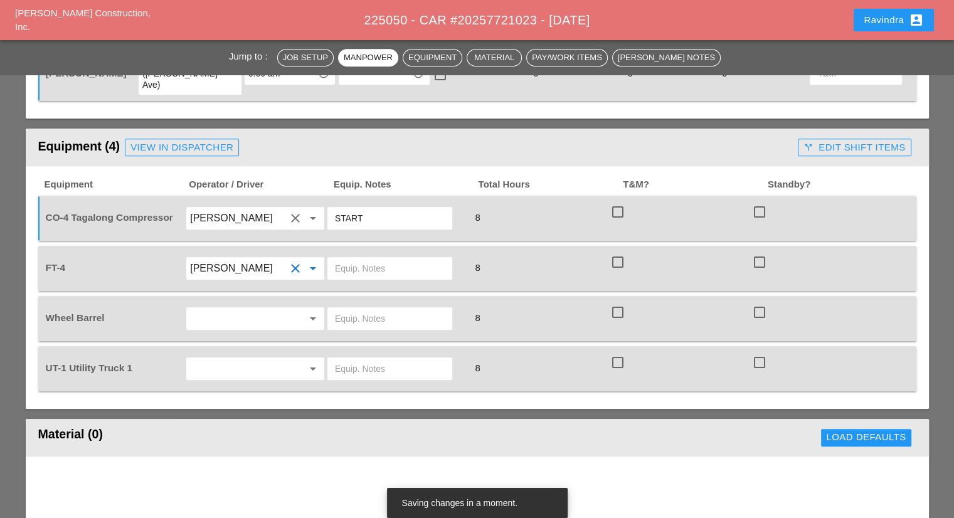
click at [364, 257] on div at bounding box center [389, 268] width 125 height 23
click at [364, 258] on input "text" at bounding box center [390, 268] width 110 height 20
type input "W/ MATERIALS"
click at [288, 311] on div at bounding box center [295, 318] width 15 height 15
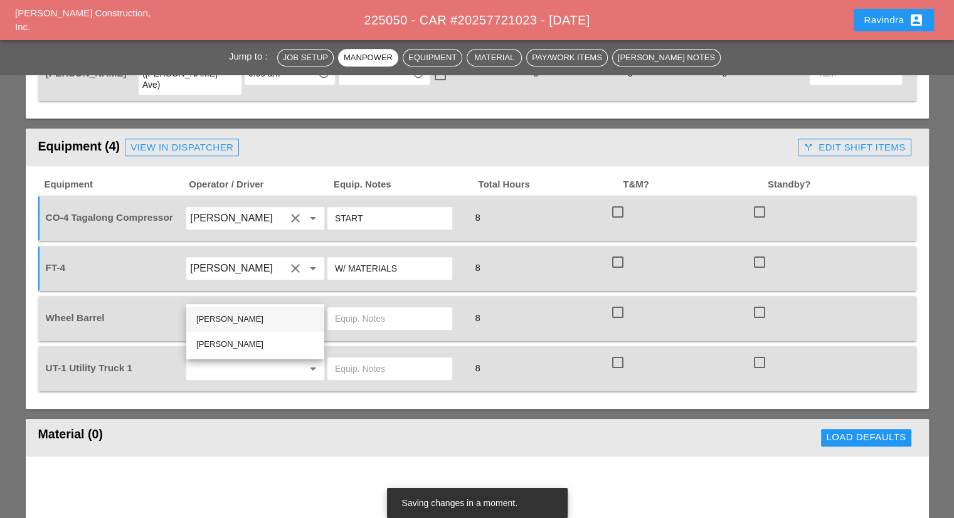
click at [271, 315] on div "[PERSON_NAME]" at bounding box center [255, 319] width 118 height 15
type input "[PERSON_NAME]"
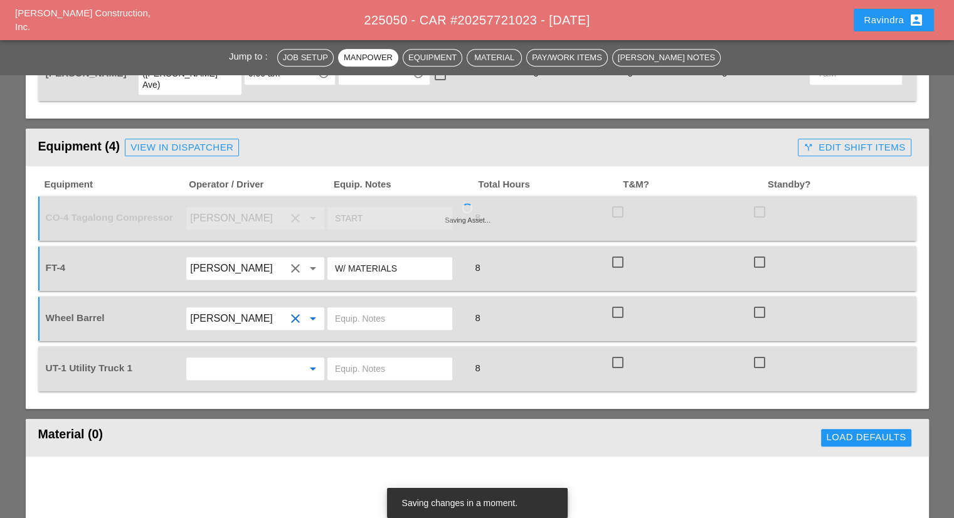
click at [235, 359] on input "text" at bounding box center [237, 369] width 95 height 20
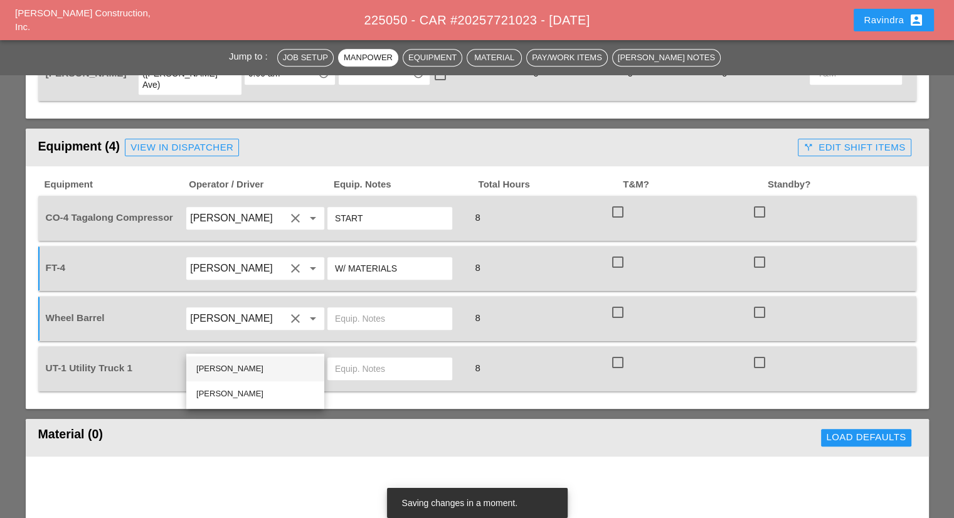
click at [231, 364] on div "[PERSON_NAME]" at bounding box center [255, 368] width 118 height 15
type input "[PERSON_NAME]"
click at [367, 309] on input "text" at bounding box center [390, 319] width 110 height 20
type input "ON TRUCK"
click at [346, 359] on input "text" at bounding box center [390, 369] width 110 height 20
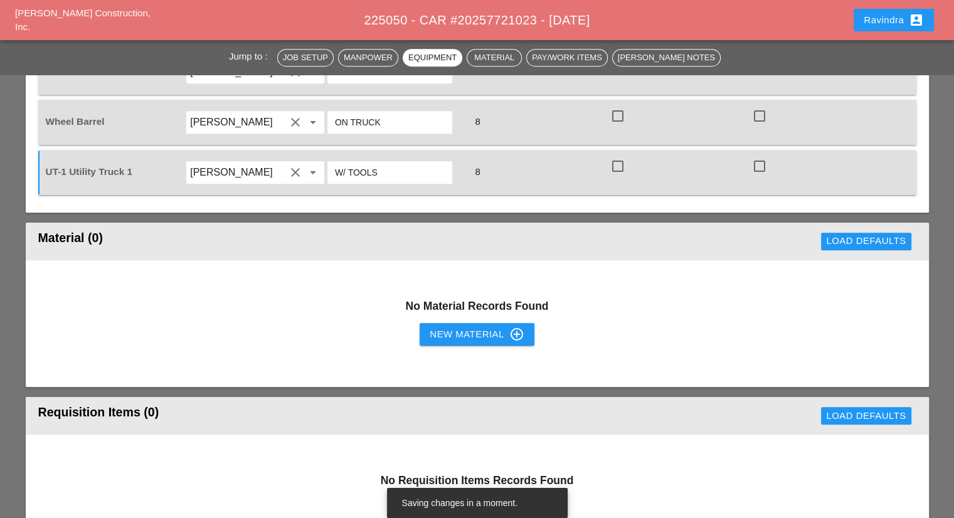
scroll to position [941, 0]
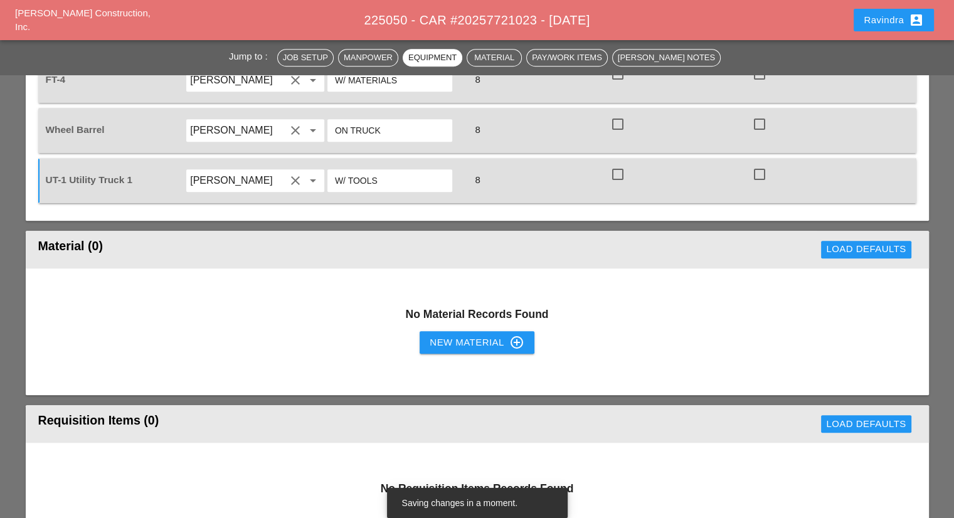
type input "W/ TOOLS"
click at [463, 335] on div "New Material control_point" at bounding box center [477, 342] width 94 height 15
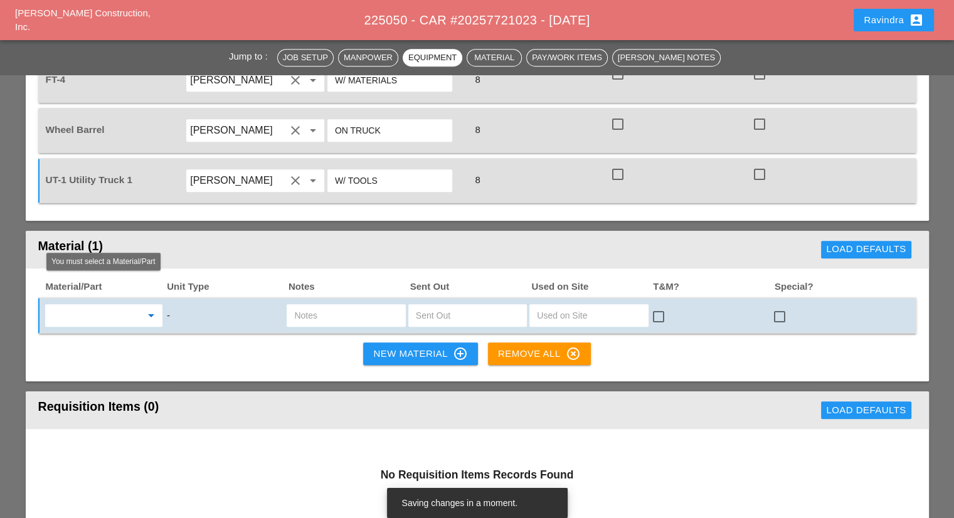
click at [137, 305] on input "text" at bounding box center [95, 315] width 92 height 20
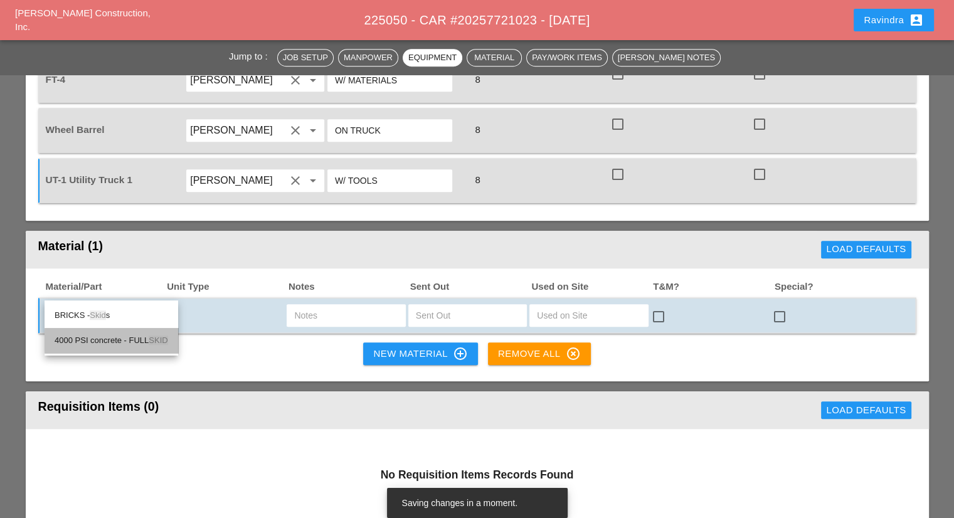
click at [140, 350] on div "4000 PSI concrete - FULL SKID" at bounding box center [112, 340] width 114 height 25
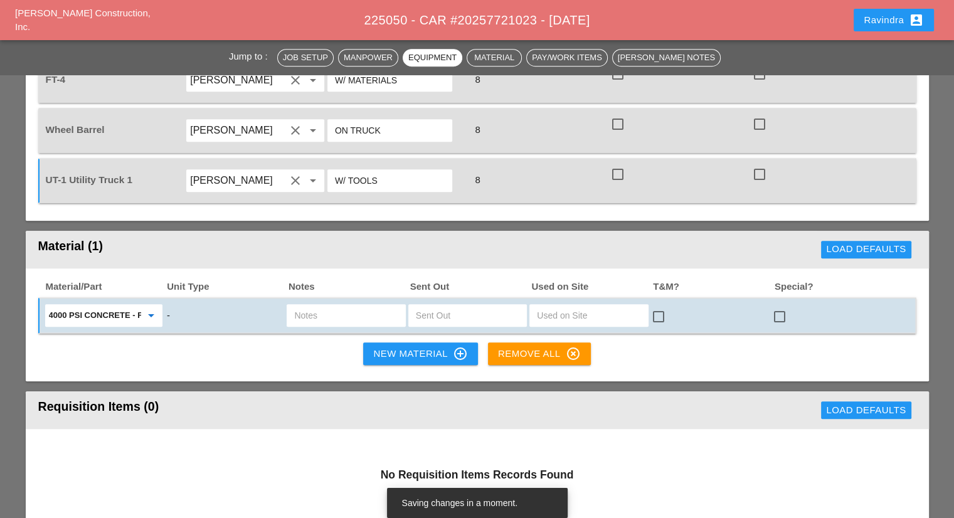
type input "4000 PSI concrete - FULL SKID"
click at [354, 305] on input "text" at bounding box center [345, 315] width 103 height 20
type input "FULL SKID"
click at [495, 305] on input "text" at bounding box center [467, 315] width 103 height 20
type input "1"
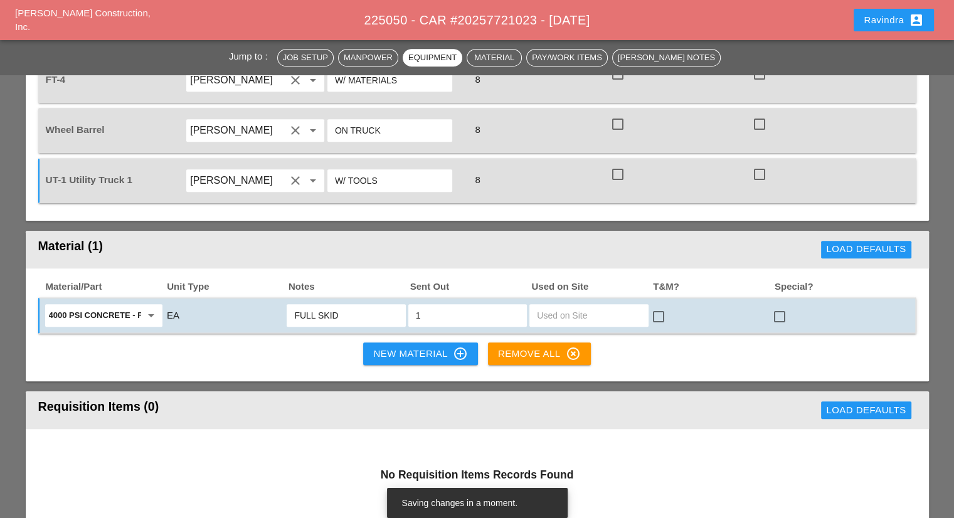
click at [773, 306] on div at bounding box center [779, 316] width 21 height 21
checkbox input "true"
click at [390, 346] on div "New Material control_point" at bounding box center [420, 353] width 94 height 15
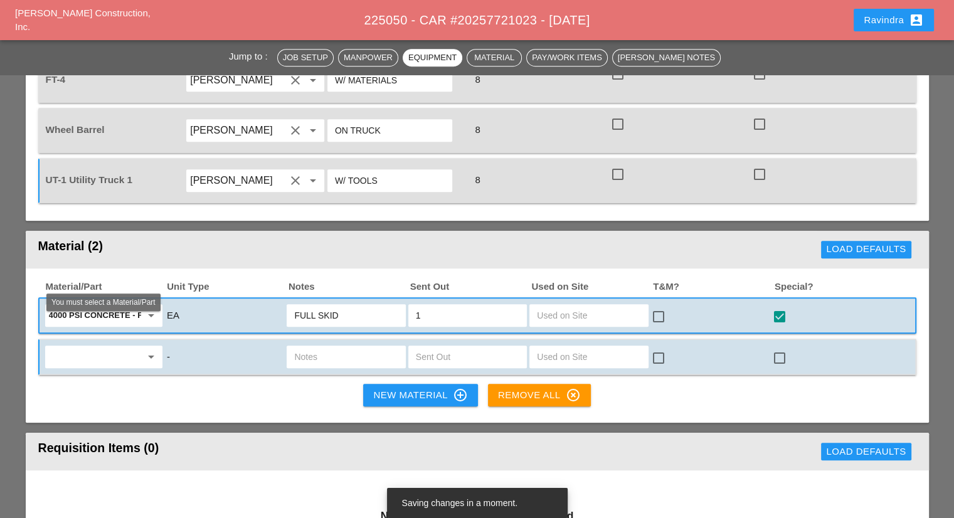
click at [120, 347] on input "text" at bounding box center [95, 357] width 92 height 20
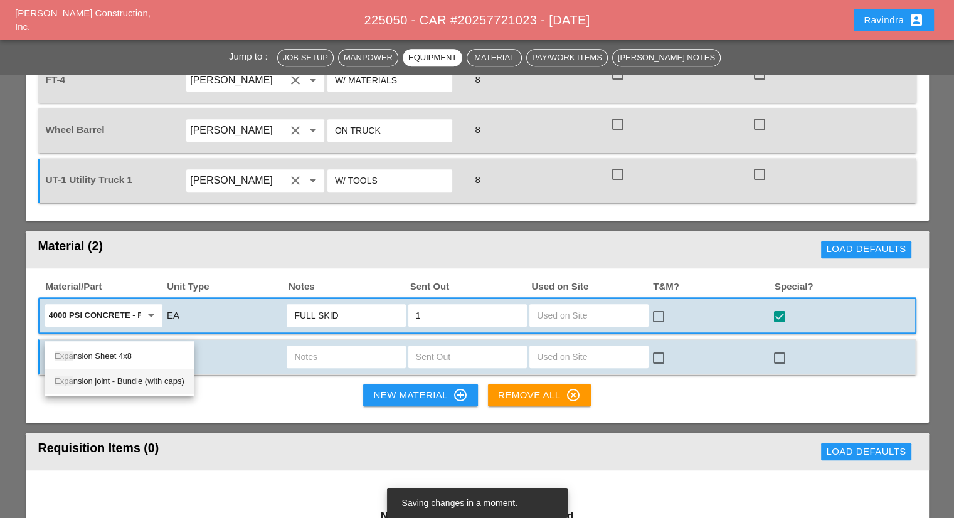
click at [127, 389] on div "Expa nsion joint - Bundle (with caps)" at bounding box center [120, 381] width 130 height 25
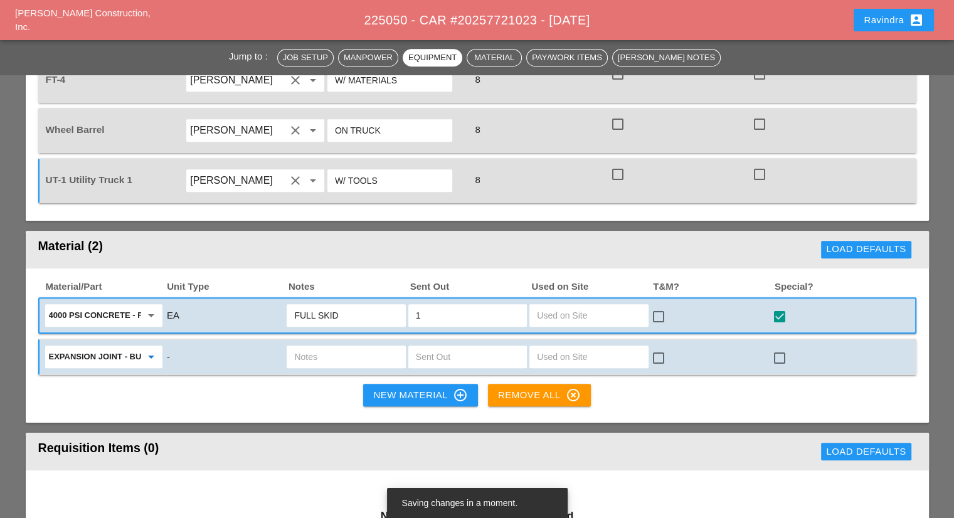
type input "Expansion joint - Bundle (with caps)"
click at [350, 347] on input "text" at bounding box center [345, 357] width 103 height 20
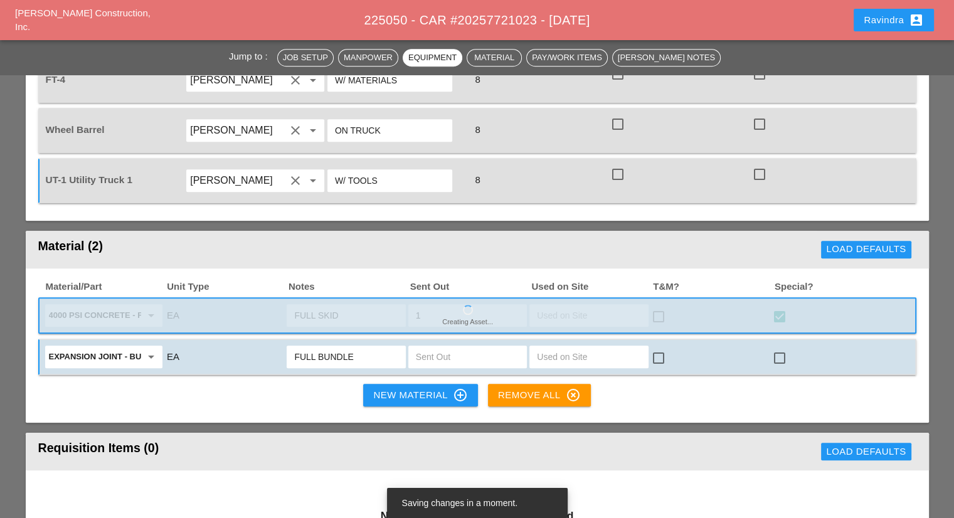
type input "FULL BUNDLE"
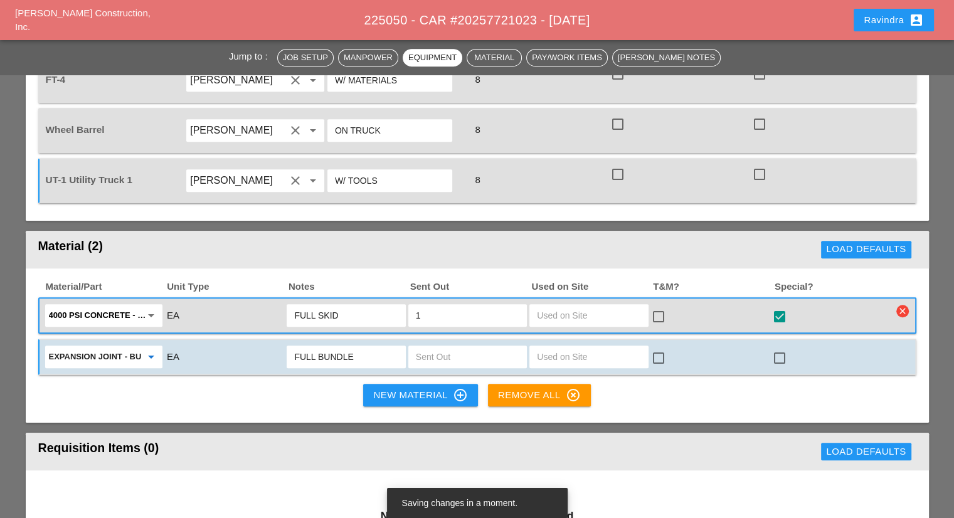
click at [135, 347] on input "Expansion joint - Bundle (with caps)" at bounding box center [95, 357] width 92 height 20
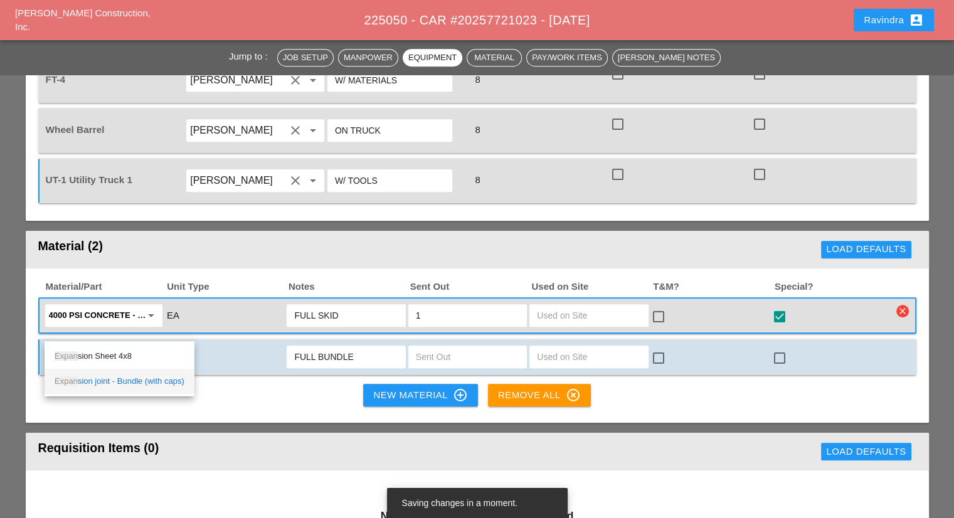
click at [152, 386] on div "Expan sion joint - Bundle (with caps)" at bounding box center [120, 381] width 130 height 15
type input "Expansion joint - Bundle (with caps)"
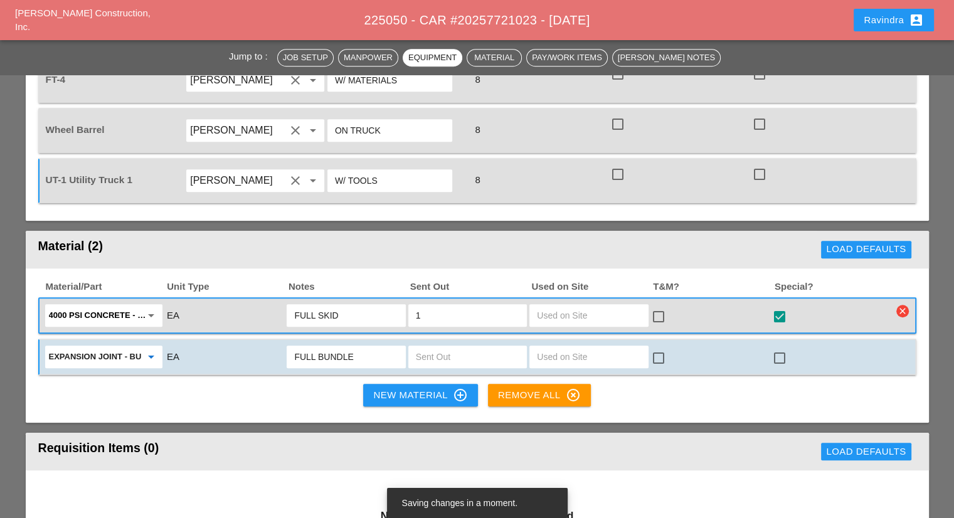
click at [776, 347] on div at bounding box center [779, 357] width 21 height 21
checkbox input "true"
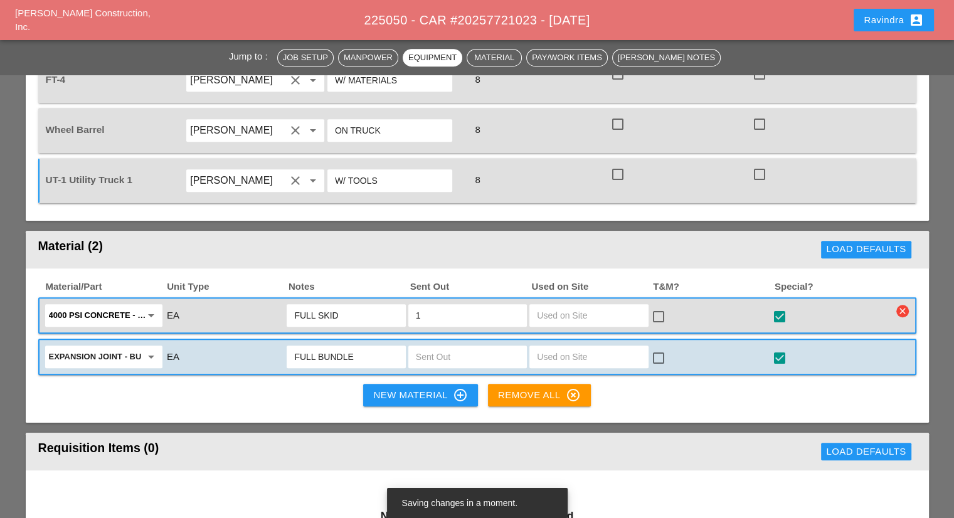
click at [458, 347] on input "text" at bounding box center [467, 357] width 103 height 20
type input "1"
click at [376, 388] on div "New Material control_point" at bounding box center [420, 395] width 94 height 15
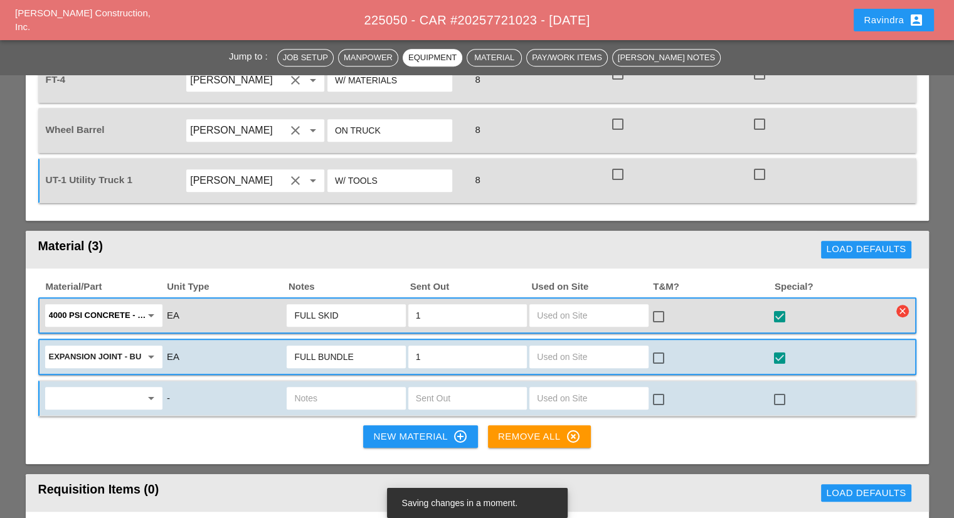
click at [103, 387] on div "arrow_drop_down" at bounding box center [103, 398] width 117 height 23
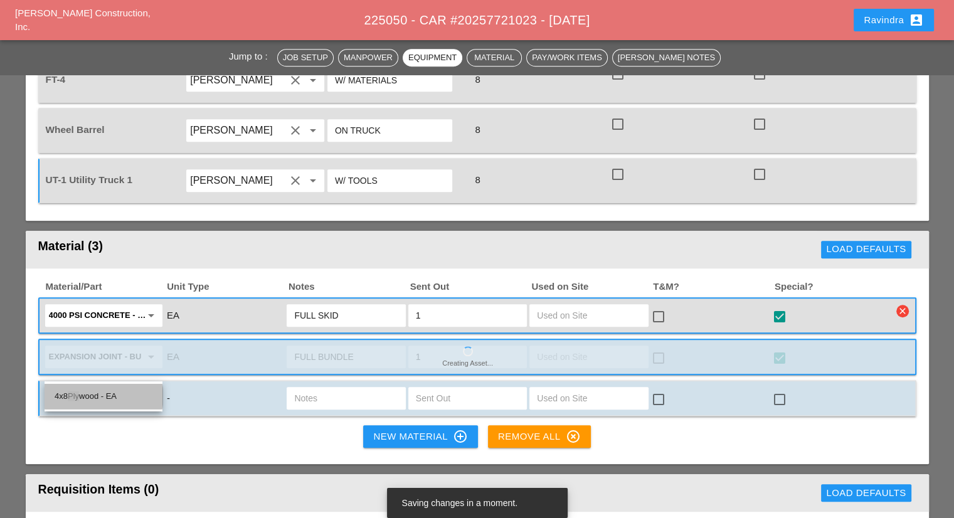
click at [108, 403] on div "4x8 Ply wood - EA" at bounding box center [104, 396] width 98 height 15
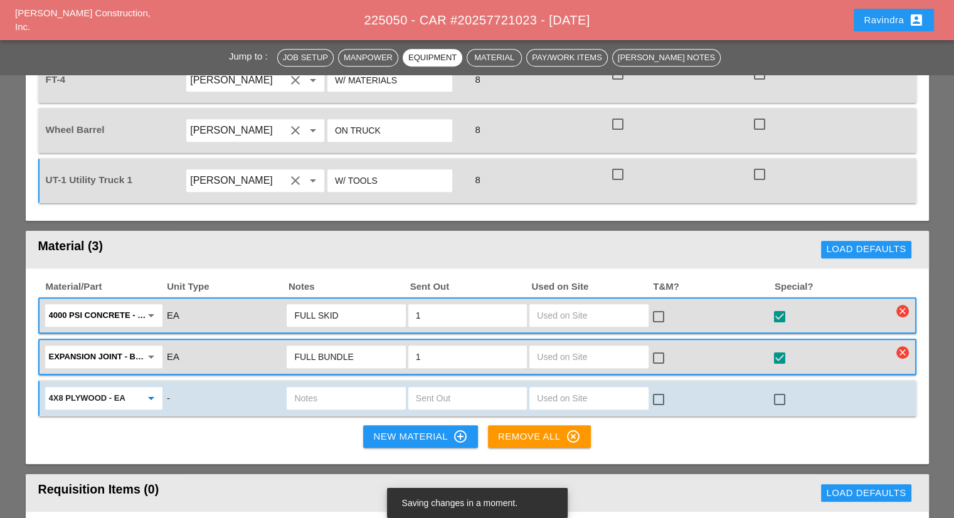
type input "4x8 Plywood - EA"
click at [441, 388] on input "text" at bounding box center [467, 398] width 103 height 20
type input "4"
click at [788, 389] on div at bounding box center [779, 399] width 21 height 21
checkbox input "true"
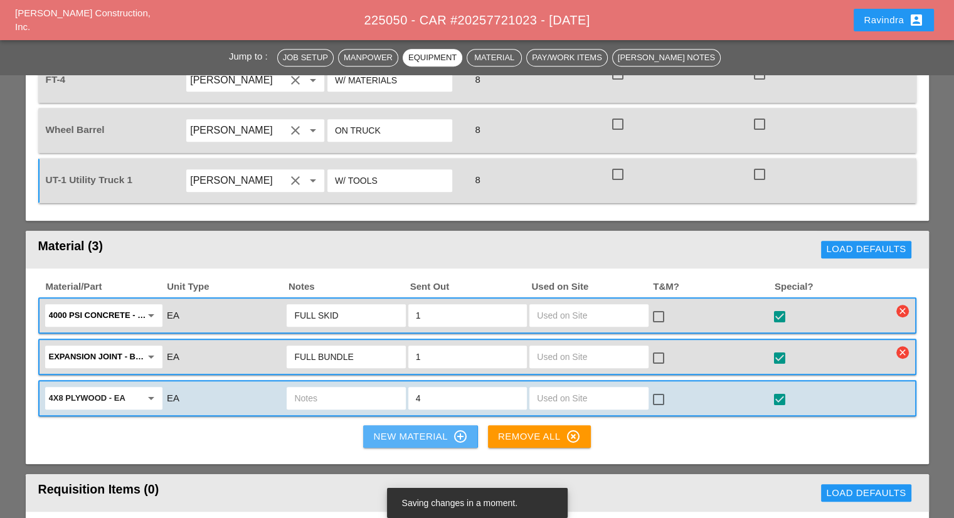
click at [398, 429] on div "New Material control_point" at bounding box center [420, 436] width 94 height 15
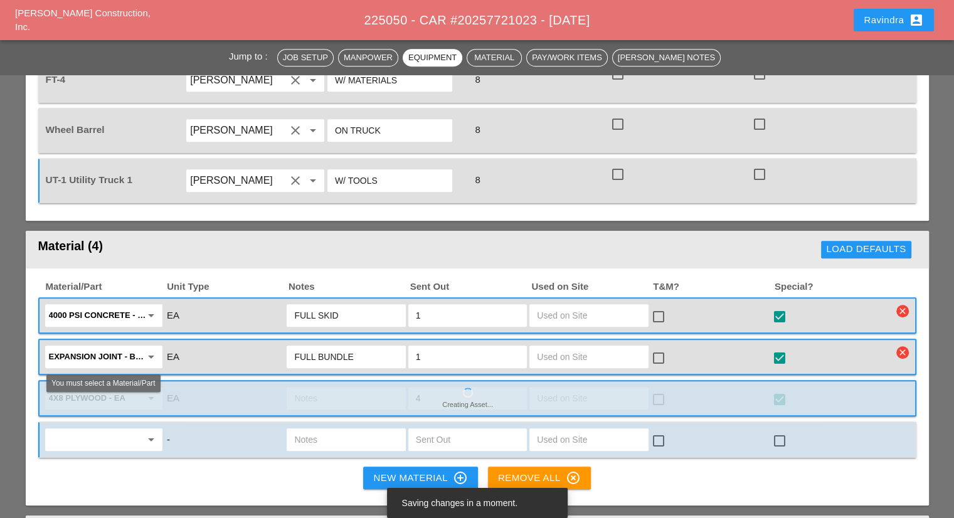
click at [136, 430] on input "text" at bounding box center [95, 440] width 92 height 20
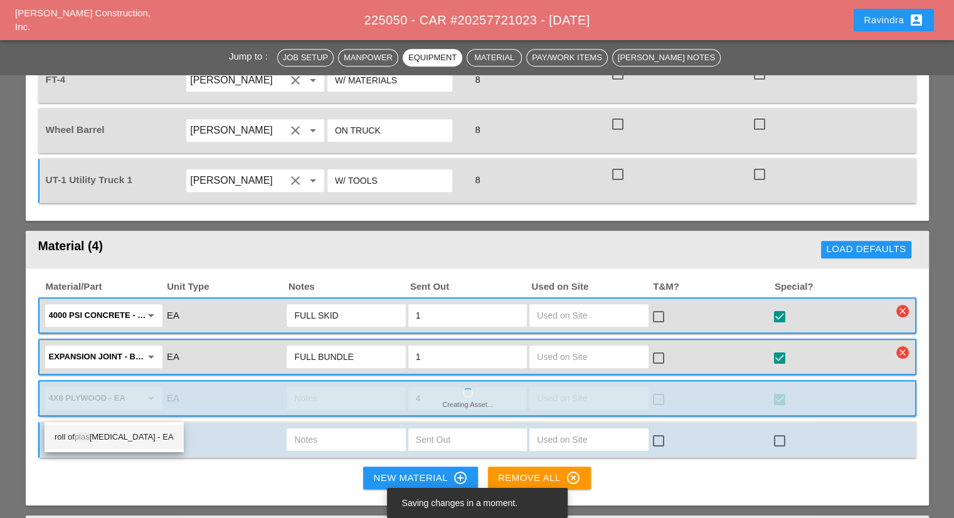
click at [115, 435] on div "roll of plas tic - EA" at bounding box center [114, 437] width 119 height 15
type input "roll of plastic - EA"
click at [424, 430] on input "text" at bounding box center [467, 440] width 103 height 20
type input "1"
click at [776, 430] on div at bounding box center [779, 440] width 21 height 21
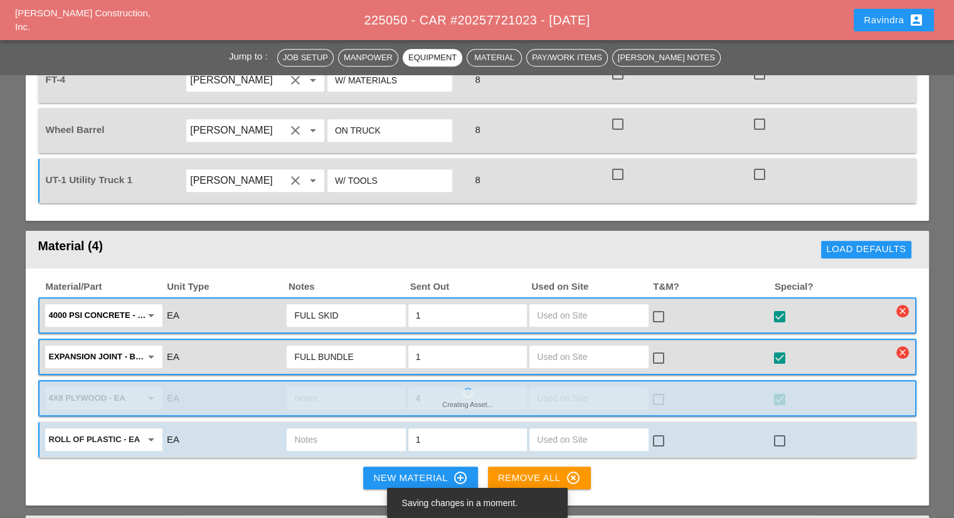
checkbox input "true"
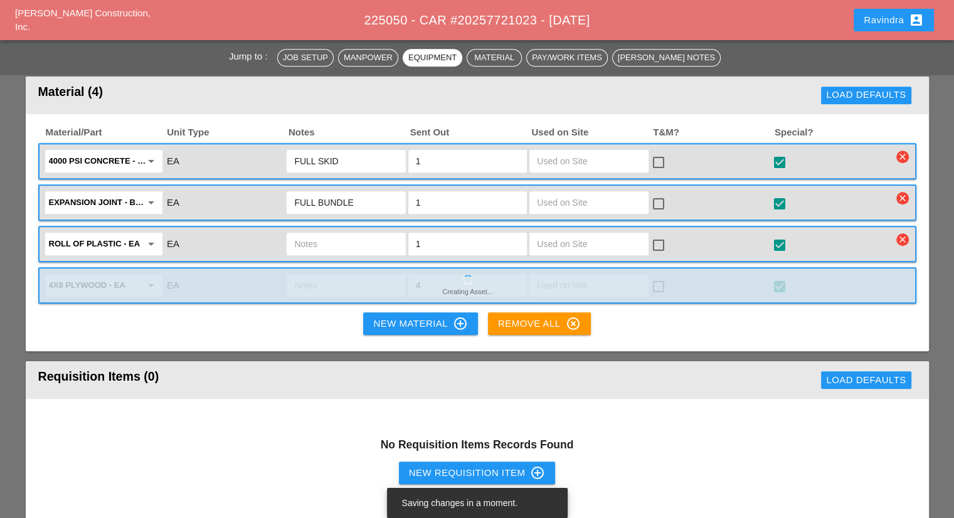
scroll to position [1066, 0]
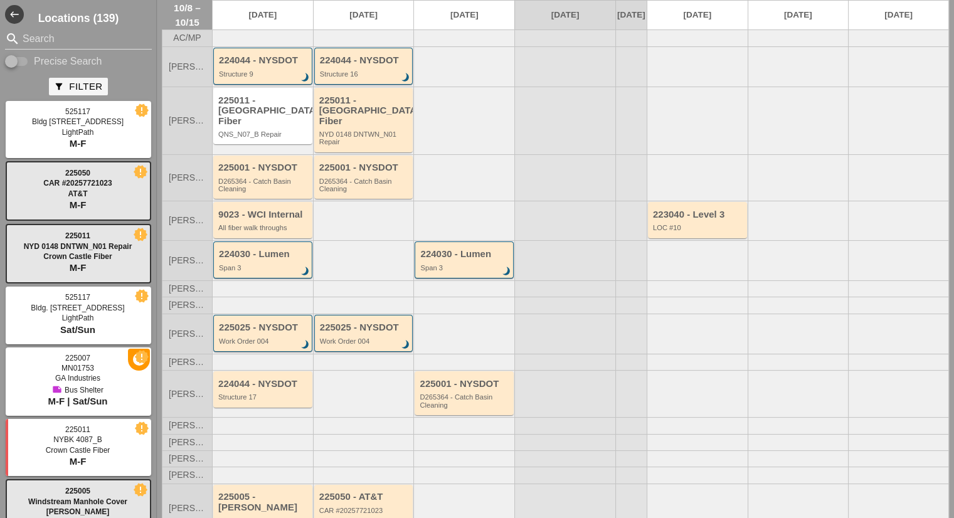
scroll to position [58, 0]
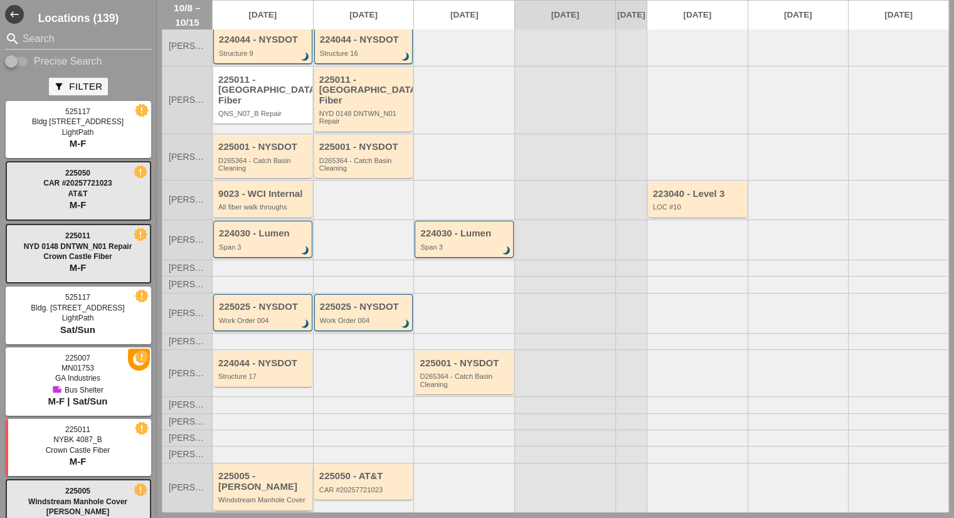
click at [233, 480] on div "225005 - [PERSON_NAME]" at bounding box center [263, 481] width 91 height 21
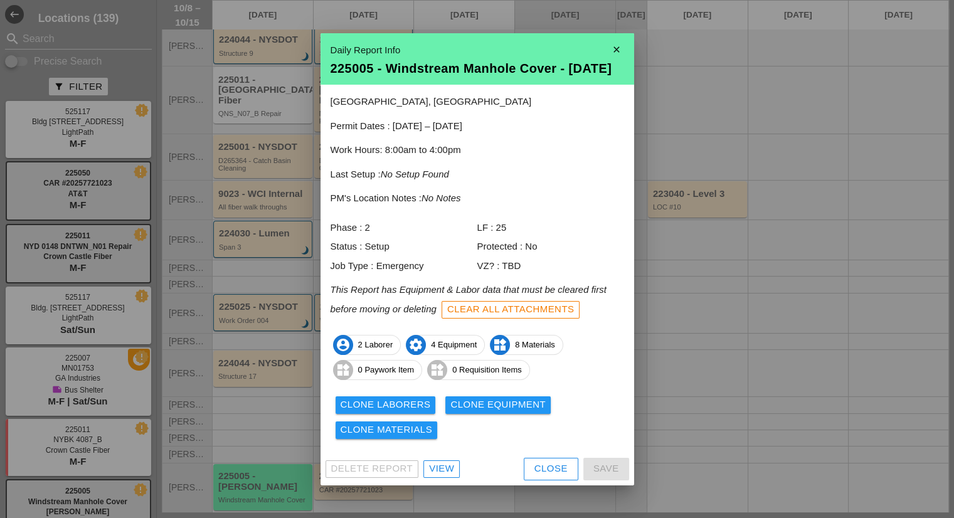
click at [431, 475] on div "View" at bounding box center [441, 469] width 25 height 14
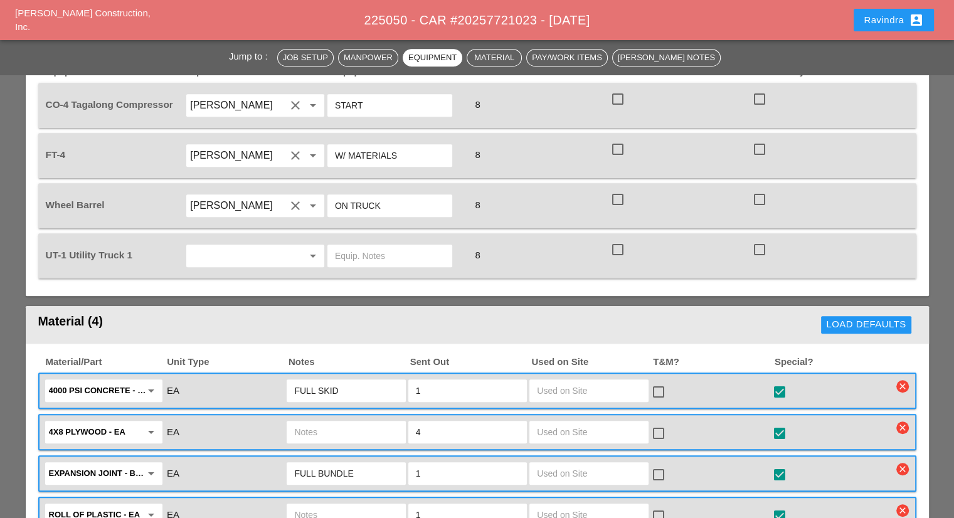
scroll to position [815, 0]
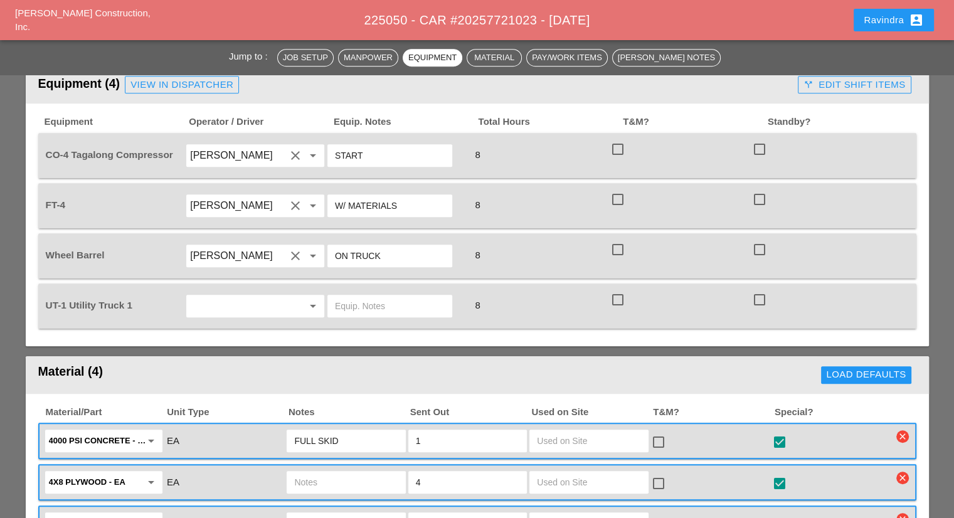
click at [271, 295] on div "arrow_drop_down" at bounding box center [255, 306] width 138 height 23
click at [257, 305] on div "[PERSON_NAME]" at bounding box center [255, 306] width 118 height 15
type input "[PERSON_NAME]"
click at [411, 296] on input "text" at bounding box center [390, 306] width 110 height 20
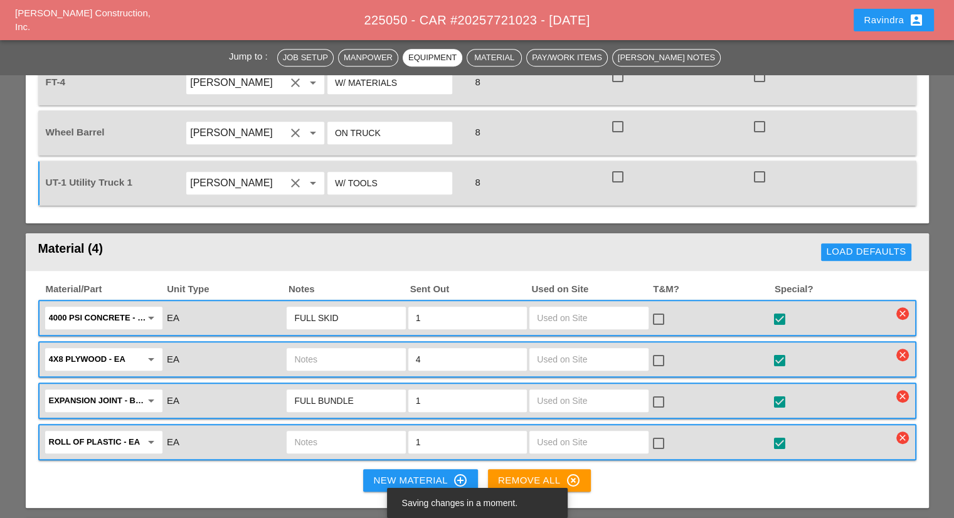
scroll to position [941, 0]
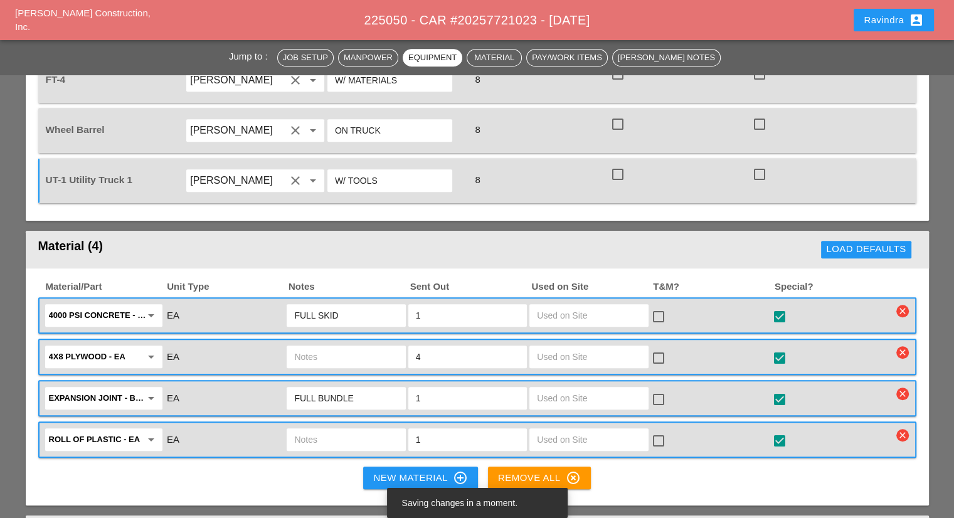
type input "W/ TOOLS"
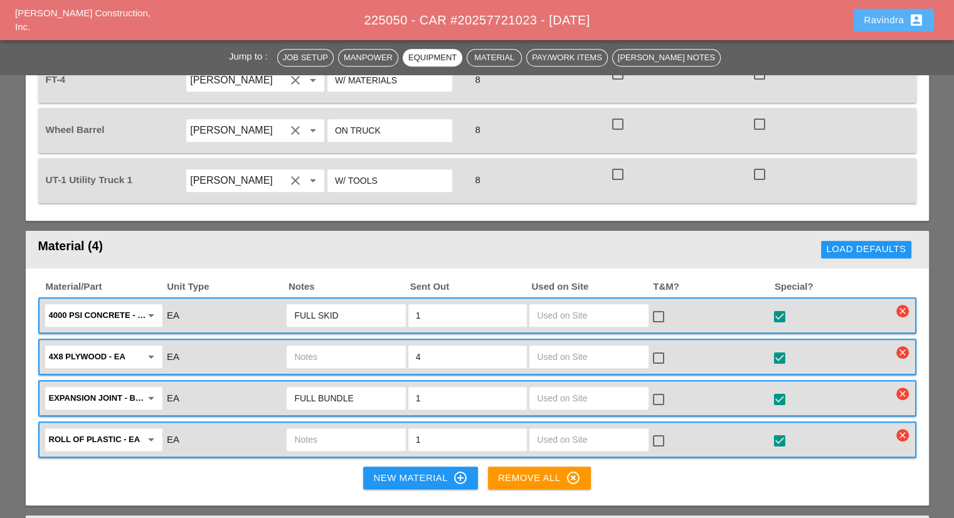
click at [885, 19] on div "Ravindra account_box" at bounding box center [894, 20] width 60 height 15
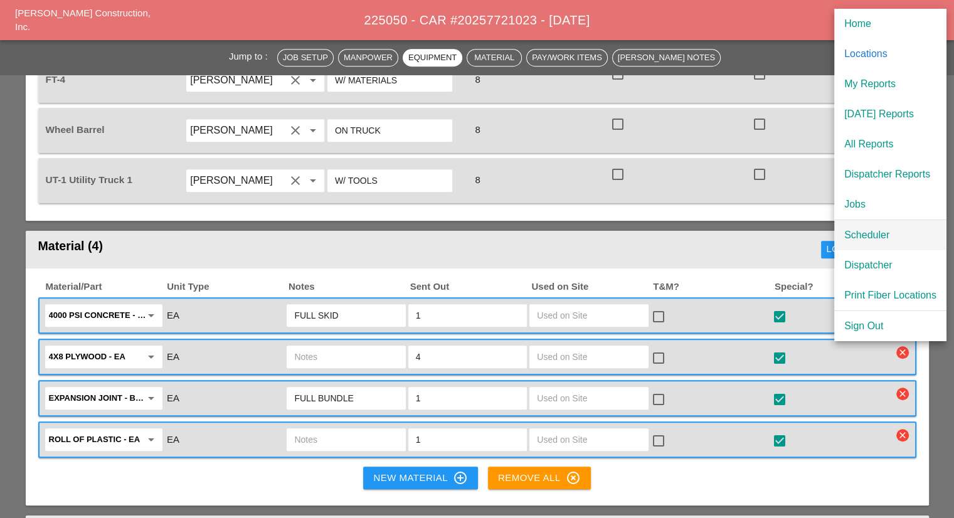
click at [886, 230] on div "Scheduler" at bounding box center [890, 235] width 92 height 15
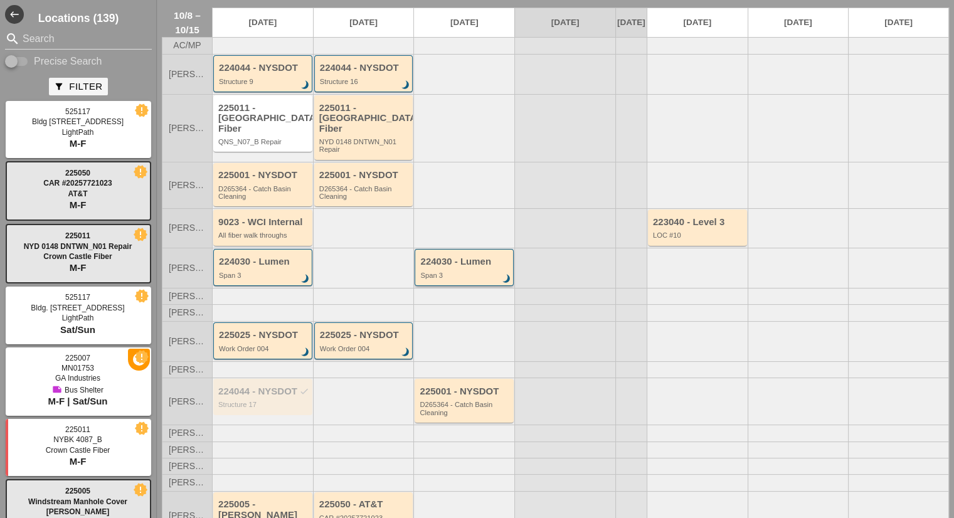
scroll to position [58, 0]
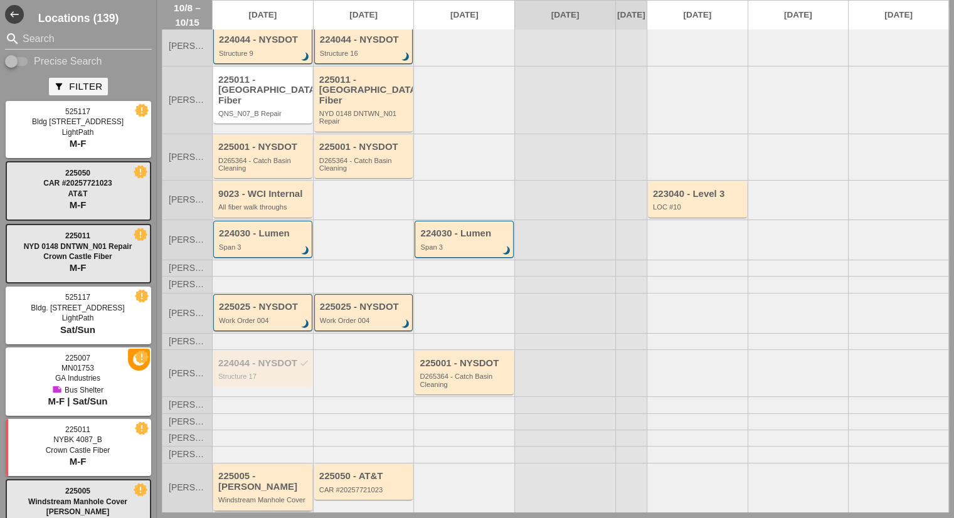
click at [263, 496] on div "Windstream Manhole Cover" at bounding box center [263, 500] width 91 height 8
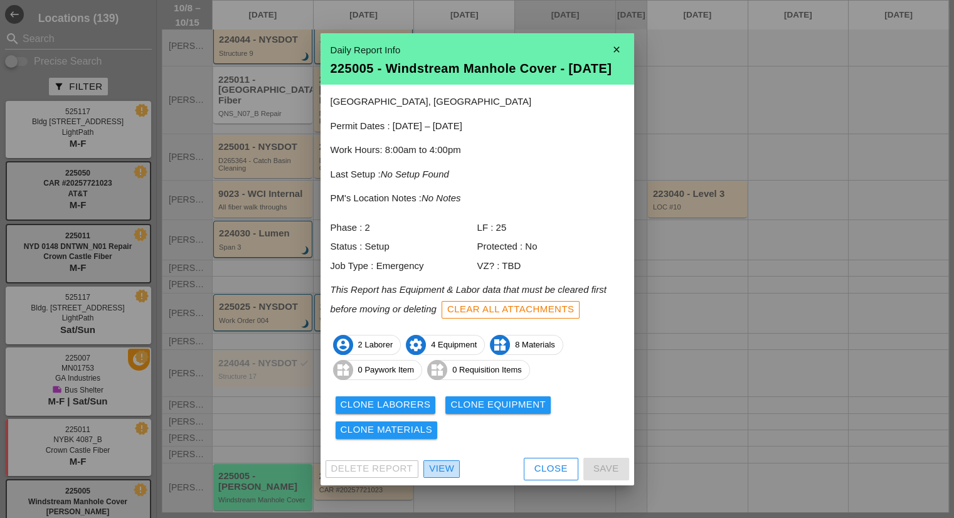
click at [434, 469] on div "View" at bounding box center [441, 469] width 25 height 14
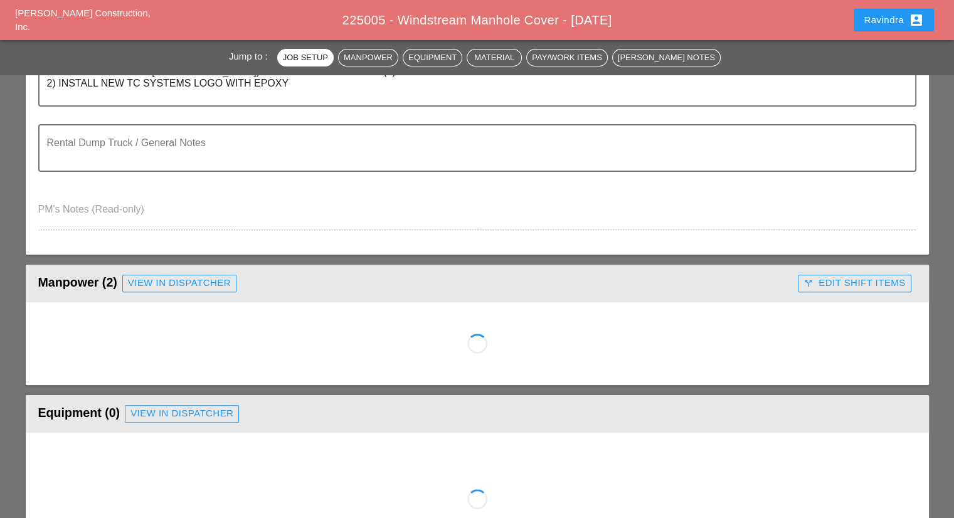
scroll to position [439, 0]
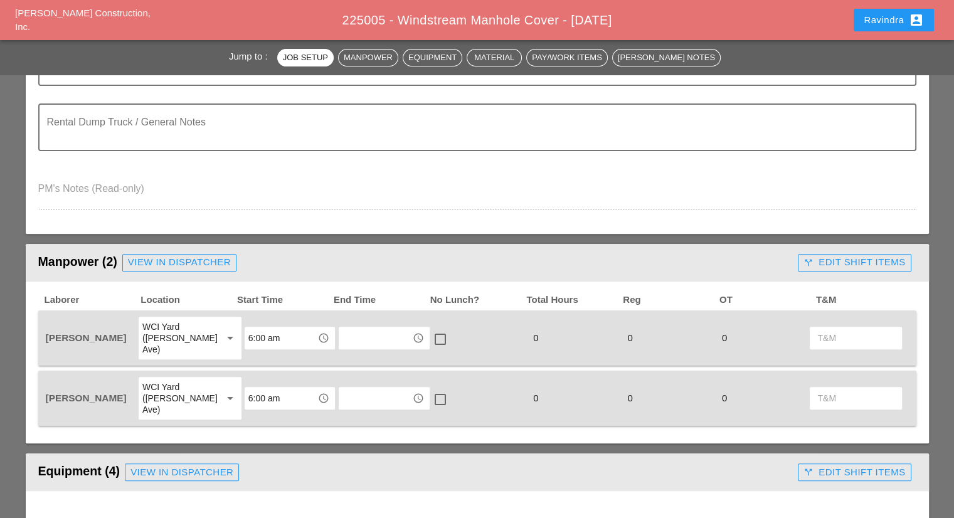
click at [860, 16] on button "Ravindra account_box" at bounding box center [893, 20] width 80 height 23
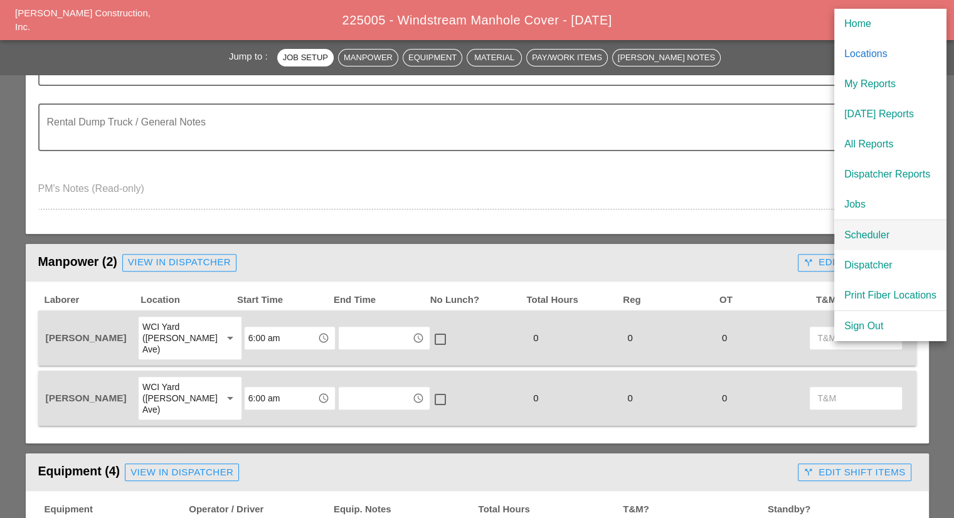
click at [867, 234] on div "Scheduler" at bounding box center [890, 235] width 92 height 15
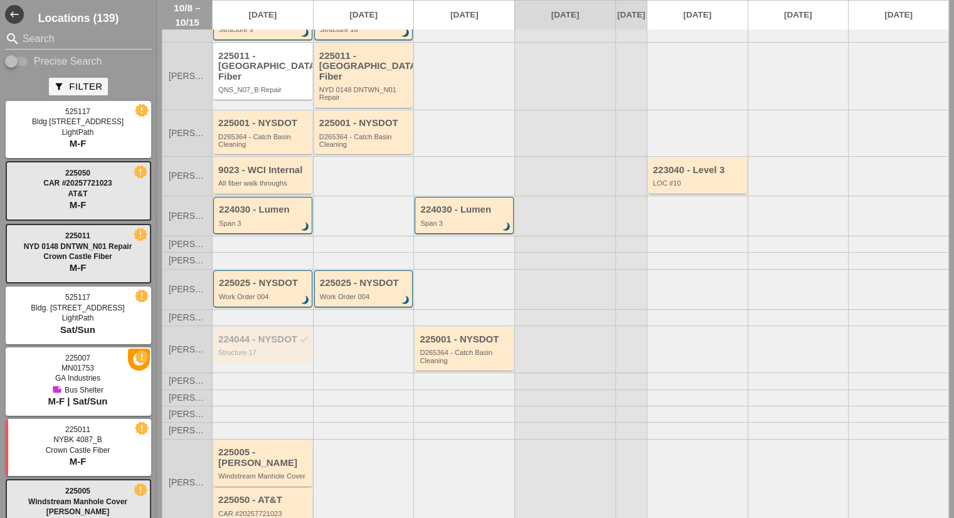
scroll to position [85, 0]
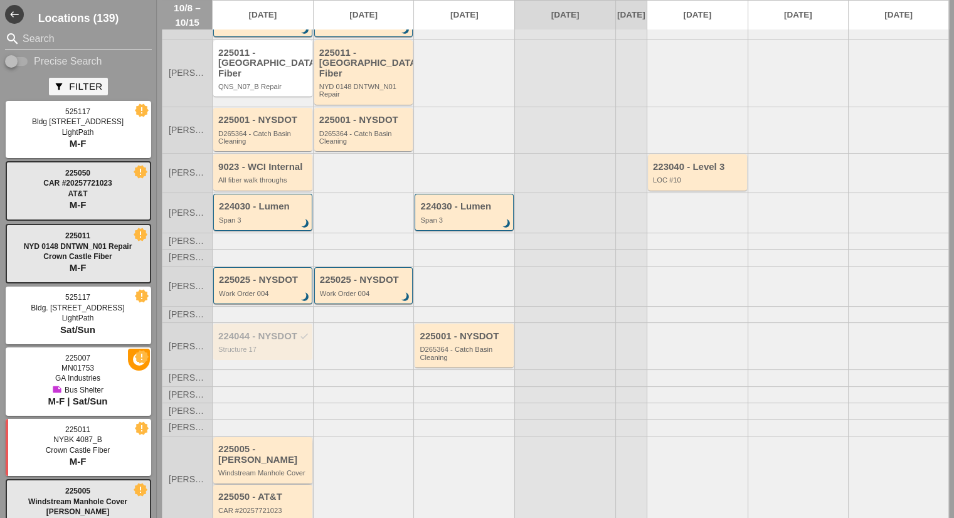
click at [269, 444] on div "225005 - [PERSON_NAME]" at bounding box center [263, 454] width 91 height 21
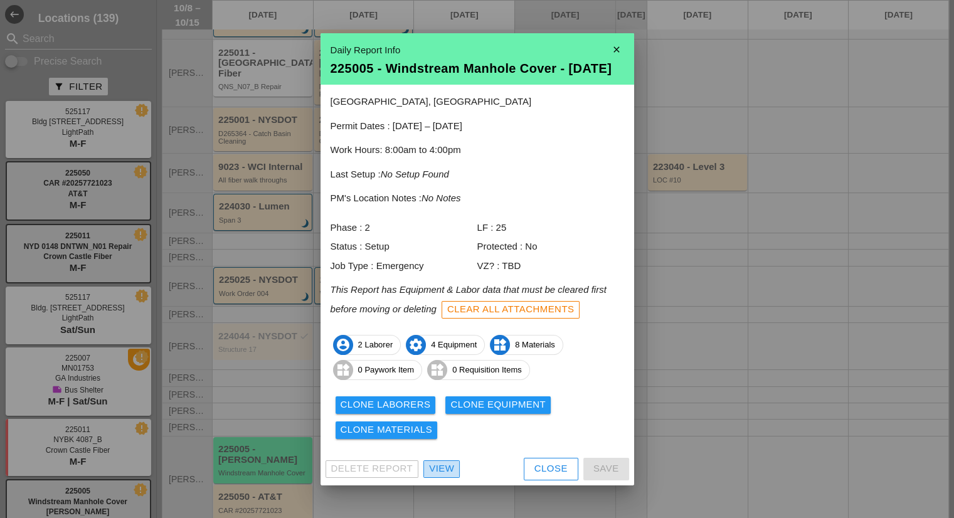
click at [438, 472] on div "View" at bounding box center [441, 469] width 25 height 14
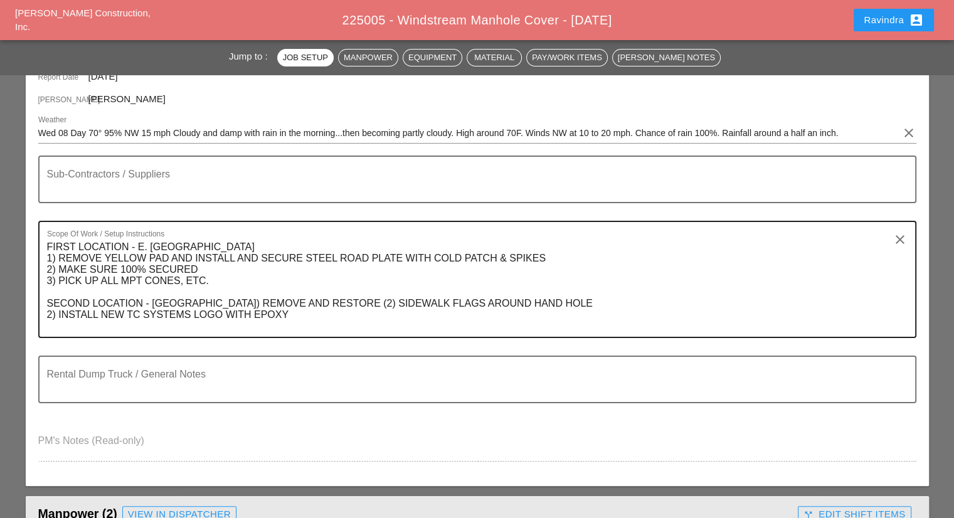
scroll to position [188, 0]
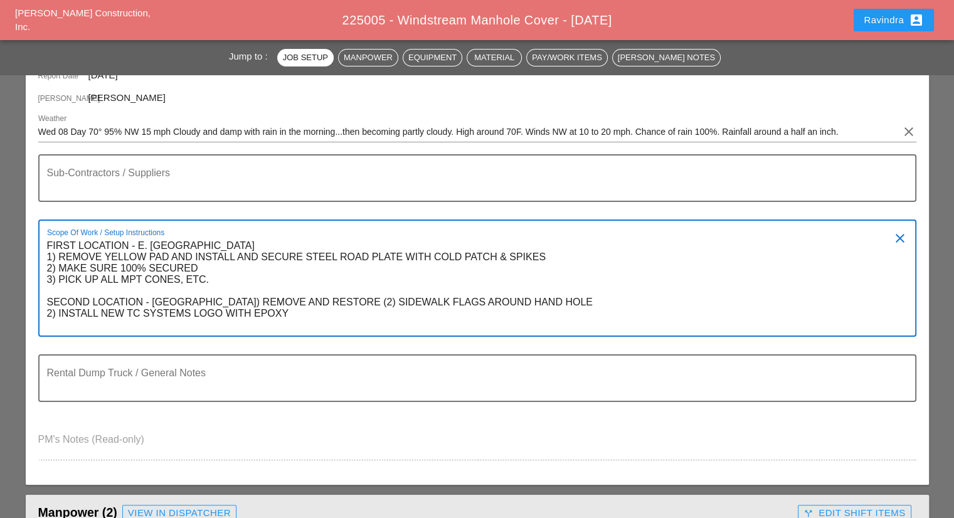
drag, startPoint x: 144, startPoint y: 300, endPoint x: 434, endPoint y: 299, distance: 289.7
click at [434, 299] on textarea "FIRST LOCATION - E. [GEOGRAPHIC_DATA] 1) REMOVE YELLOW PAD AND INSTALL AND SECU…" at bounding box center [472, 286] width 850 height 100
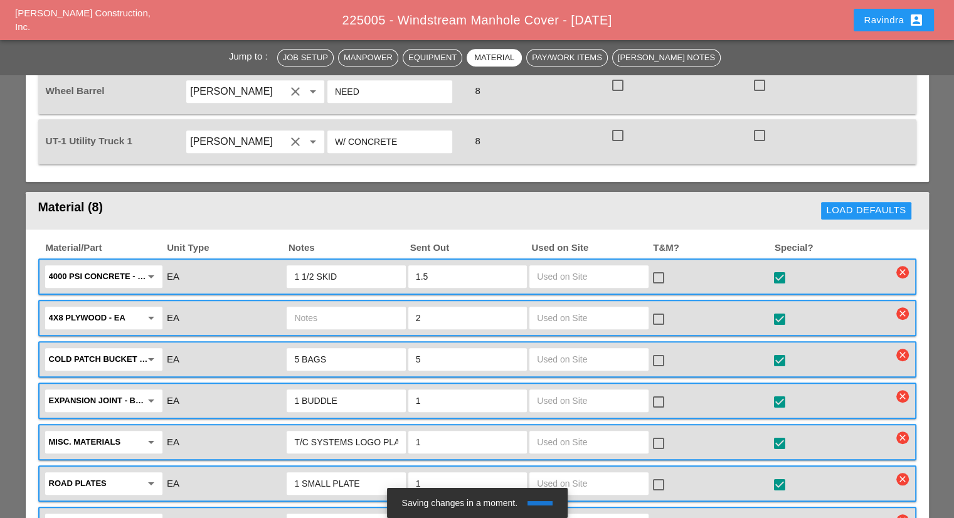
scroll to position [690, 0]
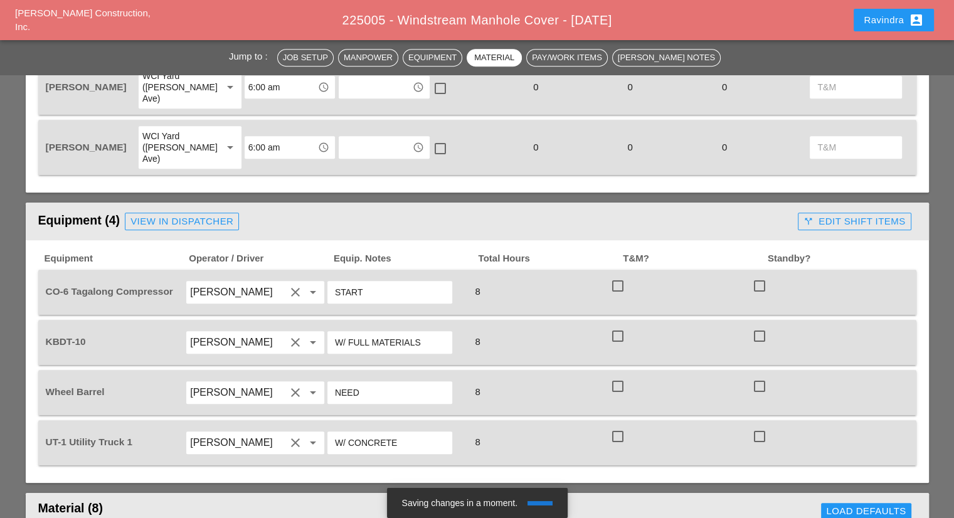
type textarea "FIRST LOCATION - E. [GEOGRAPHIC_DATA] 1) REMOVE YELLOW PAD AND INSTALL AND SECU…"
click at [867, 23] on div "Ravindra account_box" at bounding box center [894, 20] width 60 height 15
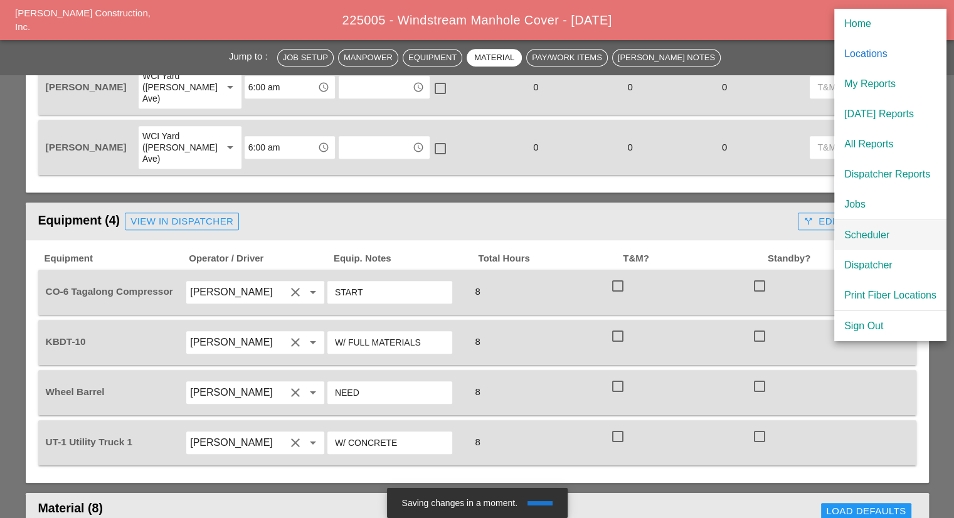
click at [846, 234] on div "Scheduler" at bounding box center [890, 235] width 92 height 15
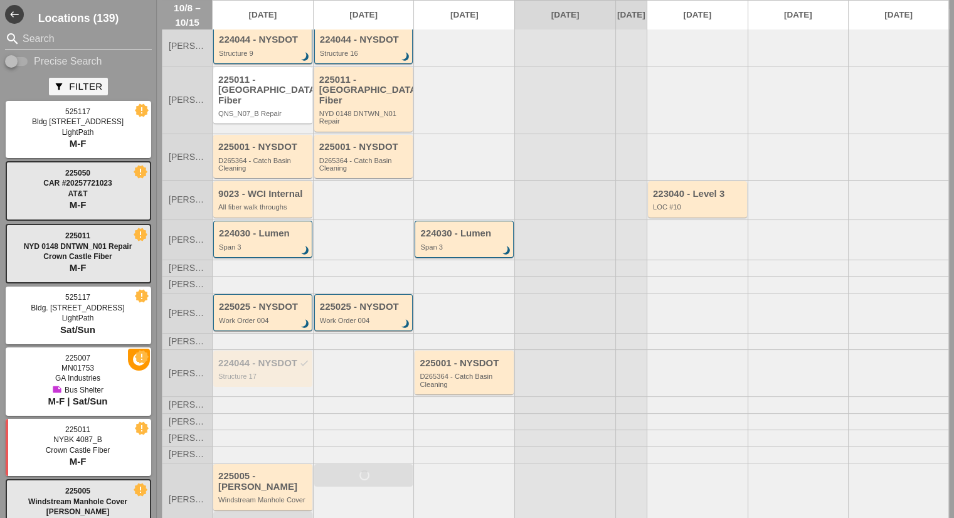
scroll to position [76, 0]
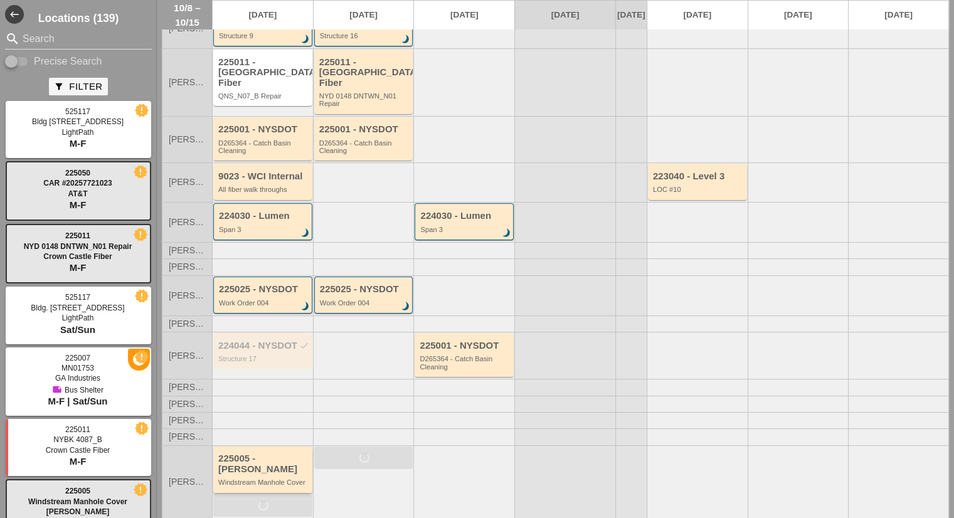
click at [250, 471] on div "225005 - [PERSON_NAME] Windstream Manhole Cover" at bounding box center [263, 469] width 91 height 33
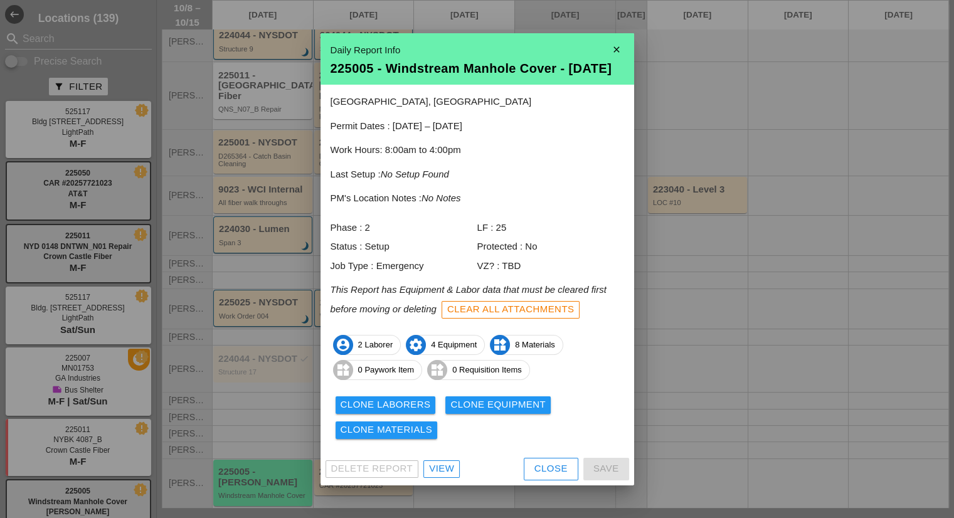
scroll to position [58, 0]
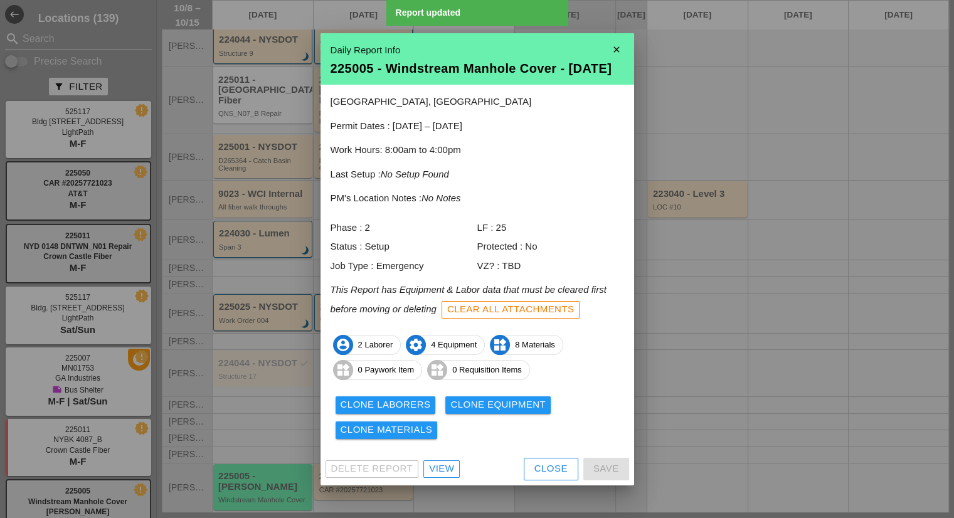
click at [449, 476] on div "View" at bounding box center [441, 469] width 25 height 14
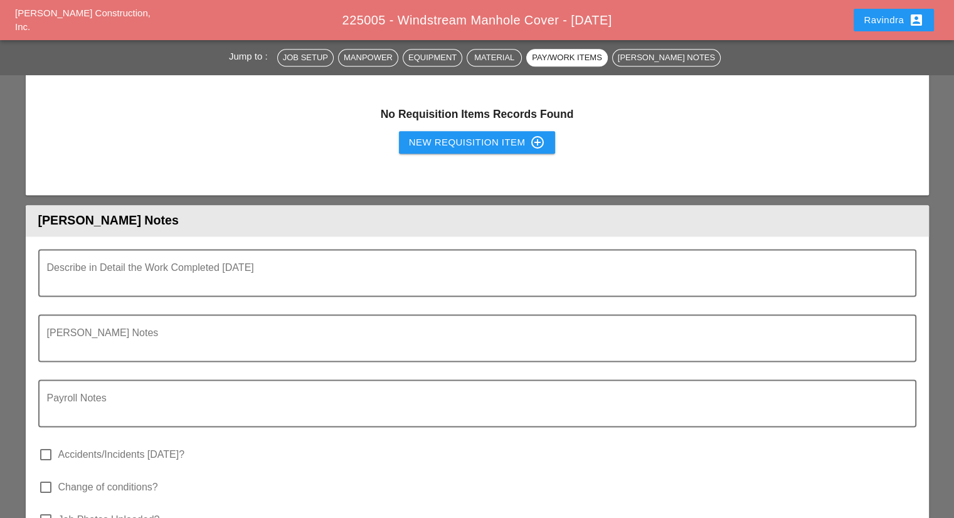
scroll to position [1505, 0]
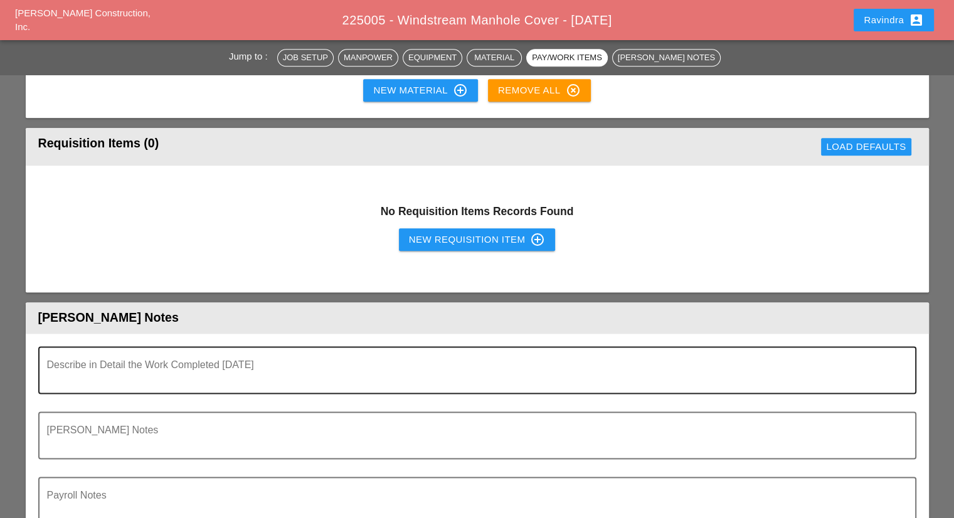
click at [269, 362] on textarea "Describe in Detail the Work Completed Today" at bounding box center [472, 377] width 850 height 30
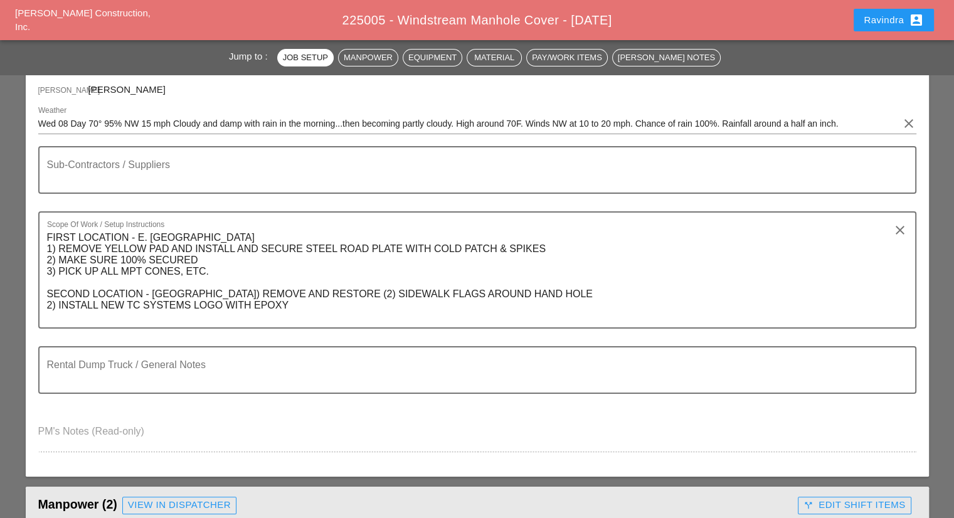
scroll to position [125, 0]
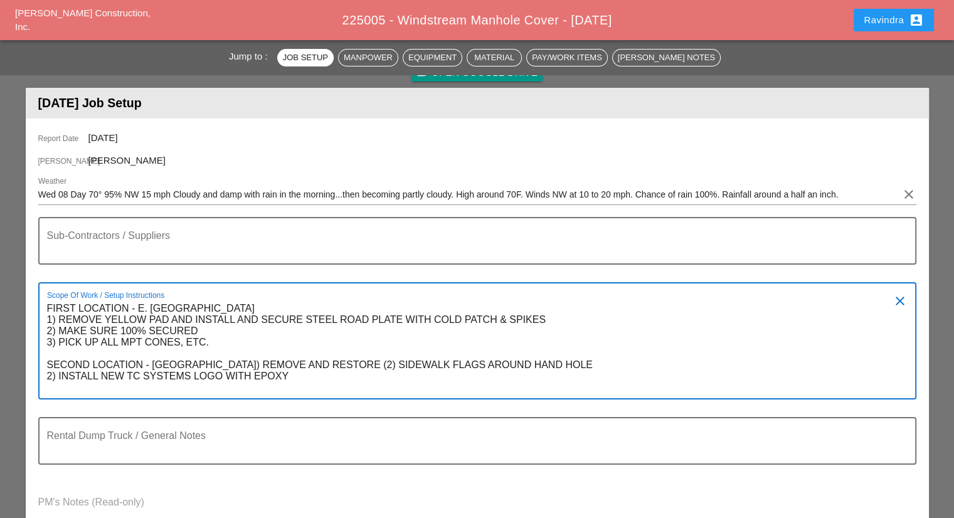
click at [340, 356] on textarea "FIRST LOCATION - E. [GEOGRAPHIC_DATA] 1) REMOVE YELLOW PAD AND INSTALL AND SECU…" at bounding box center [472, 349] width 850 height 100
click at [327, 359] on textarea "FIRST LOCATION - E. [GEOGRAPHIC_DATA] 1) REMOVE YELLOW PAD AND INSTALL AND SECU…" at bounding box center [472, 349] width 850 height 100
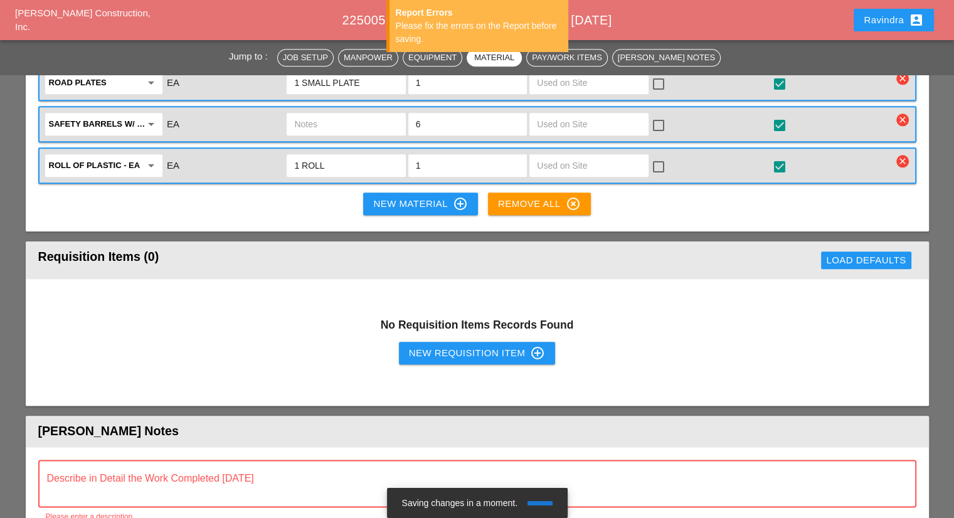
scroll to position [1630, 0]
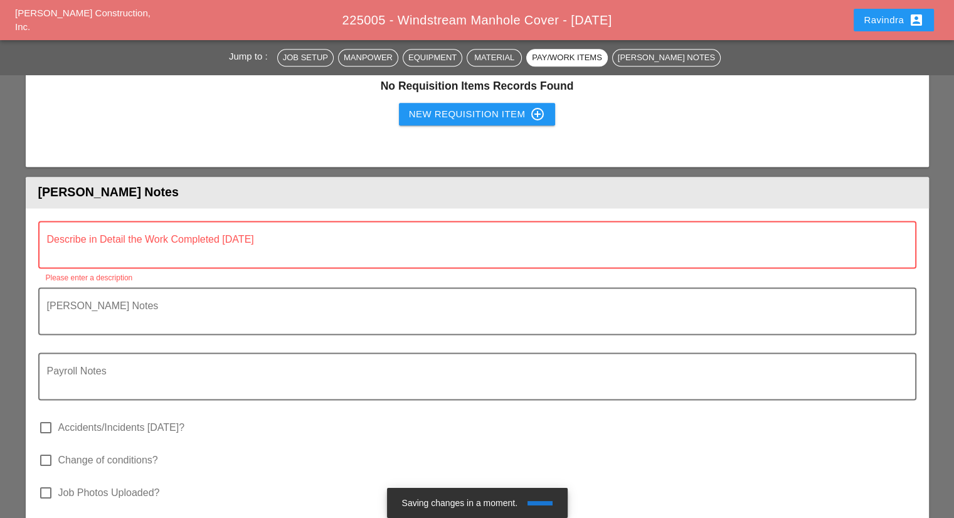
type textarea "FIRST LOCATION - E. [GEOGRAPHIC_DATA] 1) REMOVE YELLOW PAD AND INSTALL AND SECU…"
click at [244, 237] on textarea "Describe in Detail the Work Completed Today" at bounding box center [472, 252] width 850 height 30
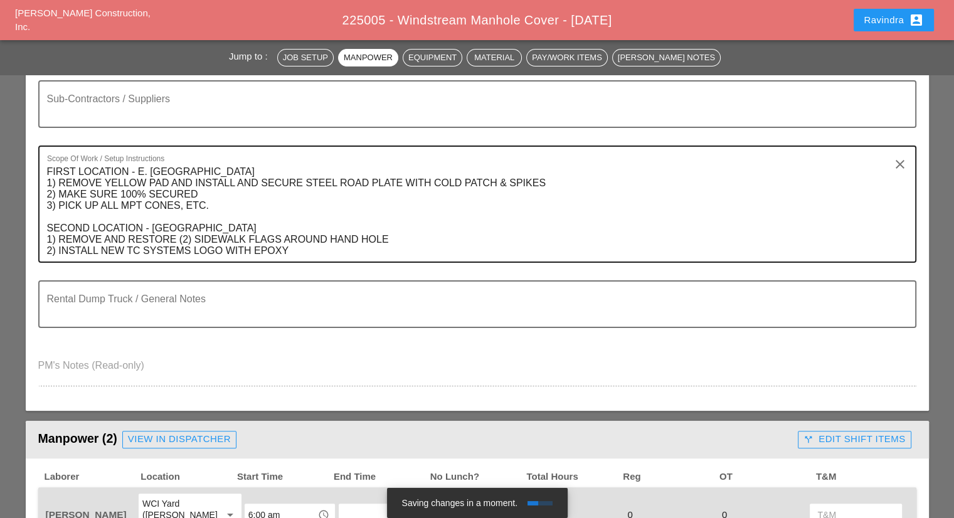
scroll to position [188, 0]
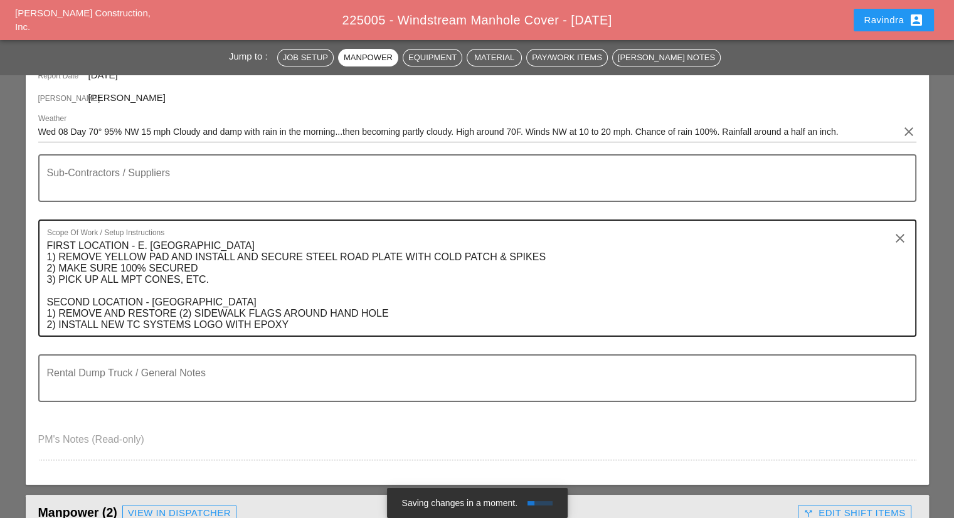
type textarea "SECOND LOCATION CHANGED - RP"
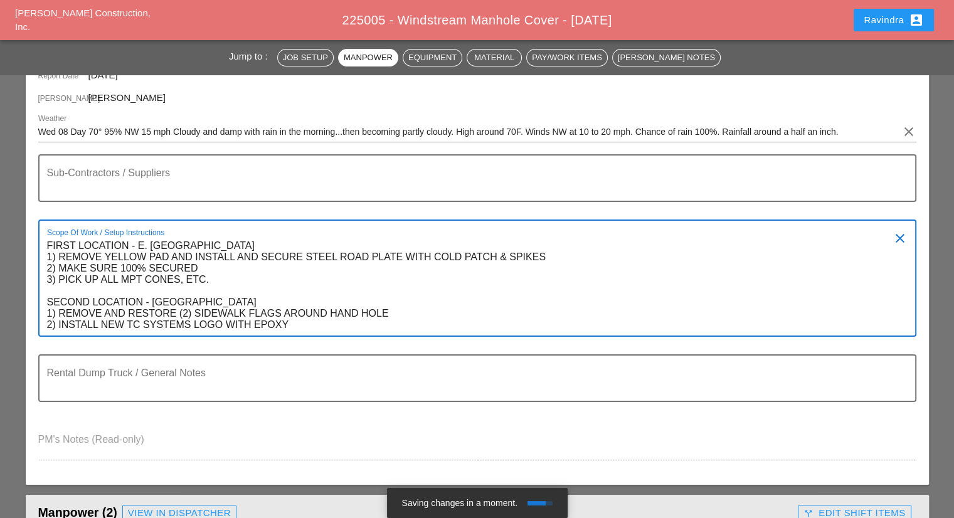
drag, startPoint x: 330, startPoint y: 299, endPoint x: 145, endPoint y: 300, distance: 185.0
click at [145, 300] on textarea "FIRST LOCATION - E. [GEOGRAPHIC_DATA] 1) REMOVE YELLOW PAD AND INSTALL AND SECU…" at bounding box center [472, 286] width 850 height 100
drag, startPoint x: 404, startPoint y: 314, endPoint x: 179, endPoint y: 315, distance: 224.5
click at [179, 315] on textarea "FIRST LOCATION - E. [GEOGRAPHIC_DATA] 1) REMOVE YELLOW PAD AND INSTALL AND SECU…" at bounding box center [472, 286] width 850 height 100
drag, startPoint x: 316, startPoint y: 324, endPoint x: 58, endPoint y: 328, distance: 258.4
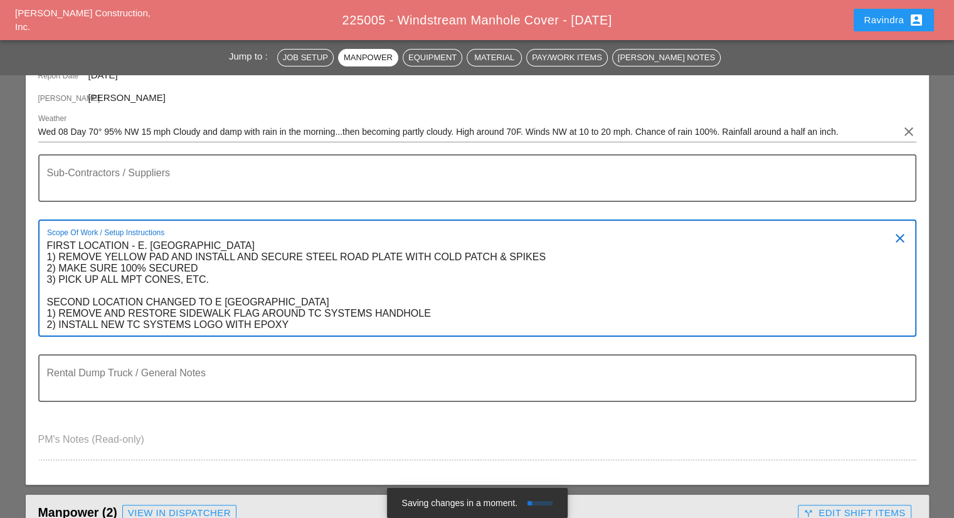
click at [58, 328] on textarea "FIRST LOCATION - E. [GEOGRAPHIC_DATA] 1) REMOVE YELLOW PAD AND INSTALL AND SECU…" at bounding box center [472, 286] width 850 height 100
click at [147, 314] on textarea "FIRST LOCATION - E. [GEOGRAPHIC_DATA] 1) REMOVE YELLOW PAD AND INSTALL AND SECU…" at bounding box center [472, 286] width 850 height 100
click at [353, 304] on textarea "FIRST LOCATION - E. [GEOGRAPHIC_DATA] 1) REMOVE YELLOW PAD AND INSTALL AND SECU…" at bounding box center [472, 286] width 850 height 100
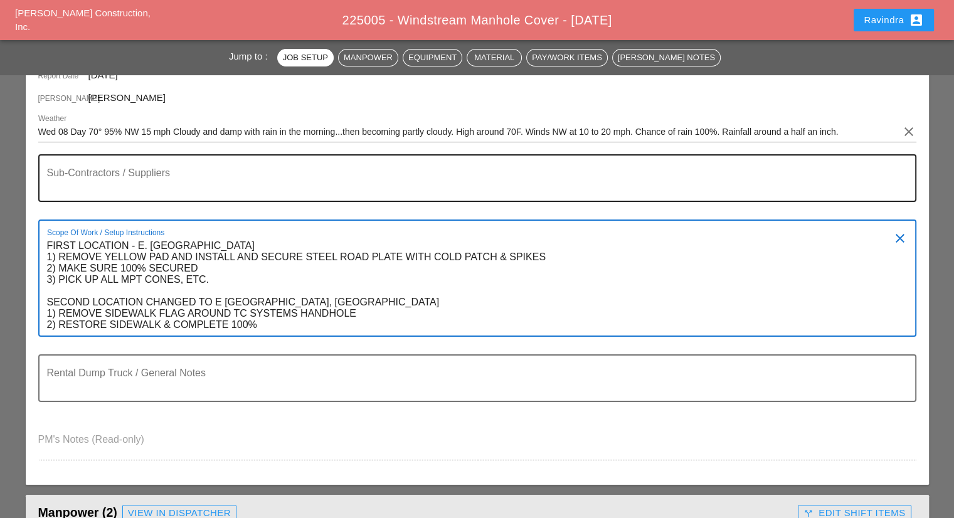
scroll to position [0, 0]
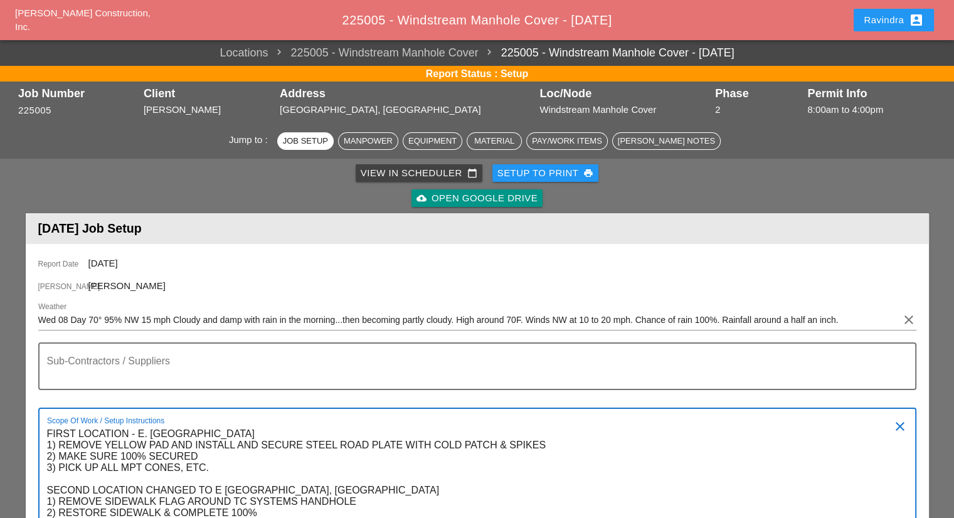
type textarea "FIRST LOCATION - E. [GEOGRAPHIC_DATA] 1) REMOVE YELLOW PAD AND INSTALL AND SECU…"
click at [890, 21] on div "Ravindra account_box" at bounding box center [894, 20] width 60 height 15
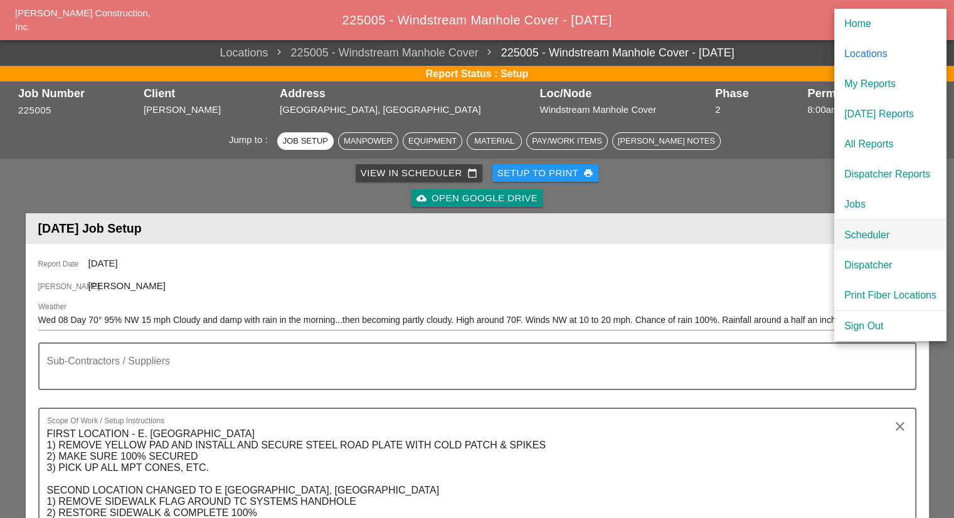
click at [873, 233] on div "Scheduler" at bounding box center [890, 235] width 92 height 15
